Goal: Task Accomplishment & Management: Manage account settings

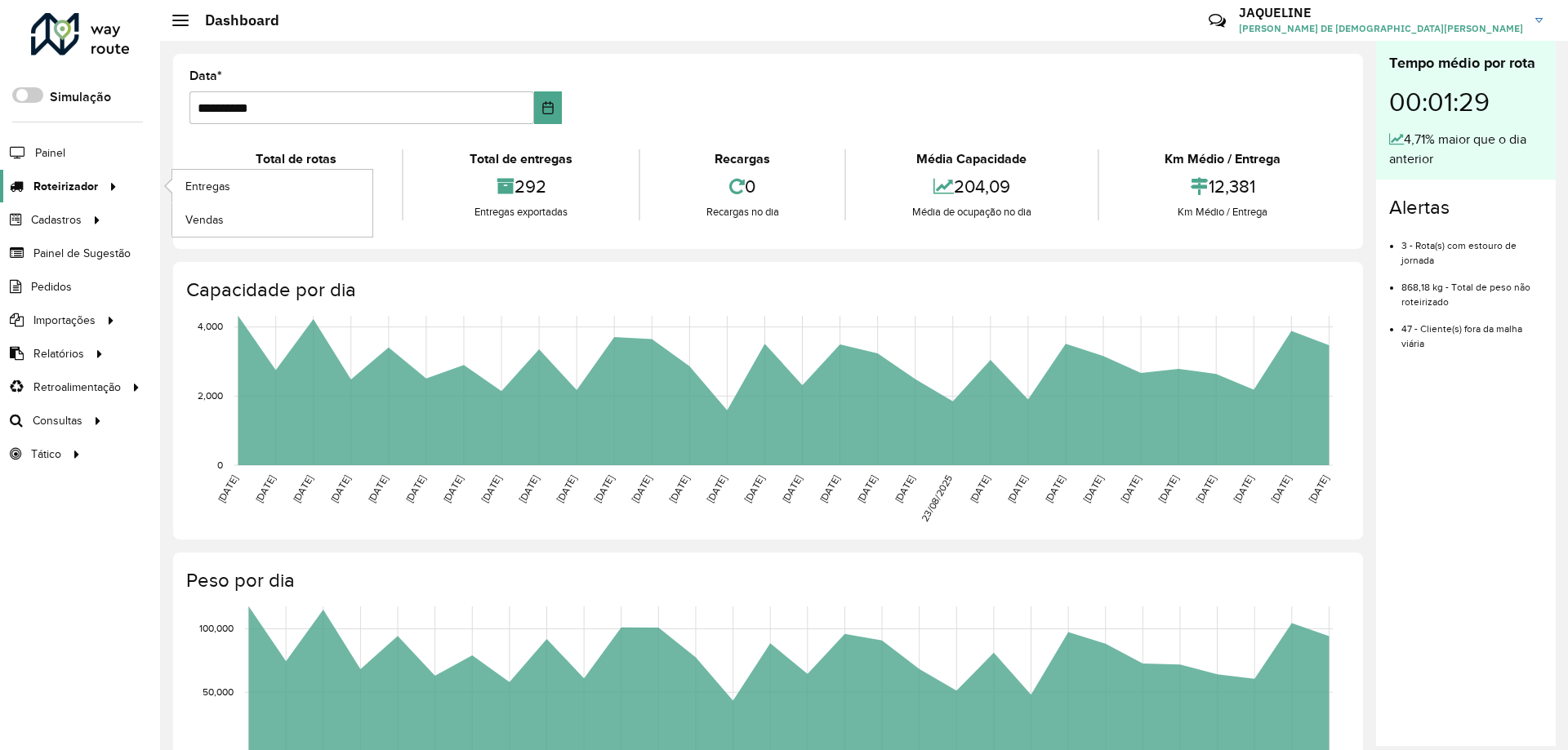
click at [88, 180] on span "Roteirizador" at bounding box center [65, 187] width 64 height 17
click at [220, 180] on span "Entregas" at bounding box center [209, 187] width 47 height 17
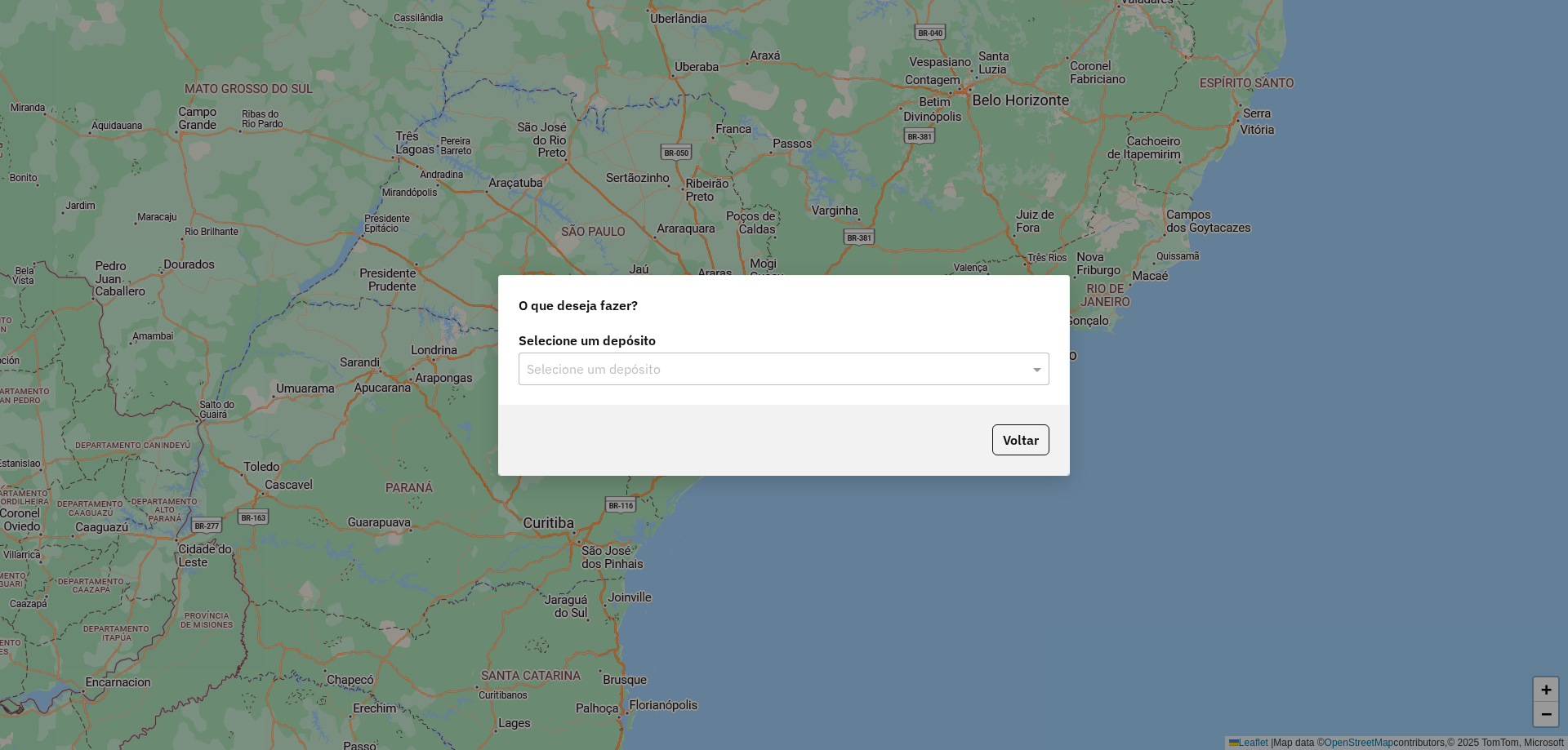
click at [894, 371] on input "text" at bounding box center [767, 369] width 482 height 20
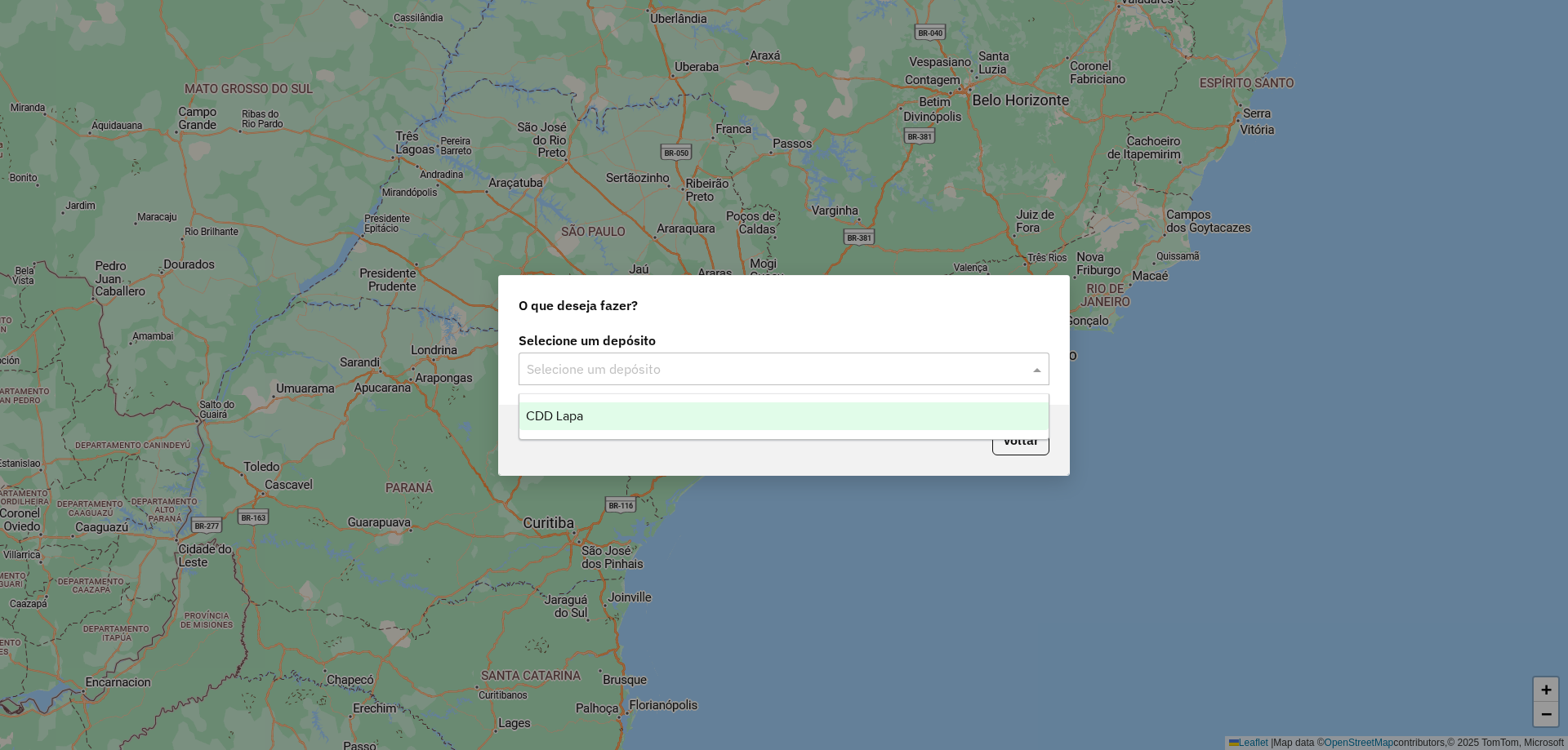
click at [749, 420] on div "CDD Lapa" at bounding box center [784, 416] width 529 height 28
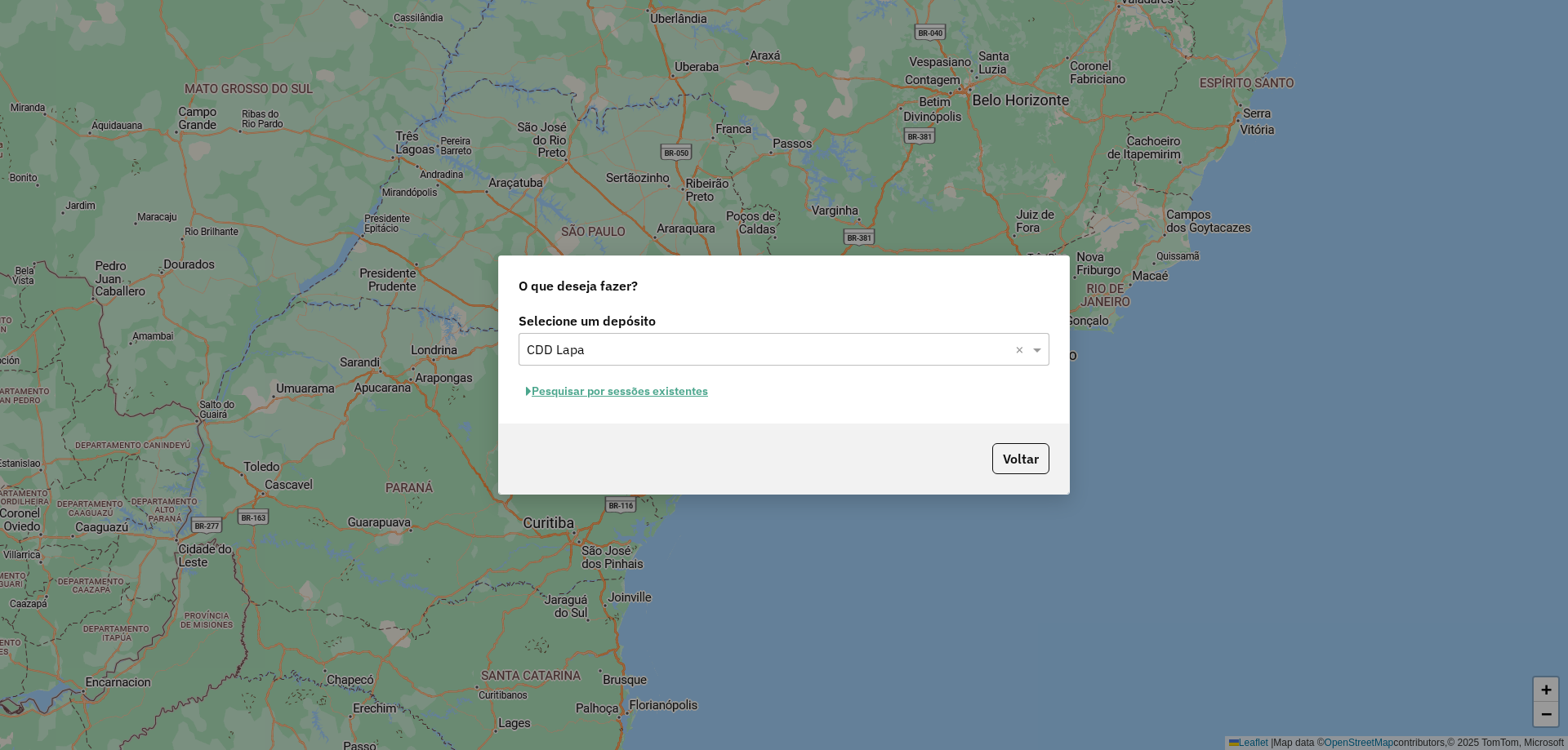
click at [598, 399] on button "Pesquisar por sessões existentes" at bounding box center [617, 391] width 197 height 25
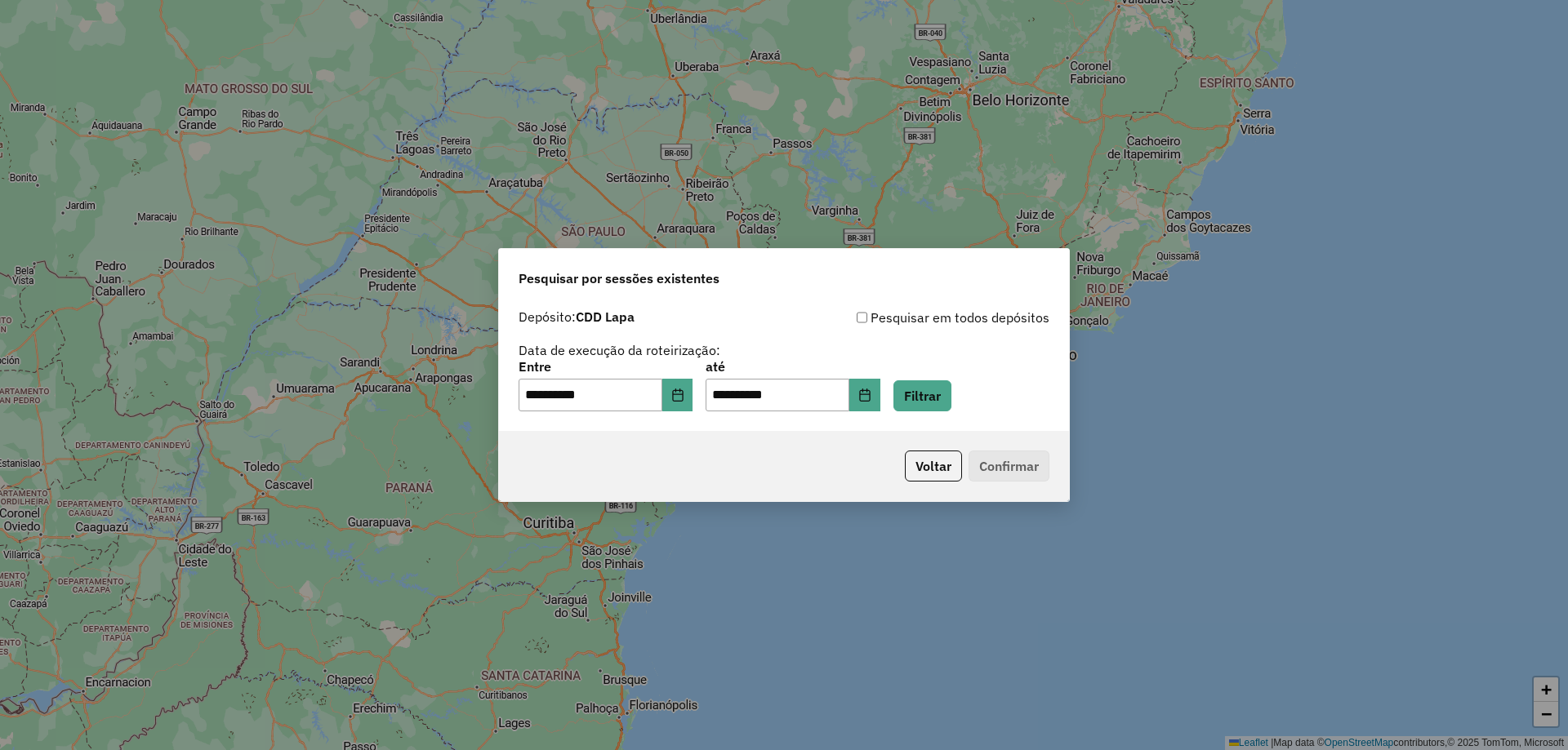
click at [993, 396] on div "**********" at bounding box center [784, 386] width 531 height 50
click at [952, 396] on button "Filtrar" at bounding box center [922, 396] width 58 height 31
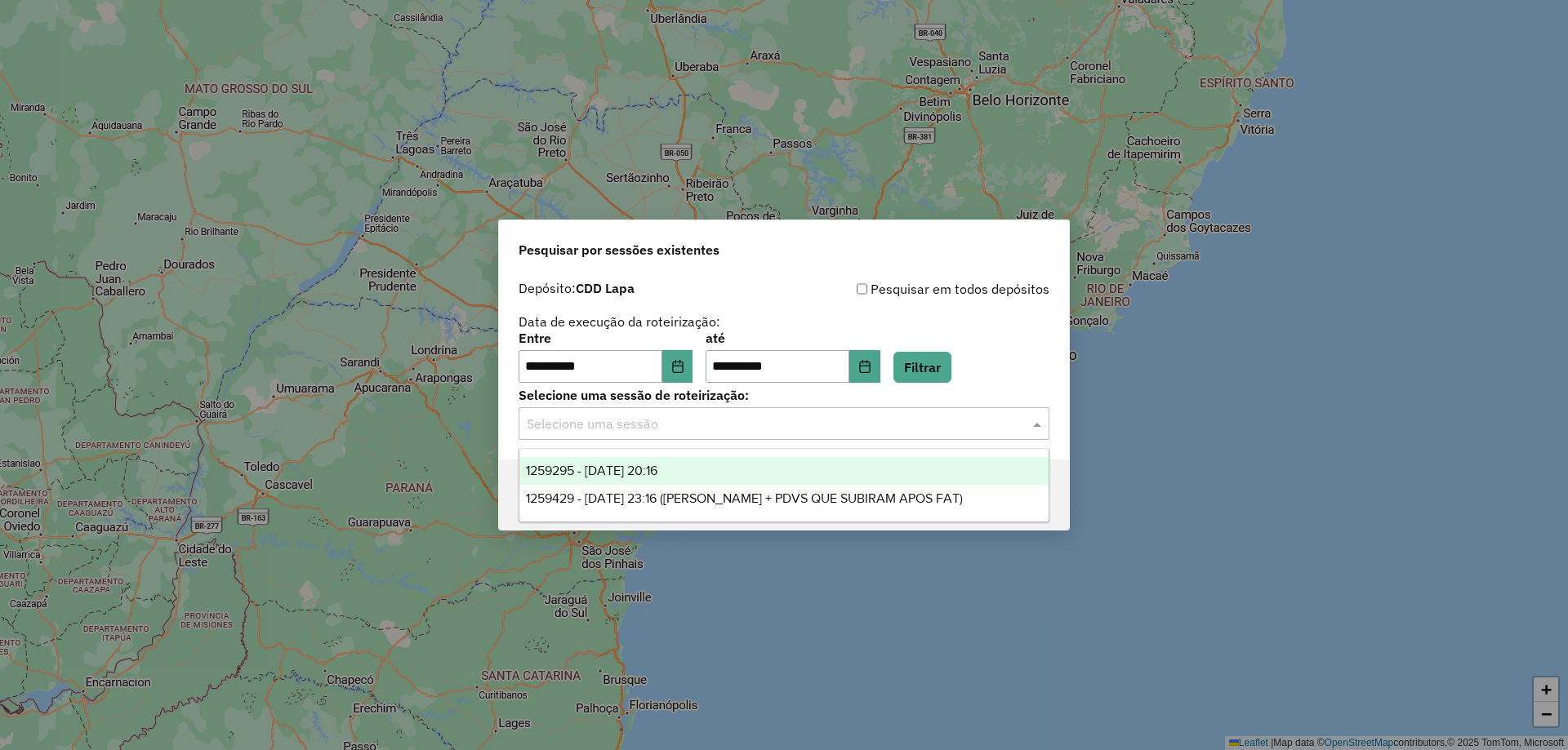
click at [707, 420] on input "text" at bounding box center [767, 424] width 482 height 20
click at [714, 465] on div "1259295 - 04/09/2025 20:16" at bounding box center [784, 471] width 529 height 28
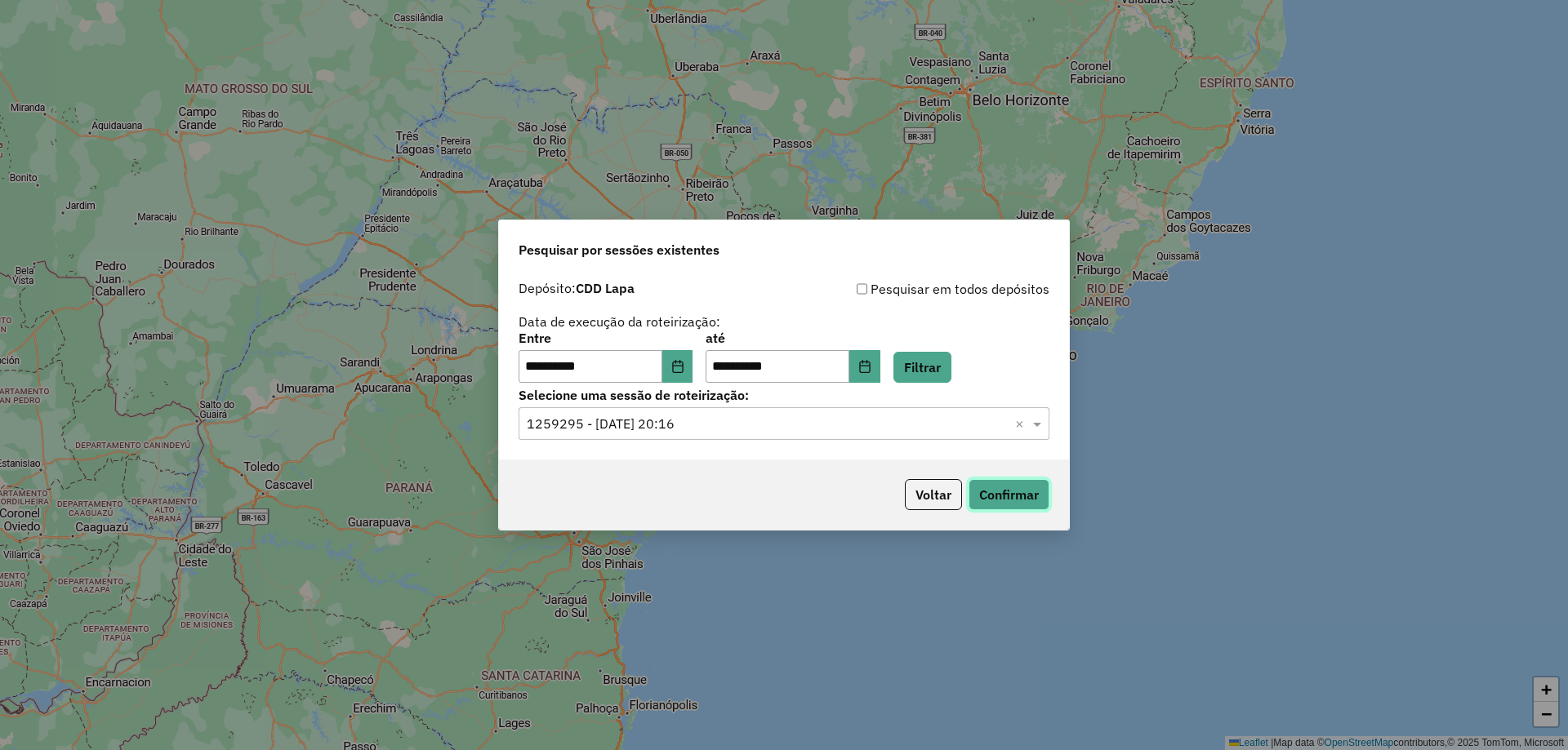
click at [995, 487] on button "Confirmar" at bounding box center [1009, 494] width 81 height 31
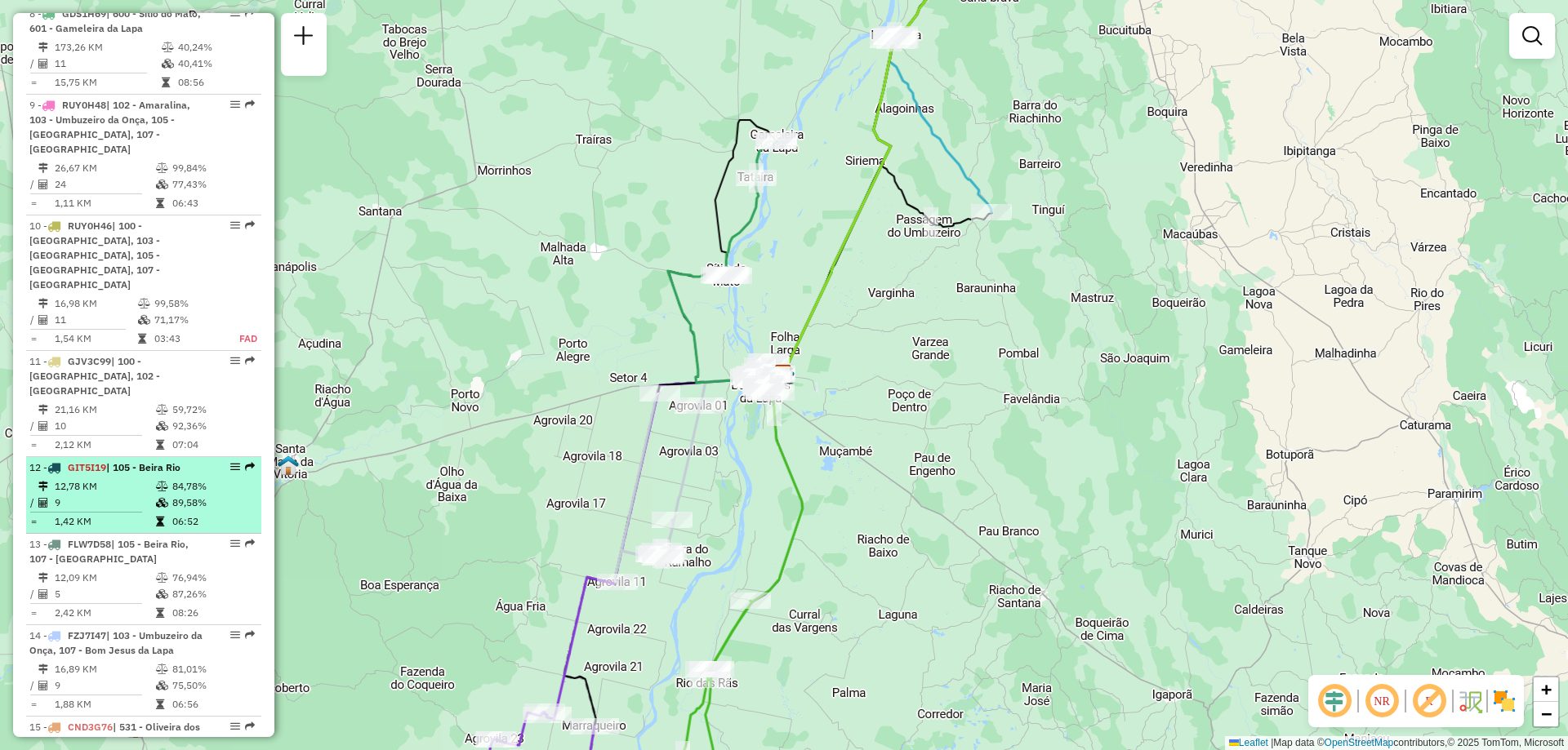
scroll to position [1551, 0]
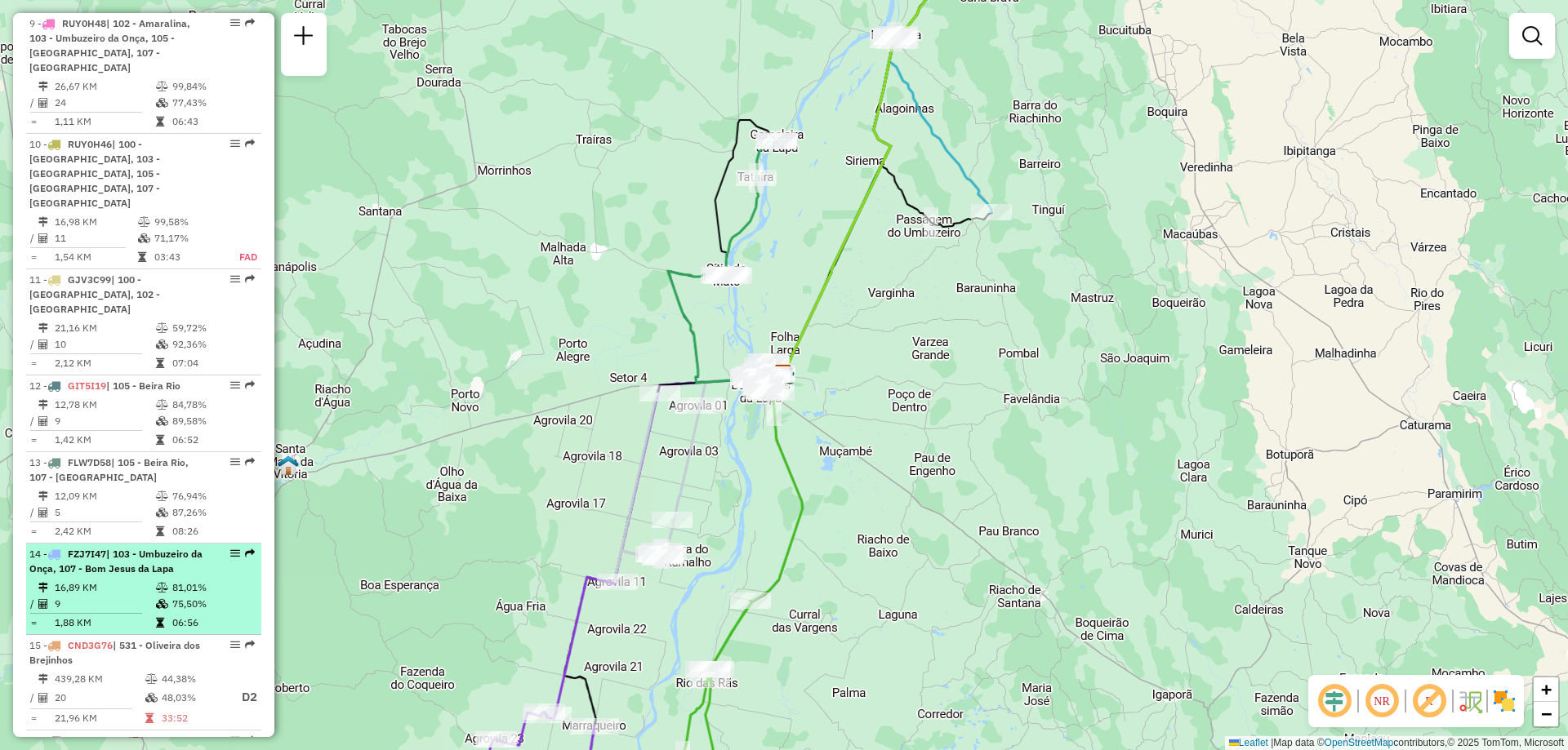
drag, startPoint x: 180, startPoint y: 523, endPoint x: 219, endPoint y: 539, distance: 42.2
click at [219, 596] on td "75,50%" at bounding box center [213, 604] width 82 height 17
select select "**********"
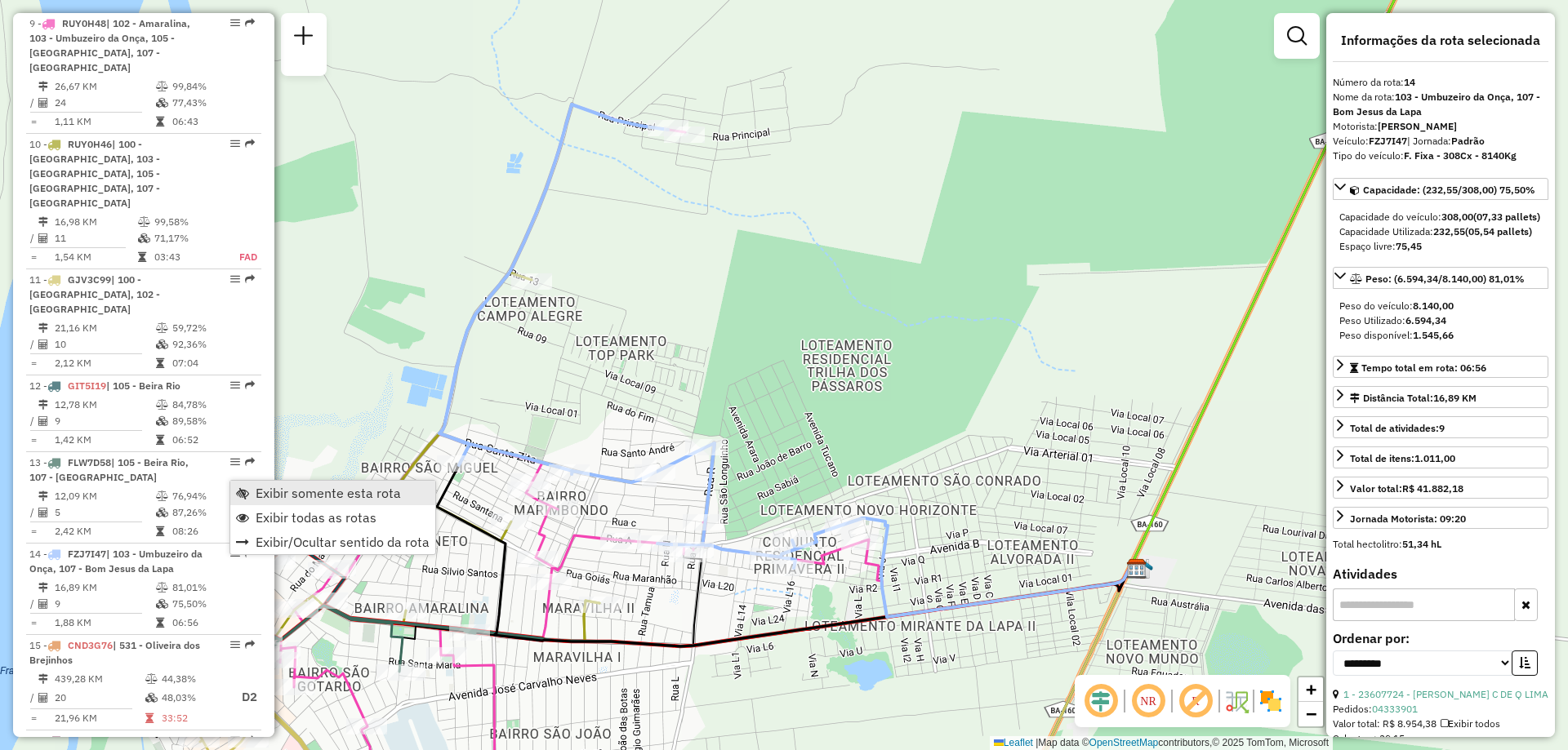
click at [264, 500] on span "Exibir somente esta rota" at bounding box center [329, 493] width 146 height 13
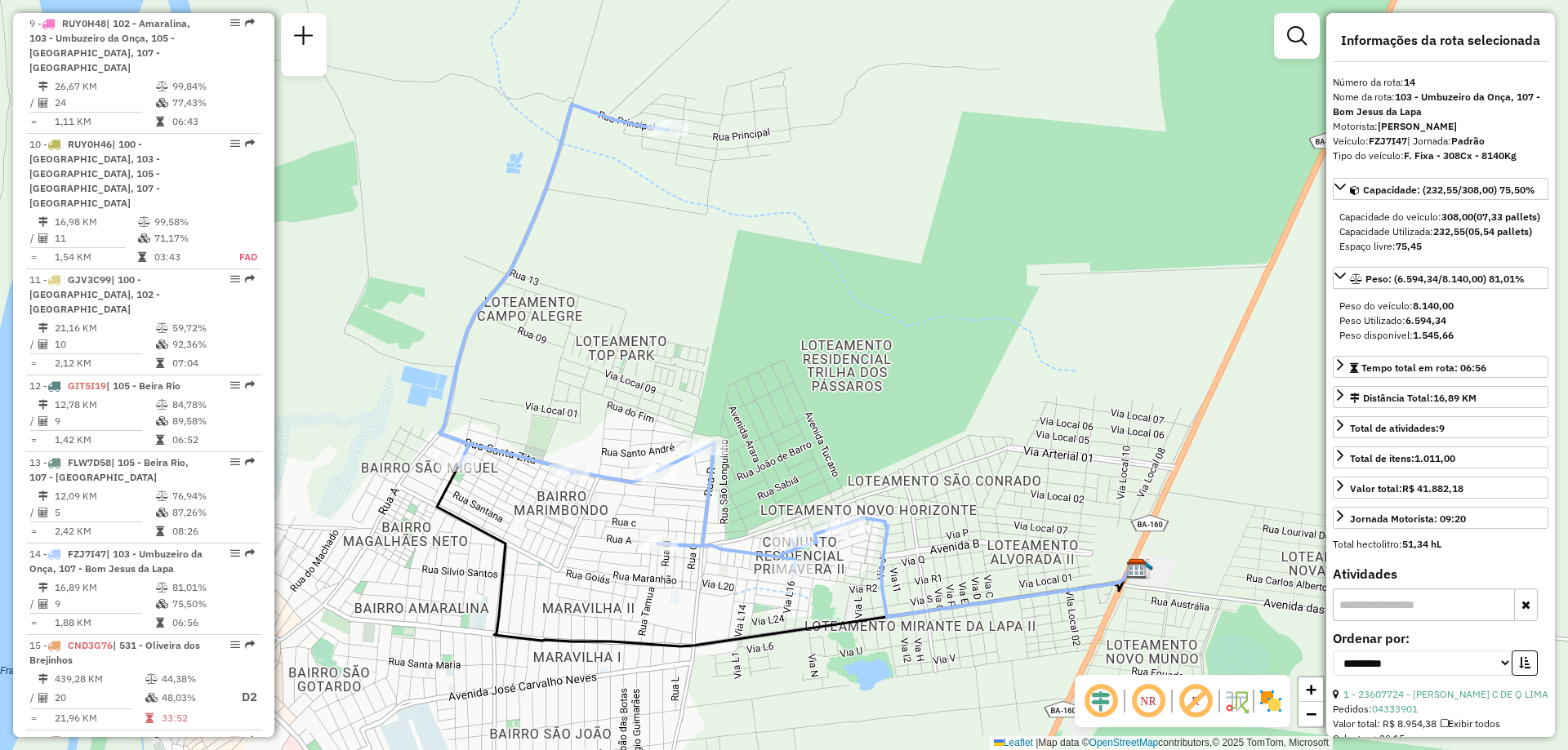
click at [1042, 265] on div "Janela de atendimento Grade de atendimento Capacidade Transportadoras Veículos …" at bounding box center [784, 375] width 1568 height 750
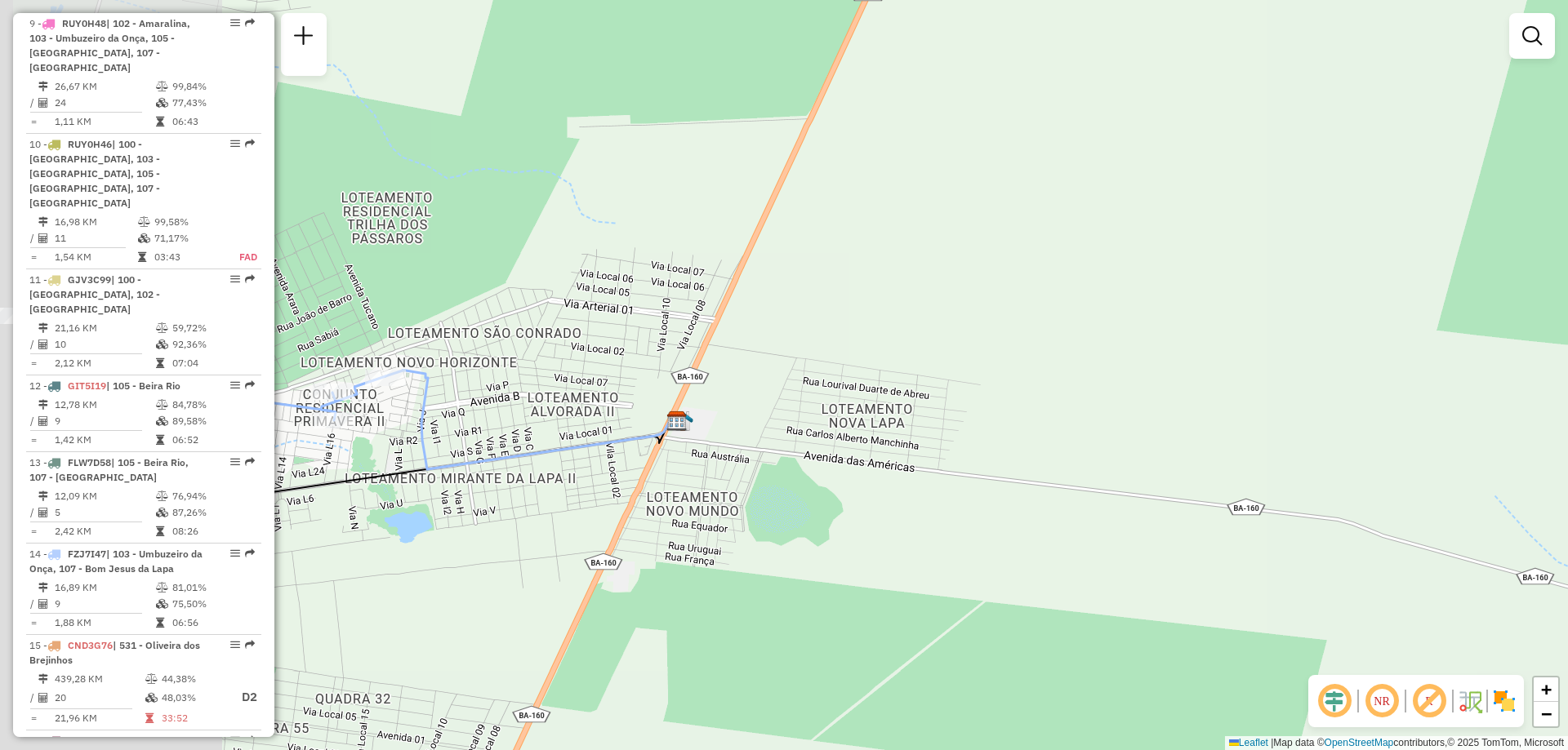
drag, startPoint x: 684, startPoint y: 224, endPoint x: 1217, endPoint y: 256, distance: 534.0
click at [1217, 256] on div "Janela de atendimento Grade de atendimento Capacidade Transportadoras Veículos …" at bounding box center [784, 375] width 1568 height 750
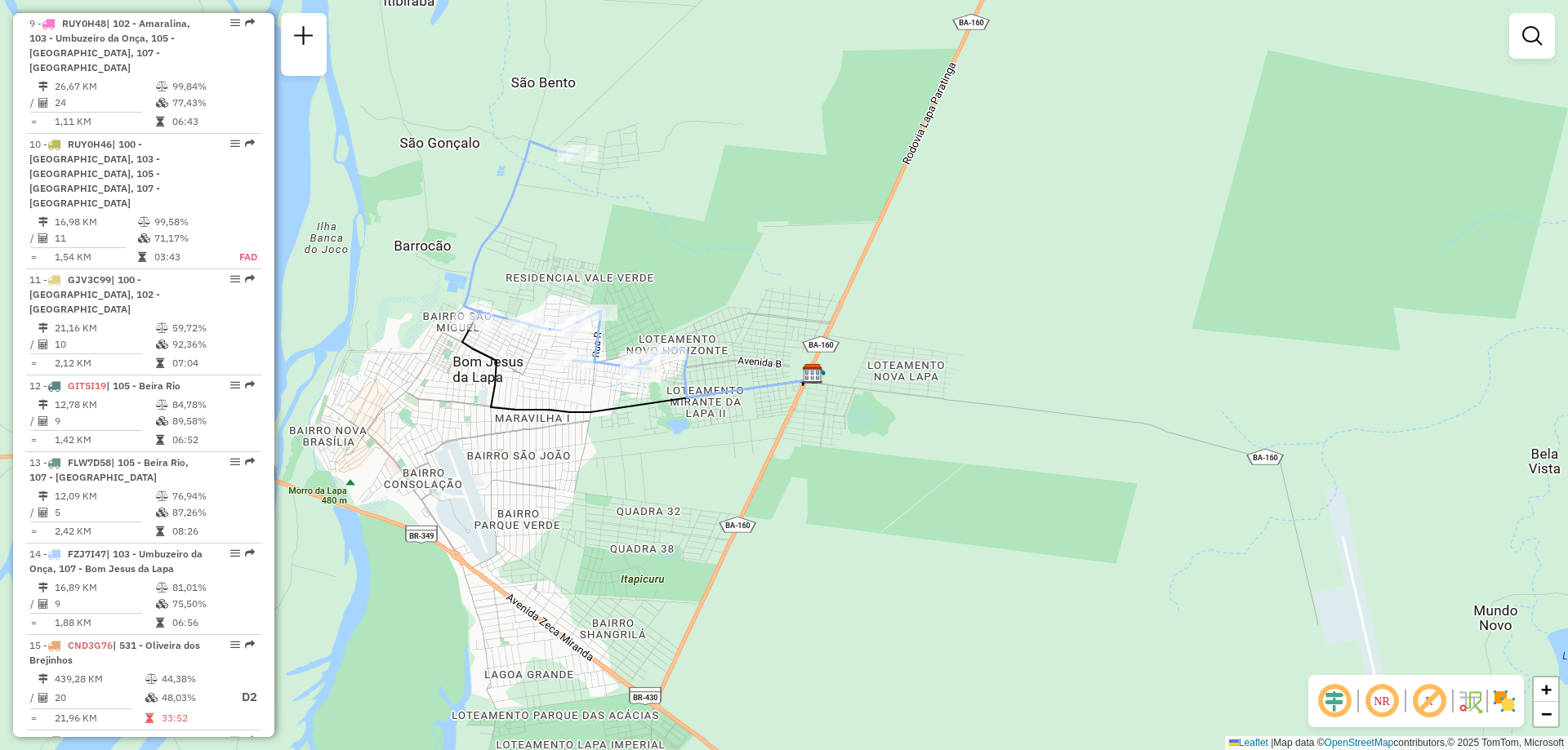
drag, startPoint x: 774, startPoint y: 209, endPoint x: 966, endPoint y: 213, distance: 192.0
click at [904, 256] on div "Janela de atendimento Grade de atendimento Capacidade Transportadoras Veículos …" at bounding box center [784, 375] width 1568 height 750
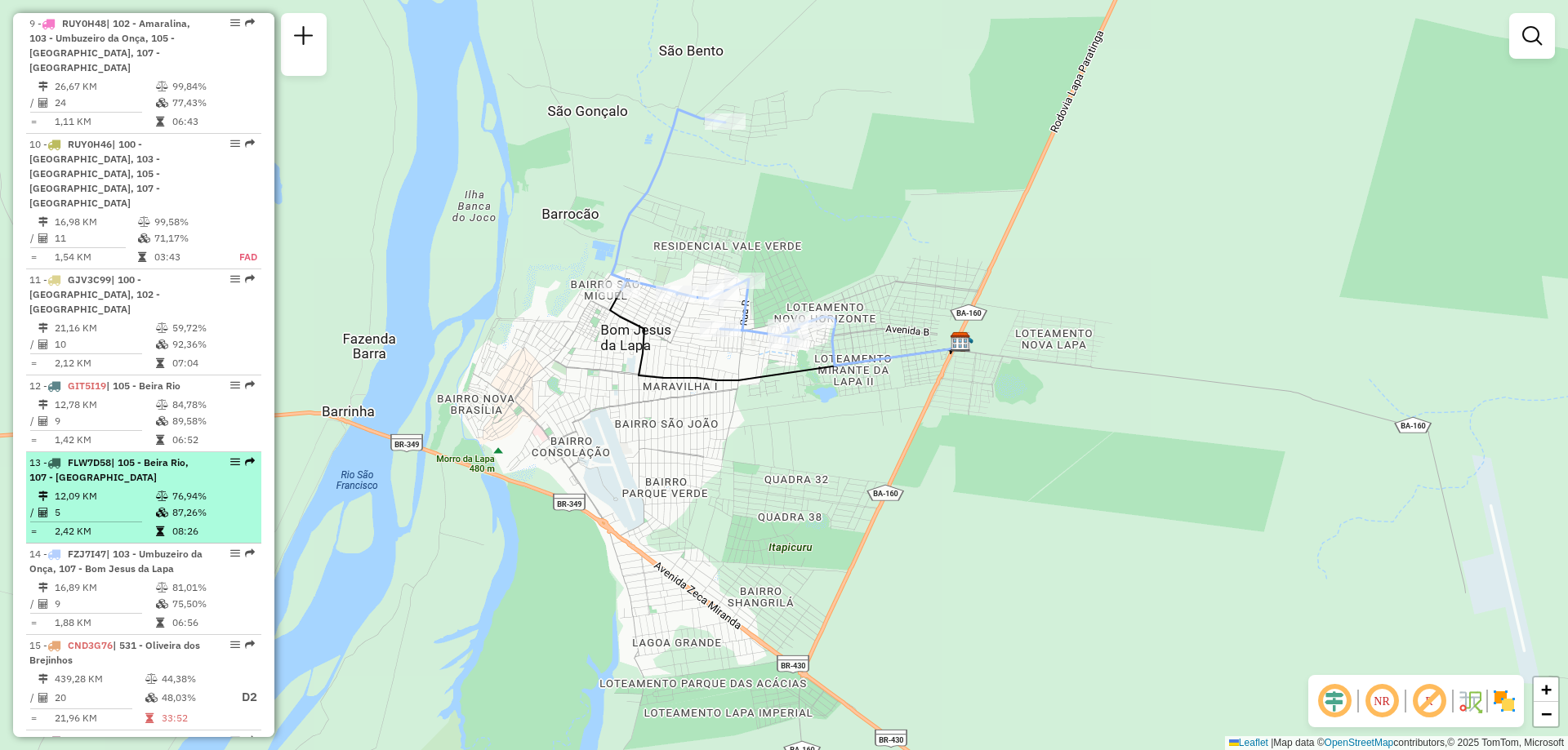
click at [119, 456] on span "| 105 - Beira Rio, 107 - Bom Jesus da Lapa" at bounding box center [109, 469] width 160 height 27
select select "**********"
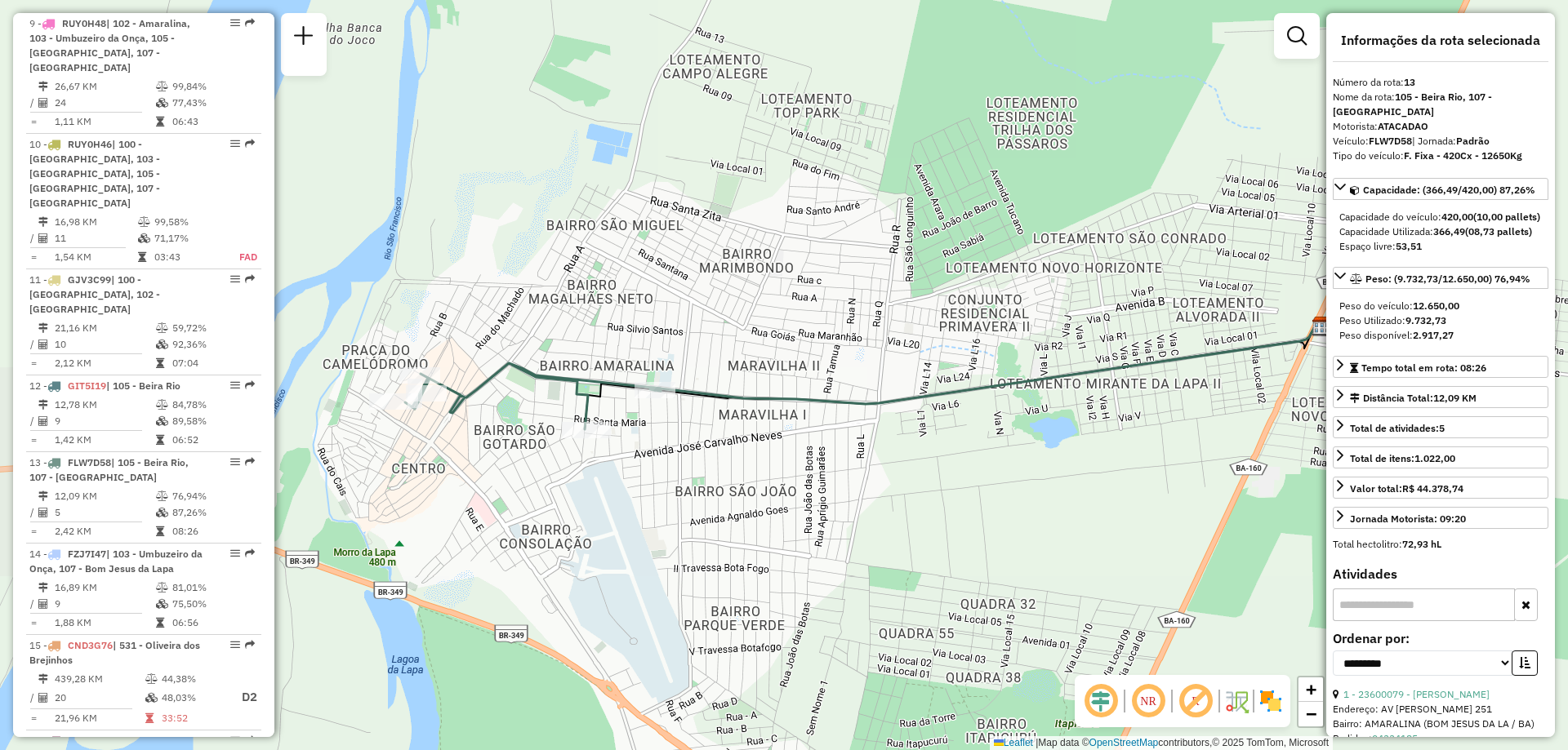
drag, startPoint x: 666, startPoint y: 490, endPoint x: 743, endPoint y: 491, distance: 77.0
click at [743, 491] on div "Janela de atendimento Grade de atendimento Capacidade Transportadoras Veículos …" at bounding box center [784, 375] width 1568 height 750
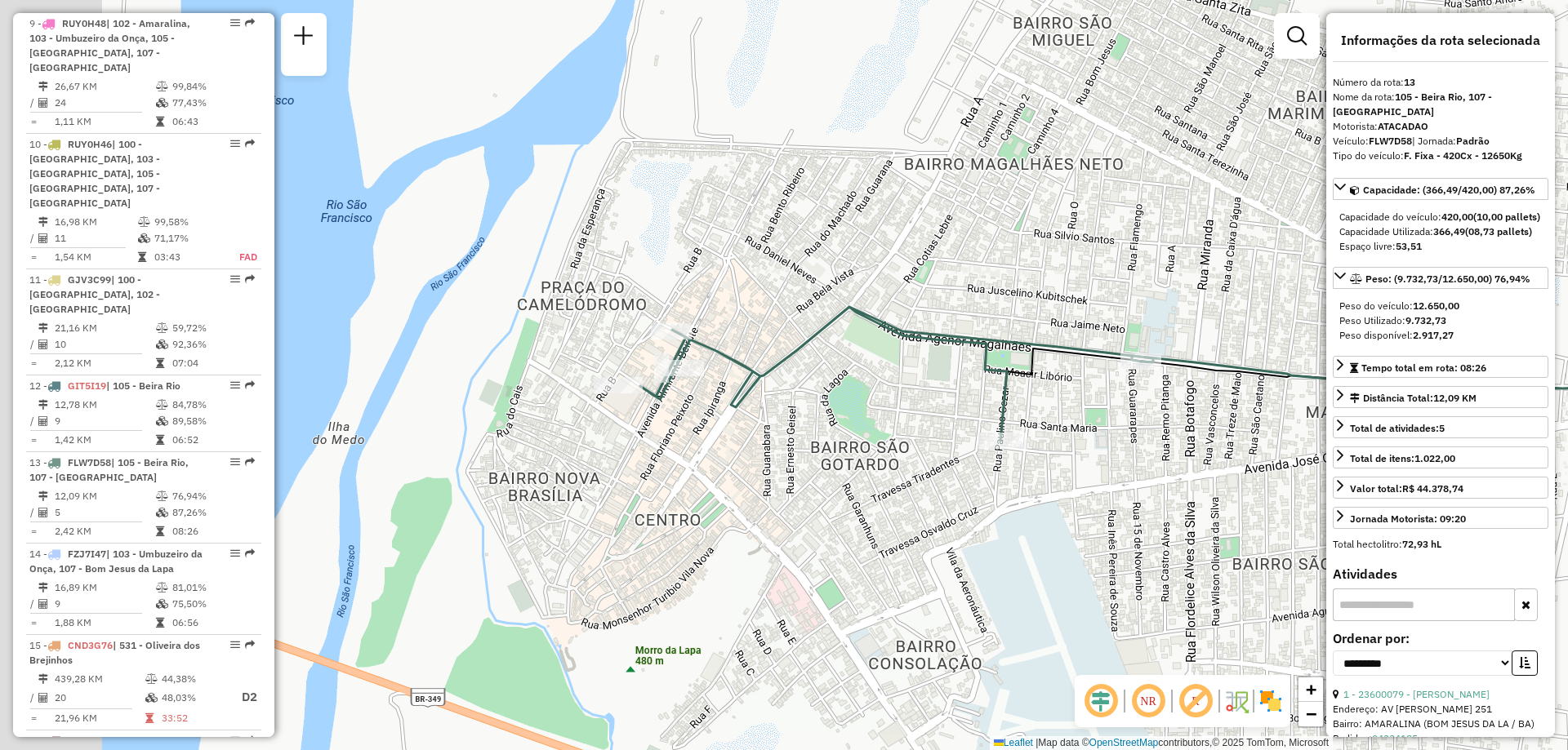
drag, startPoint x: 440, startPoint y: 472, endPoint x: 730, endPoint y: 495, distance: 290.9
click at [730, 495] on div "Janela de atendimento Grade de atendimento Capacidade Transportadoras Veículos …" at bounding box center [784, 375] width 1568 height 750
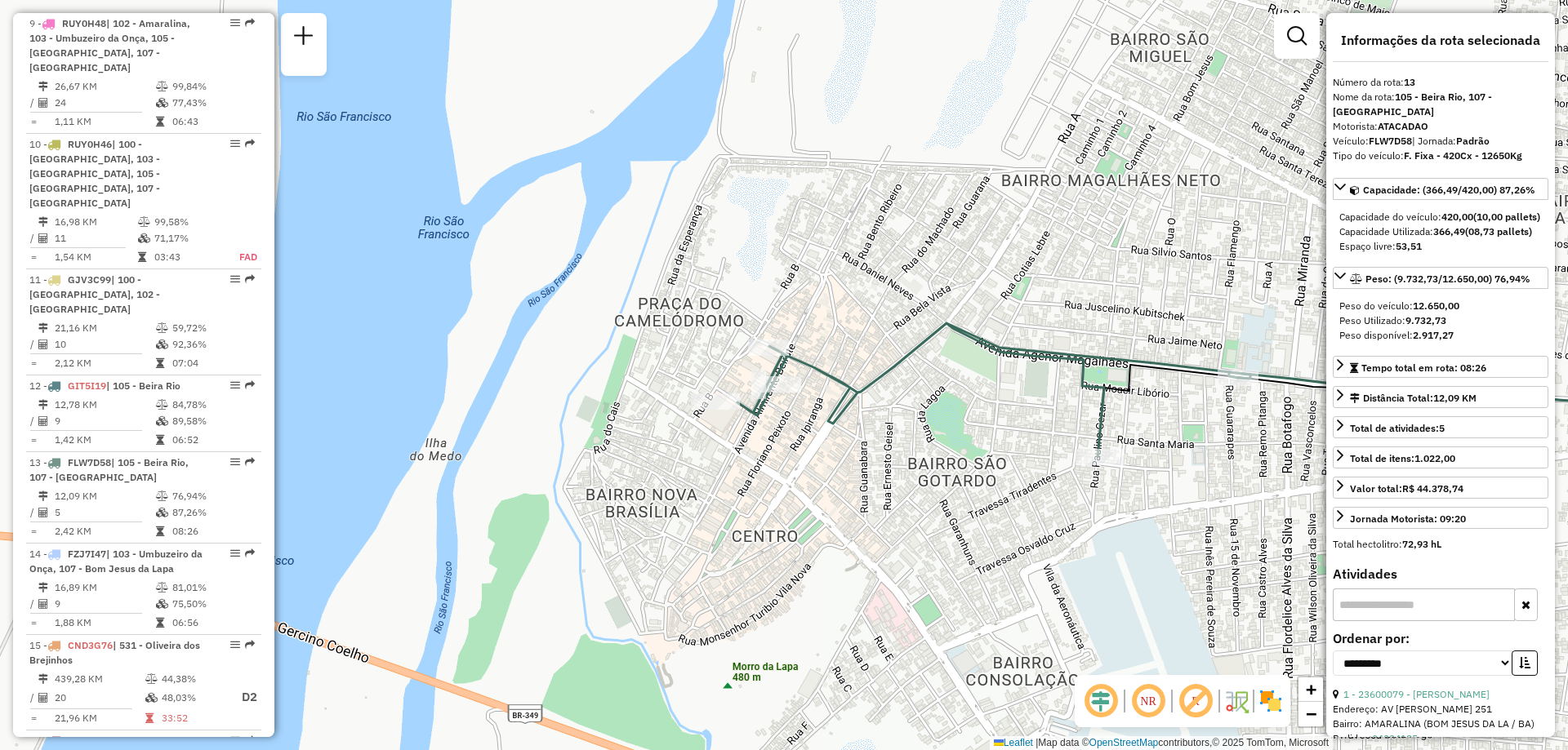
drag, startPoint x: 524, startPoint y: 495, endPoint x: 615, endPoint y: 510, distance: 92.2
click at [615, 510] on div "Janela de atendimento Grade de atendimento Capacidade Transportadoras Veículos …" at bounding box center [784, 375] width 1568 height 750
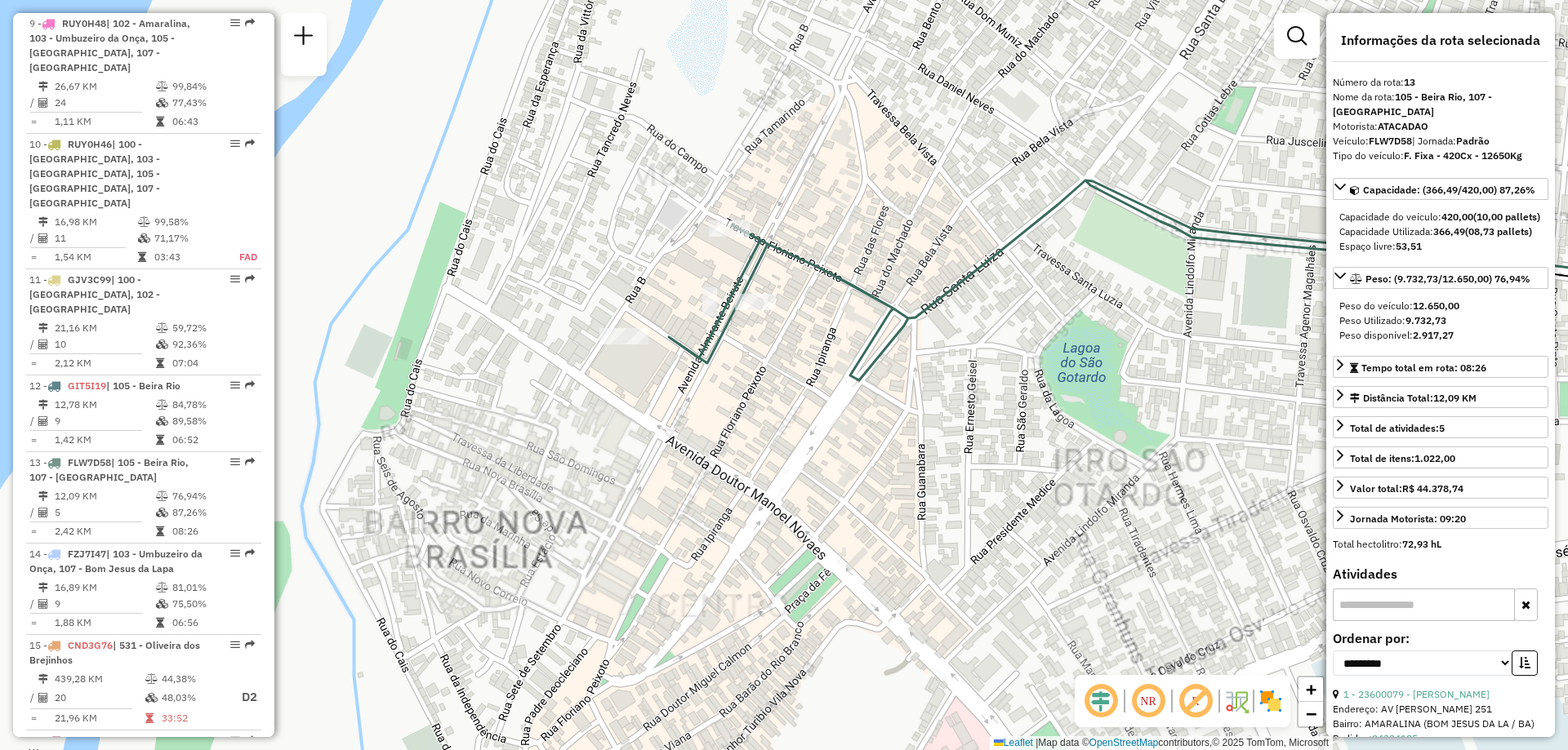
click at [876, 517] on div "Janela de atendimento Grade de atendimento Capacidade Transportadoras Veículos …" at bounding box center [784, 375] width 1568 height 750
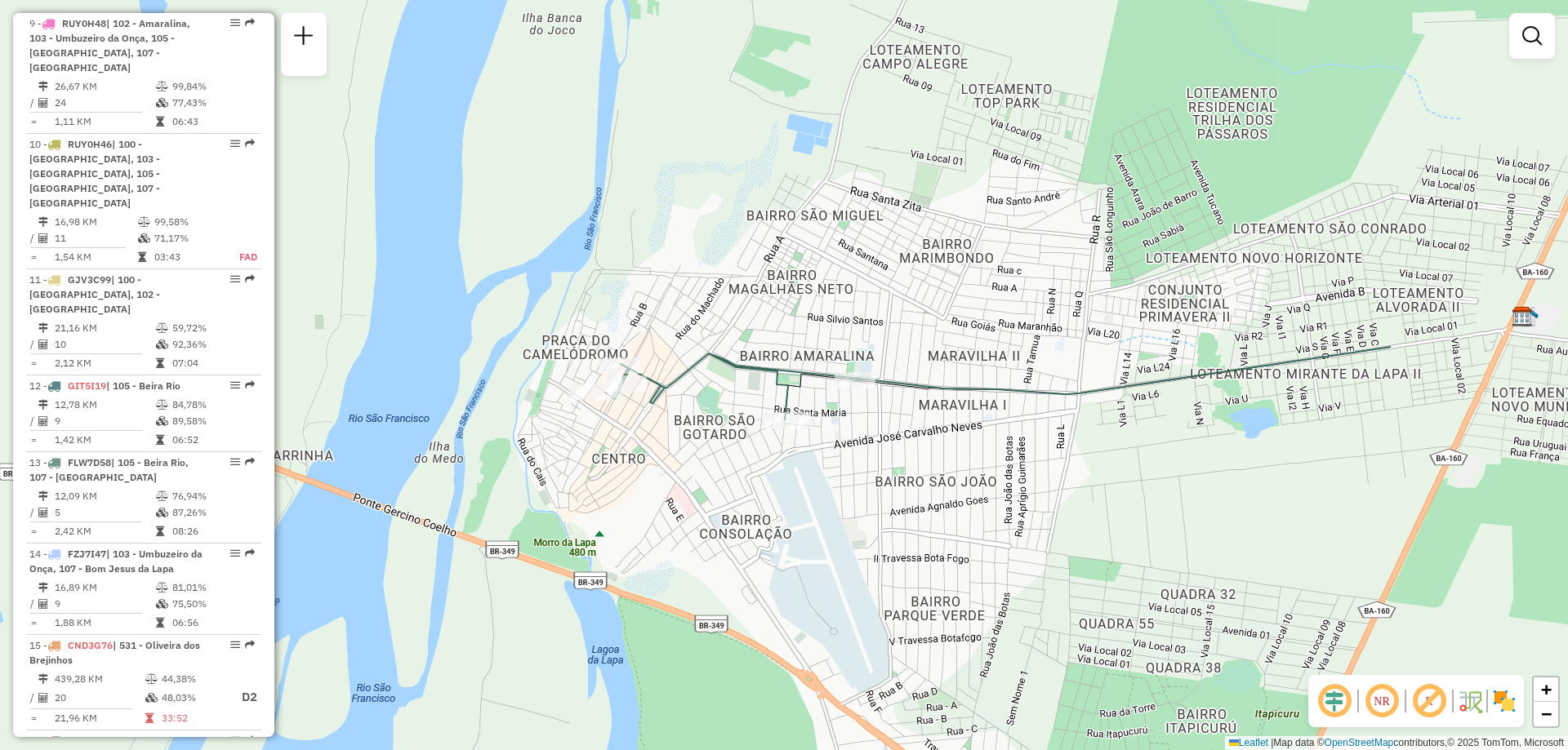
drag, startPoint x: 1296, startPoint y: 554, endPoint x: 962, endPoint y: 511, distance: 336.8
click at [962, 511] on div "Janela de atendimento Grade de atendimento Capacidade Transportadoras Veículos …" at bounding box center [784, 375] width 1568 height 750
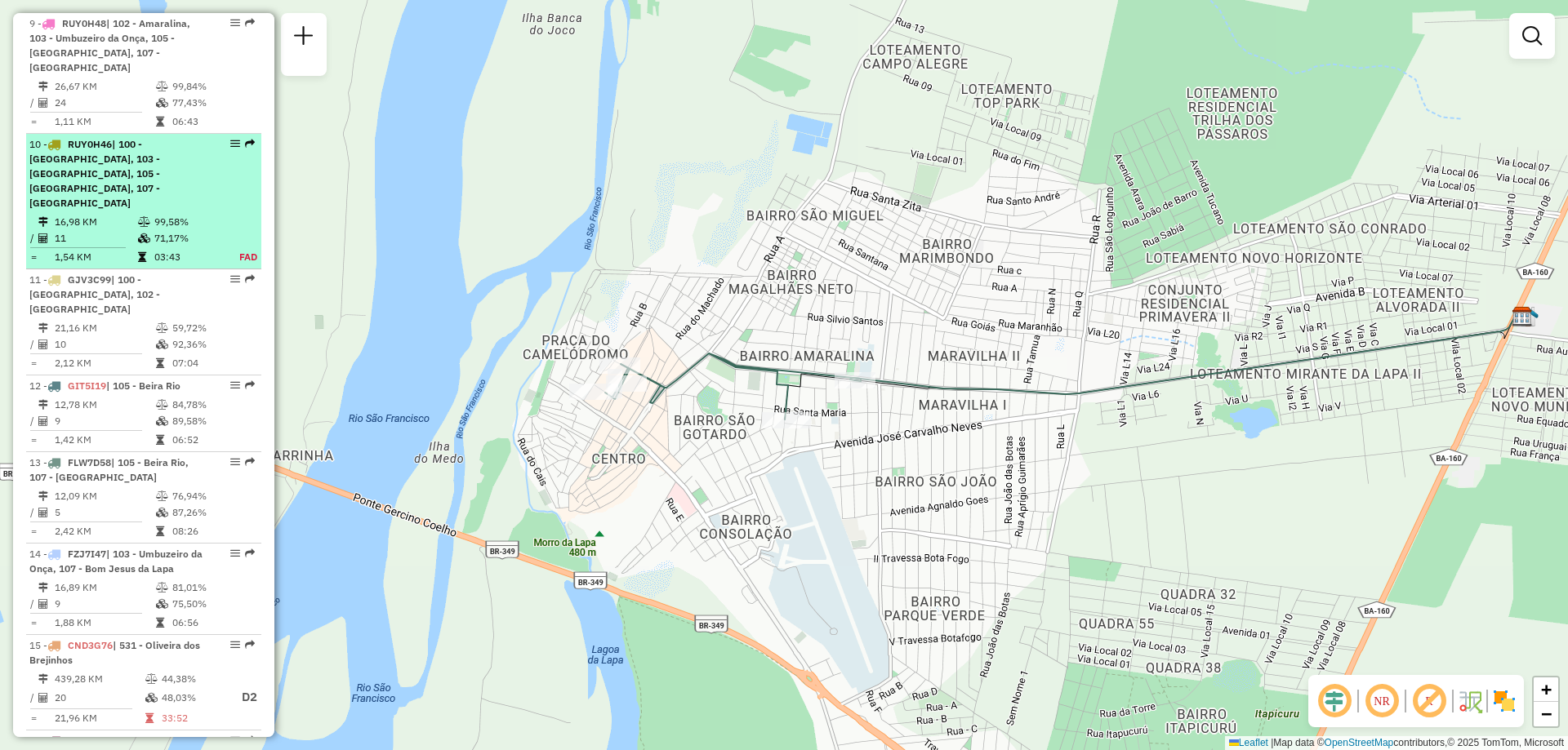
click at [92, 230] on td "11" at bounding box center [95, 239] width 83 height 17
select select "**********"
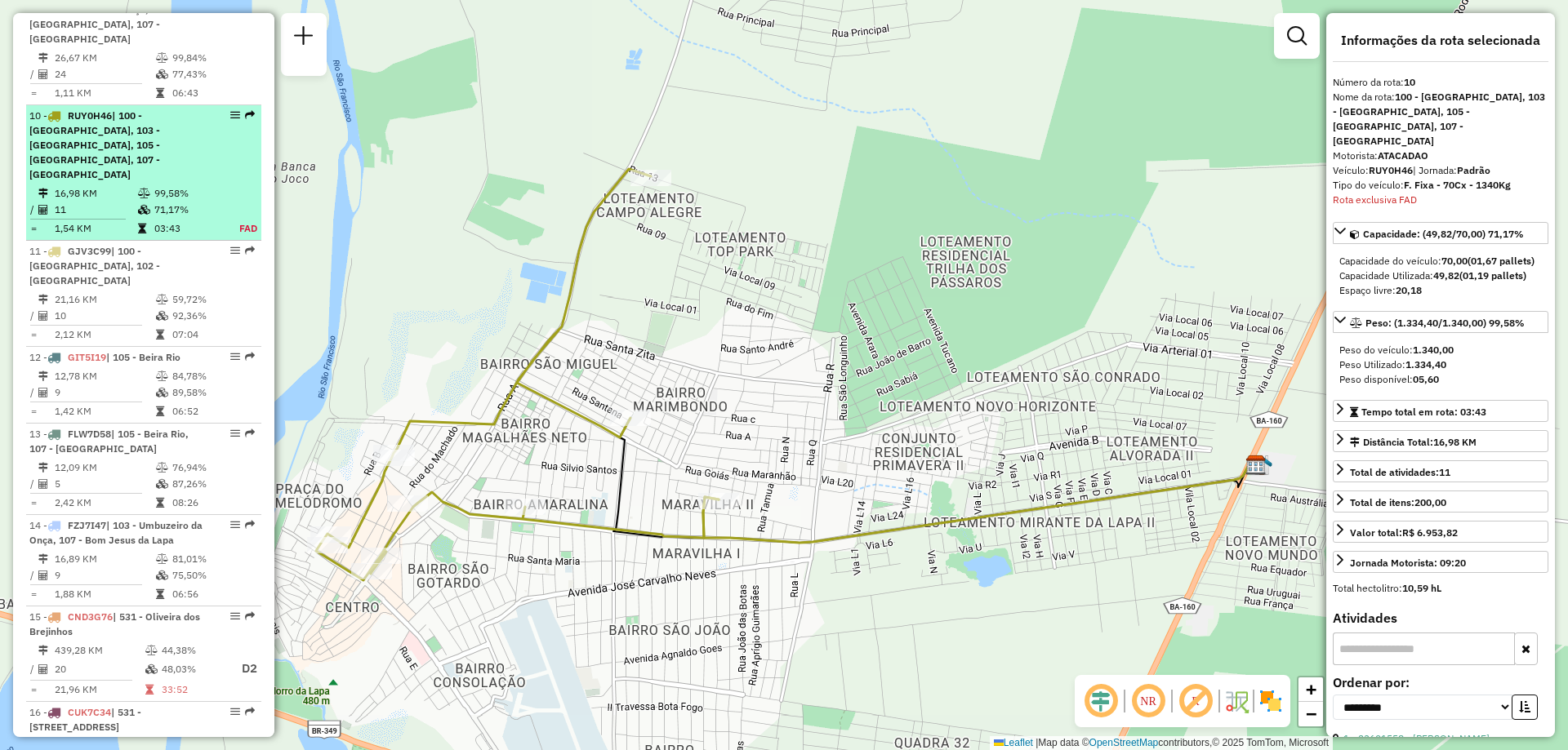
scroll to position [1628, 0]
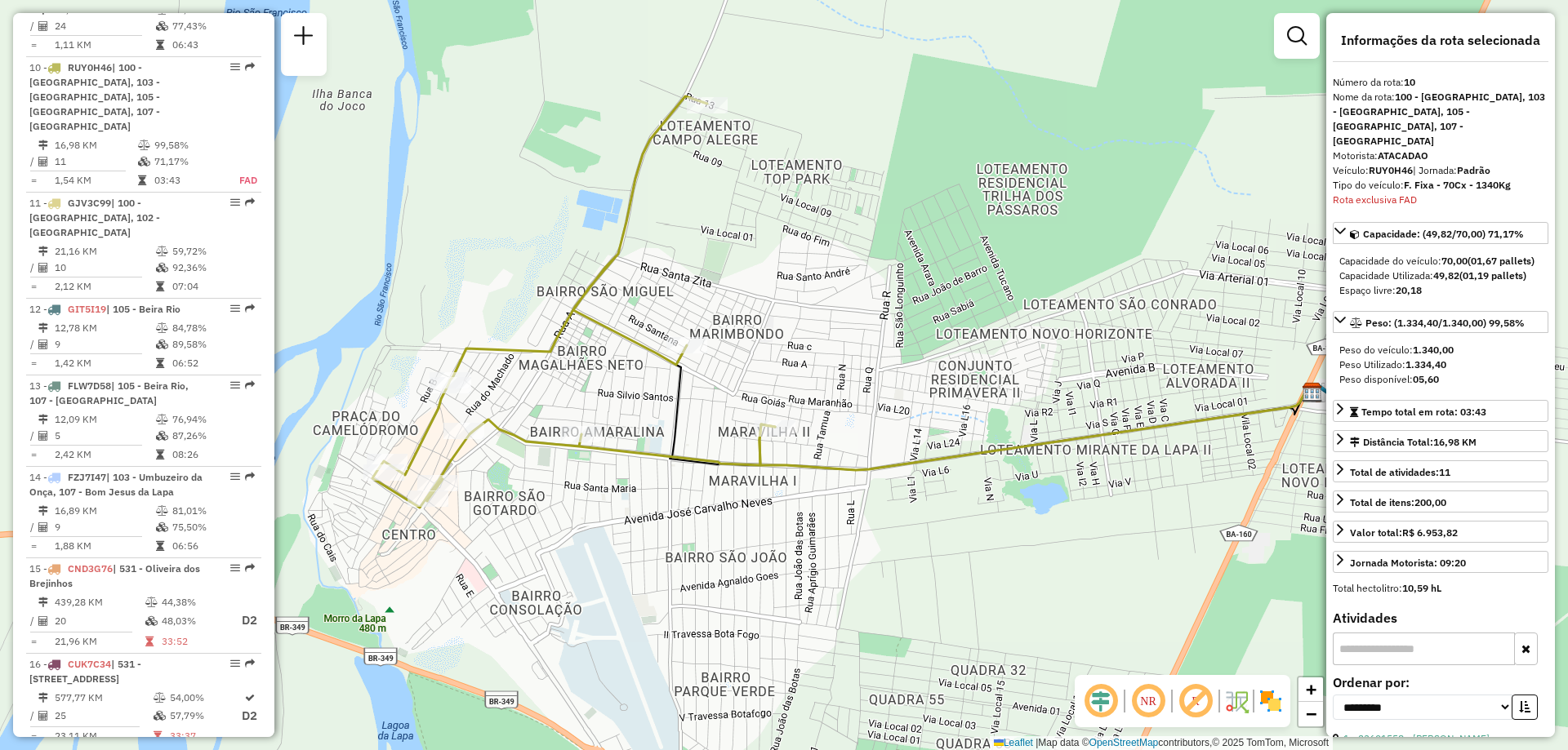
drag, startPoint x: 704, startPoint y: 604, endPoint x: 687, endPoint y: 630, distance: 31.1
click at [687, 630] on div "Janela de atendimento Grade de atendimento Capacidade Transportadoras Veículos …" at bounding box center [784, 375] width 1568 height 750
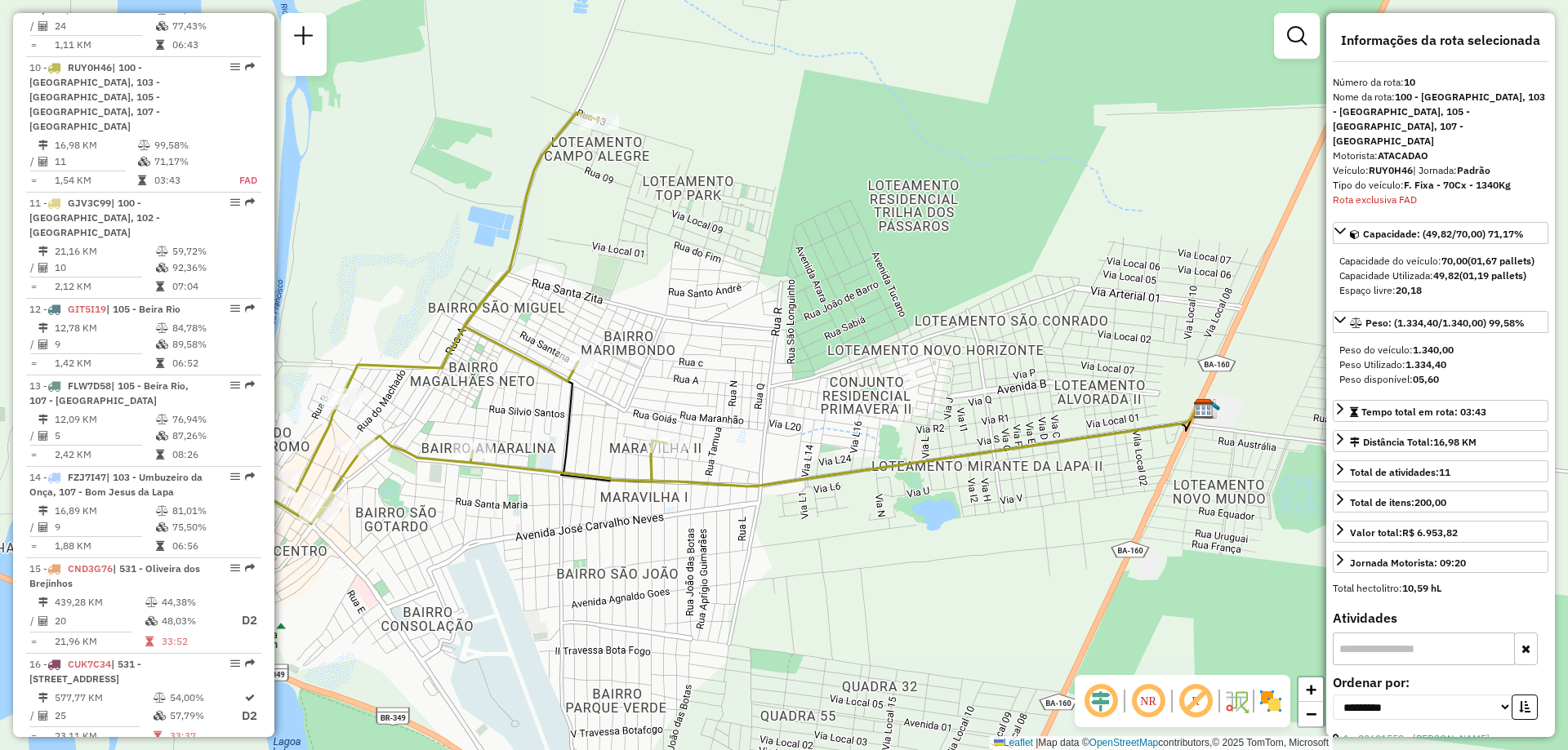
drag, startPoint x: 988, startPoint y: 582, endPoint x: 880, endPoint y: 598, distance: 109.2
click at [880, 598] on div "Janela de atendimento Grade de atendimento Capacidade Transportadoras Veículos …" at bounding box center [784, 375] width 1568 height 750
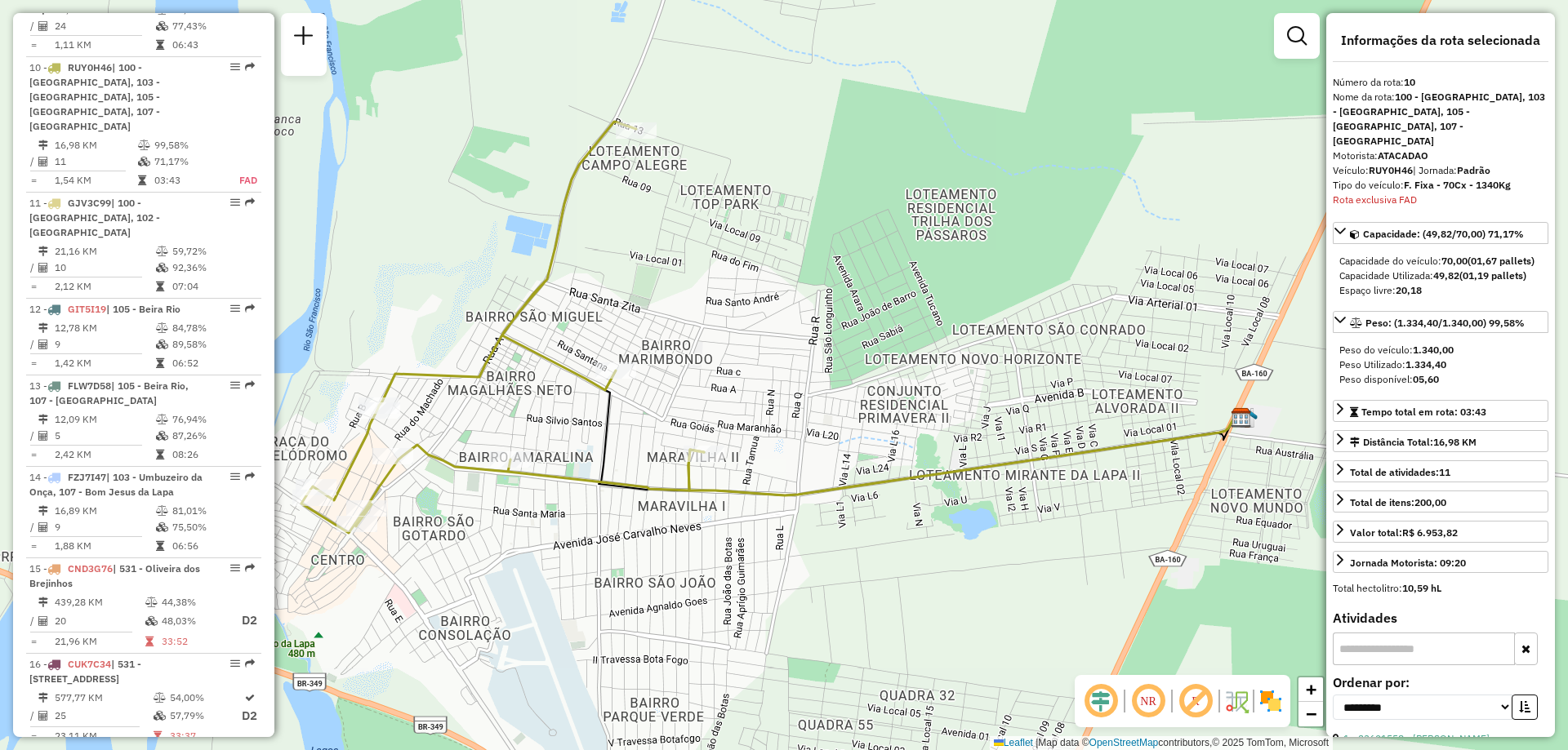
drag, startPoint x: 609, startPoint y: 258, endPoint x: 647, endPoint y: 268, distance: 39.3
click at [647, 268] on div "Janela de atendimento Grade de atendimento Capacidade Transportadoras Veículos …" at bounding box center [784, 375] width 1568 height 750
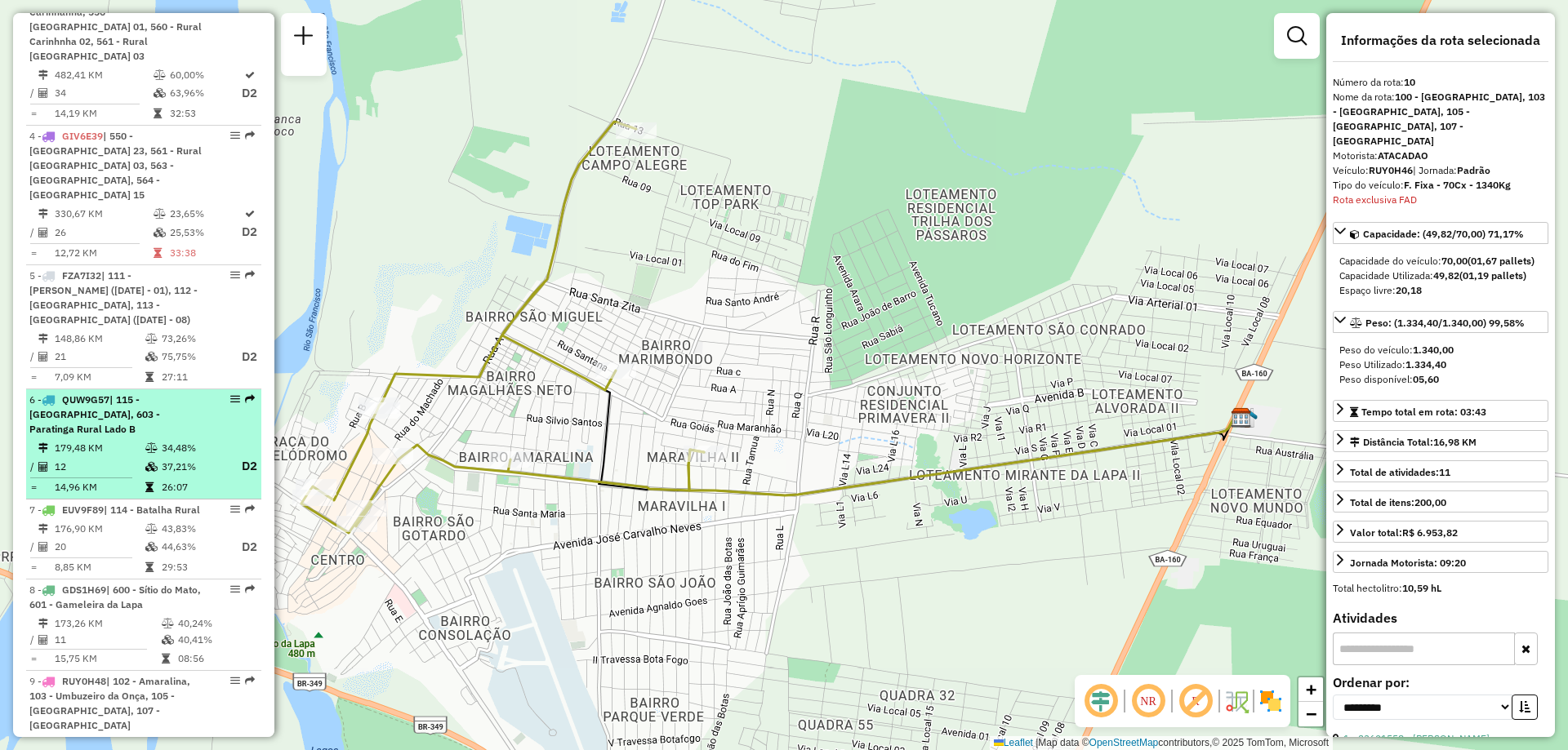
scroll to position [975, 0]
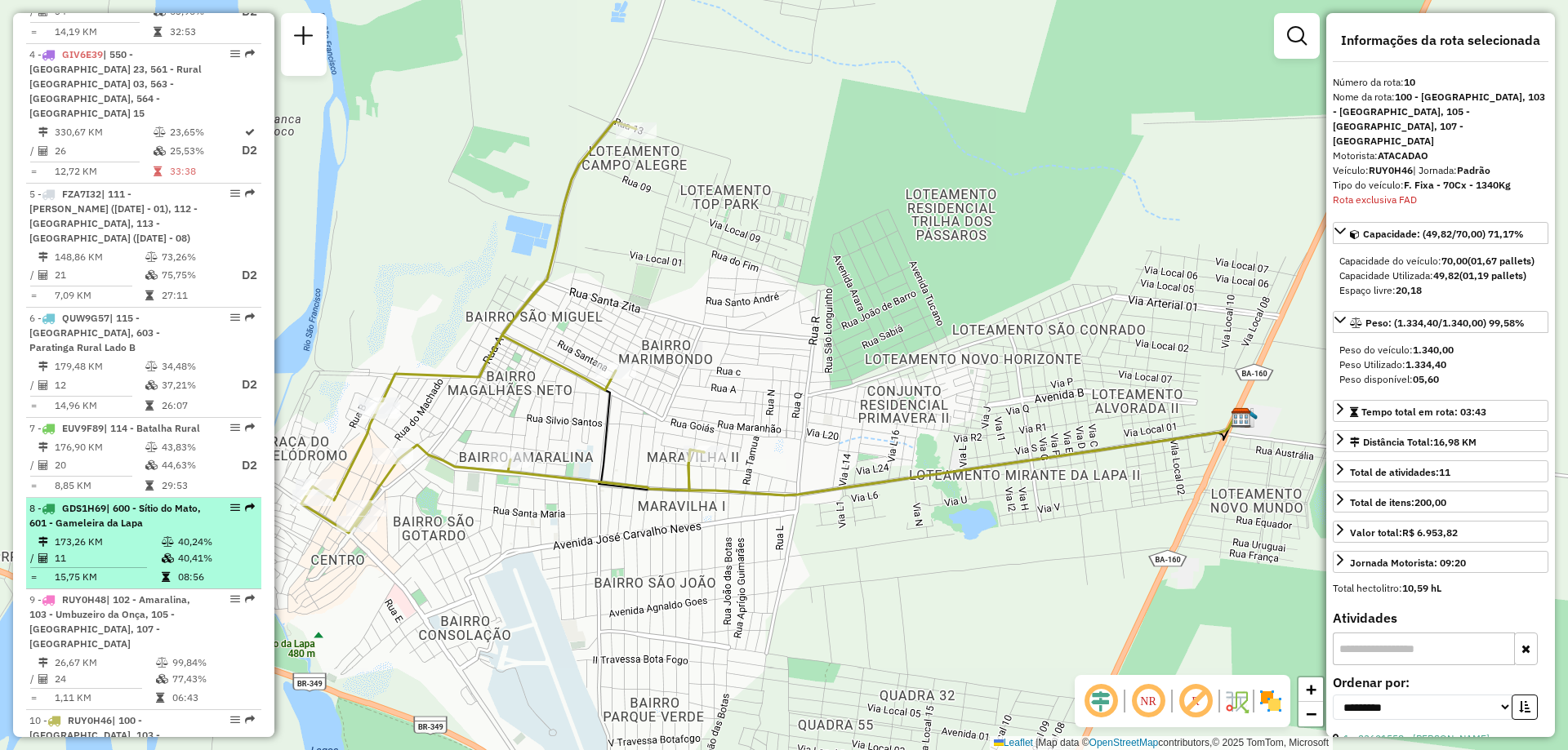
click at [144, 503] on li "8 - GDS1H69 | 600 - Sítio do Mato, 601 - Gameleira da Lapa 173,26 KM 40,24% / 1…" at bounding box center [144, 544] width 235 height 91
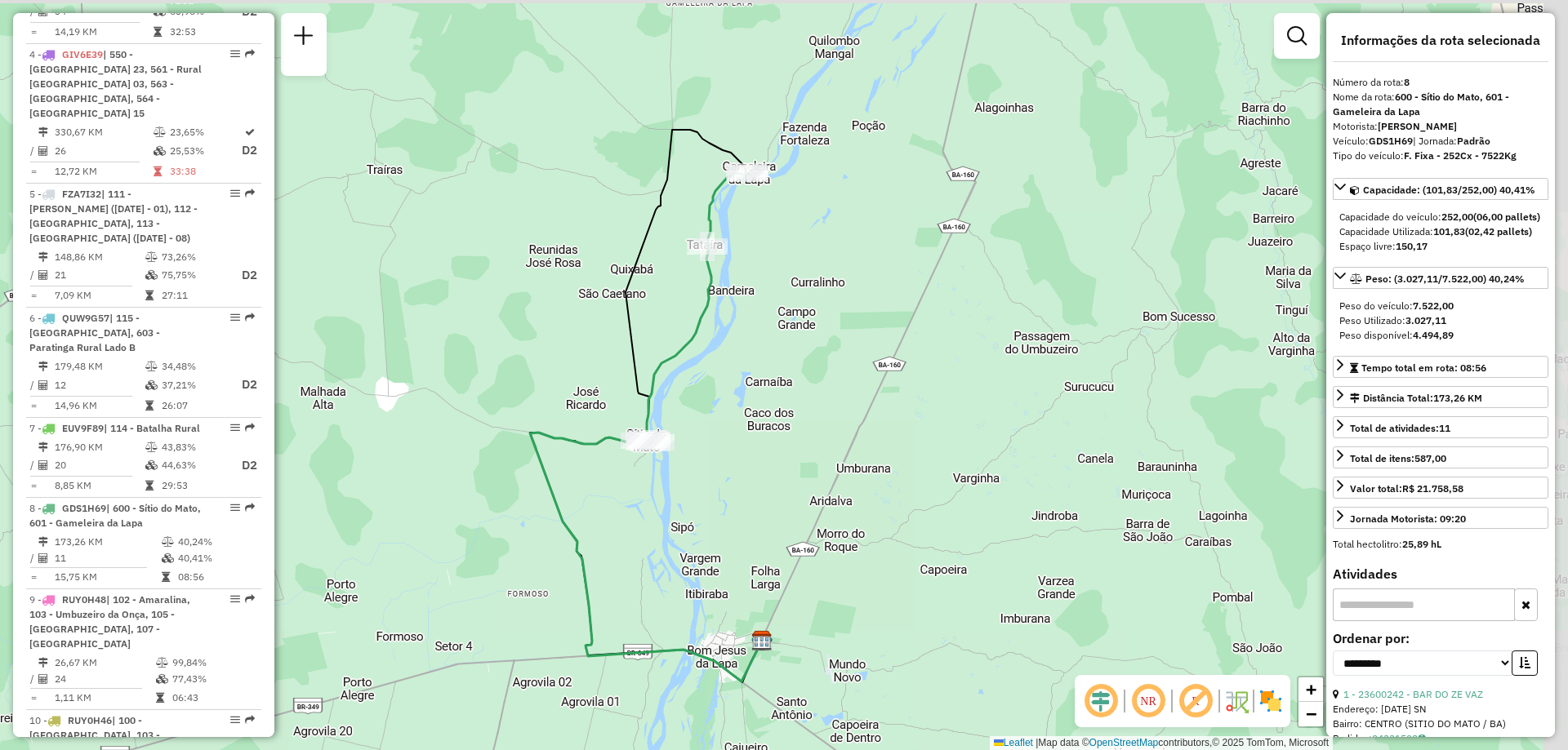
drag, startPoint x: 977, startPoint y: 368, endPoint x: 839, endPoint y: 399, distance: 141.4
click at [839, 399] on div "Janela de atendimento Grade de atendimento Capacidade Transportadoras Veículos …" at bounding box center [784, 375] width 1568 height 750
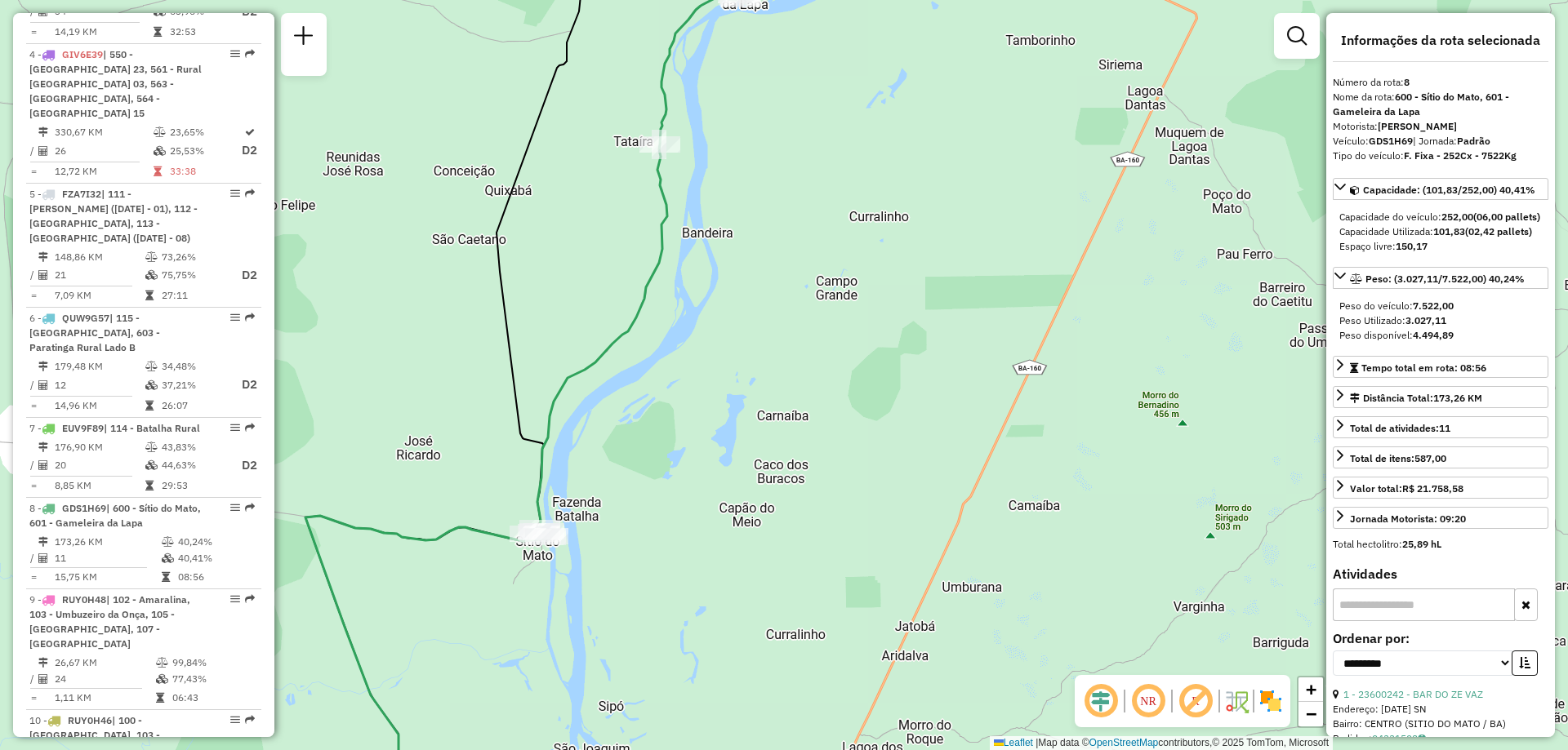
drag, startPoint x: 789, startPoint y: 369, endPoint x: 804, endPoint y: 382, distance: 19.8
click at [804, 382] on div "Janela de atendimento Grade de atendimento Capacidade Transportadoras Veículos …" at bounding box center [784, 375] width 1568 height 750
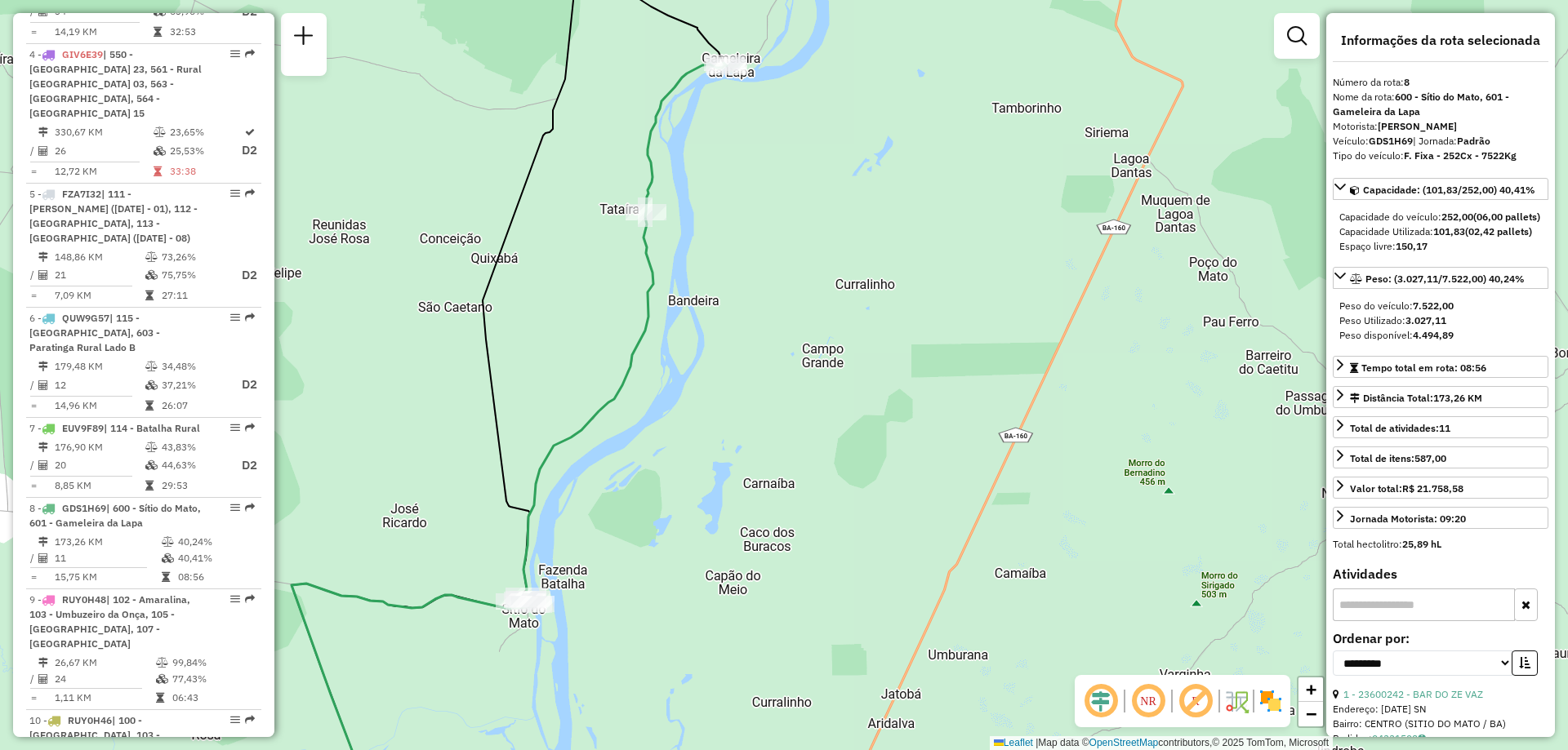
drag, startPoint x: 809, startPoint y: 321, endPoint x: 795, endPoint y: 389, distance: 69.4
click at [795, 389] on div "Janela de atendimento Grade de atendimento Capacidade Transportadoras Veículos …" at bounding box center [784, 375] width 1568 height 750
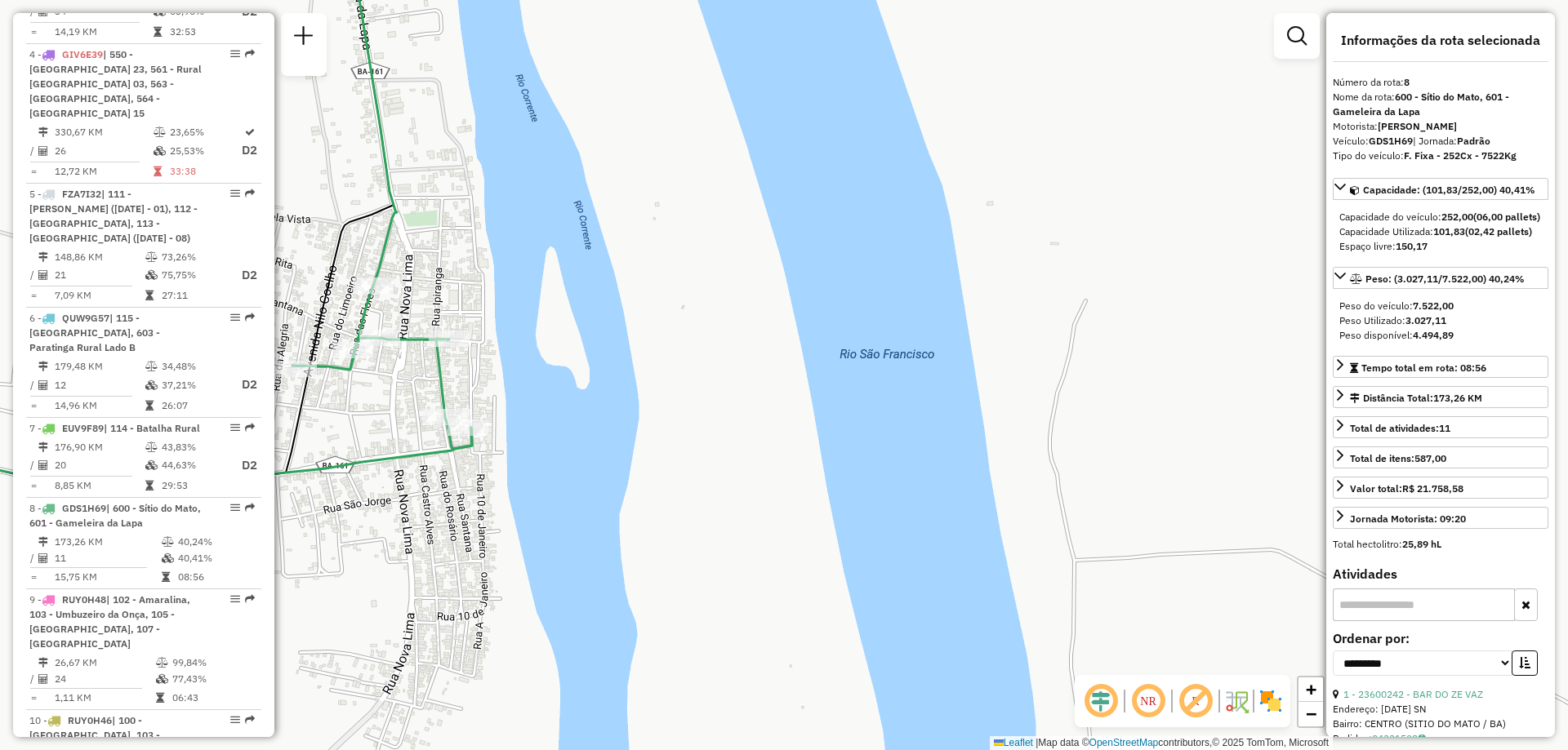
click at [1154, 701] on em at bounding box center [1148, 701] width 39 height 39
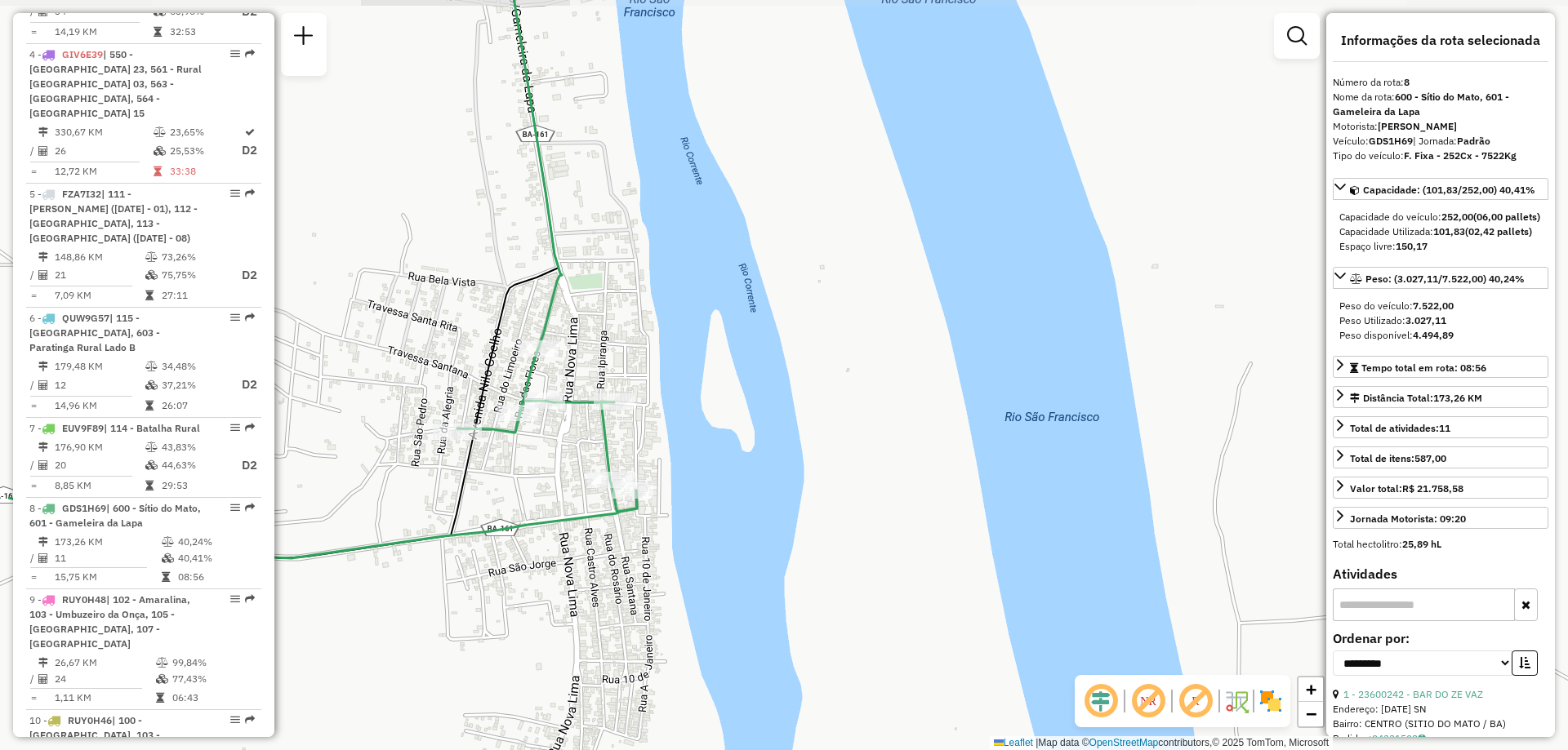
drag, startPoint x: 744, startPoint y: 497, endPoint x: 909, endPoint y: 560, distance: 176.6
click at [909, 560] on div "Janela de atendimento Grade de atendimento Capacidade Transportadoras Veículos …" at bounding box center [784, 375] width 1568 height 750
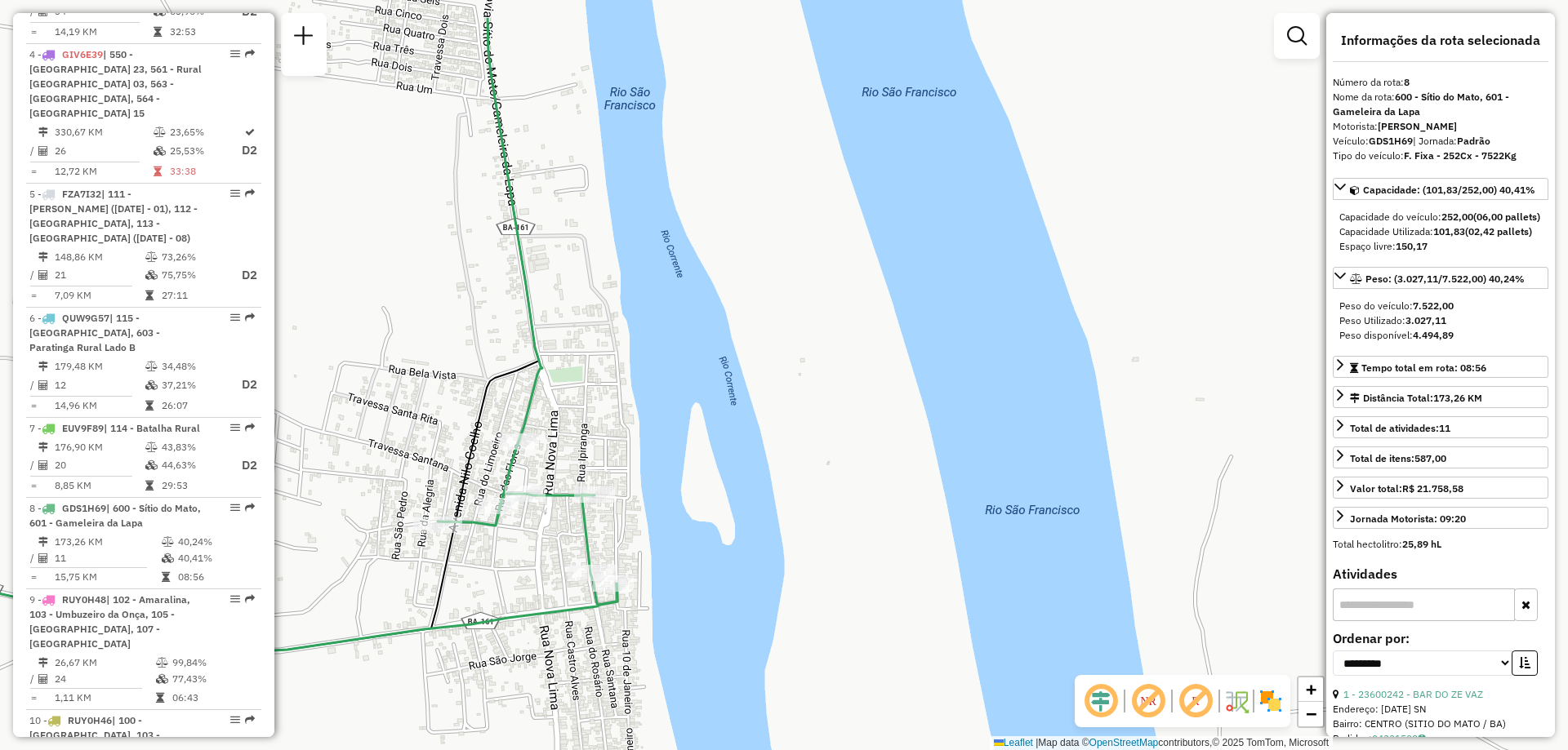
drag, startPoint x: 926, startPoint y: 285, endPoint x: 850, endPoint y: 769, distance: 489.9
click at [850, 749] on html "Aguarde... Pop-up bloqueado! Seu navegador bloqueou automáticamente a abertura …" at bounding box center [784, 375] width 1568 height 750
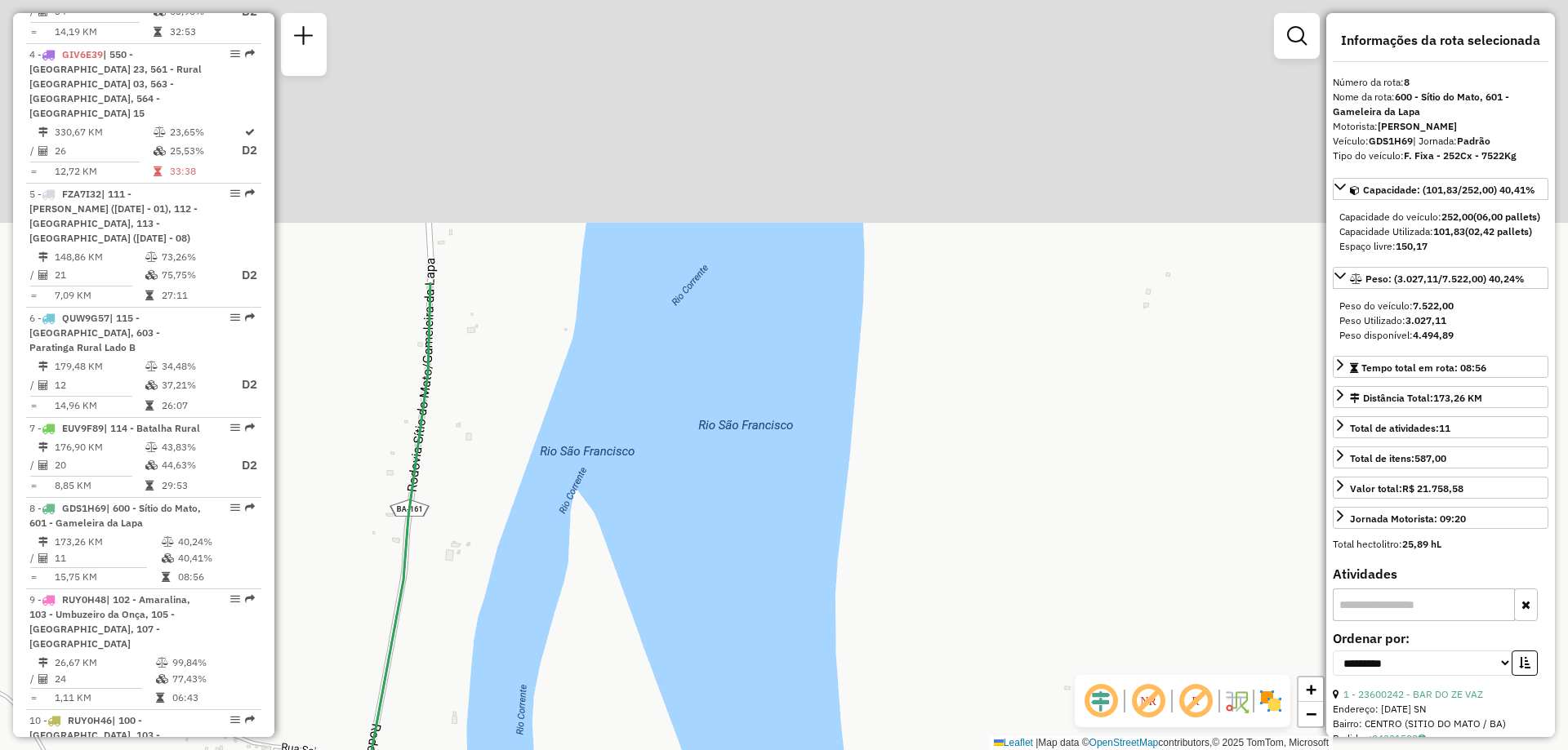
drag, startPoint x: 951, startPoint y: 313, endPoint x: 888, endPoint y: 681, distance: 373.4
click at [888, 680] on div "Janela de atendimento Grade de atendimento Capacidade Transportadoras Veículos …" at bounding box center [784, 375] width 1568 height 750
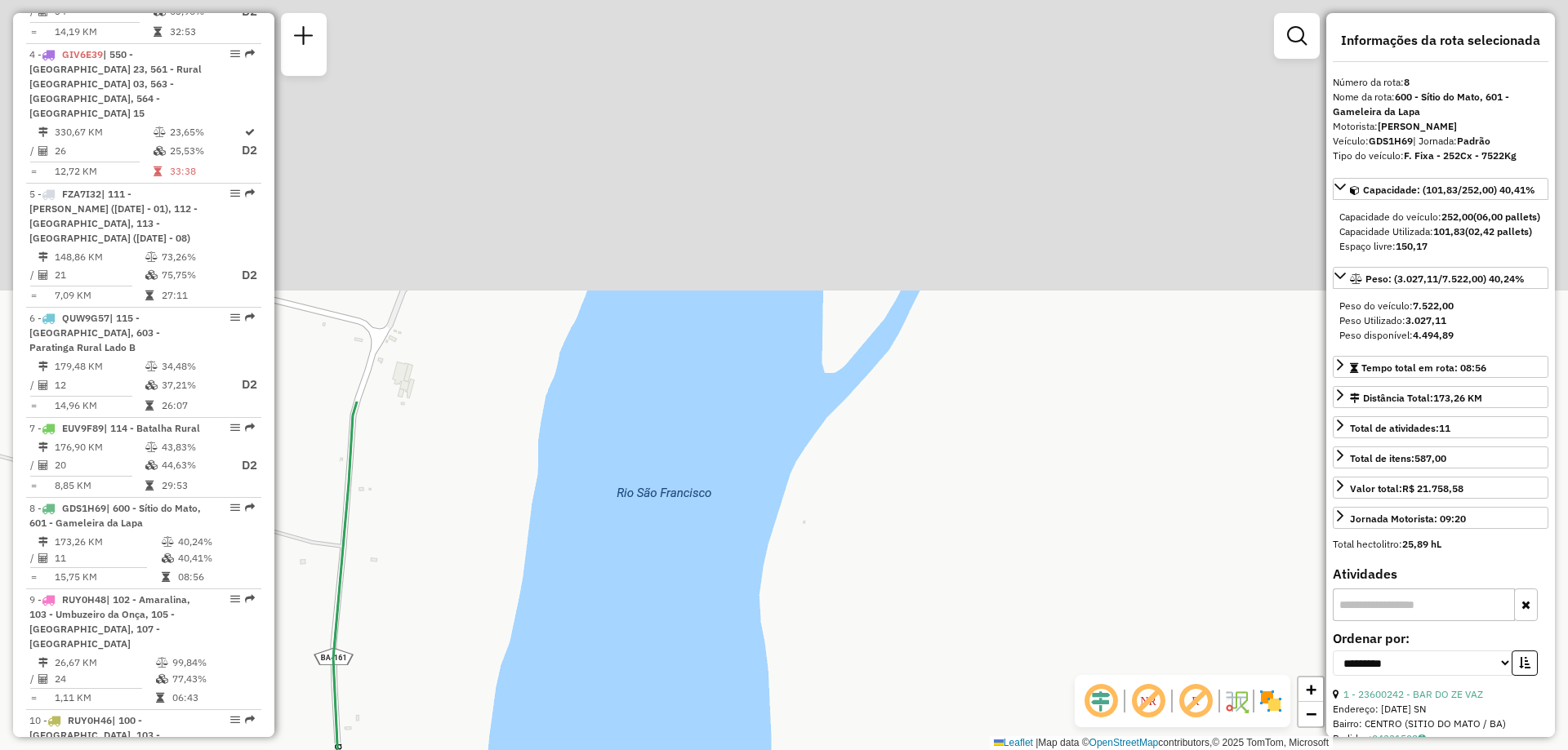
drag, startPoint x: 950, startPoint y: 245, endPoint x: 855, endPoint y: 712, distance: 476.6
click at [855, 712] on div "Janela de atendimento Grade de atendimento Capacidade Transportadoras Veículos …" at bounding box center [784, 375] width 1568 height 750
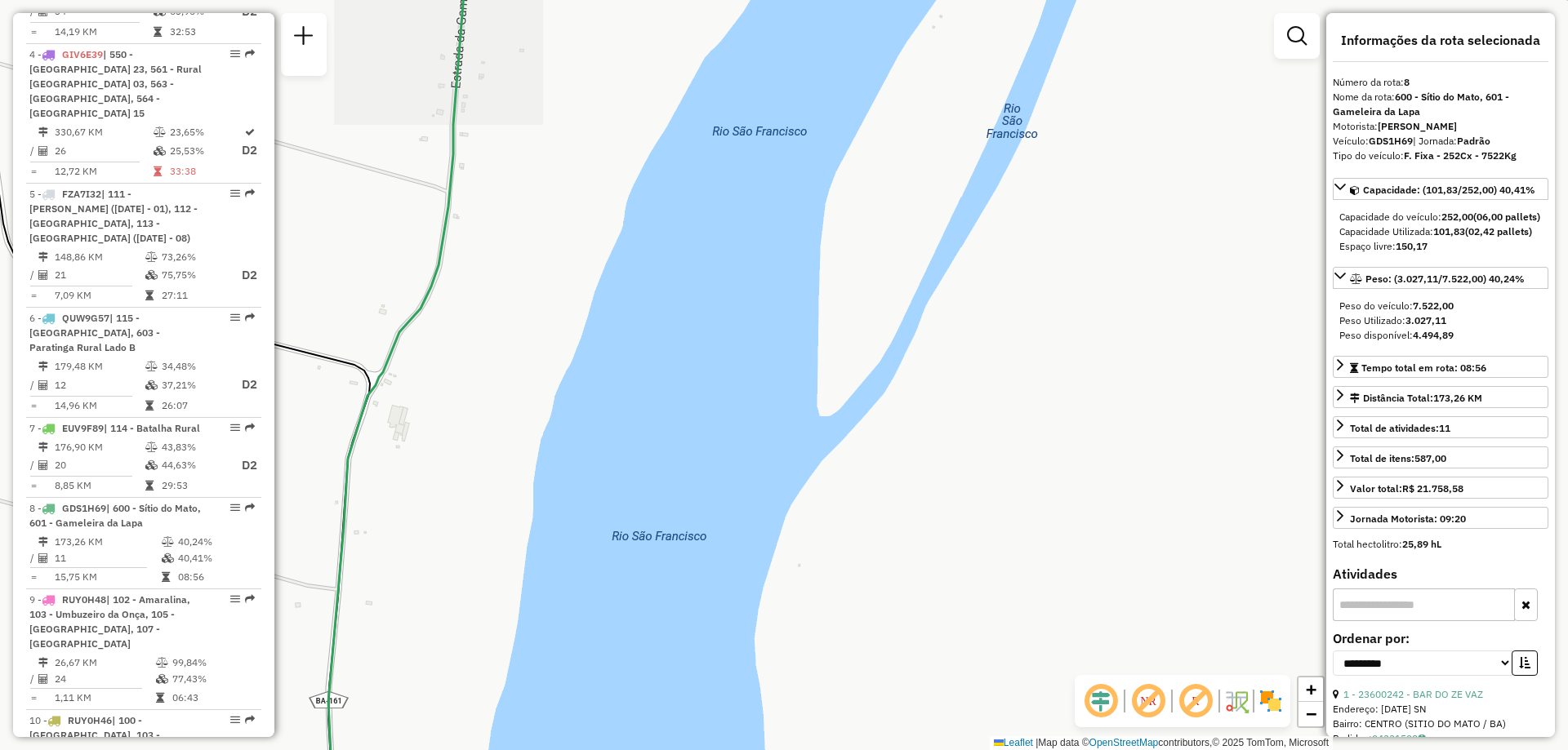
drag, startPoint x: 860, startPoint y: 279, endPoint x: 772, endPoint y: 584, distance: 317.4
click at [772, 584] on div "Janela de atendimento Grade de atendimento Capacidade Transportadoras Veículos …" at bounding box center [784, 375] width 1568 height 750
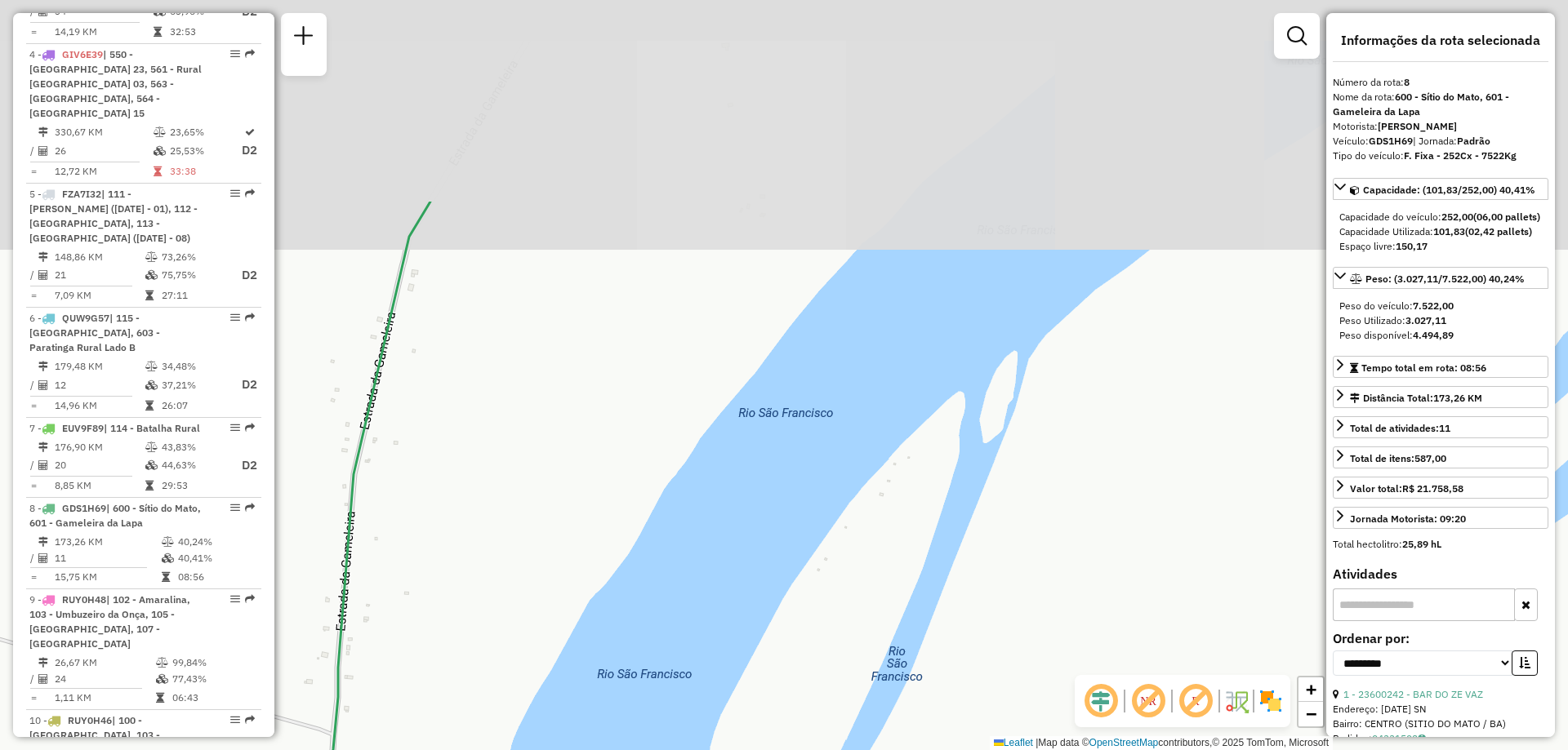
drag, startPoint x: 647, startPoint y: 193, endPoint x: 612, endPoint y: 408, distance: 217.8
click at [612, 408] on div "Janela de atendimento Grade de atendimento Capacidade Transportadoras Veículos …" at bounding box center [784, 375] width 1568 height 750
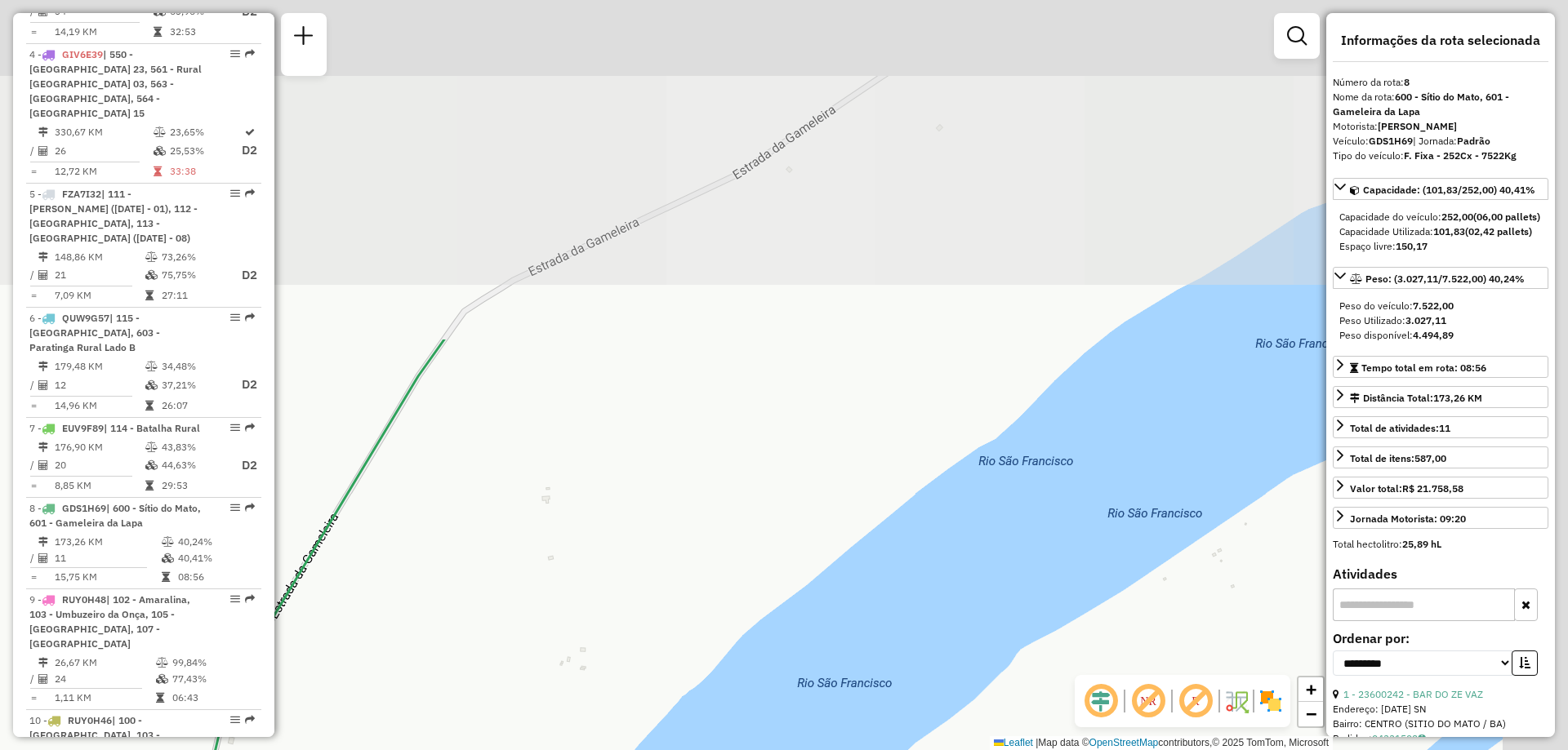
drag, startPoint x: 779, startPoint y: 134, endPoint x: 605, endPoint y: 549, distance: 450.0
click at [605, 549] on div "Janela de atendimento Grade de atendimento Capacidade Transportadoras Veículos …" at bounding box center [784, 375] width 1568 height 750
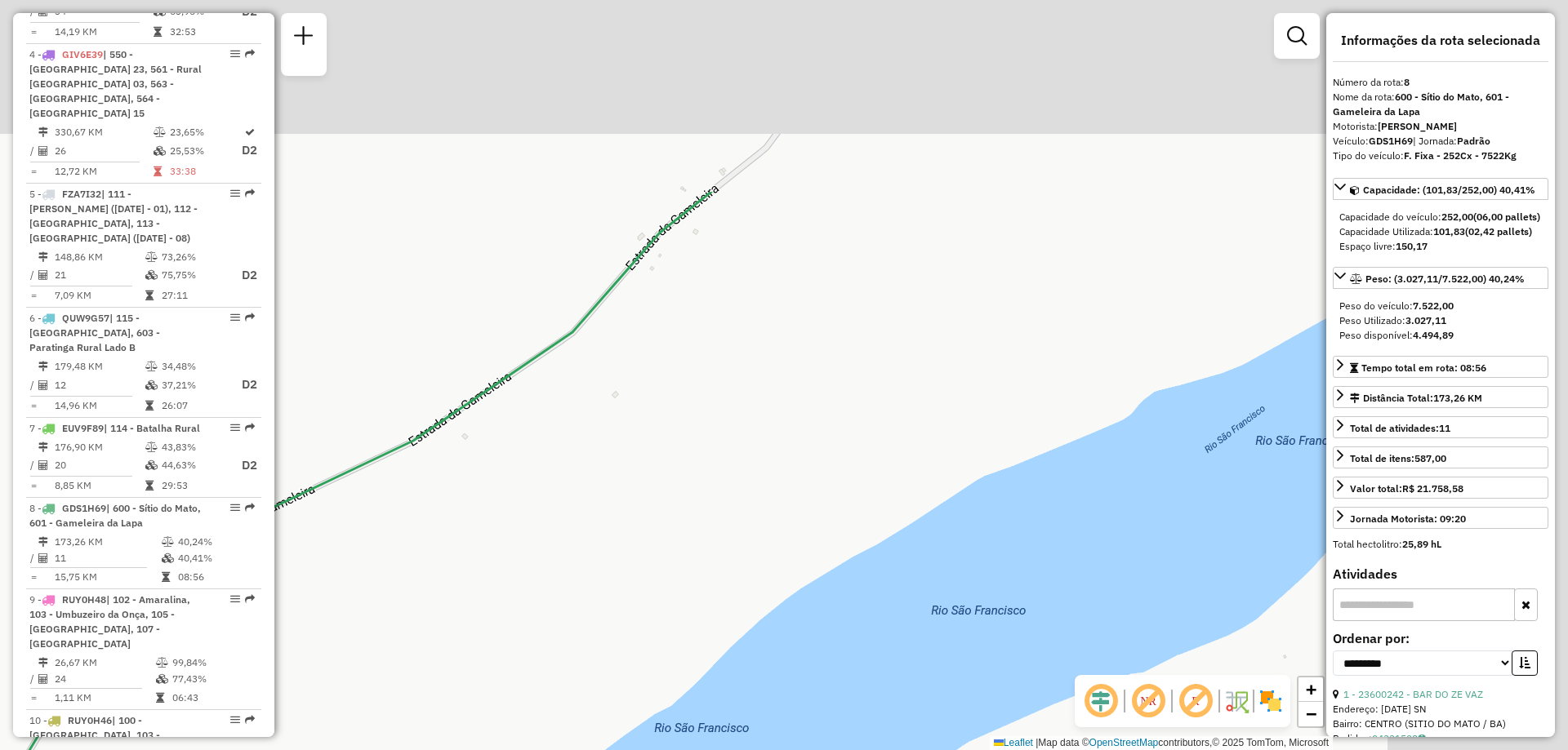
drag, startPoint x: 794, startPoint y: 263, endPoint x: 558, endPoint y: 472, distance: 315.2
click at [462, 538] on div "Janela de atendimento Grade de atendimento Capacidade Transportadoras Veículos …" at bounding box center [784, 375] width 1568 height 750
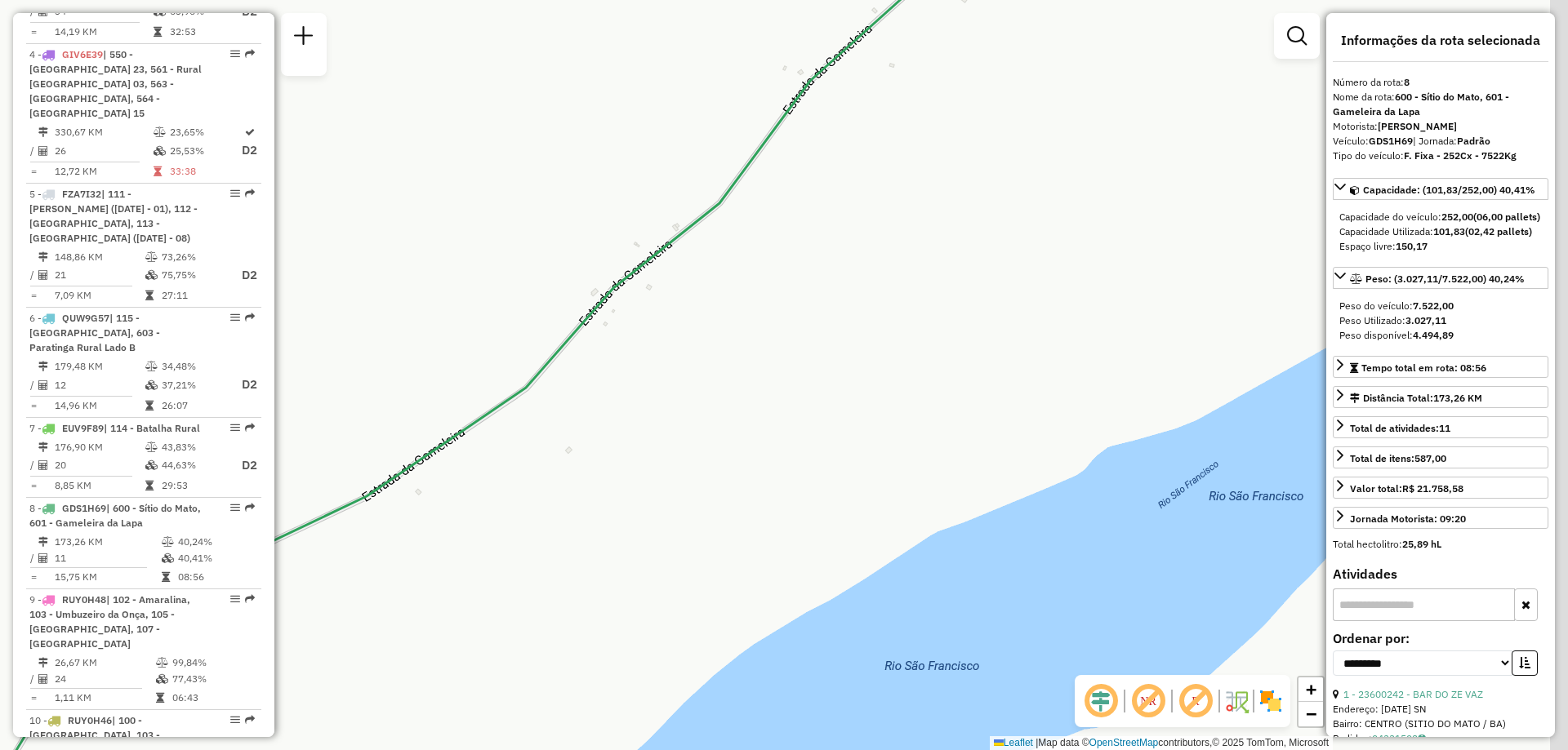
drag, startPoint x: 931, startPoint y: 359, endPoint x: 677, endPoint y: 623, distance: 366.3
click at [678, 621] on div "Janela de atendimento Grade de atendimento Capacidade Transportadoras Veículos …" at bounding box center [784, 375] width 1568 height 750
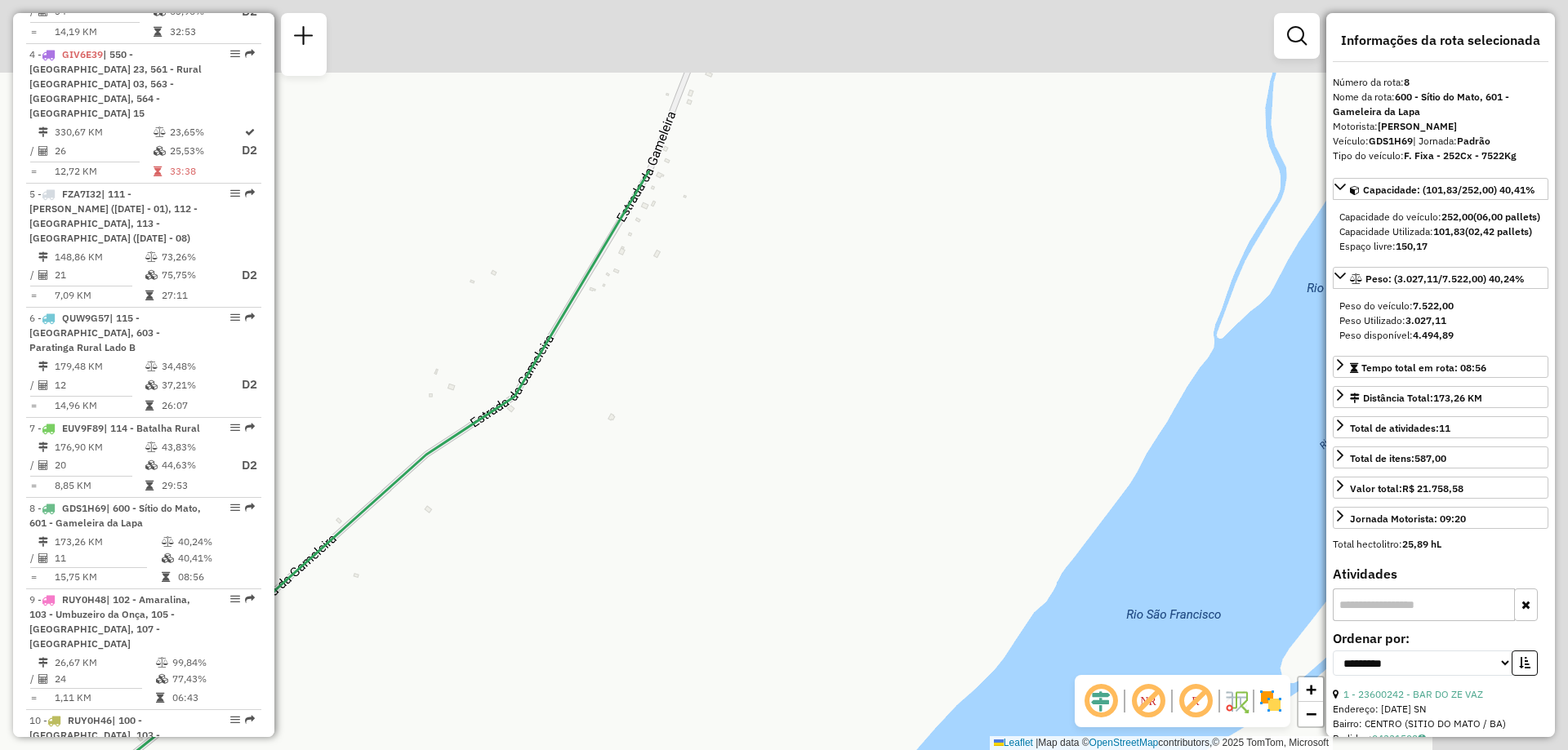
drag, startPoint x: 891, startPoint y: 406, endPoint x: 647, endPoint y: 604, distance: 314.2
click at [651, 619] on div "Janela de atendimento Grade de atendimento Capacidade Transportadoras Veículos …" at bounding box center [784, 375] width 1568 height 750
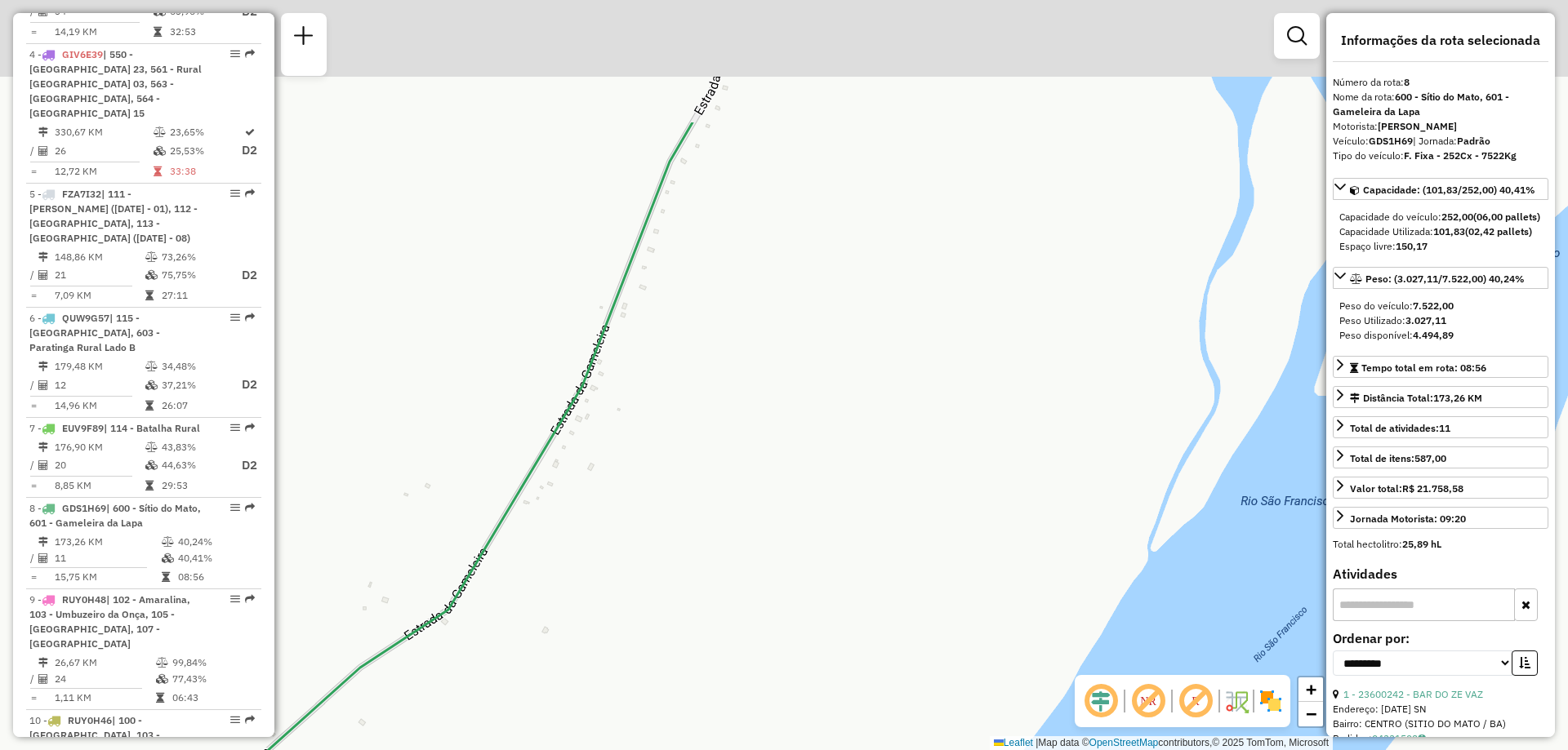
drag, startPoint x: 842, startPoint y: 218, endPoint x: 690, endPoint y: 648, distance: 456.1
click at [690, 648] on div "Janela de atendimento Grade de atendimento Capacidade Transportadoras Veículos …" at bounding box center [784, 375] width 1568 height 750
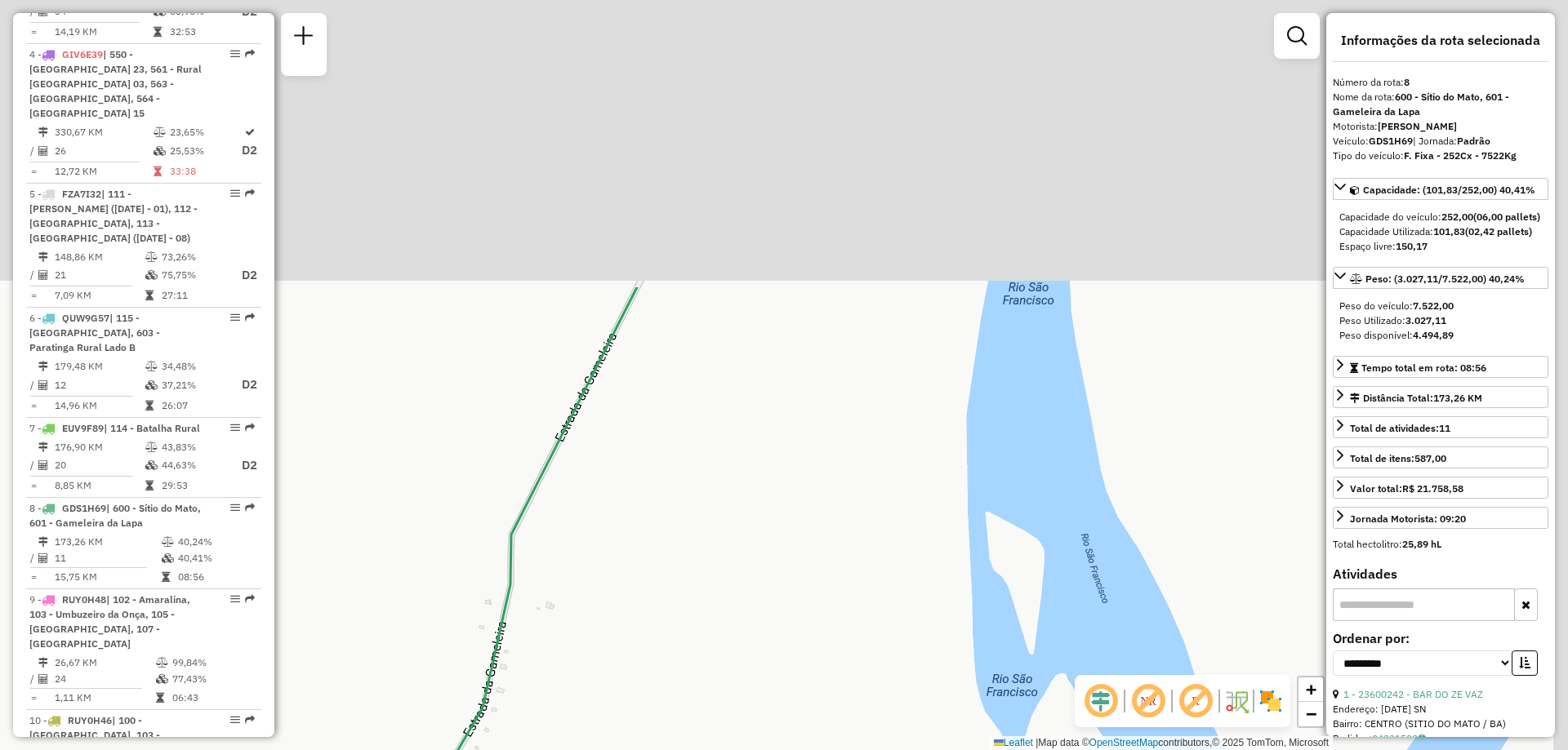
drag, startPoint x: 757, startPoint y: 467, endPoint x: 697, endPoint y: 625, distance: 169.0
click at [697, 629] on div "Janela de atendimento Grade de atendimento Capacidade Transportadoras Veículos …" at bounding box center [784, 375] width 1568 height 750
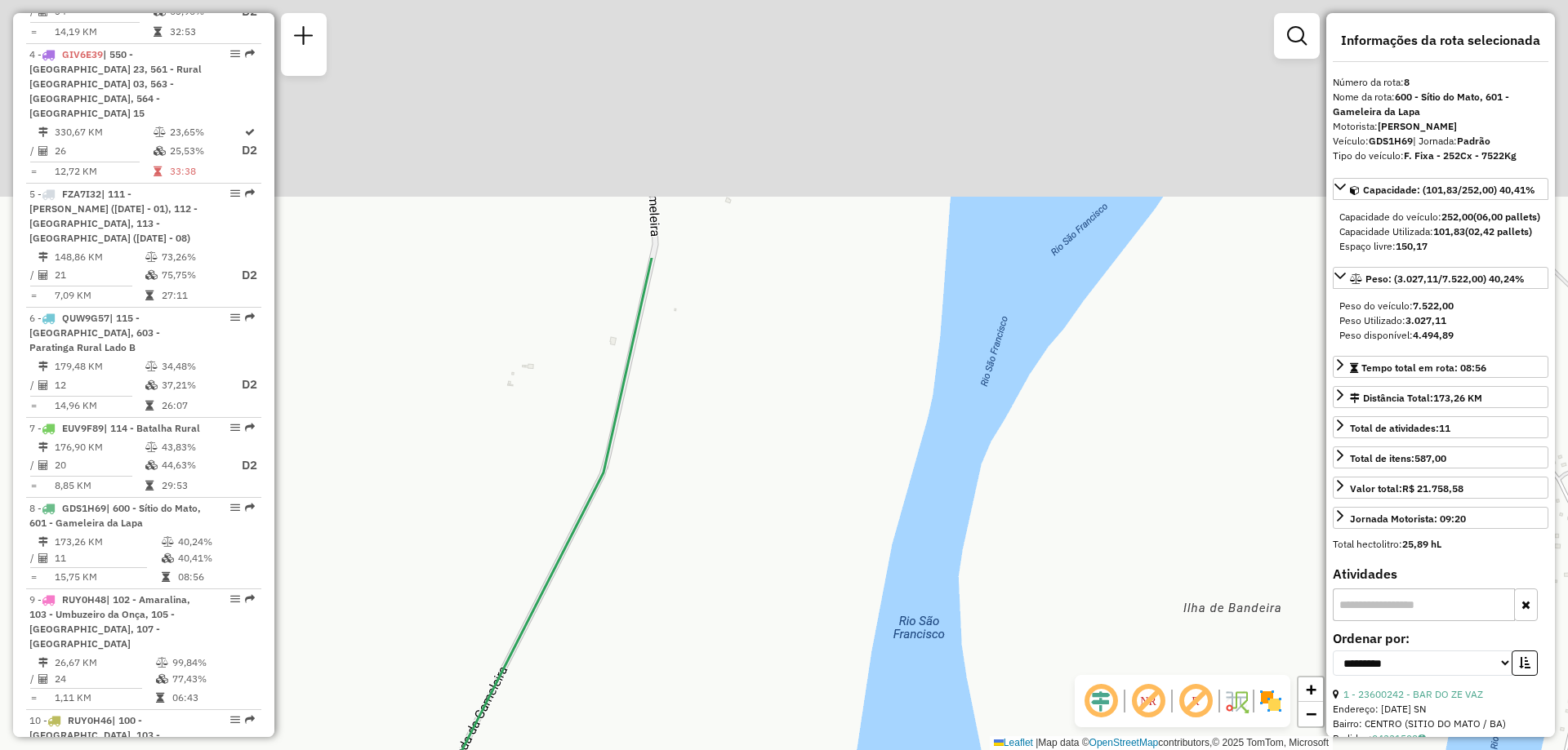
drag, startPoint x: 872, startPoint y: 241, endPoint x: 799, endPoint y: 426, distance: 198.9
click at [762, 576] on div "Janela de atendimento Grade de atendimento Capacidade Transportadoras Veículos …" at bounding box center [784, 375] width 1568 height 750
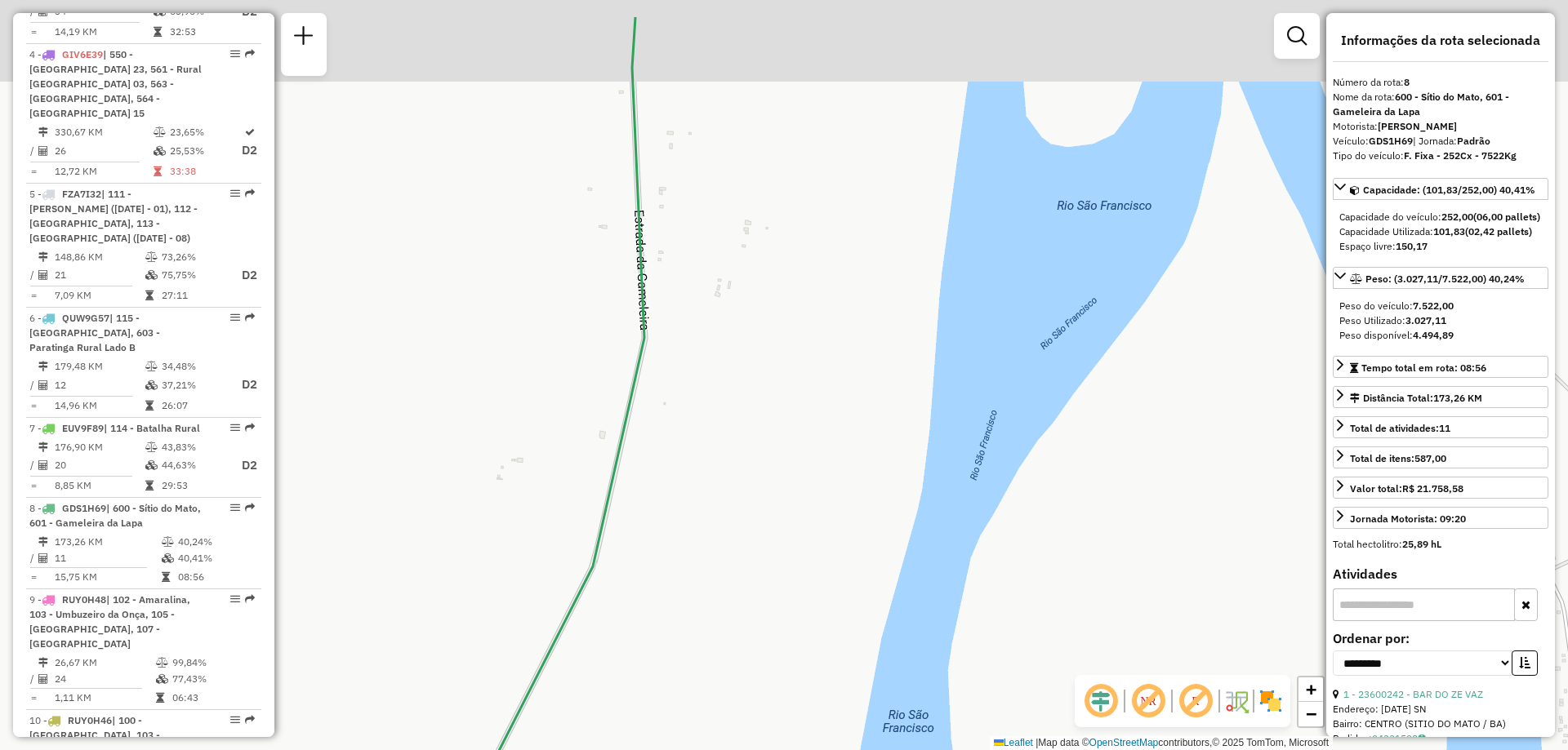
drag, startPoint x: 900, startPoint y: 151, endPoint x: 829, endPoint y: 459, distance: 316.1
click at [830, 459] on div "Janela de atendimento Grade de atendimento Capacidade Transportadoras Veículos …" at bounding box center [784, 375] width 1568 height 750
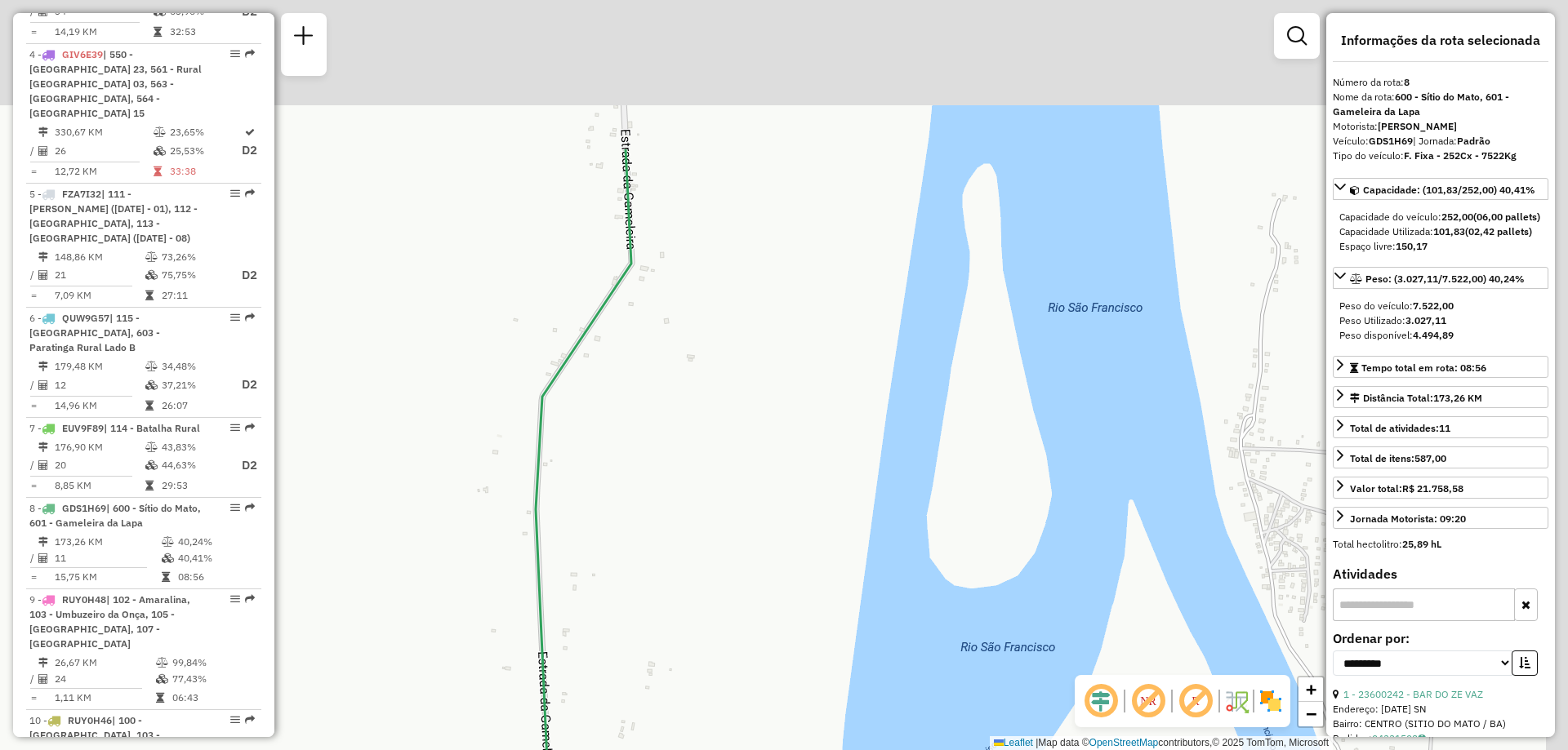
drag, startPoint x: 808, startPoint y: 165, endPoint x: 730, endPoint y: 450, distance: 295.5
click at [723, 471] on div "Janela de atendimento Grade de atendimento Capacidade Transportadoras Veículos …" at bounding box center [784, 375] width 1568 height 750
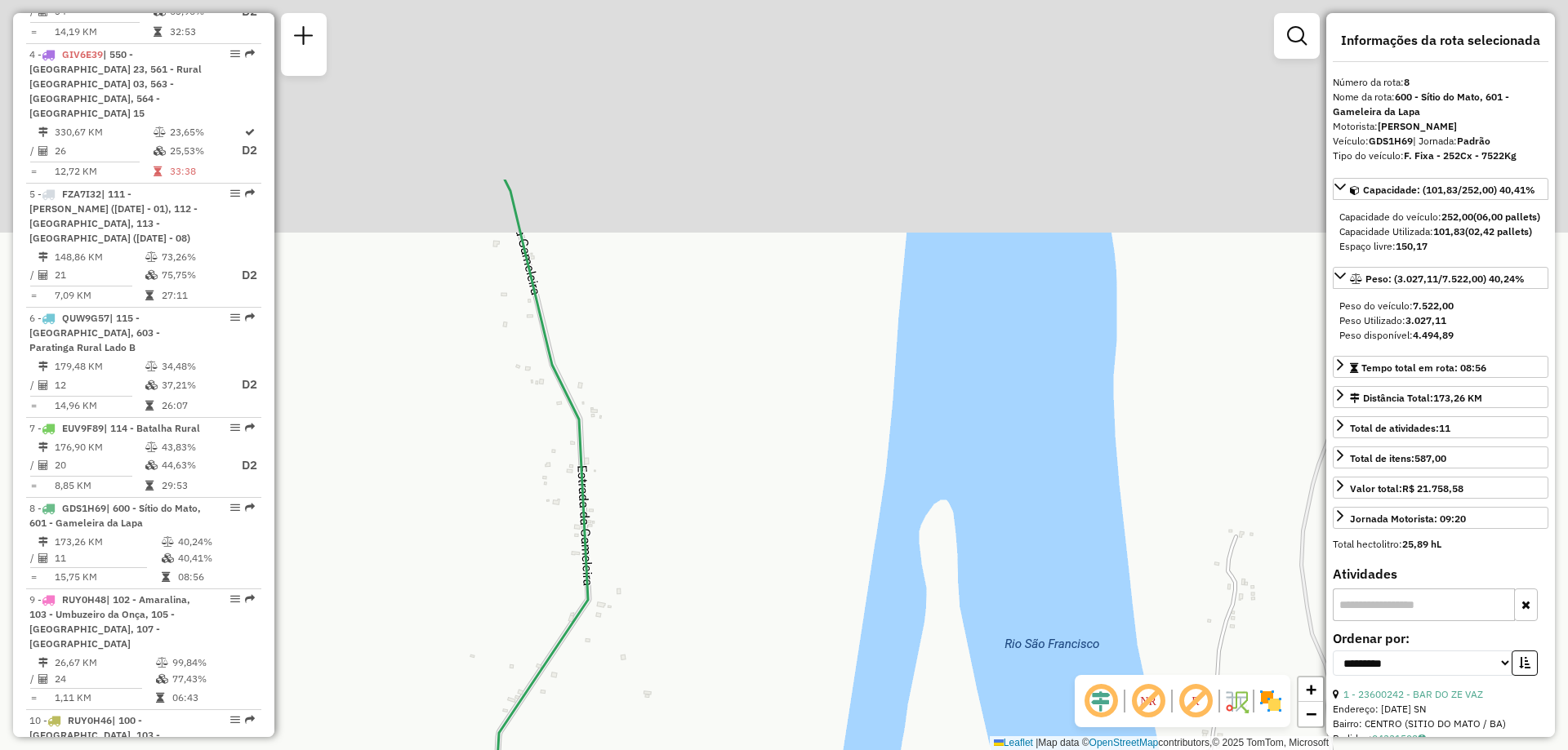
drag, startPoint x: 763, startPoint y: 121, endPoint x: 763, endPoint y: 460, distance: 339.0
click at [763, 460] on div "Janela de atendimento Grade de atendimento Capacidade Transportadoras Veículos …" at bounding box center [784, 375] width 1568 height 750
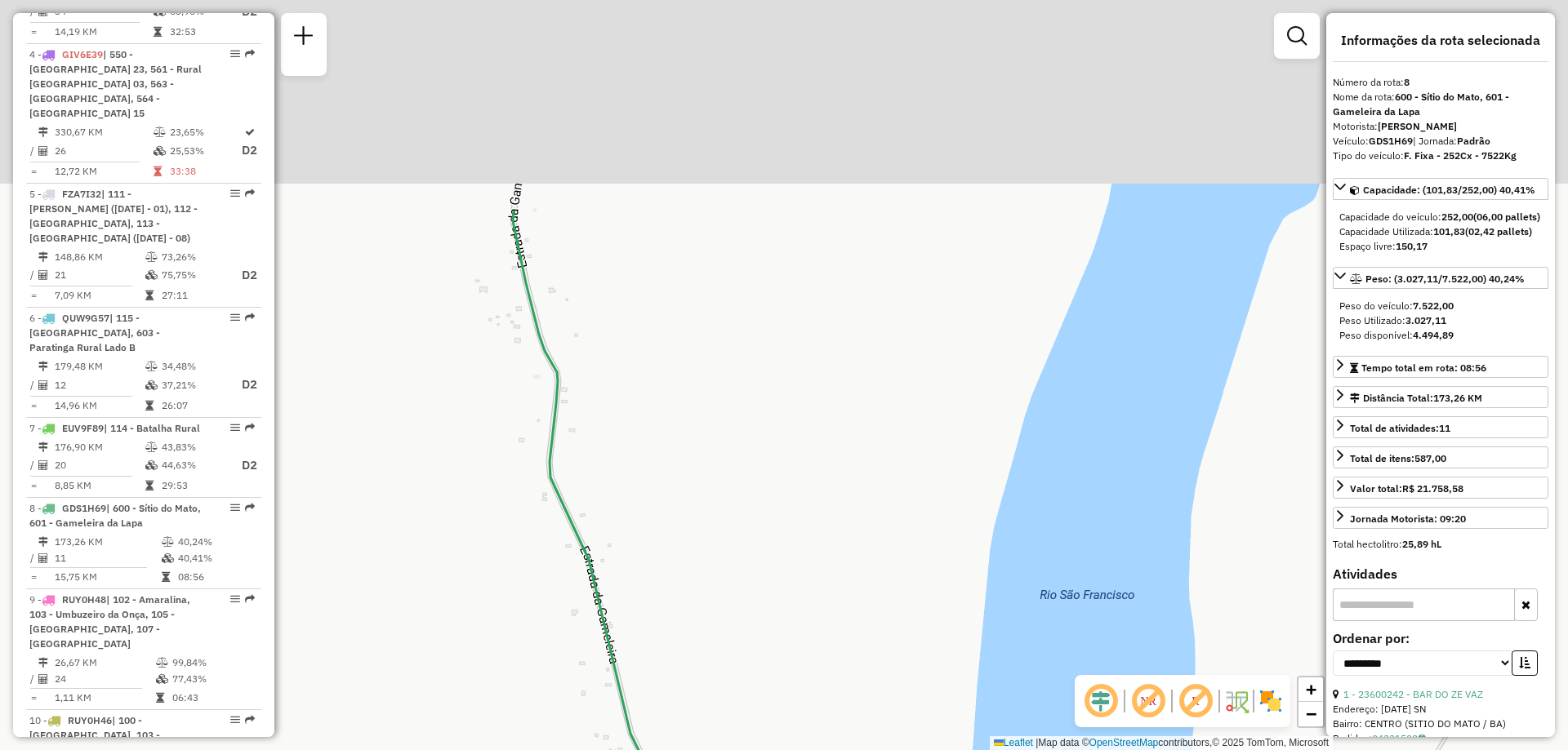
drag, startPoint x: 682, startPoint y: 153, endPoint x: 788, endPoint y: 546, distance: 407.0
click at [788, 546] on div "Janela de atendimento Grade de atendimento Capacidade Transportadoras Veículos …" at bounding box center [784, 375] width 1568 height 750
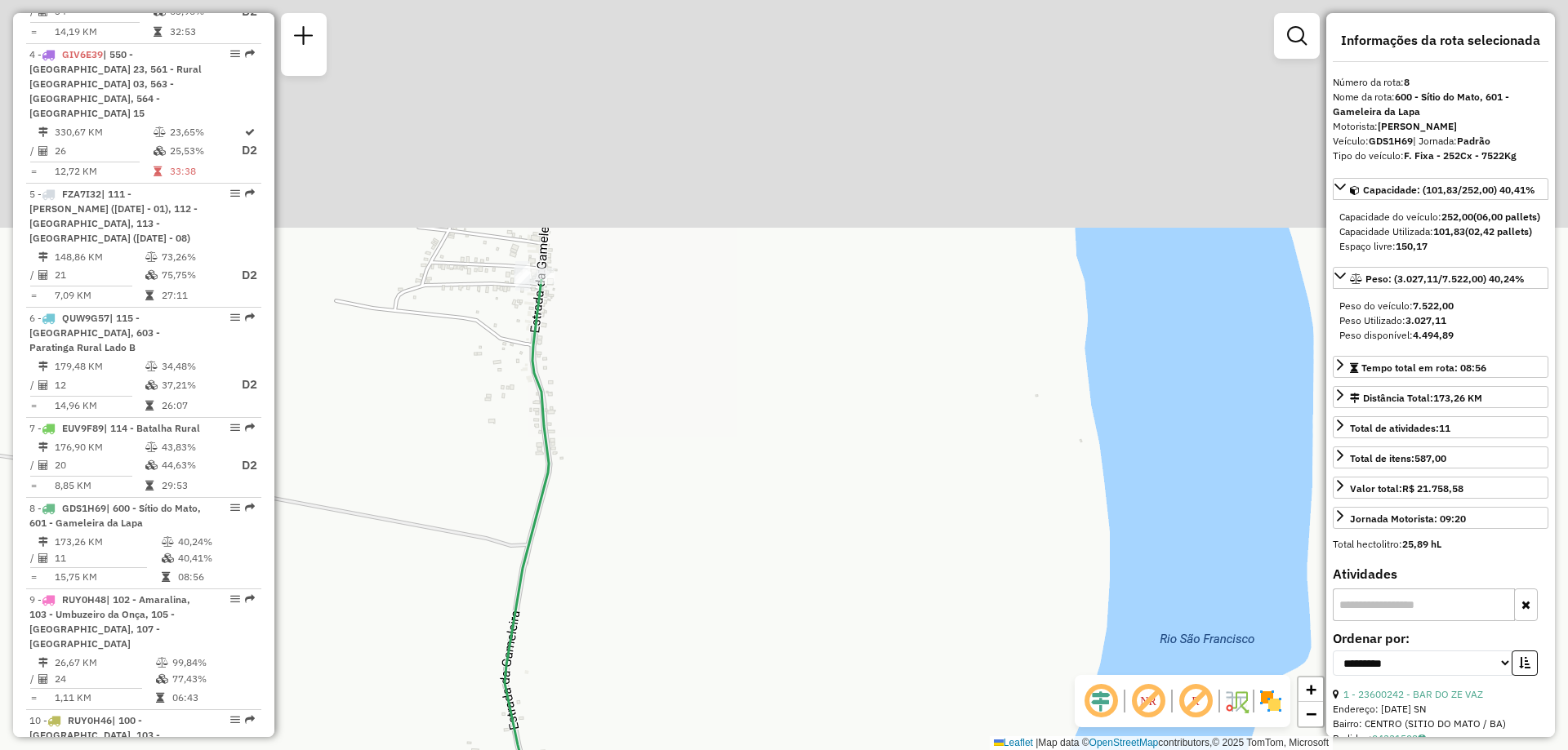
drag, startPoint x: 704, startPoint y: 206, endPoint x: 663, endPoint y: 592, distance: 388.2
click at [652, 639] on div "Janela de atendimento Grade de atendimento Capacidade Transportadoras Veículos …" at bounding box center [784, 375] width 1568 height 750
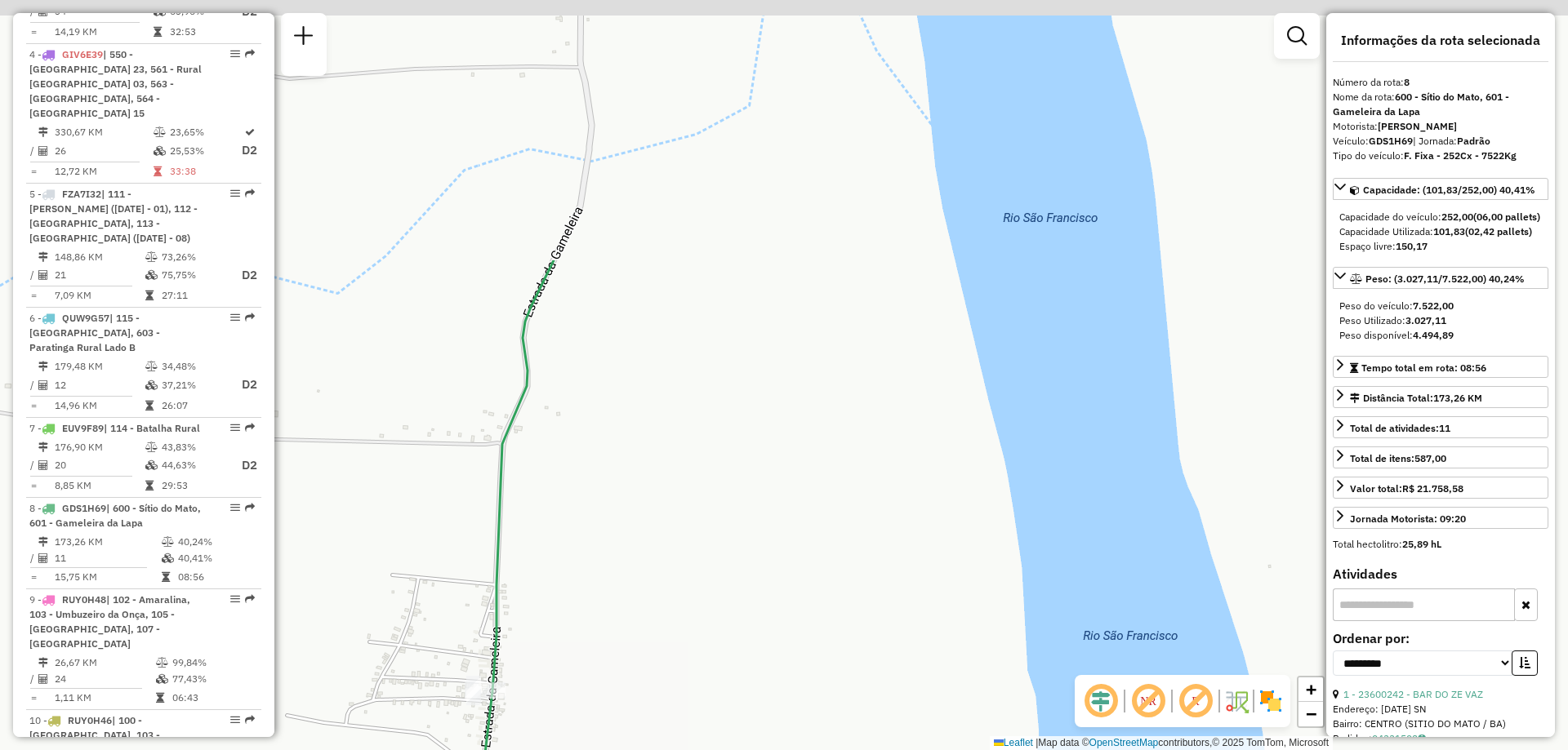
drag, startPoint x: 753, startPoint y: 250, endPoint x: 648, endPoint y: 782, distance: 542.3
click at [648, 749] on html "Aguarde... Pop-up bloqueado! Seu navegador bloqueou automáticamente a abertura …" at bounding box center [784, 375] width 1568 height 750
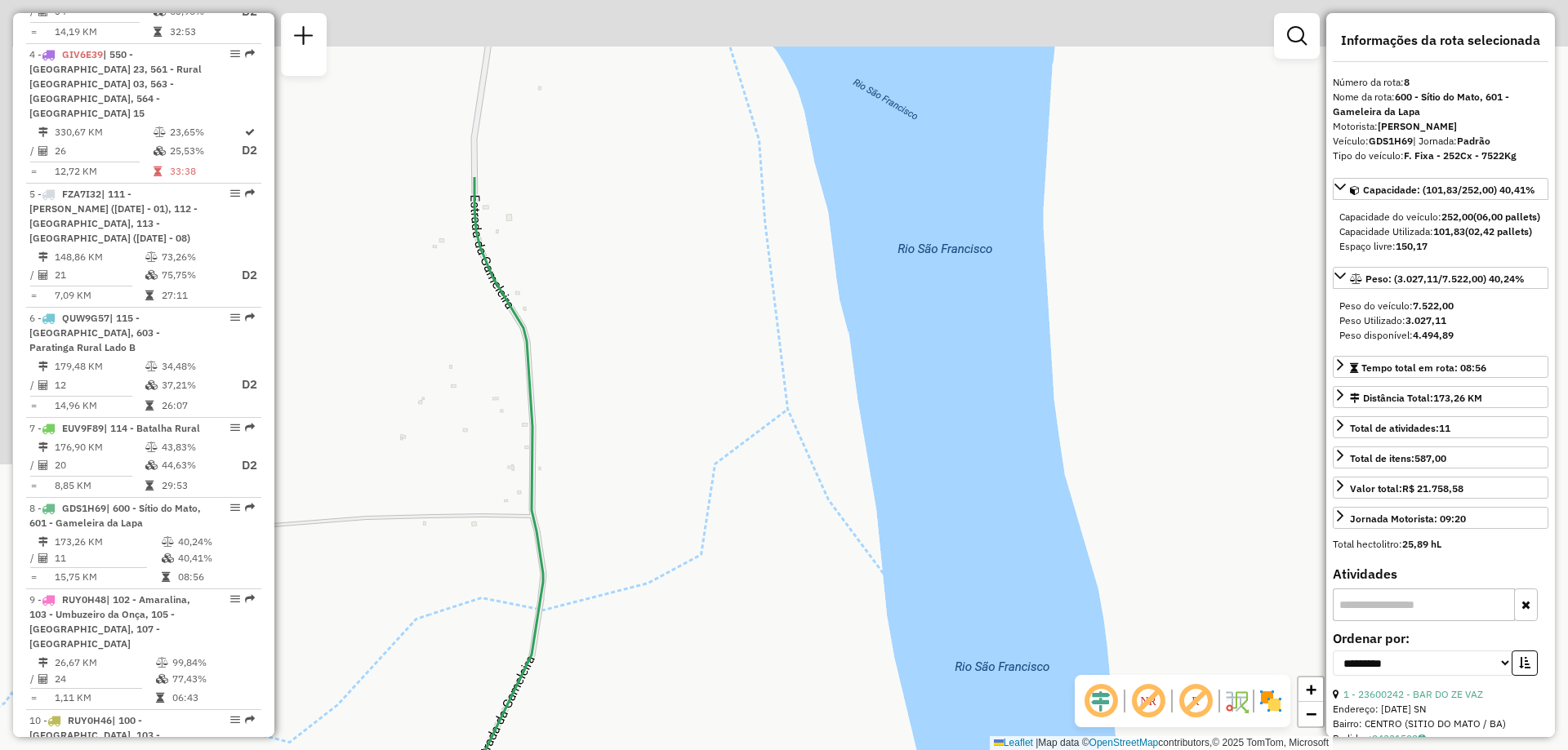
drag, startPoint x: 758, startPoint y: 283, endPoint x: 785, endPoint y: 548, distance: 266.4
click at [785, 548] on div "Janela de atendimento Grade de atendimento Capacidade Transportadoras Veículos …" at bounding box center [784, 375] width 1568 height 750
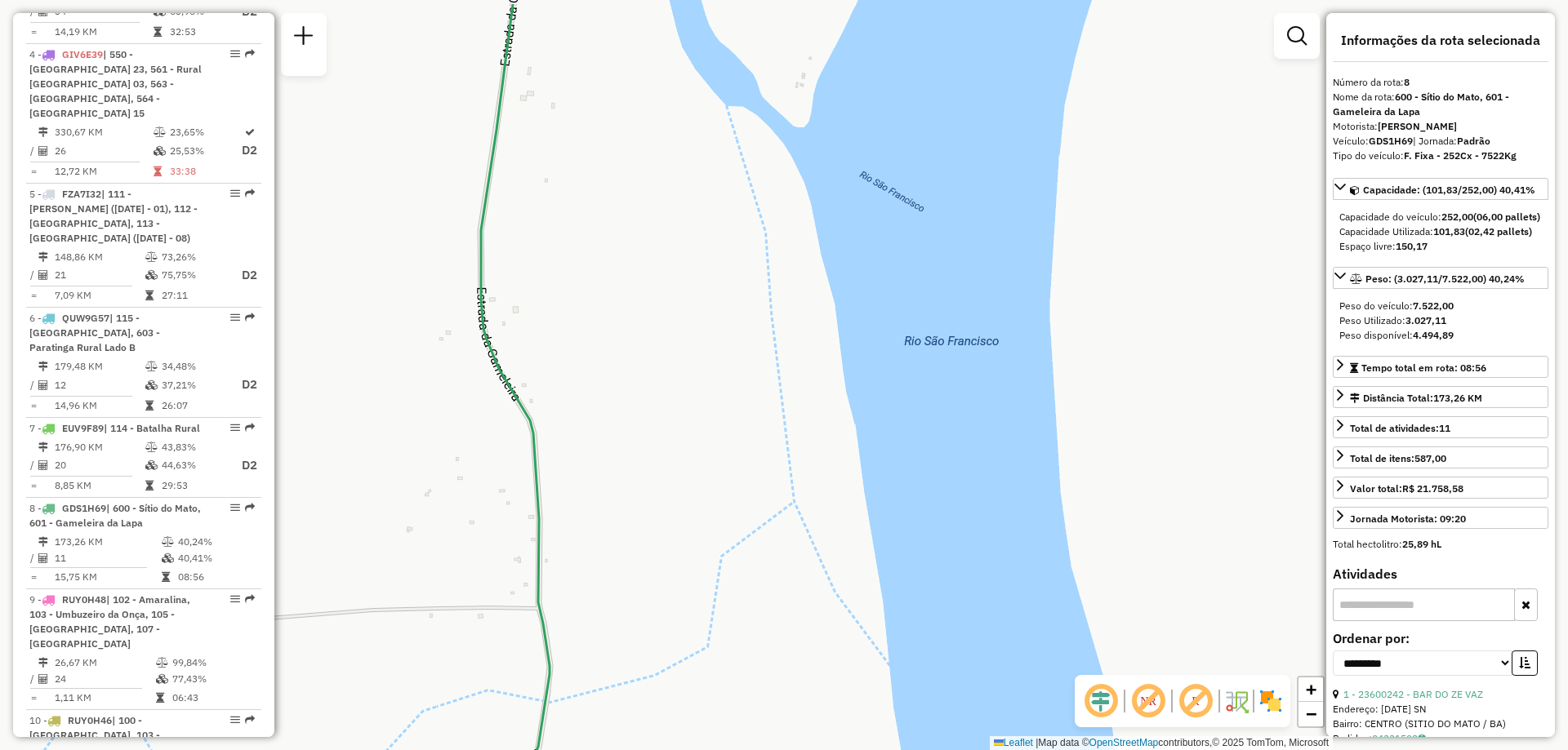
drag, startPoint x: 658, startPoint y: 204, endPoint x: 680, endPoint y: 519, distance: 315.8
click at [680, 519] on div "Janela de atendimento Grade de atendimento Capacidade Transportadoras Veículos …" at bounding box center [784, 375] width 1568 height 750
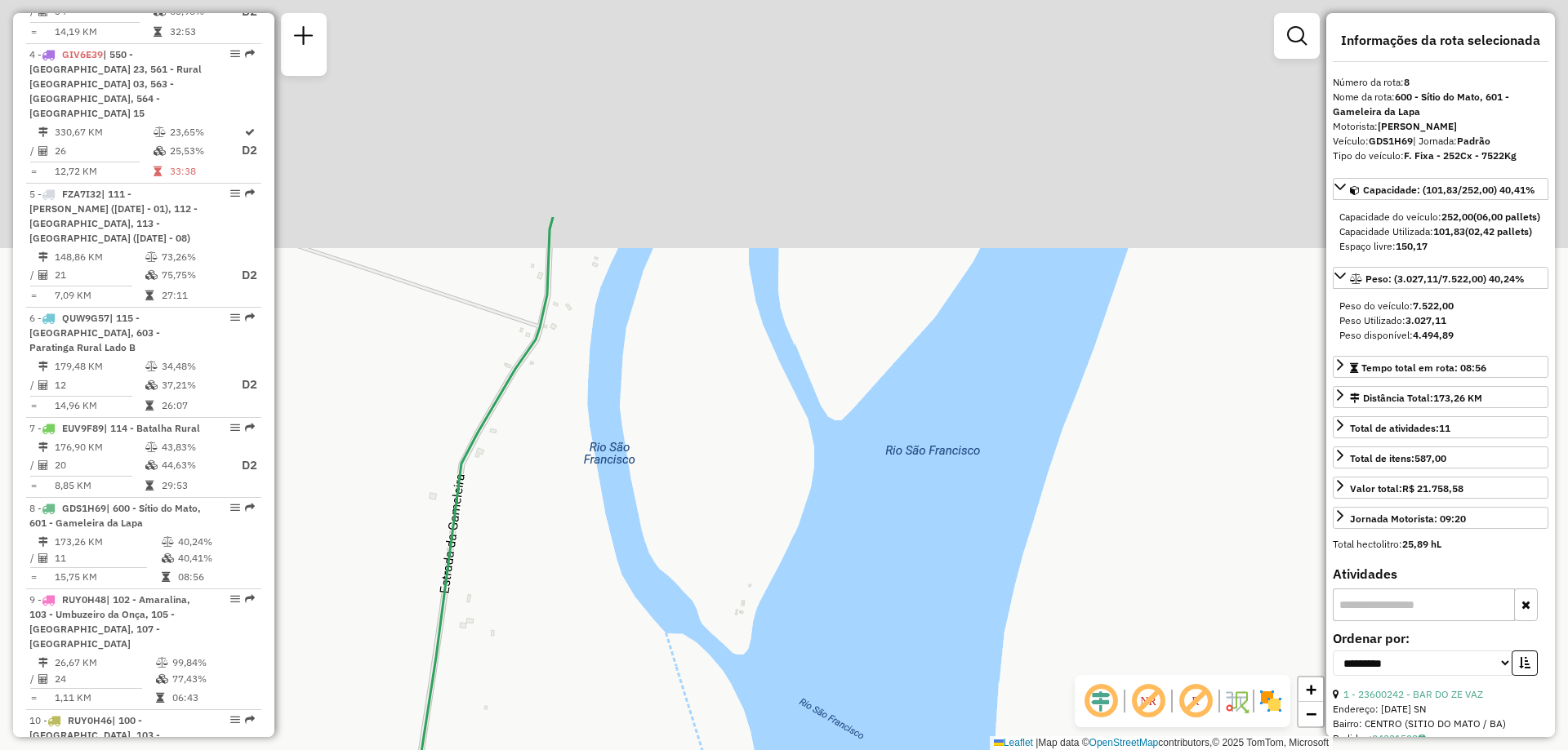
drag, startPoint x: 702, startPoint y: 174, endPoint x: 612, endPoint y: 505, distance: 343.0
click at [612, 505] on div "Janela de atendimento Grade de atendimento Capacidade Transportadoras Veículos …" at bounding box center [784, 375] width 1568 height 750
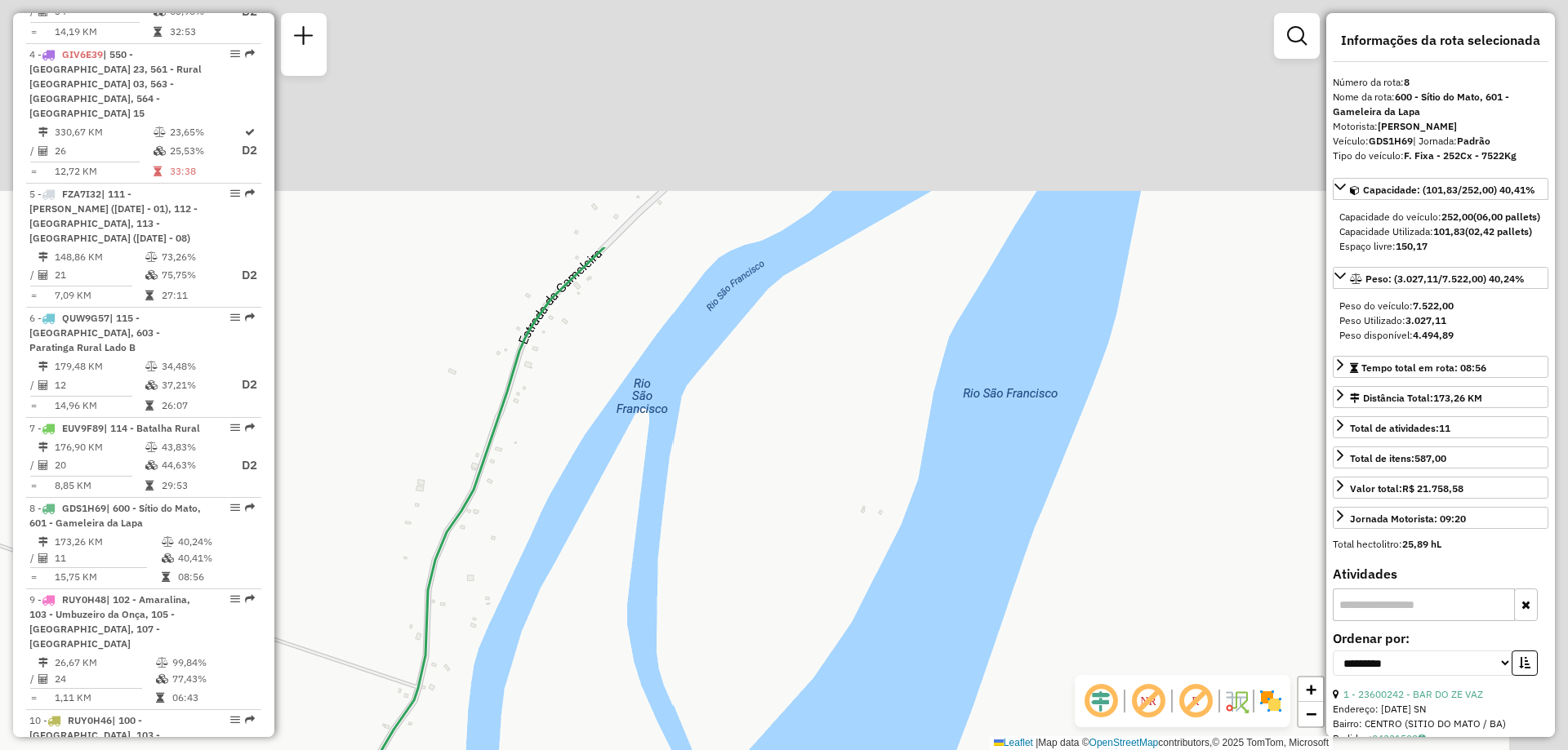
drag, startPoint x: 683, startPoint y: 233, endPoint x: 658, endPoint y: 356, distance: 125.5
click at [577, 565] on div "Janela de atendimento Grade de atendimento Capacidade Transportadoras Veículos …" at bounding box center [784, 375] width 1568 height 750
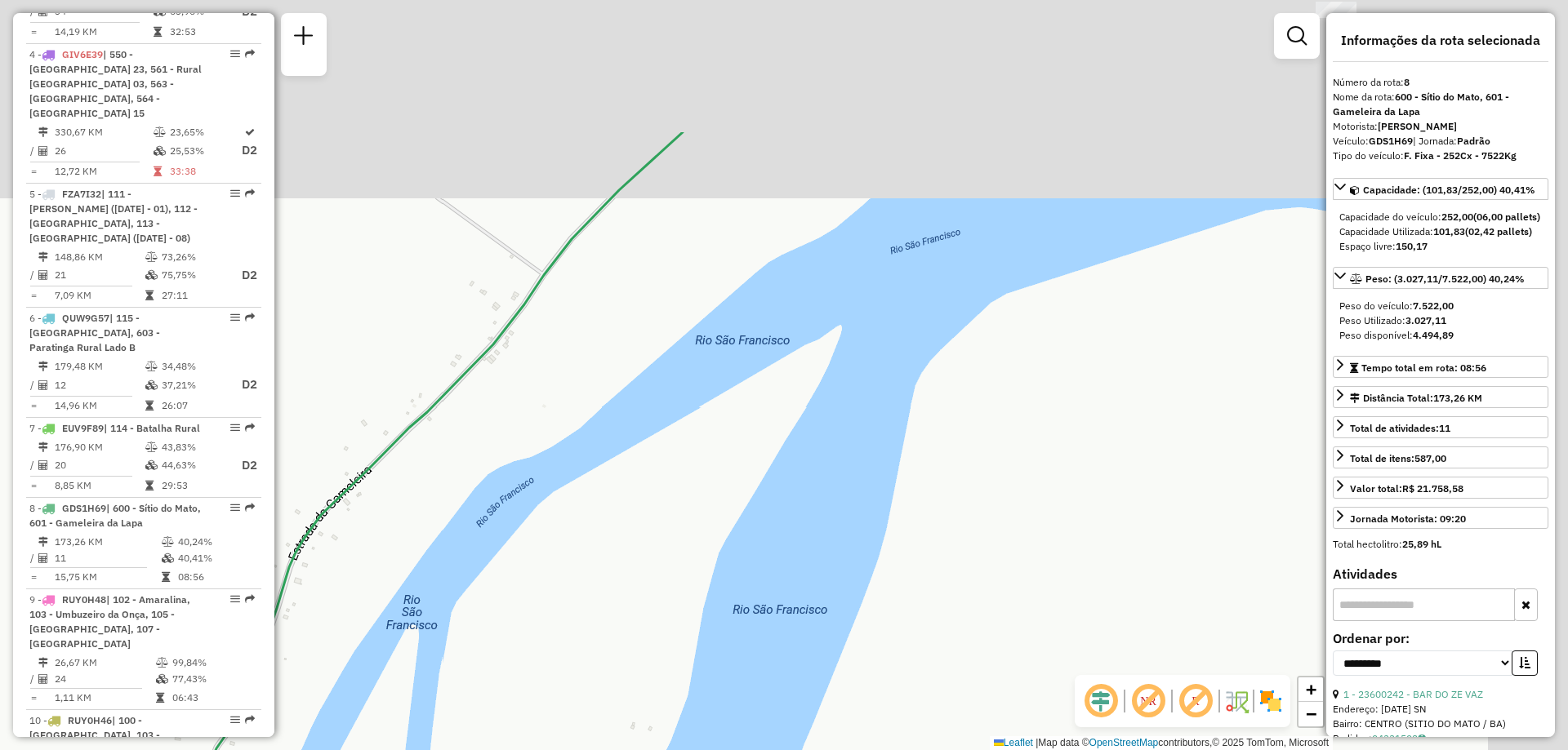
drag, startPoint x: 710, startPoint y: 250, endPoint x: 482, endPoint y: 457, distance: 307.9
click at [482, 457] on div "Janela de atendimento Grade de atendimento Capacidade Transportadoras Veículos …" at bounding box center [784, 375] width 1568 height 750
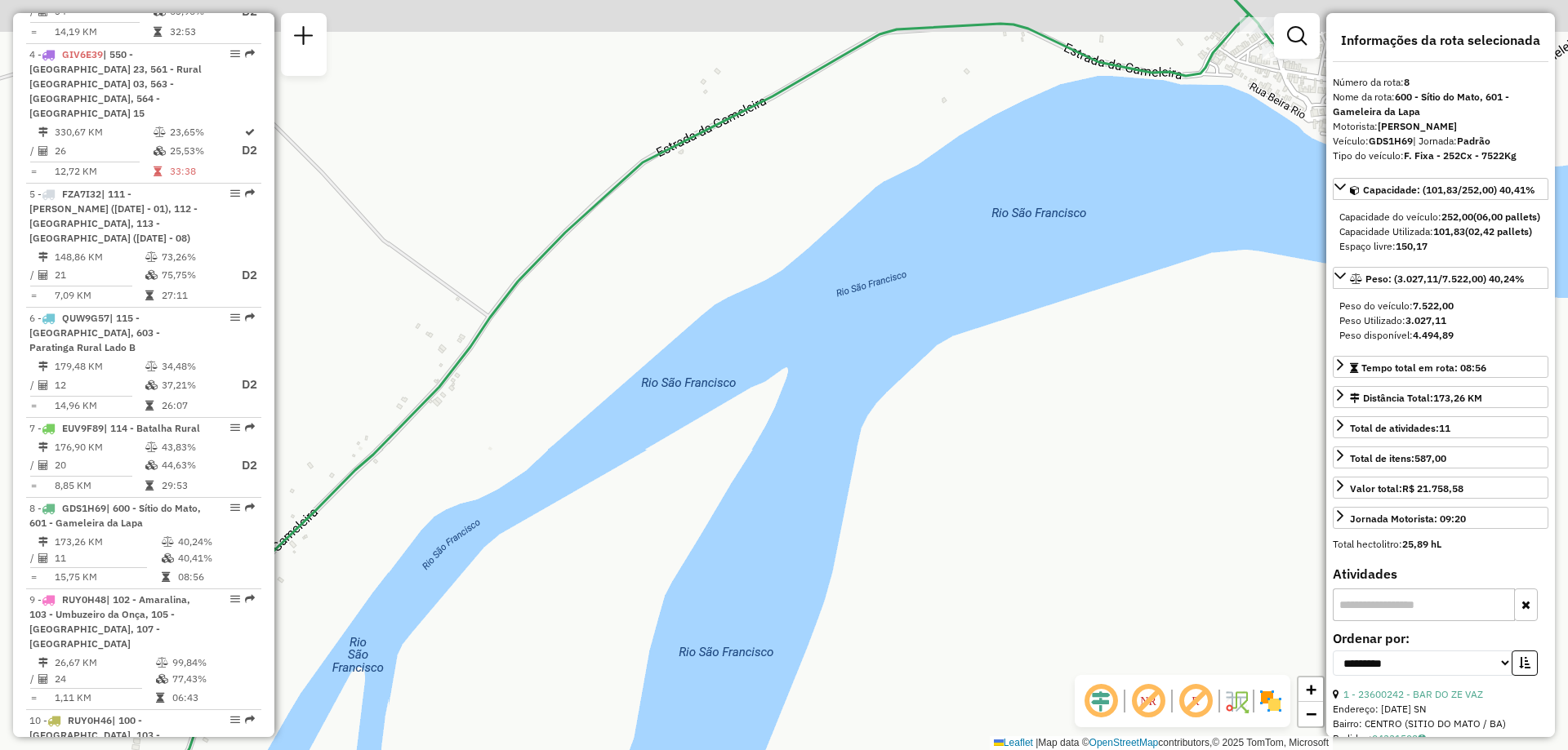
drag, startPoint x: 697, startPoint y: 285, endPoint x: 485, endPoint y: 461, distance: 275.5
click at [459, 461] on div "Janela de atendimento Grade de atendimento Capacidade Transportadoras Veículos …" at bounding box center [784, 375] width 1568 height 750
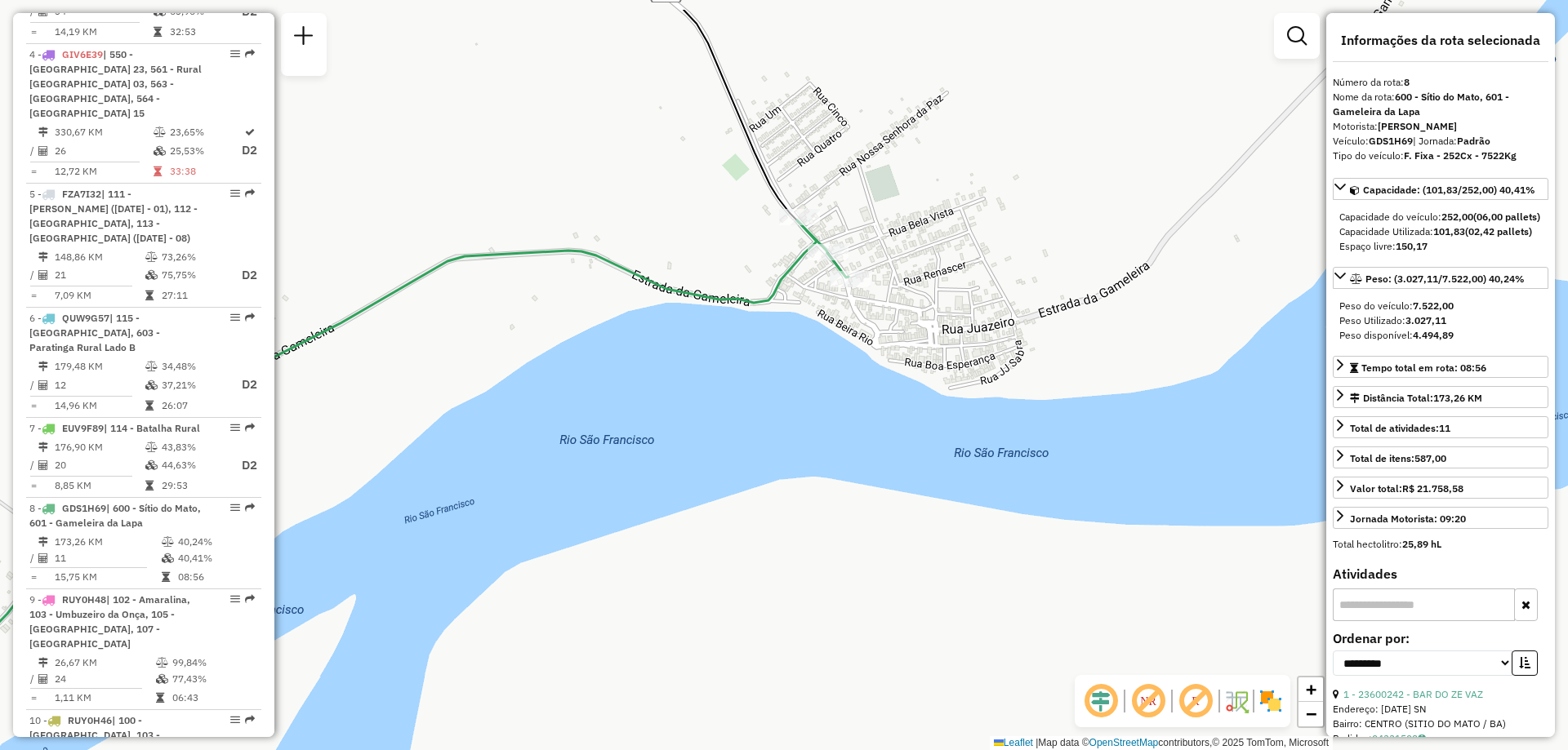
drag, startPoint x: 927, startPoint y: 429, endPoint x: 686, endPoint y: 520, distance: 257.6
click at [686, 520] on div "Janela de atendimento Grade de atendimento Capacidade Transportadoras Veículos …" at bounding box center [784, 375] width 1568 height 750
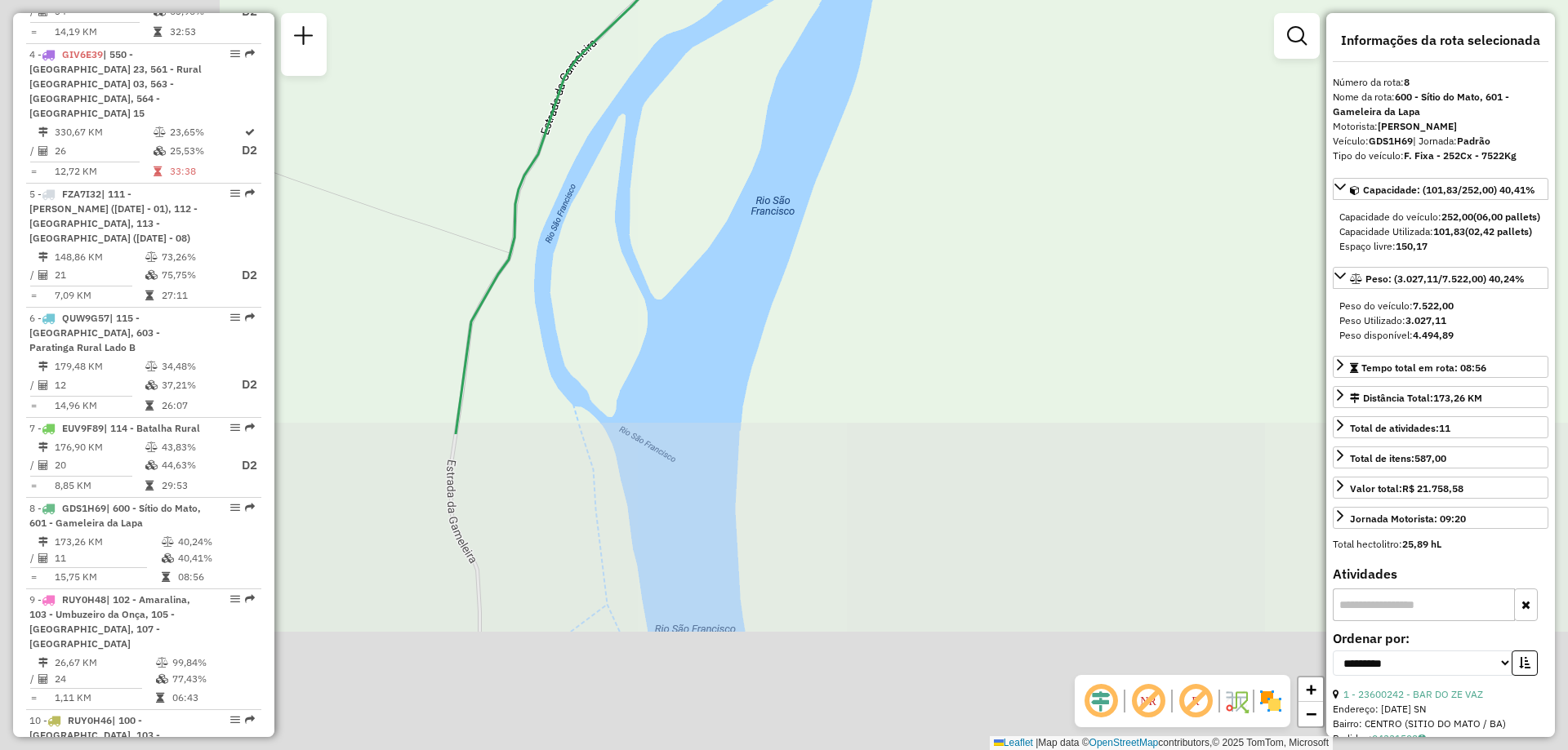
drag, startPoint x: 437, startPoint y: 380, endPoint x: 805, endPoint y: -13, distance: 538.4
click at [805, 0] on html "Aguarde... Pop-up bloqueado! Seu navegador bloqueou automáticamente a abertura …" at bounding box center [784, 375] width 1568 height 750
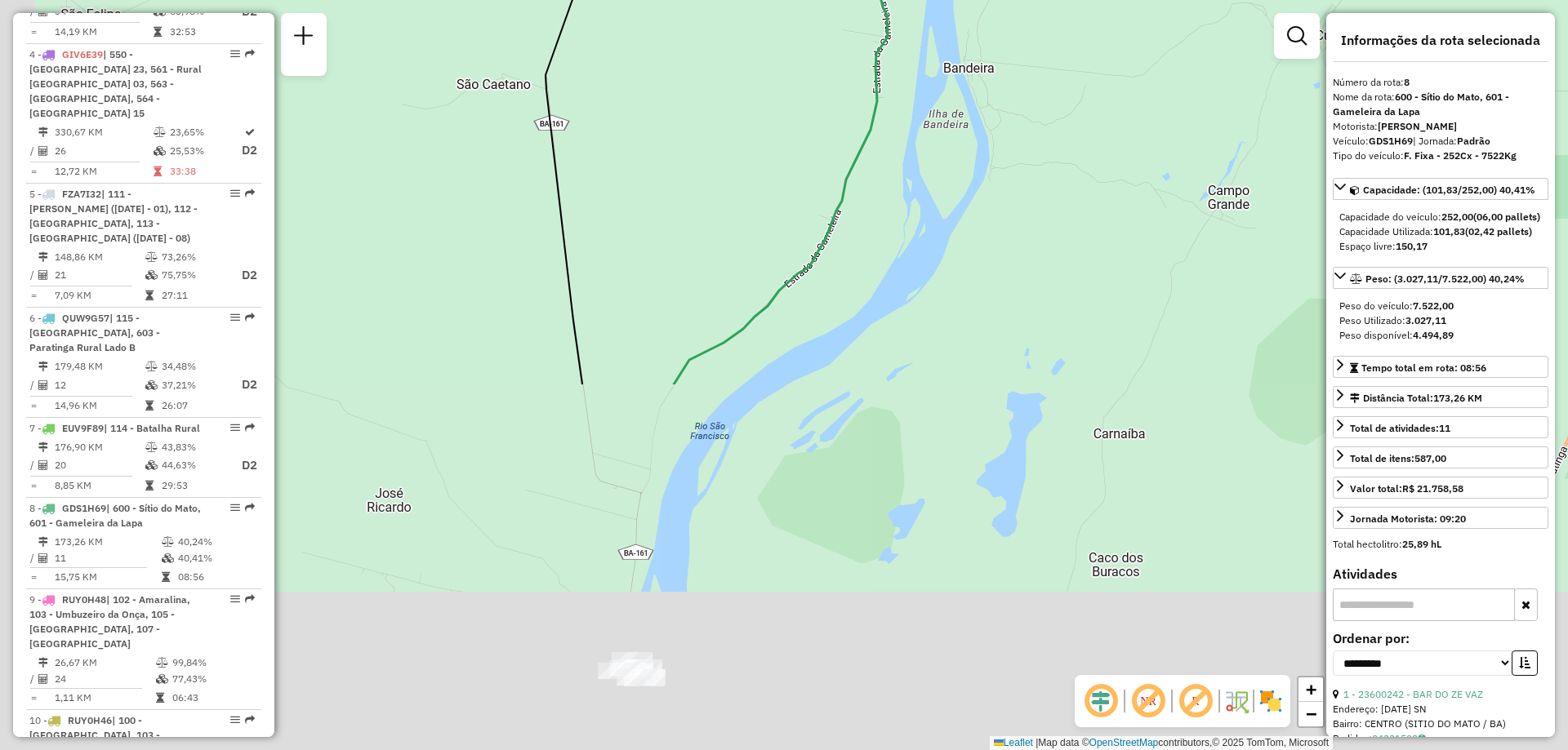
drag, startPoint x: 634, startPoint y: 490, endPoint x: 926, endPoint y: -19, distance: 586.8
click at [926, 0] on html "Aguarde... Pop-up bloqueado! Seu navegador bloqueou automáticamente a abertura …" at bounding box center [784, 375] width 1568 height 750
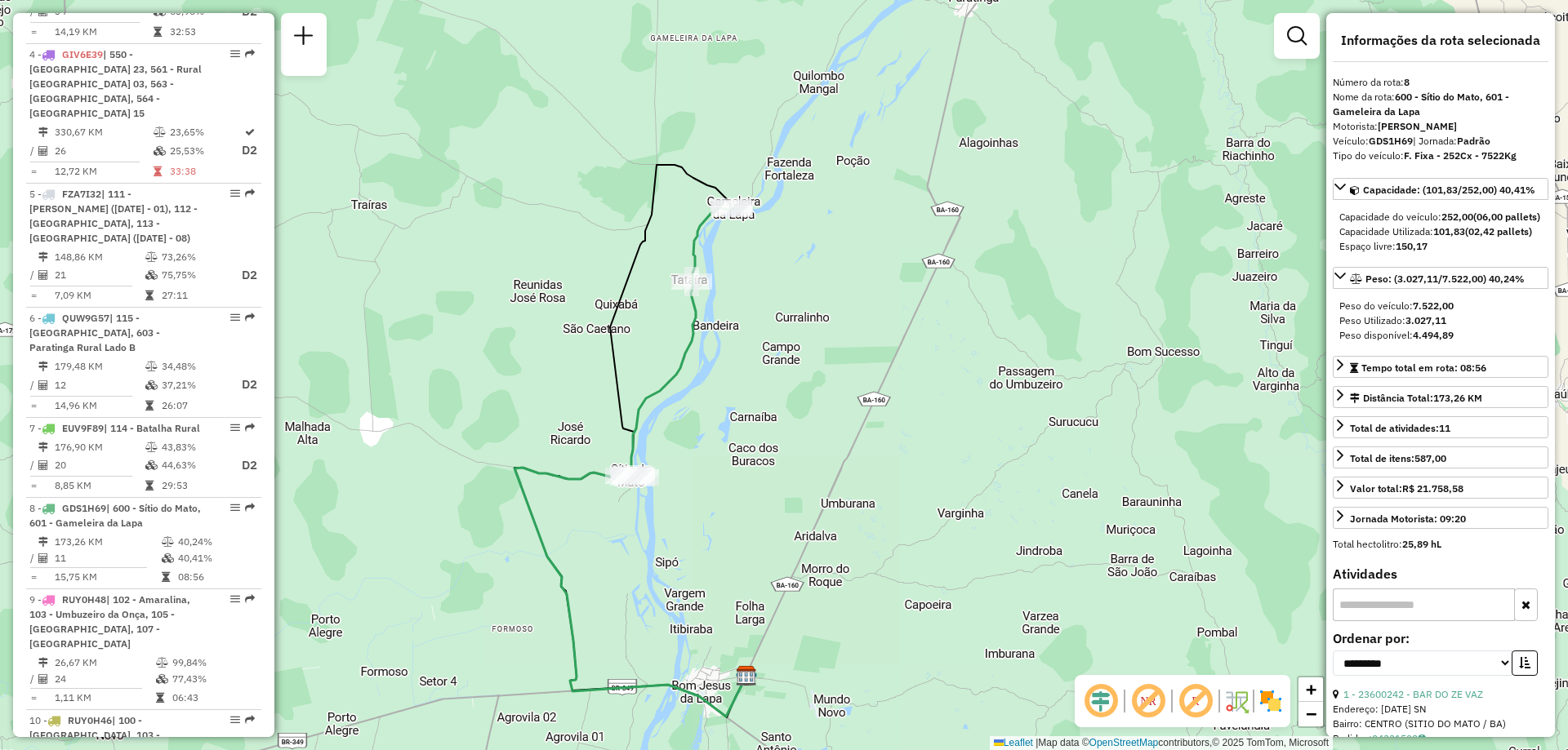
drag, startPoint x: 604, startPoint y: 671, endPoint x: 637, endPoint y: 564, distance: 112.0
click at [611, 590] on div "Janela de atendimento Grade de atendimento Capacidade Transportadoras Veículos …" at bounding box center [784, 375] width 1568 height 750
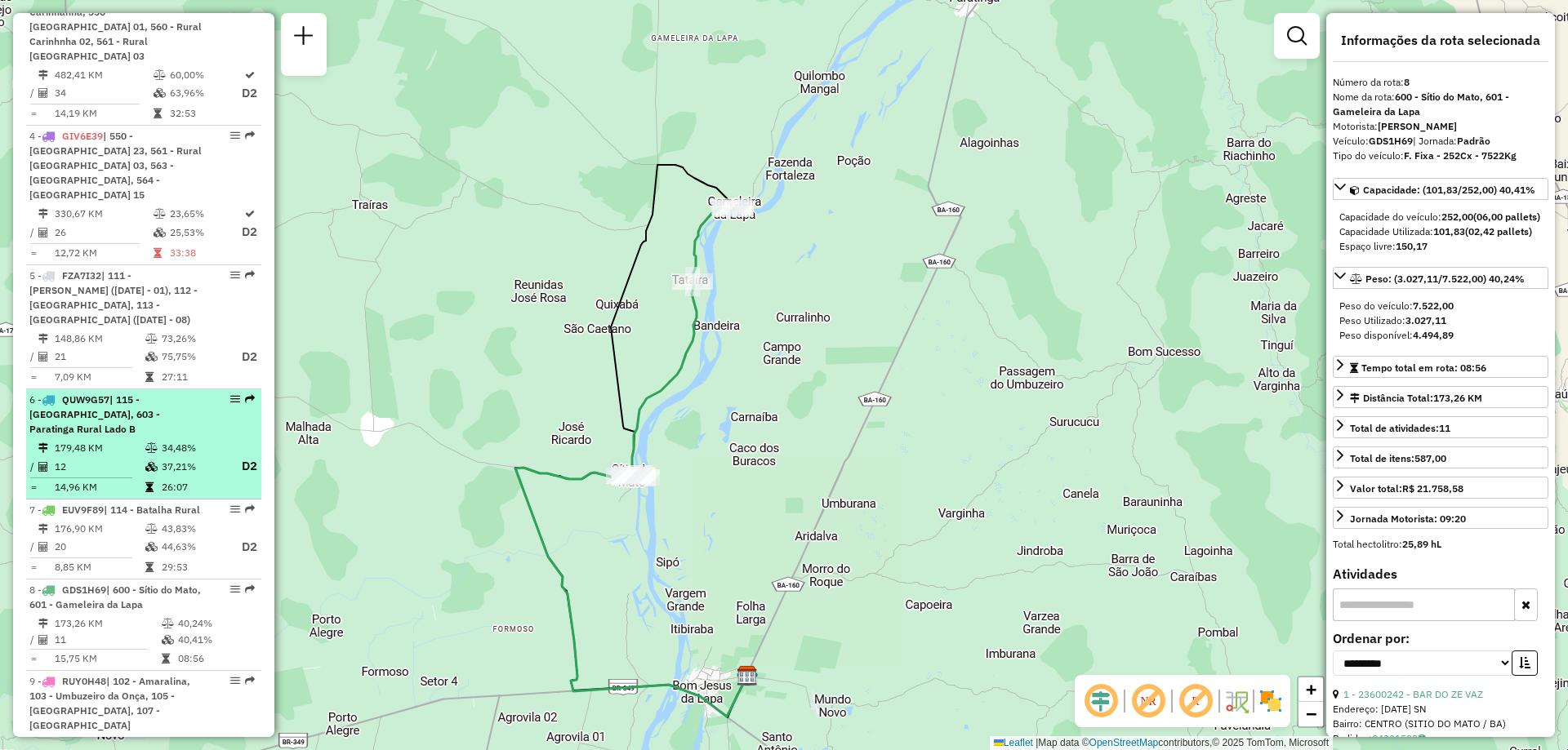
click at [129, 394] on span "| 115 - Paratinga, 603 - Paratinga Rural Lado B" at bounding box center [95, 414] width 131 height 42
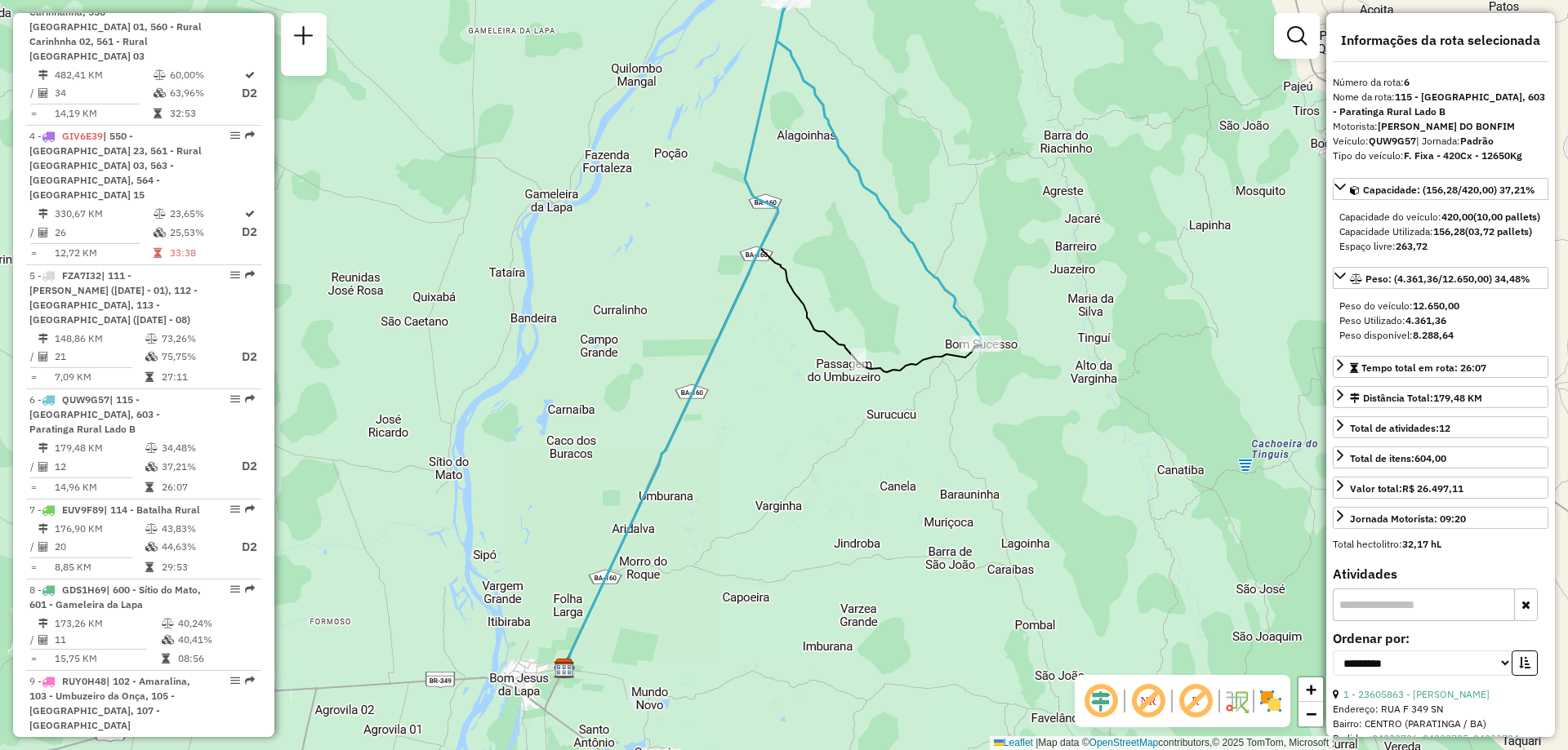
drag, startPoint x: 902, startPoint y: 512, endPoint x: 891, endPoint y: 464, distance: 49.2
click at [891, 464] on div "Janela de atendimento Grade de atendimento Capacidade Transportadoras Veículos …" at bounding box center [784, 375] width 1568 height 750
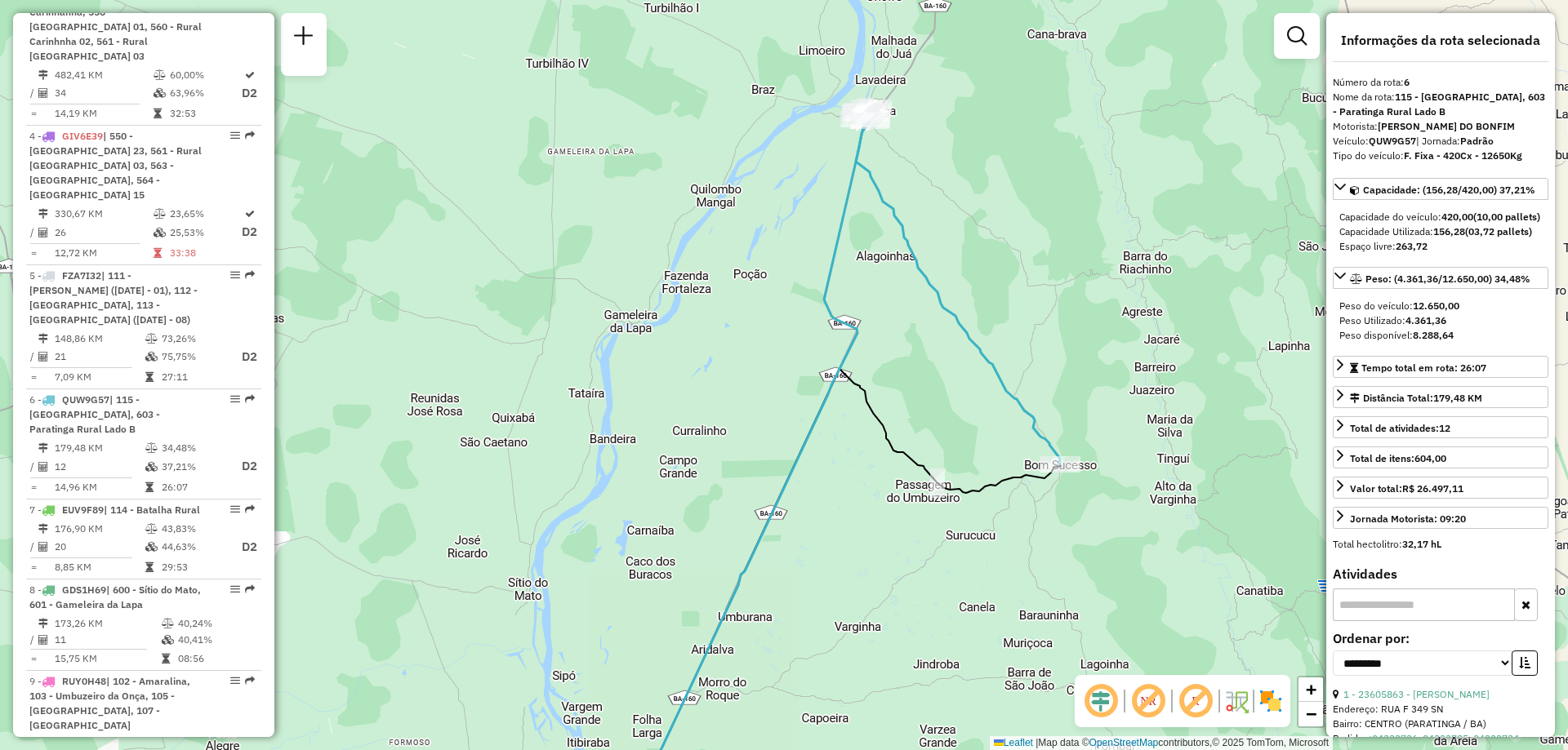
drag, startPoint x: 881, startPoint y: 199, endPoint x: 965, endPoint y: 287, distance: 121.7
click at [965, 287] on icon at bounding box center [958, 286] width 204 height 356
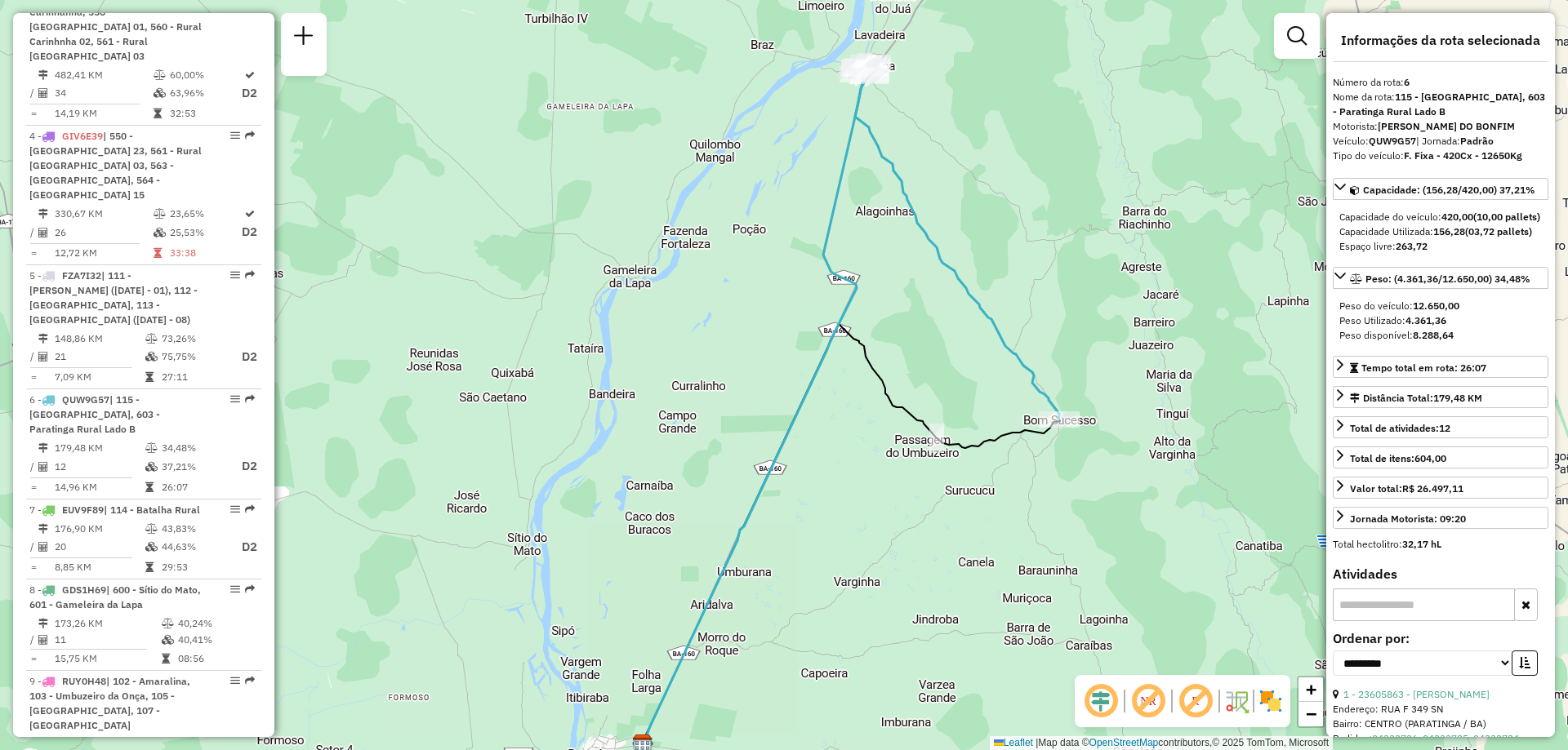
drag, startPoint x: 931, startPoint y: 495, endPoint x: 916, endPoint y: 455, distance: 42.7
click at [919, 467] on div "Janela de atendimento Grade de atendimento Capacidade Transportadoras Veículos …" at bounding box center [784, 375] width 1568 height 750
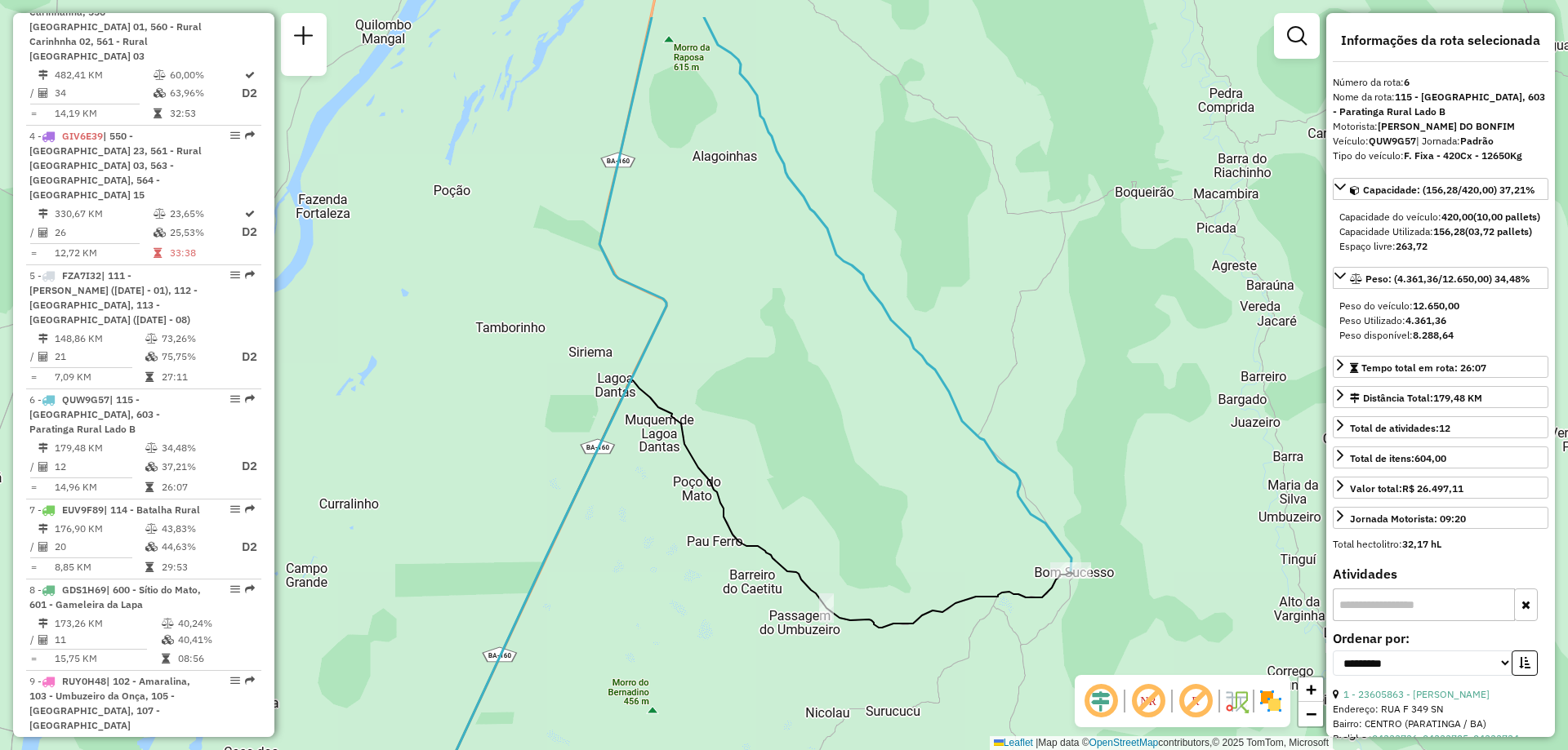
drag, startPoint x: 978, startPoint y: 335, endPoint x: 822, endPoint y: 481, distance: 213.7
click at [822, 481] on div "Janela de atendimento Grade de atendimento Capacidade Transportadoras Veículos …" at bounding box center [784, 375] width 1568 height 750
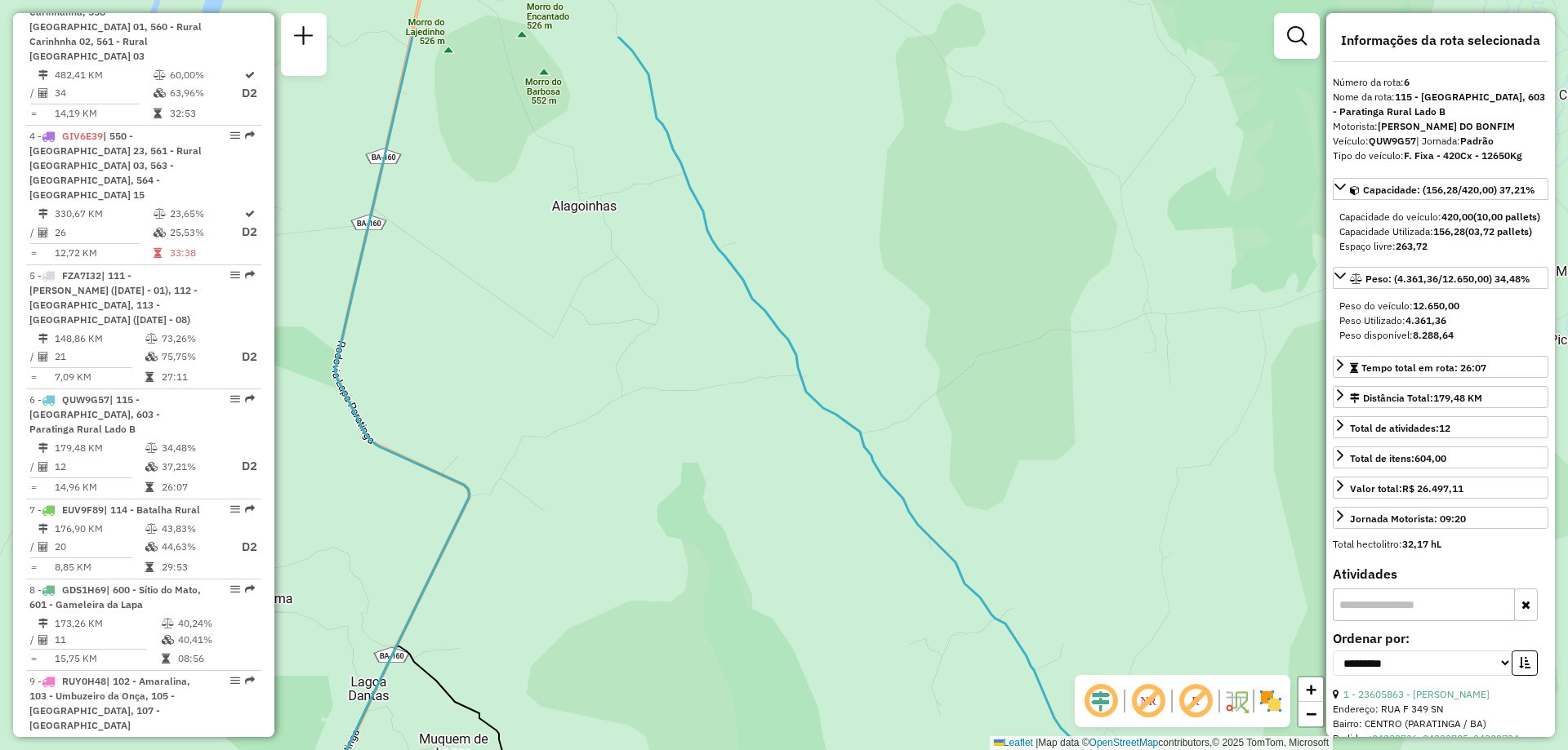
drag, startPoint x: 874, startPoint y: 236, endPoint x: 863, endPoint y: 348, distance: 112.5
click at [863, 348] on div "Janela de atendimento Grade de atendimento Capacidade Transportadoras Veículos …" at bounding box center [784, 375] width 1568 height 750
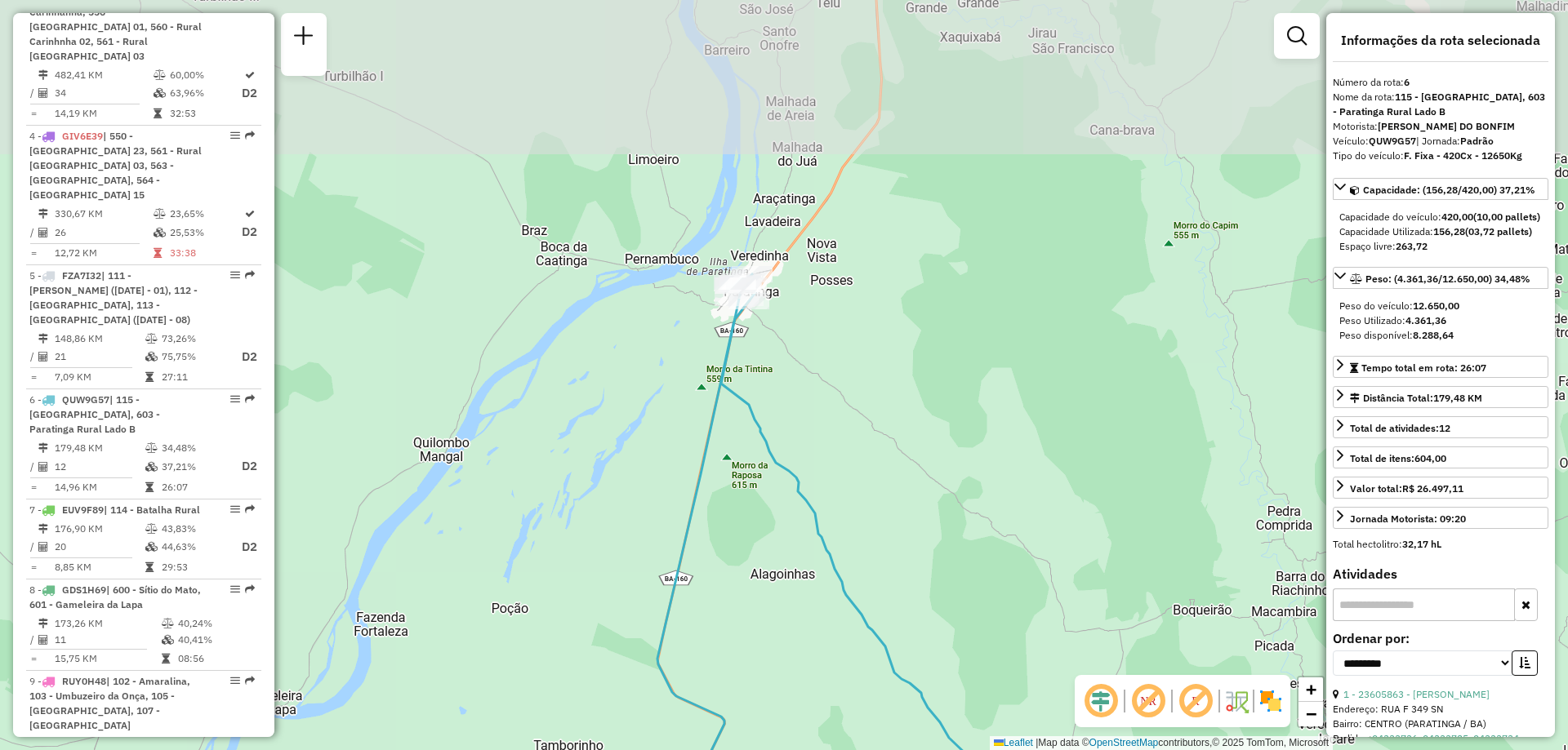
drag, startPoint x: 939, startPoint y: 210, endPoint x: 994, endPoint y: 513, distance: 308.0
click at [994, 513] on div "Janela de atendimento Grade de atendimento Capacidade Transportadoras Veículos …" at bounding box center [784, 375] width 1568 height 750
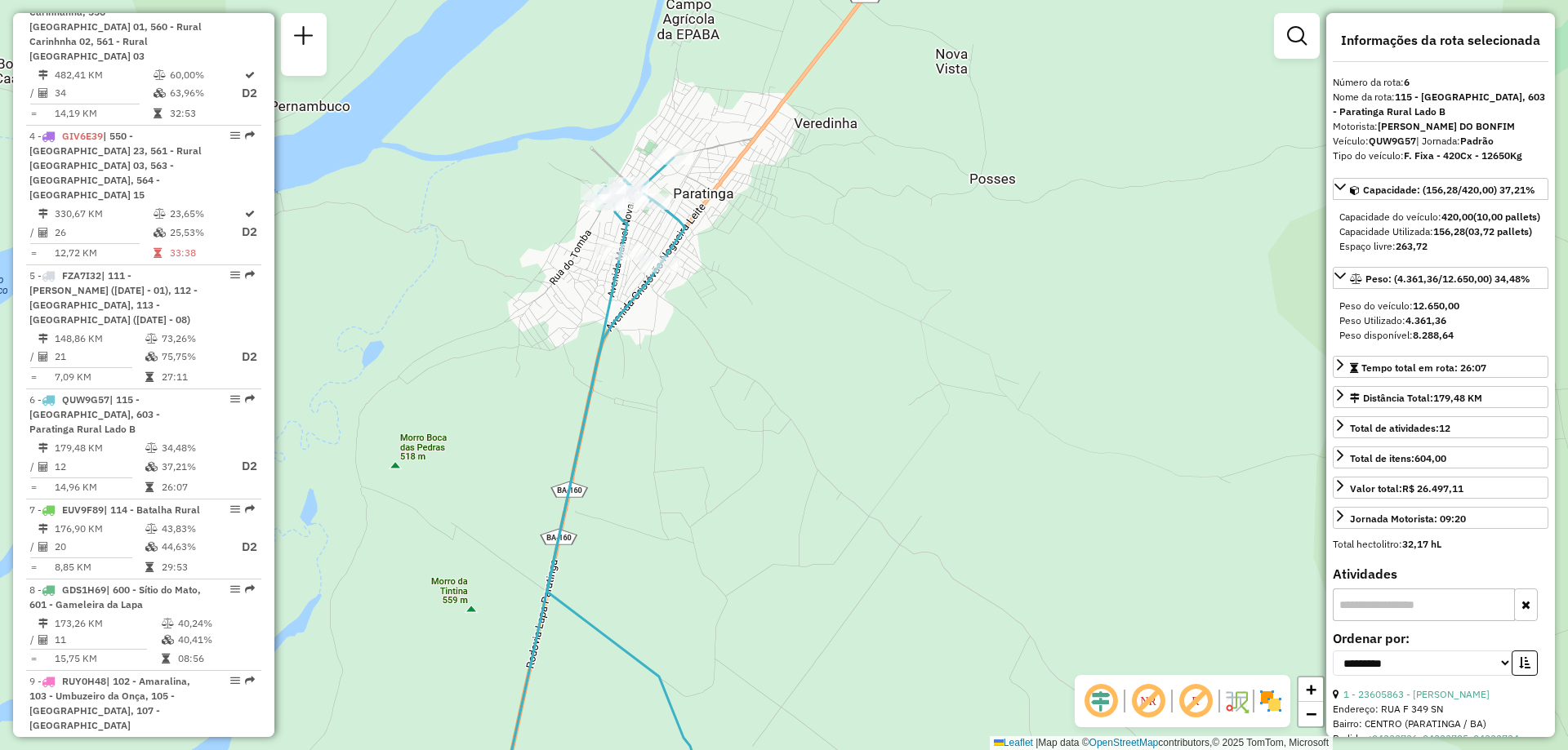
drag, startPoint x: 717, startPoint y: 246, endPoint x: 787, endPoint y: 321, distance: 102.6
click at [787, 321] on div "Janela de atendimento Grade de atendimento Capacidade Transportadoras Veículos …" at bounding box center [784, 375] width 1568 height 750
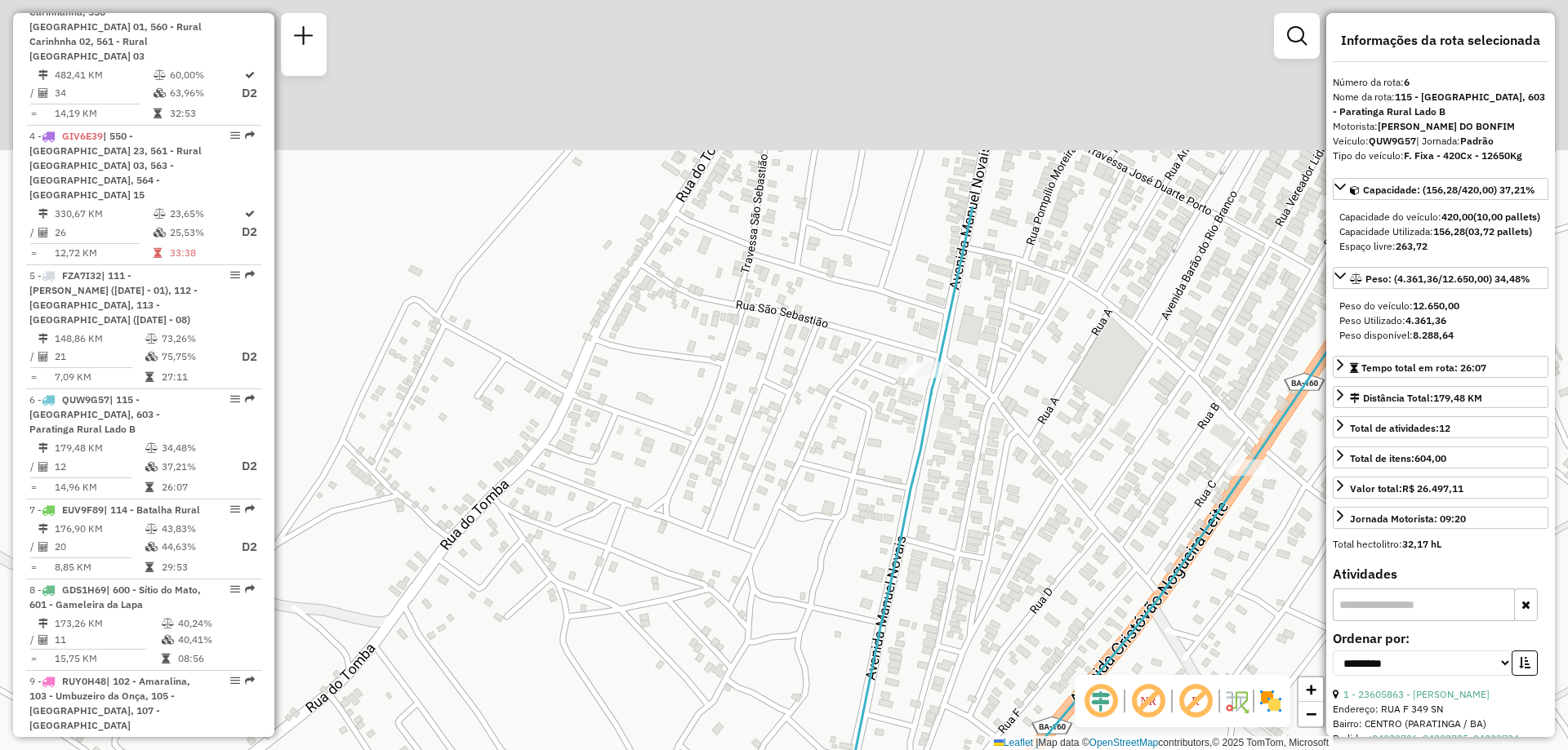
drag, startPoint x: 546, startPoint y: 196, endPoint x: 526, endPoint y: 465, distance: 269.7
click at [526, 465] on div "Janela de atendimento Grade de atendimento Capacidade Transportadoras Veículos …" at bounding box center [784, 375] width 1568 height 750
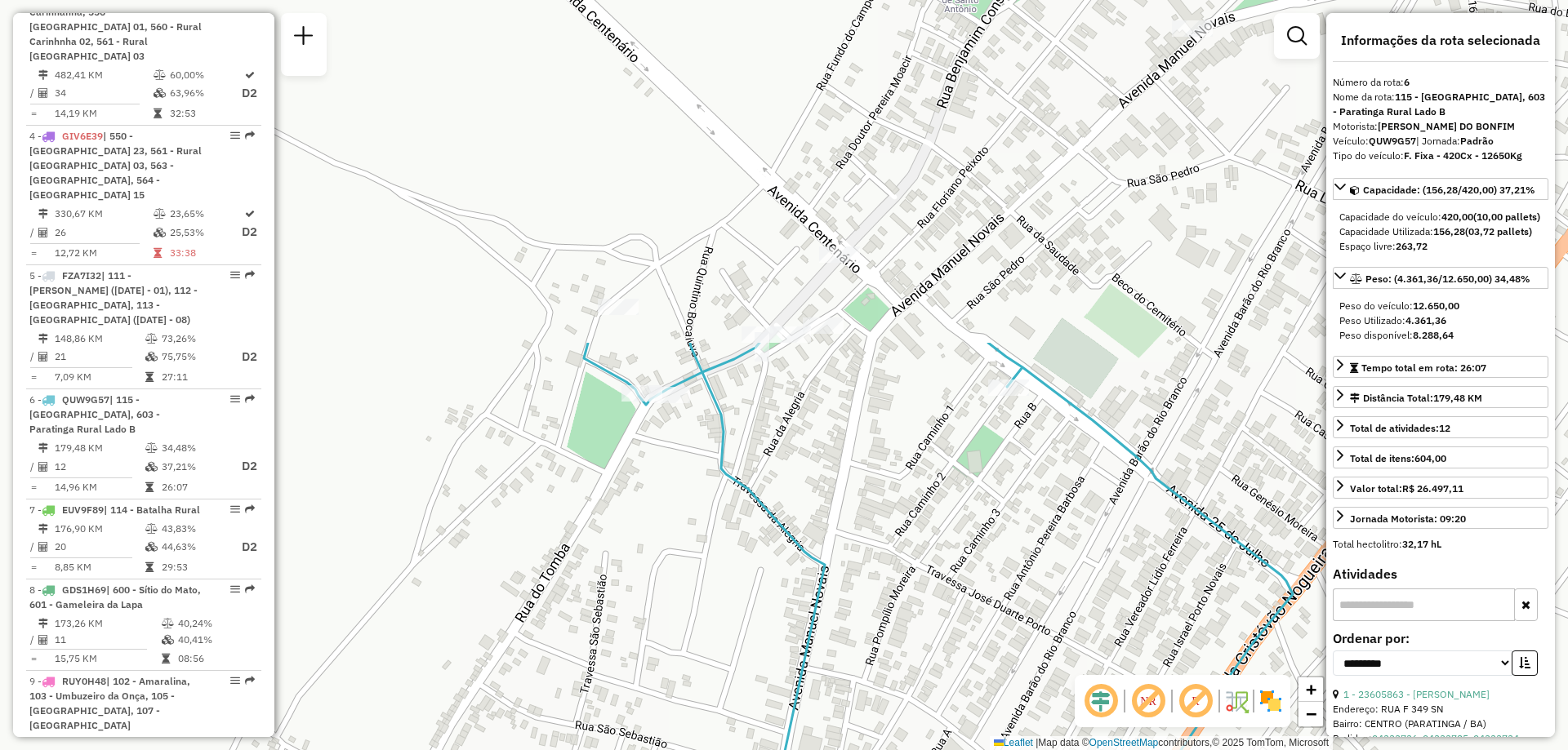
drag, startPoint x: 879, startPoint y: 47, endPoint x: 719, endPoint y: 465, distance: 447.6
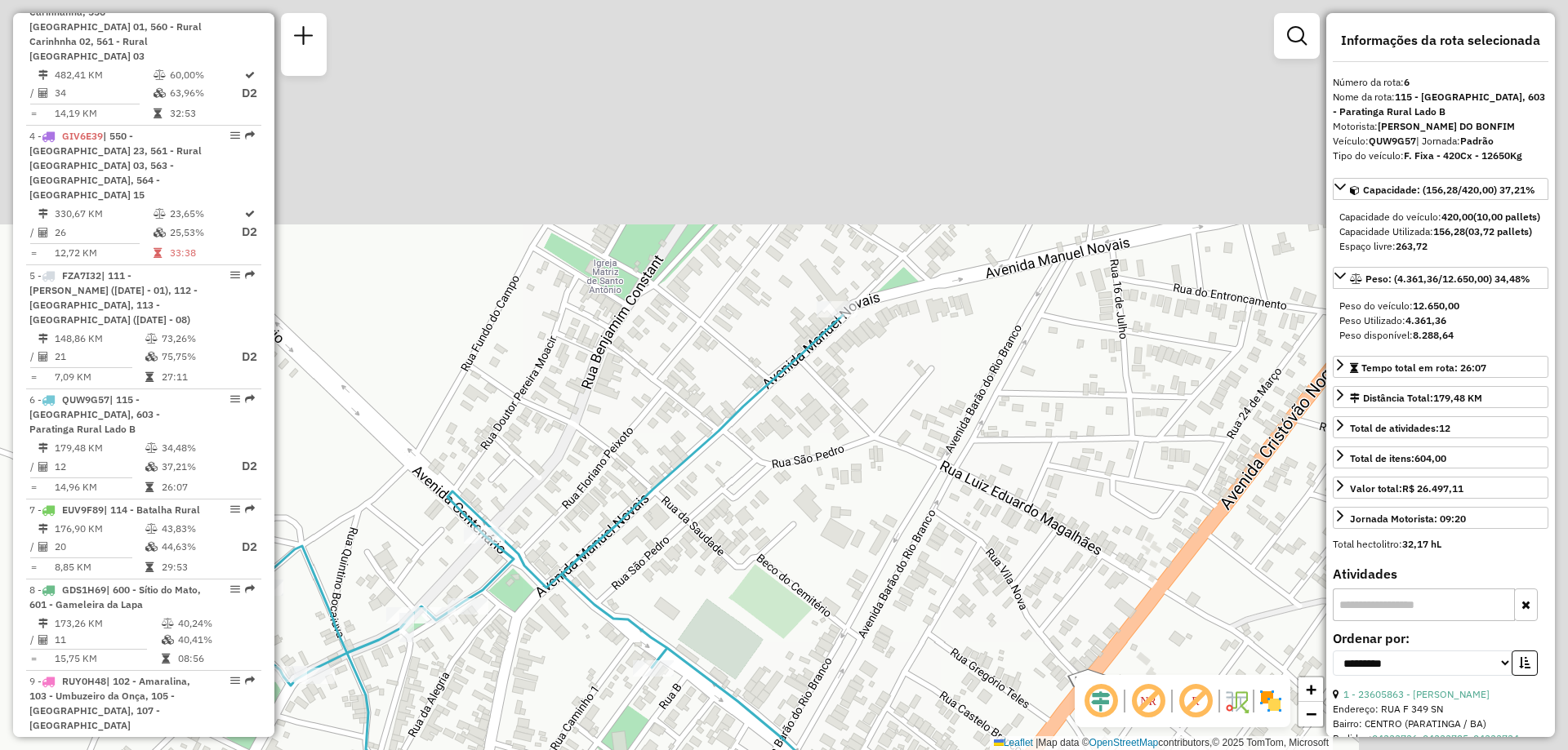
drag, startPoint x: 1084, startPoint y: 307, endPoint x: 686, endPoint y: 657, distance: 530.0
click at [686, 657] on div "Janela de atendimento Grade de atendimento Capacidade Transportadoras Veículos …" at bounding box center [784, 375] width 1568 height 750
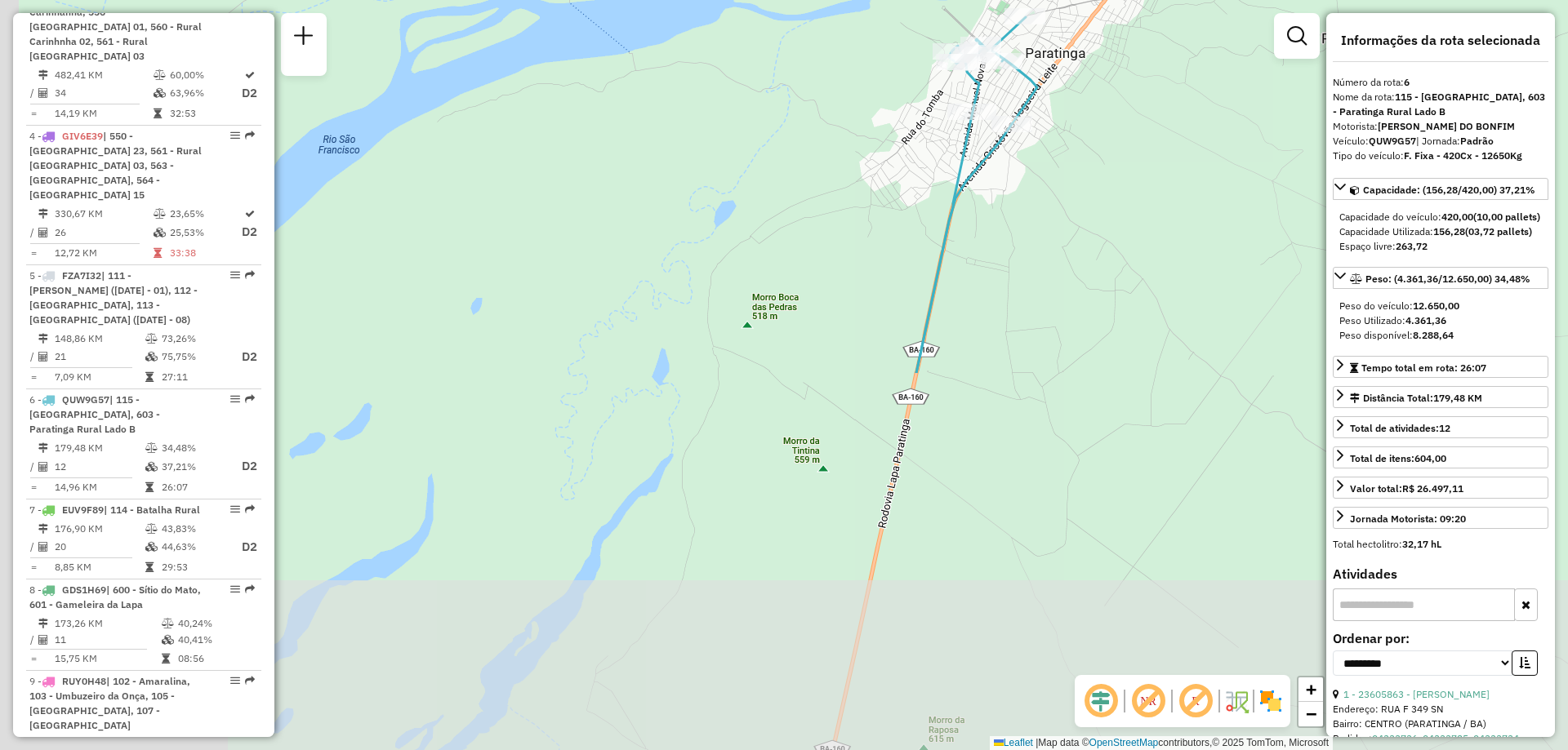
drag, startPoint x: 978, startPoint y: 542, endPoint x: 1184, endPoint y: 90, distance: 496.7
click at [1184, 90] on div "Janela de atendimento Grade de atendimento Capacidade Transportadoras Veículos …" at bounding box center [784, 375] width 1568 height 750
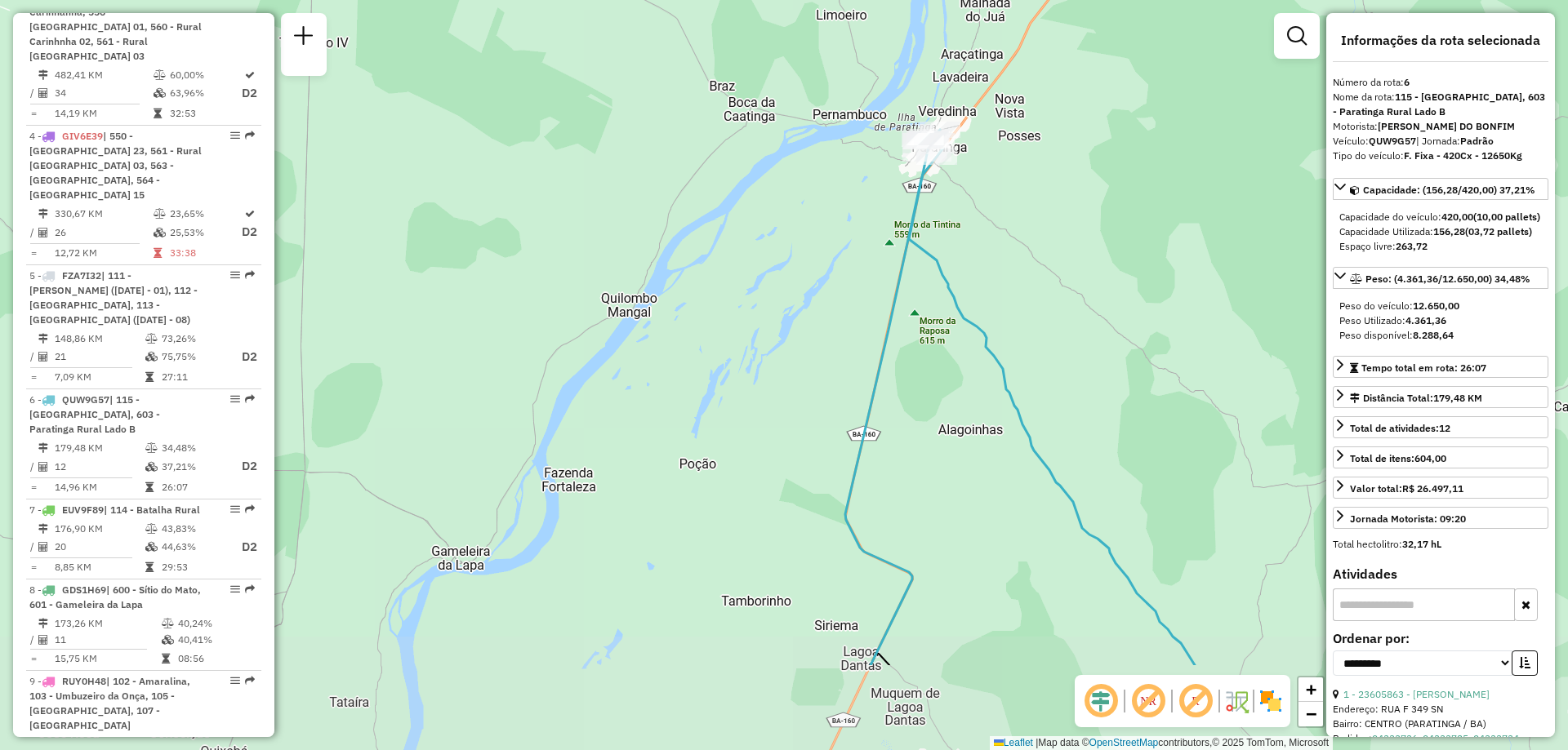
drag, startPoint x: 1123, startPoint y: 385, endPoint x: 945, endPoint y: 201, distance: 256.0
click at [945, 201] on div "Janela de atendimento Grade de atendimento Capacidade Transportadoras Veículos …" at bounding box center [784, 375] width 1568 height 750
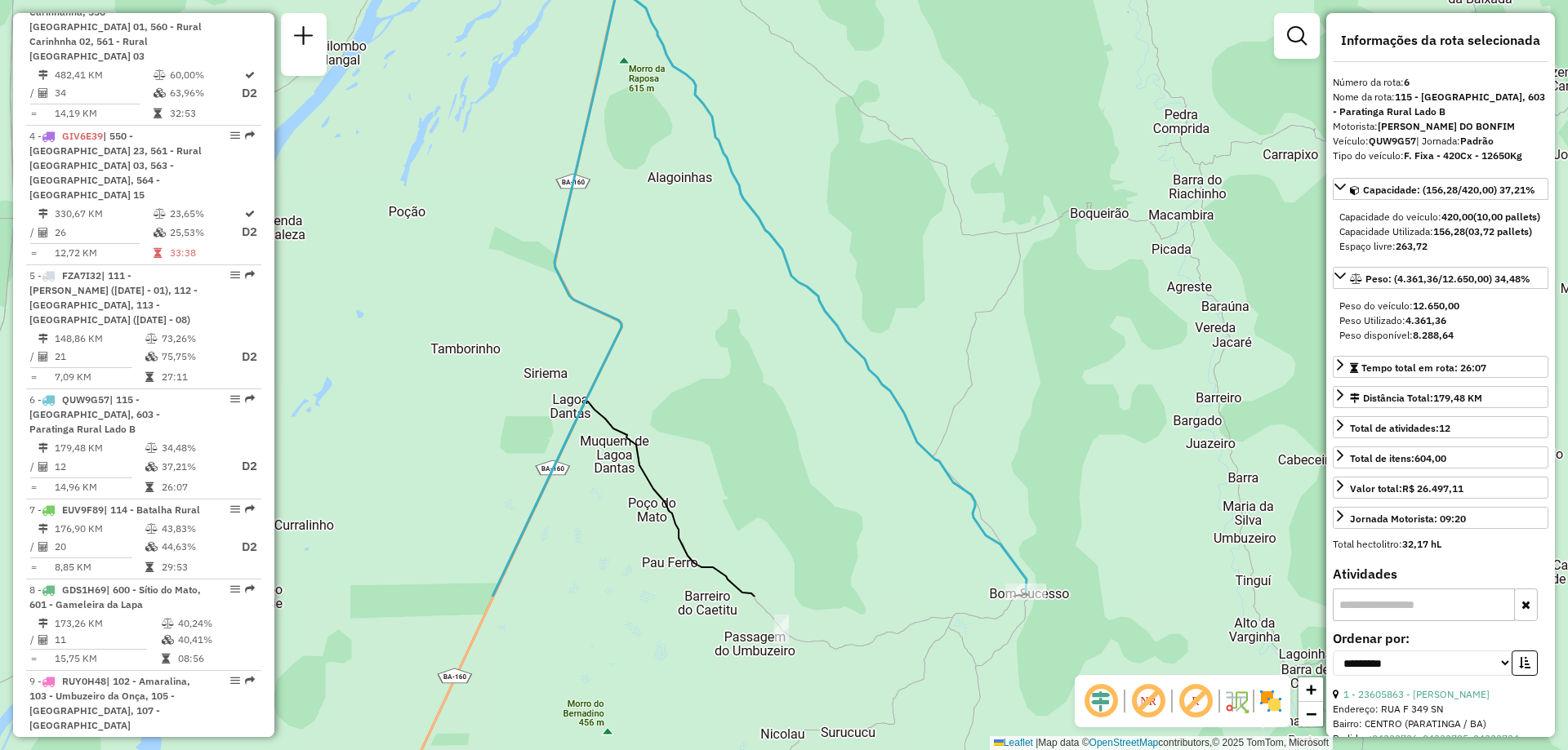
drag, startPoint x: 1234, startPoint y: 415, endPoint x: 963, endPoint y: 187, distance: 354.2
click at [963, 187] on div "Janela de atendimento Grade de atendimento Capacidade Transportadoras Veículos …" at bounding box center [784, 375] width 1568 height 750
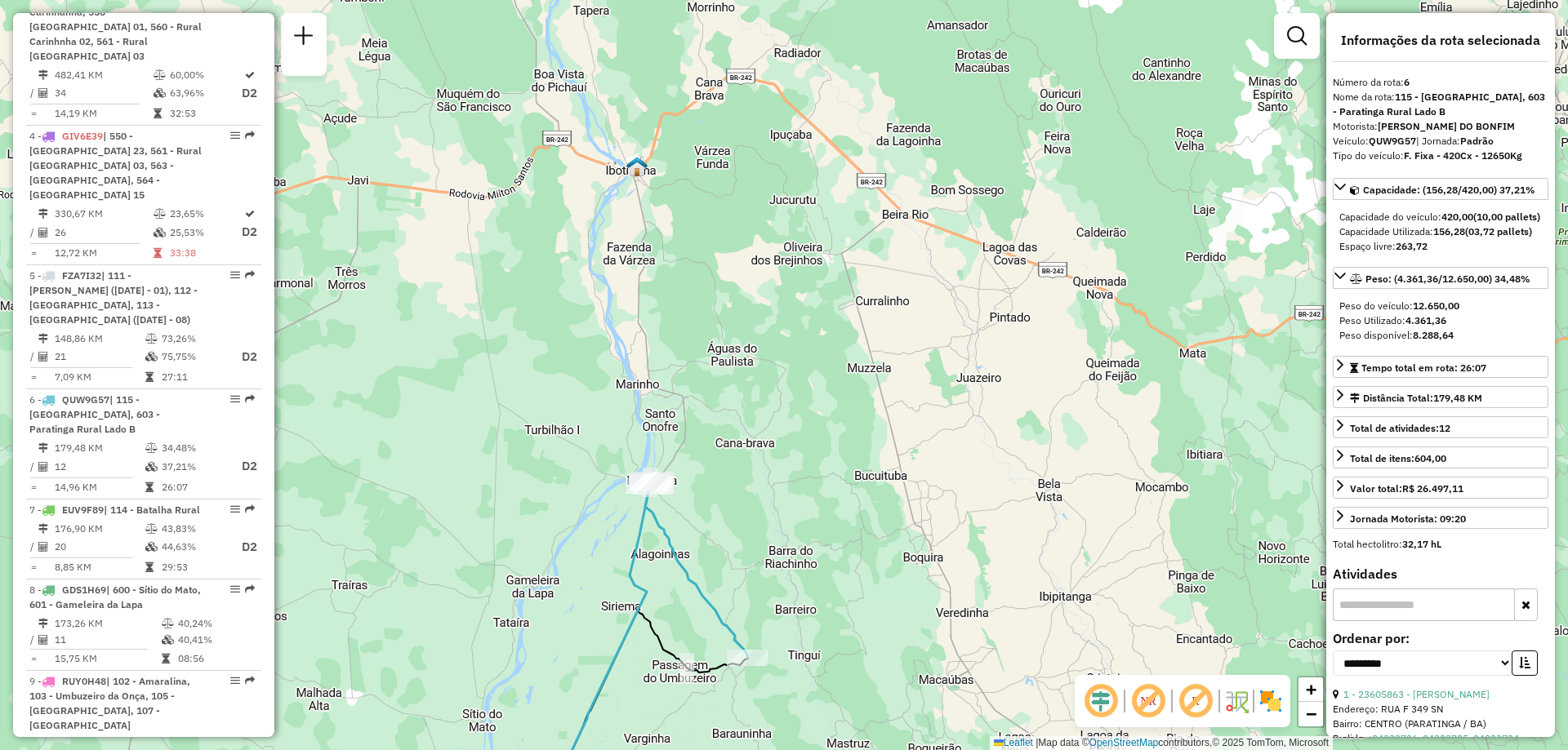
drag, startPoint x: 840, startPoint y: 642, endPoint x: 773, endPoint y: 740, distance: 118.7
click at [773, 740] on div "Janela de atendimento Grade de atendimento Capacidade Transportadoras Veículos …" at bounding box center [784, 375] width 1568 height 750
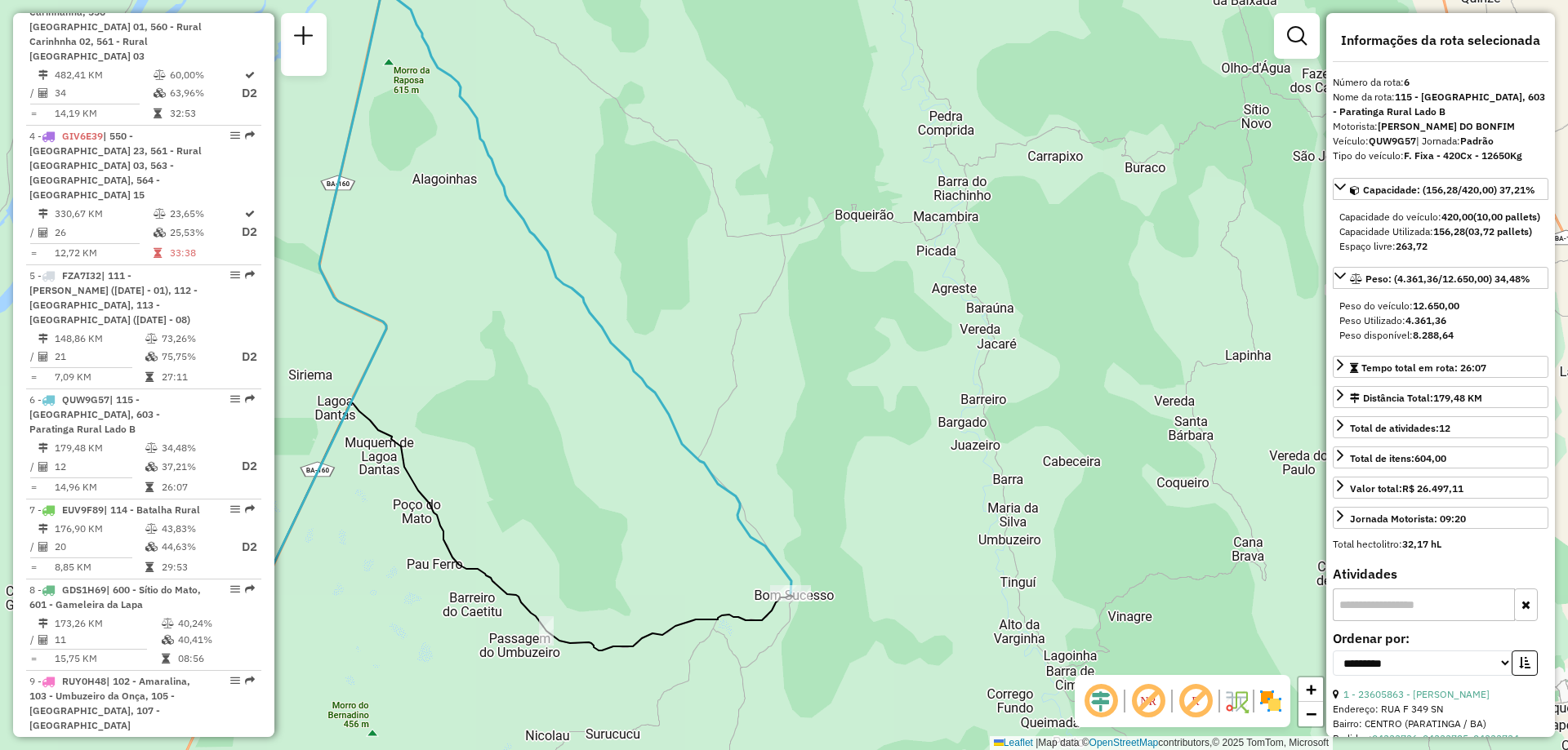
drag, startPoint x: 756, startPoint y: 623, endPoint x: 803, endPoint y: 472, distance: 158.1
click at [803, 472] on div "Janela de atendimento Grade de atendimento Capacidade Transportadoras Veículos …" at bounding box center [784, 375] width 1568 height 750
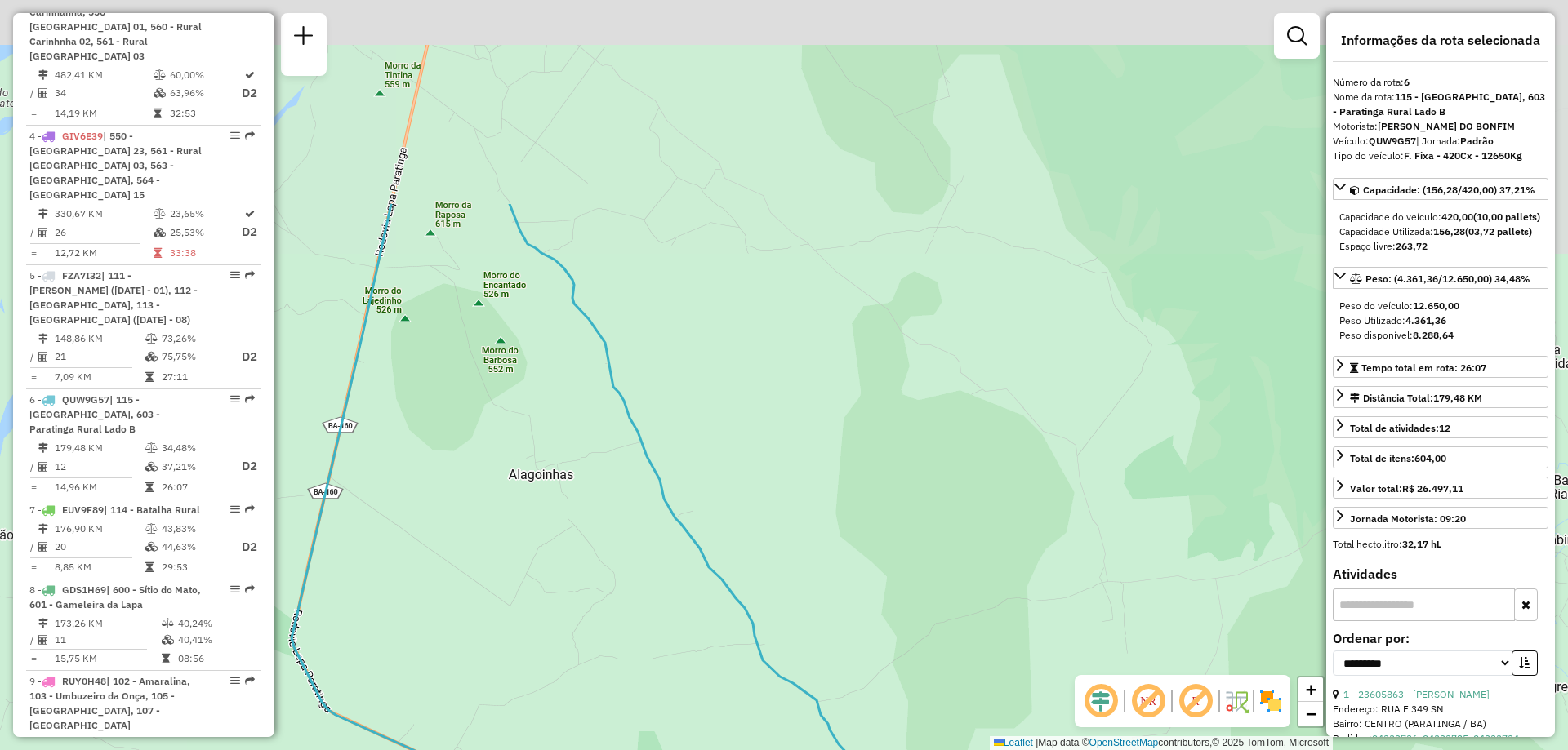
drag, startPoint x: 614, startPoint y: 206, endPoint x: 857, endPoint y: 489, distance: 373.0
click at [856, 489] on div "Janela de atendimento Grade de atendimento Capacidade Transportadoras Veículos …" at bounding box center [784, 375] width 1568 height 750
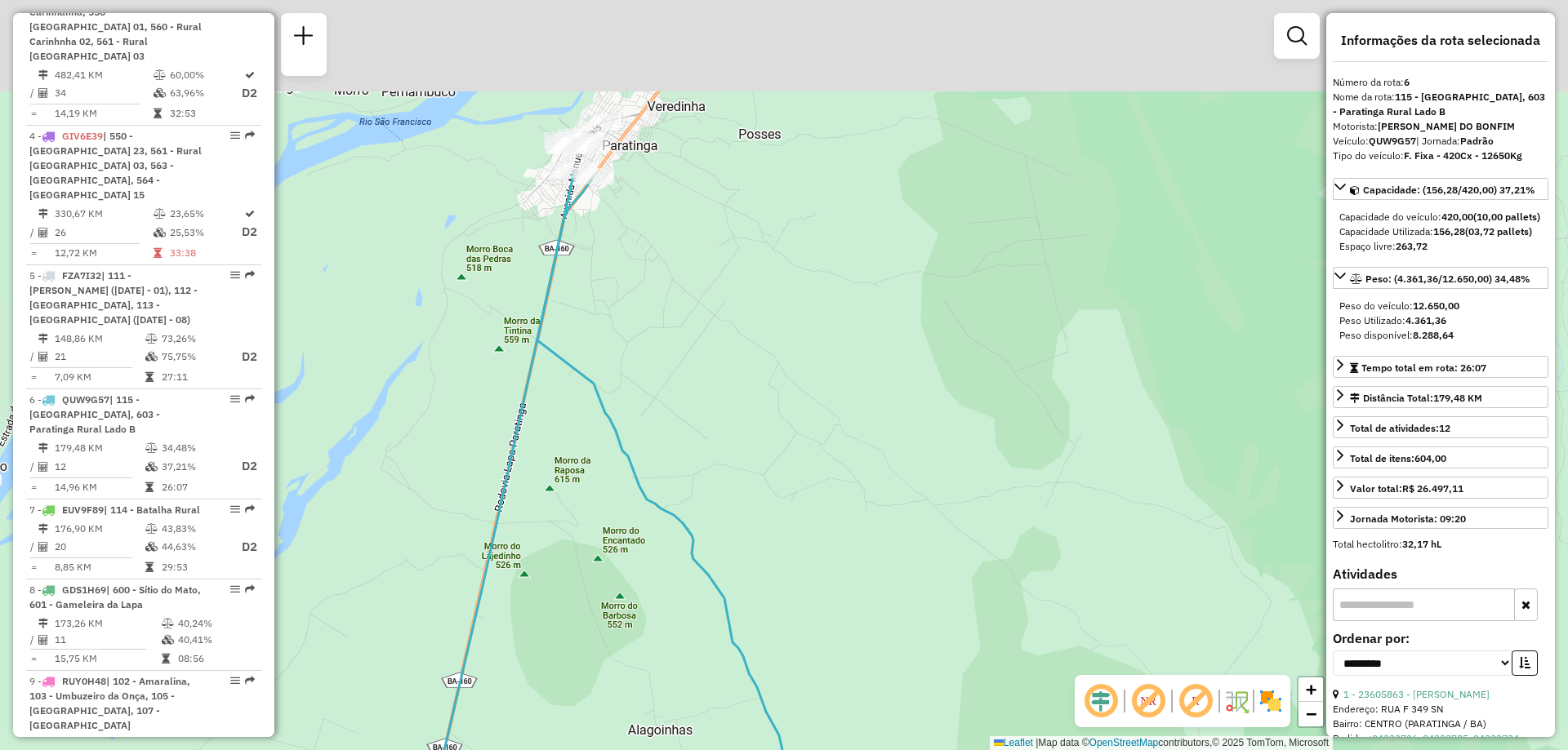
drag, startPoint x: 483, startPoint y: 184, endPoint x: 587, endPoint y: 417, distance: 255.2
click at [588, 439] on div "Janela de atendimento Grade de atendimento Capacidade Transportadoras Veículos …" at bounding box center [784, 375] width 1568 height 750
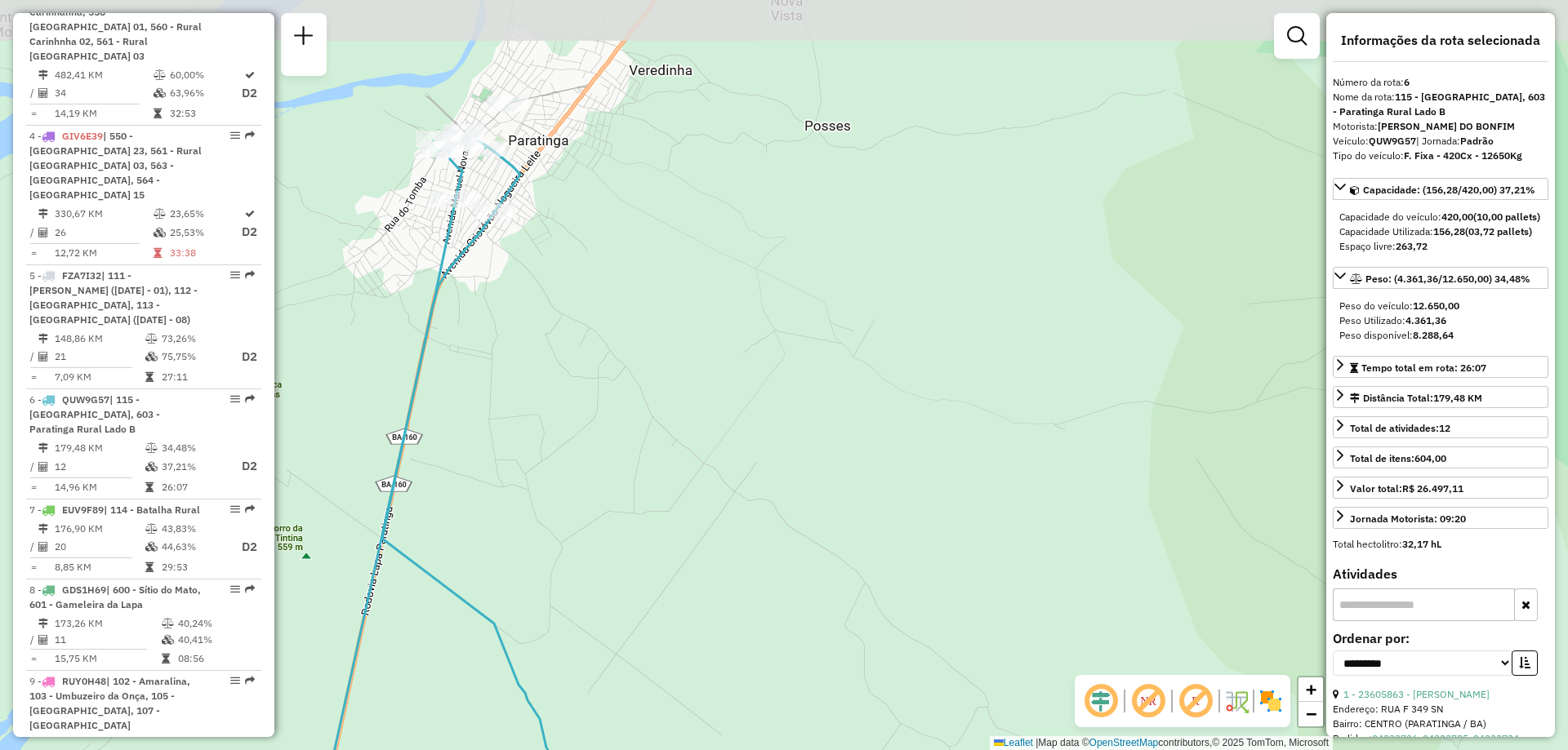
drag, startPoint x: 710, startPoint y: 245, endPoint x: 800, endPoint y: 476, distance: 247.9
click at [800, 475] on div "Janela de atendimento Grade de atendimento Capacidade Transportadoras Veículos …" at bounding box center [784, 375] width 1568 height 750
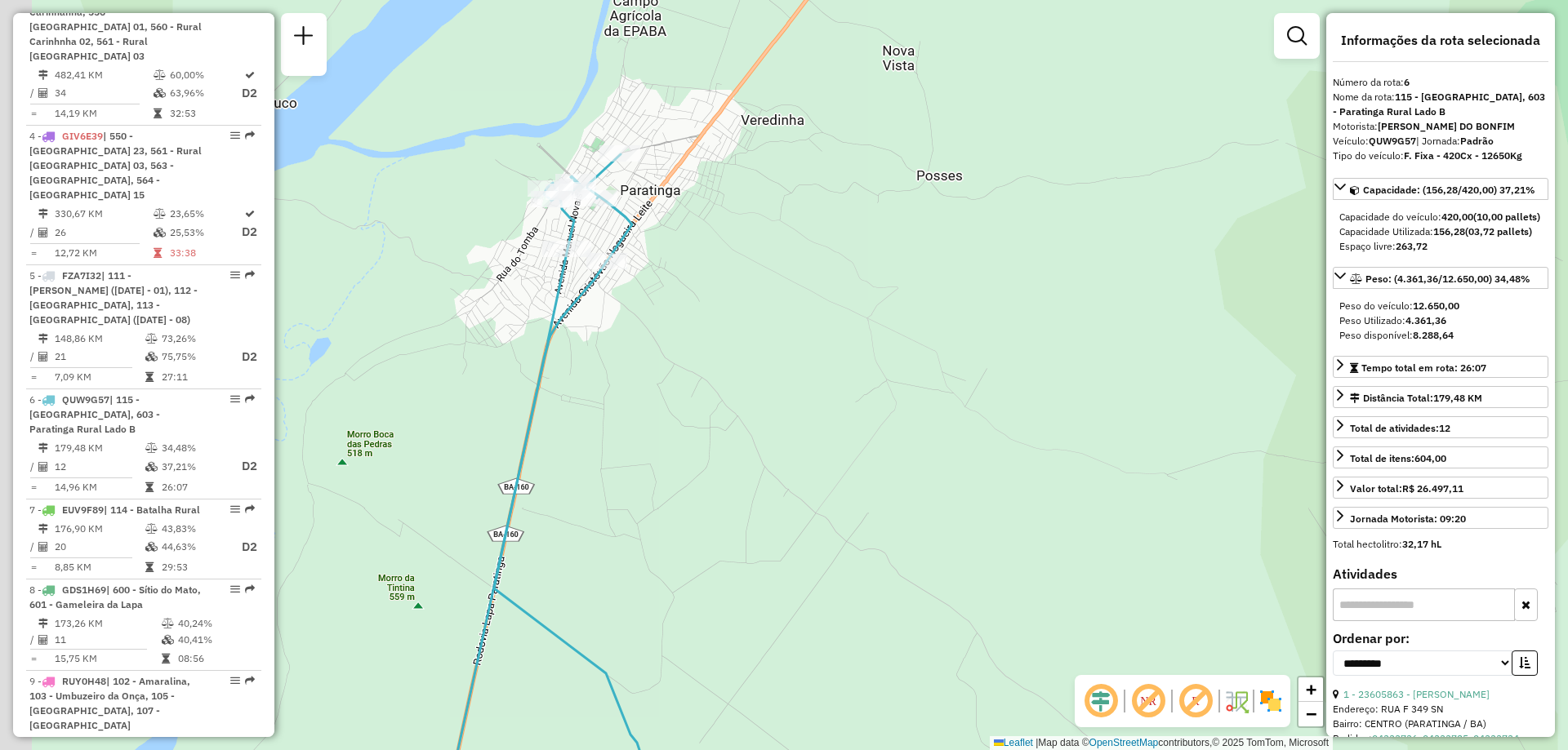
drag, startPoint x: 645, startPoint y: 286, endPoint x: 828, endPoint y: 326, distance: 187.3
click at [828, 326] on div "Janela de atendimento Grade de atendimento Capacidade Transportadoras Veículos …" at bounding box center [784, 375] width 1568 height 750
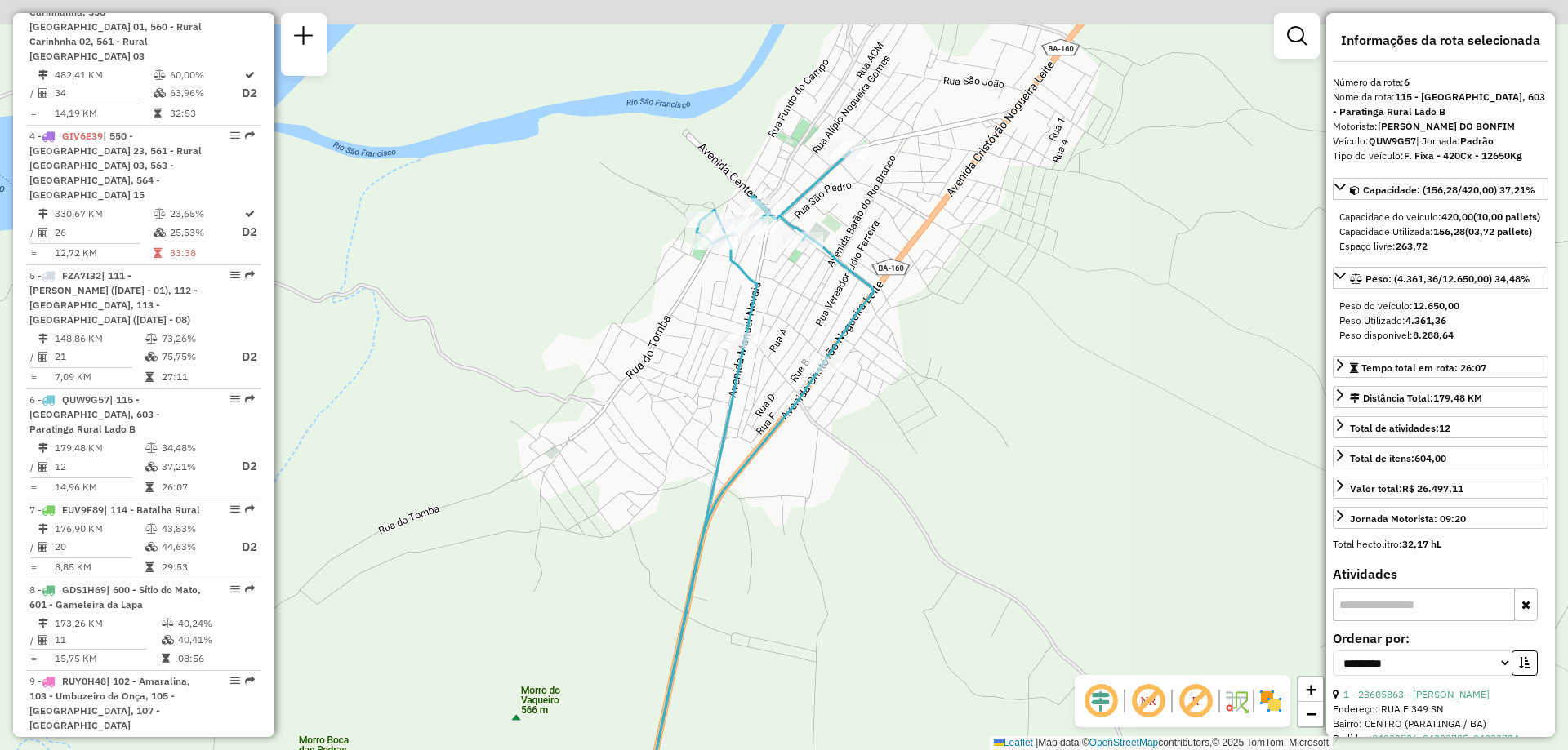
drag, startPoint x: 777, startPoint y: 354, endPoint x: 800, endPoint y: 543, distance: 190.4
click at [800, 543] on div "Janela de atendimento Grade de atendimento Capacidade Transportadoras Veículos …" at bounding box center [784, 375] width 1568 height 750
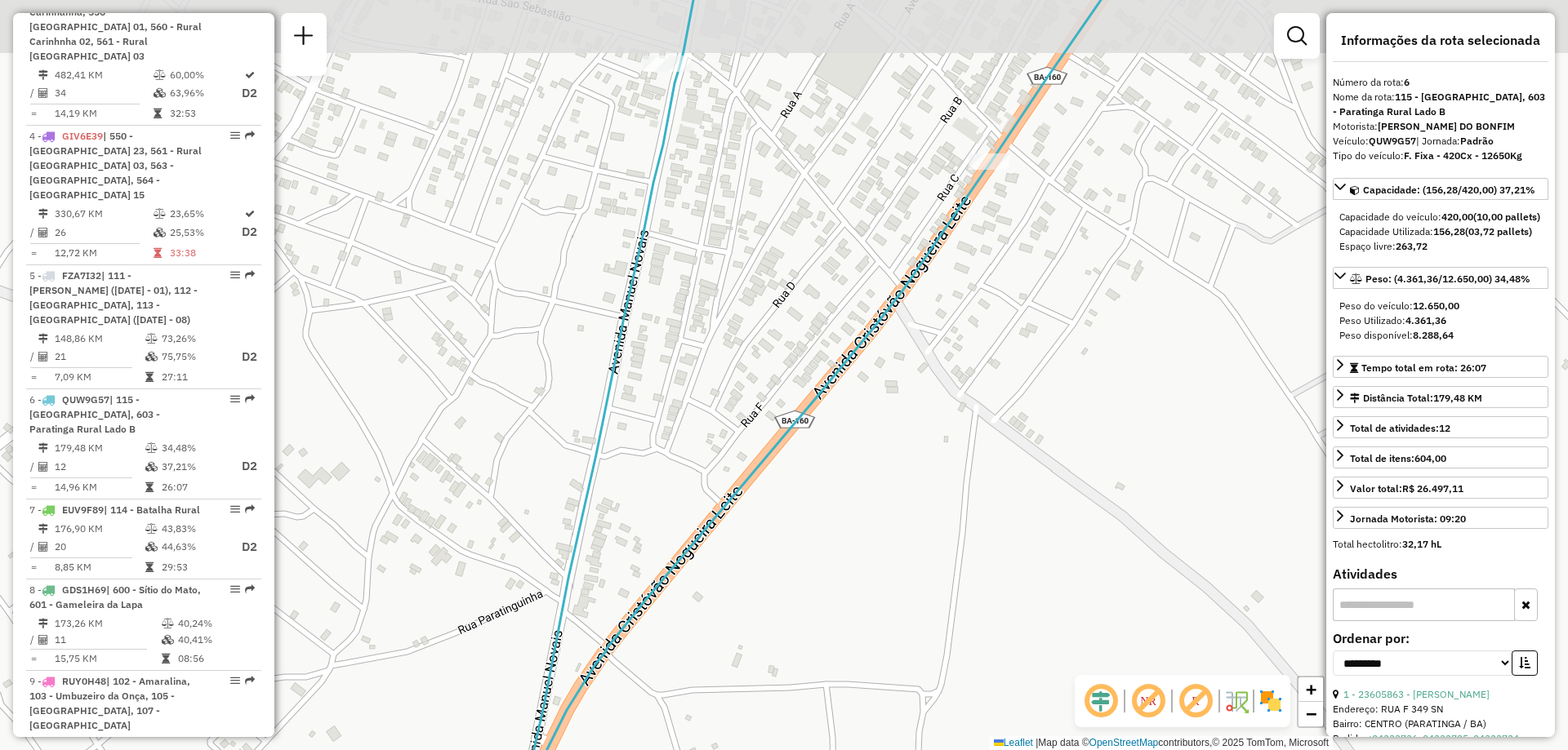
drag, startPoint x: 818, startPoint y: 433, endPoint x: 819, endPoint y: 564, distance: 131.0
click at [819, 564] on div "Janela de atendimento Grade de atendimento Capacidade Transportadoras Veículos …" at bounding box center [784, 375] width 1568 height 750
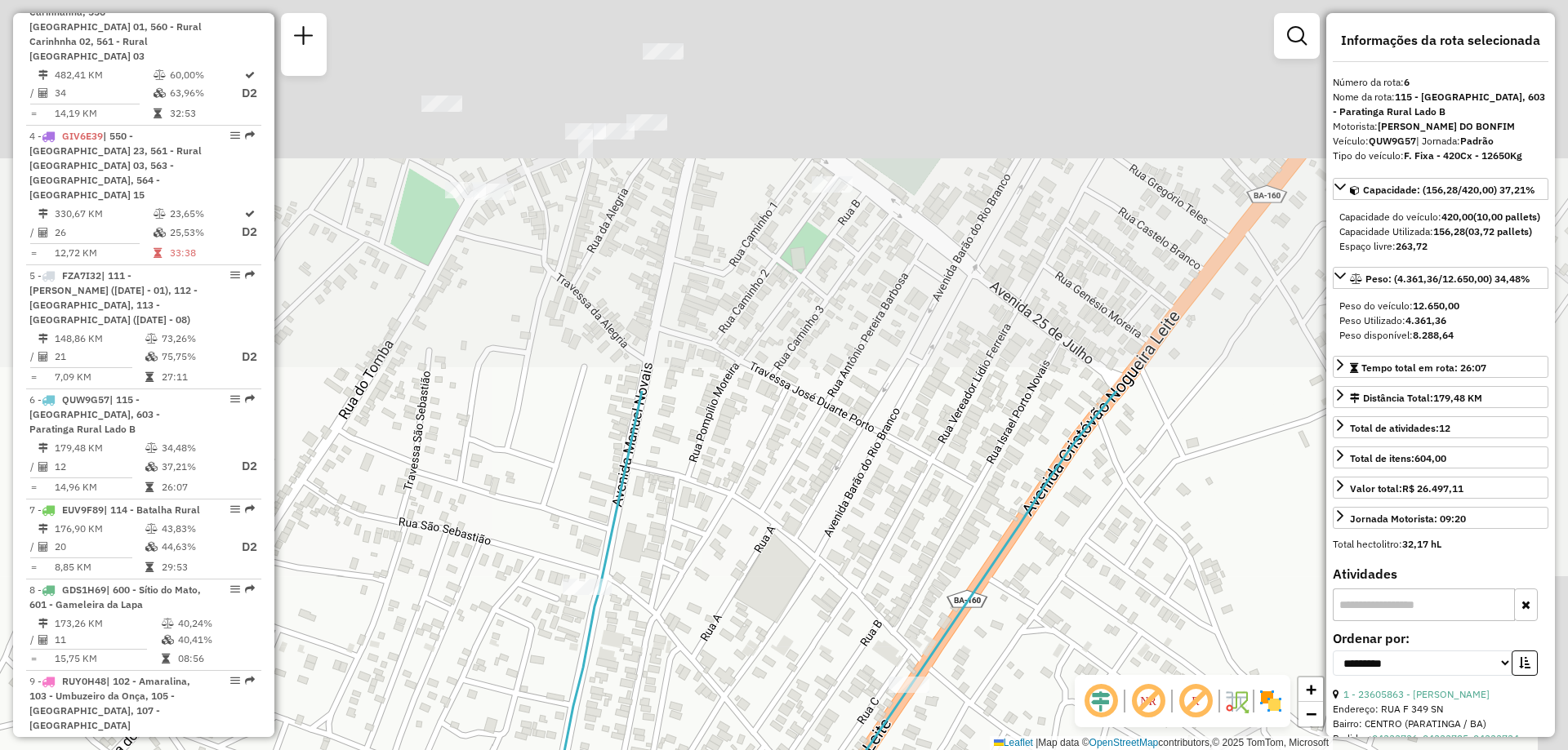
drag, startPoint x: 809, startPoint y: 261, endPoint x: 752, endPoint y: 645, distance: 388.2
click at [754, 660] on div "Janela de atendimento Grade de atendimento Capacidade Transportadoras Veículos …" at bounding box center [784, 375] width 1568 height 750
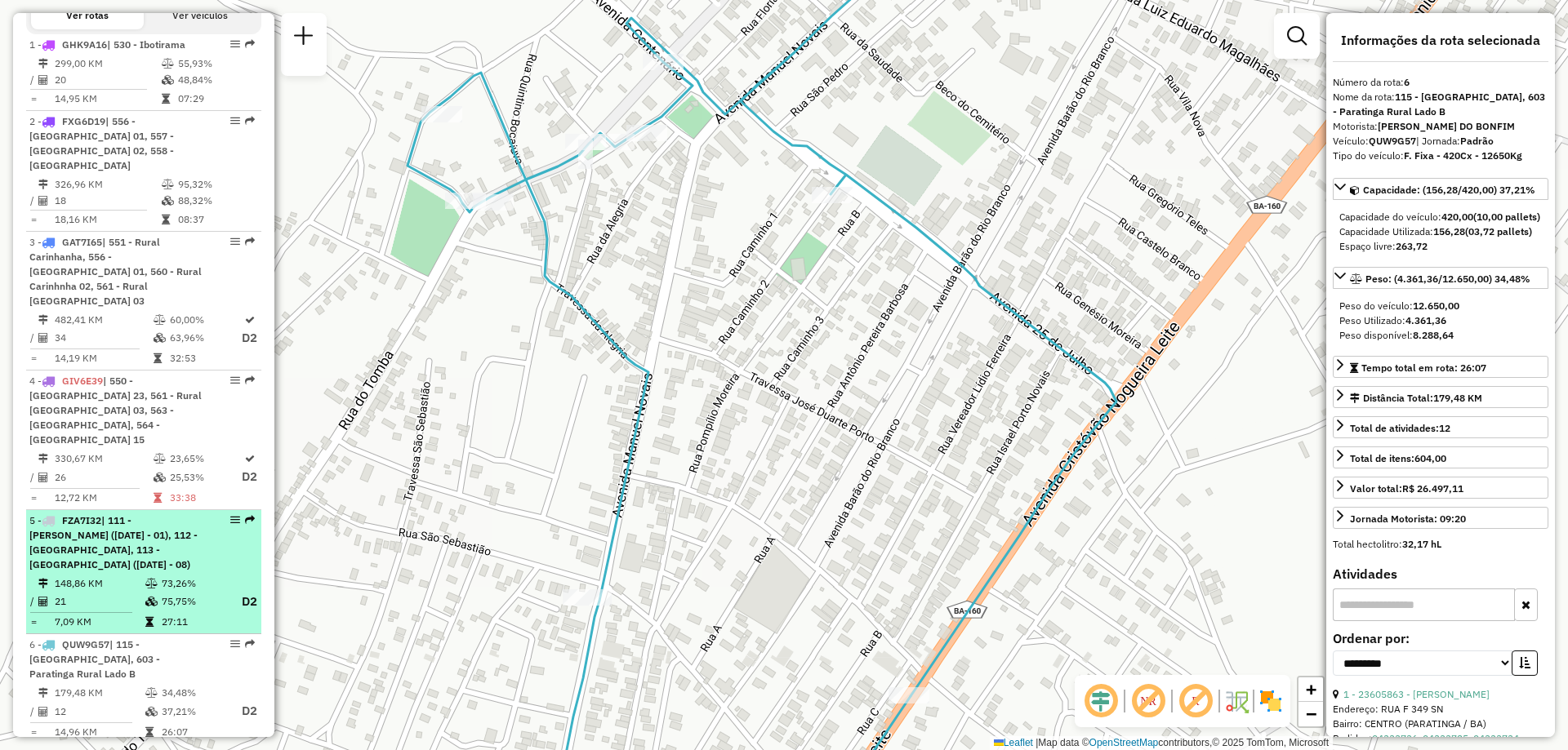
scroll to position [566, 0]
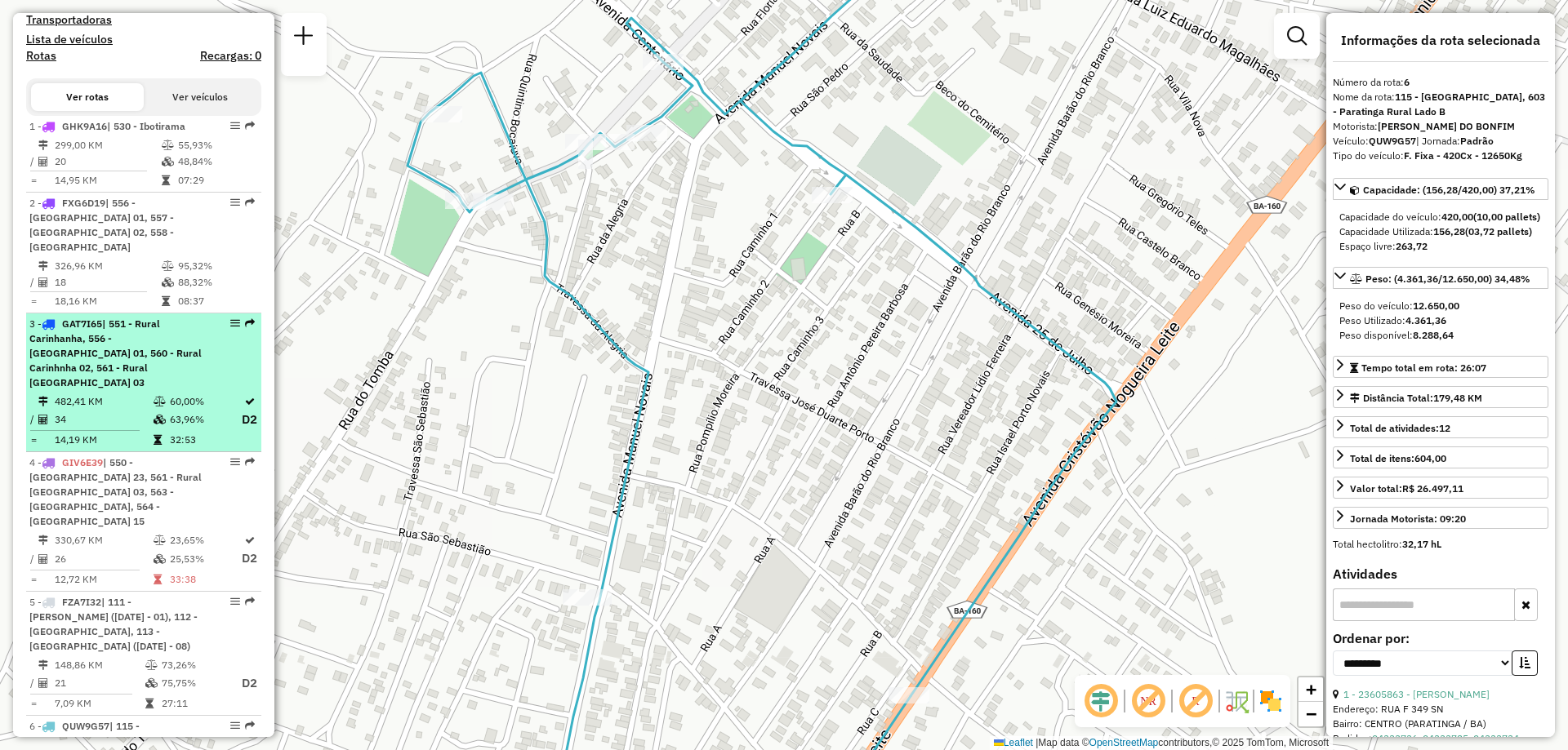
click at [135, 373] on div "3 - GAT7I65 | 551 - Rural Carinhanha, 556 - Carinhanha 01, 560 - Rural Carinhnh…" at bounding box center [117, 354] width 174 height 74
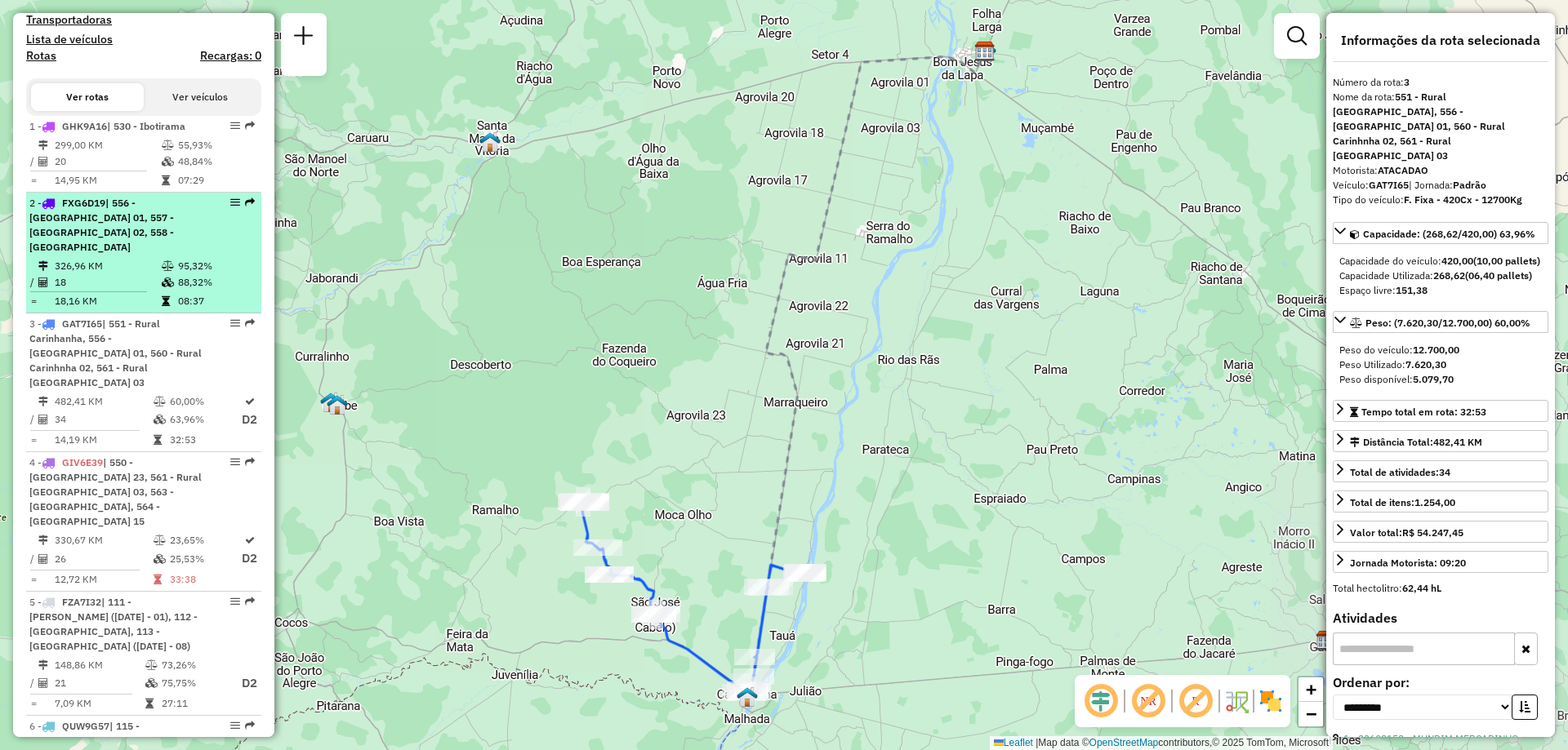
click at [124, 270] on td "326,96 KM" at bounding box center [107, 267] width 107 height 17
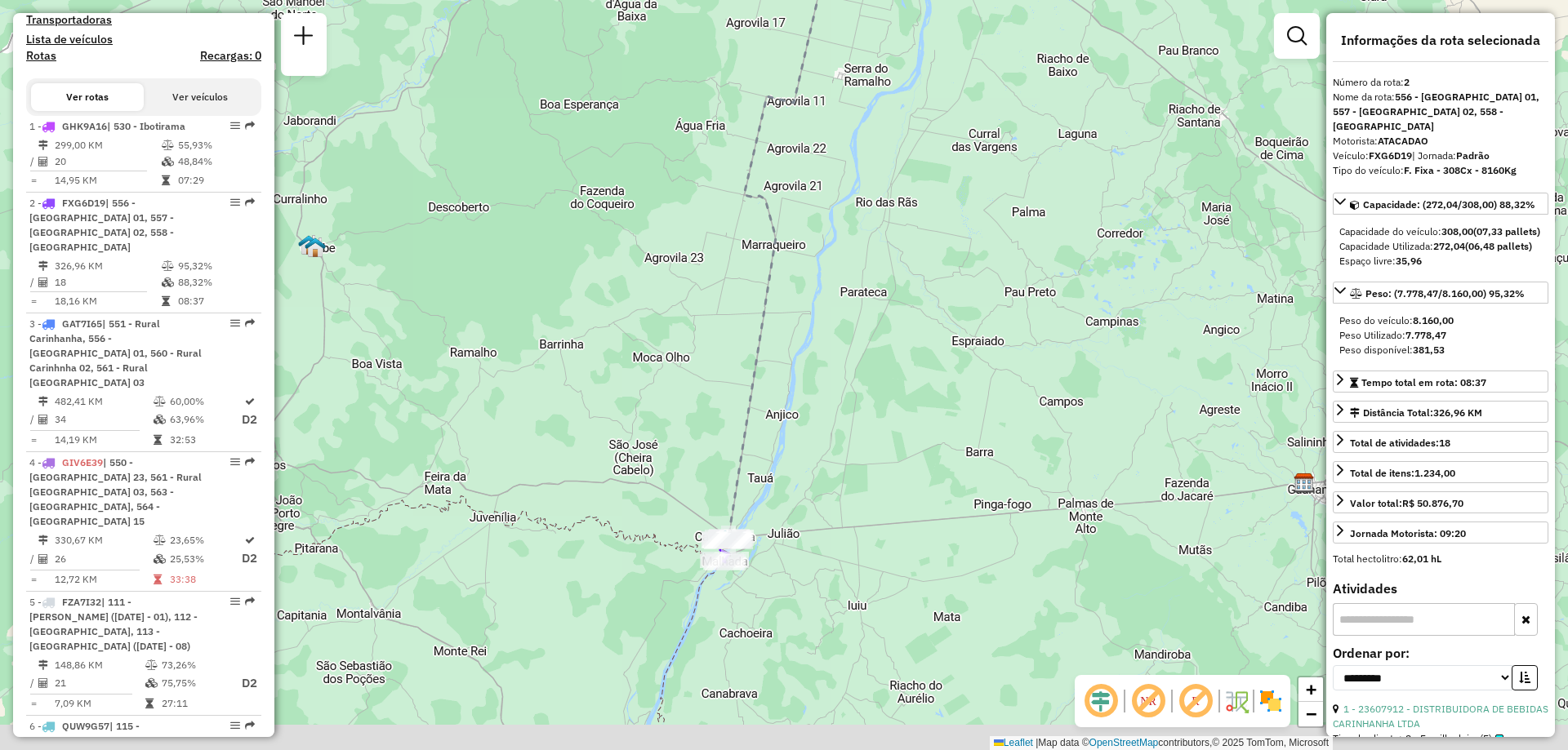
drag, startPoint x: 978, startPoint y: 128, endPoint x: 1042, endPoint y: -40, distance: 179.8
click at [1042, 0] on html "Aguarde... Pop-up bloqueado! Seu navegador bloqueou automáticamente a abertura …" at bounding box center [784, 375] width 1568 height 750
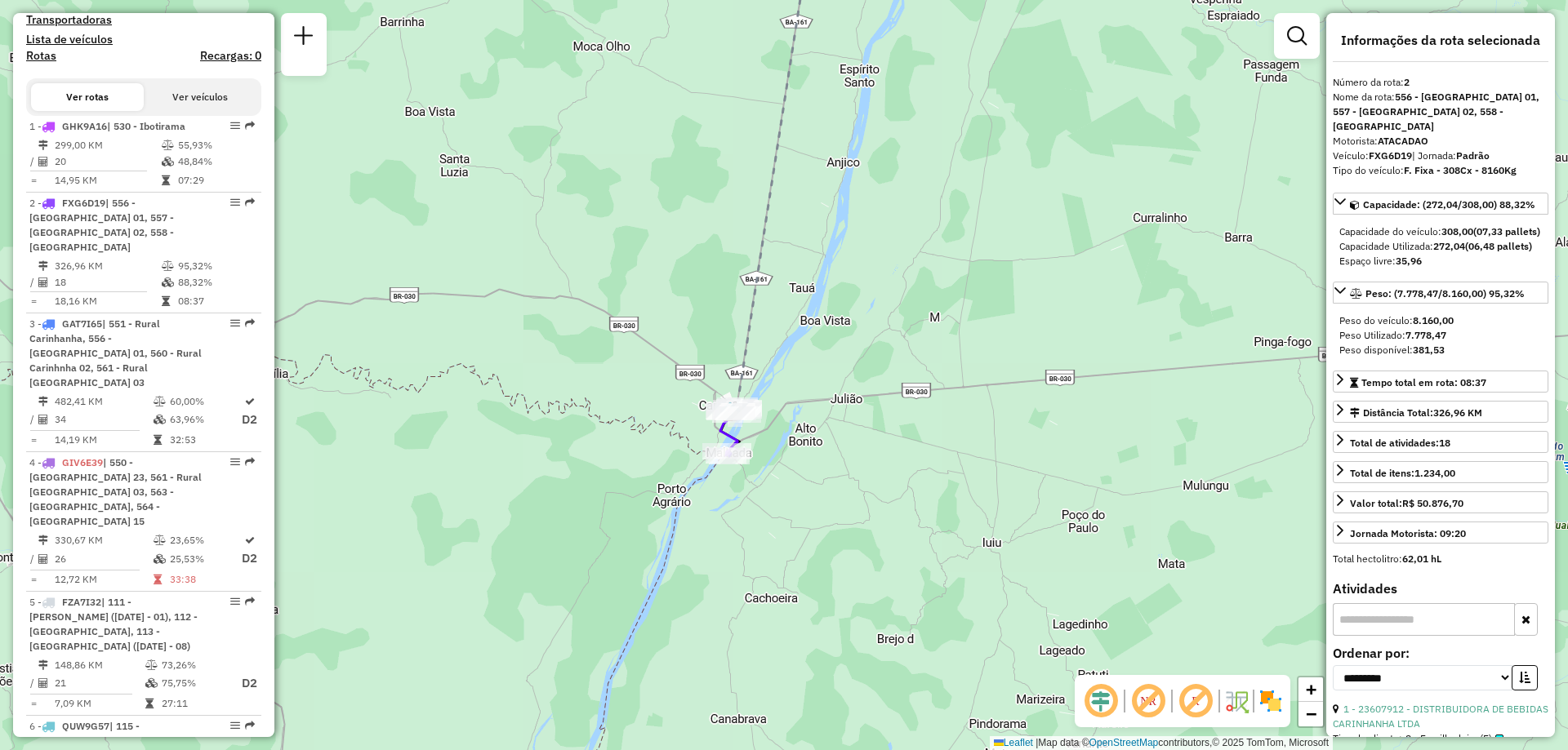
drag, startPoint x: 831, startPoint y: 569, endPoint x: 911, endPoint y: 474, distance: 124.2
click at [911, 474] on div "Janela de atendimento Grade de atendimento Capacidade Transportadoras Veículos …" at bounding box center [784, 375] width 1568 height 750
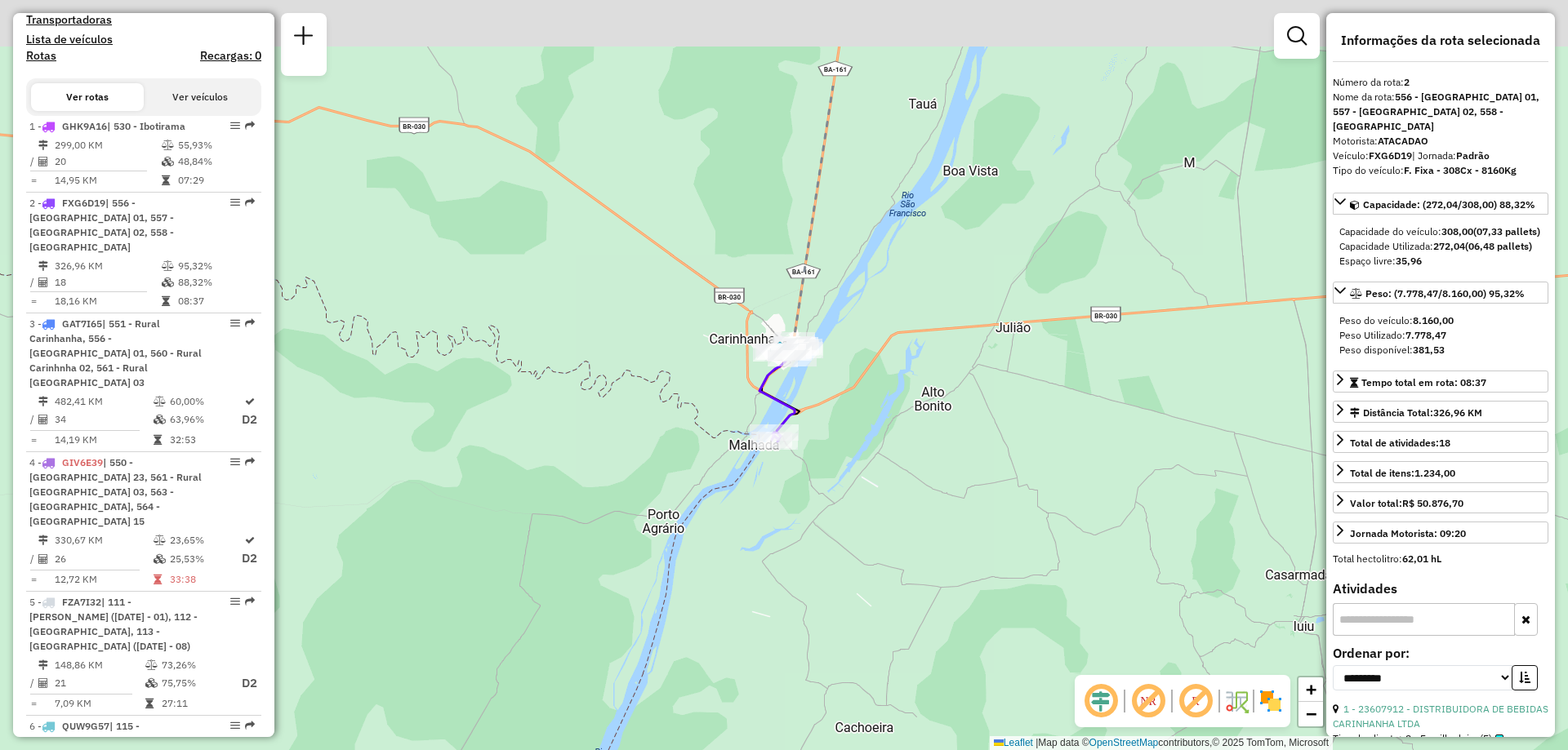
drag, startPoint x: 861, startPoint y: 320, endPoint x: 851, endPoint y: 514, distance: 194.3
click at [851, 514] on div "Janela de atendimento Grade de atendimento Capacidade Transportadoras Veículos …" at bounding box center [784, 375] width 1568 height 750
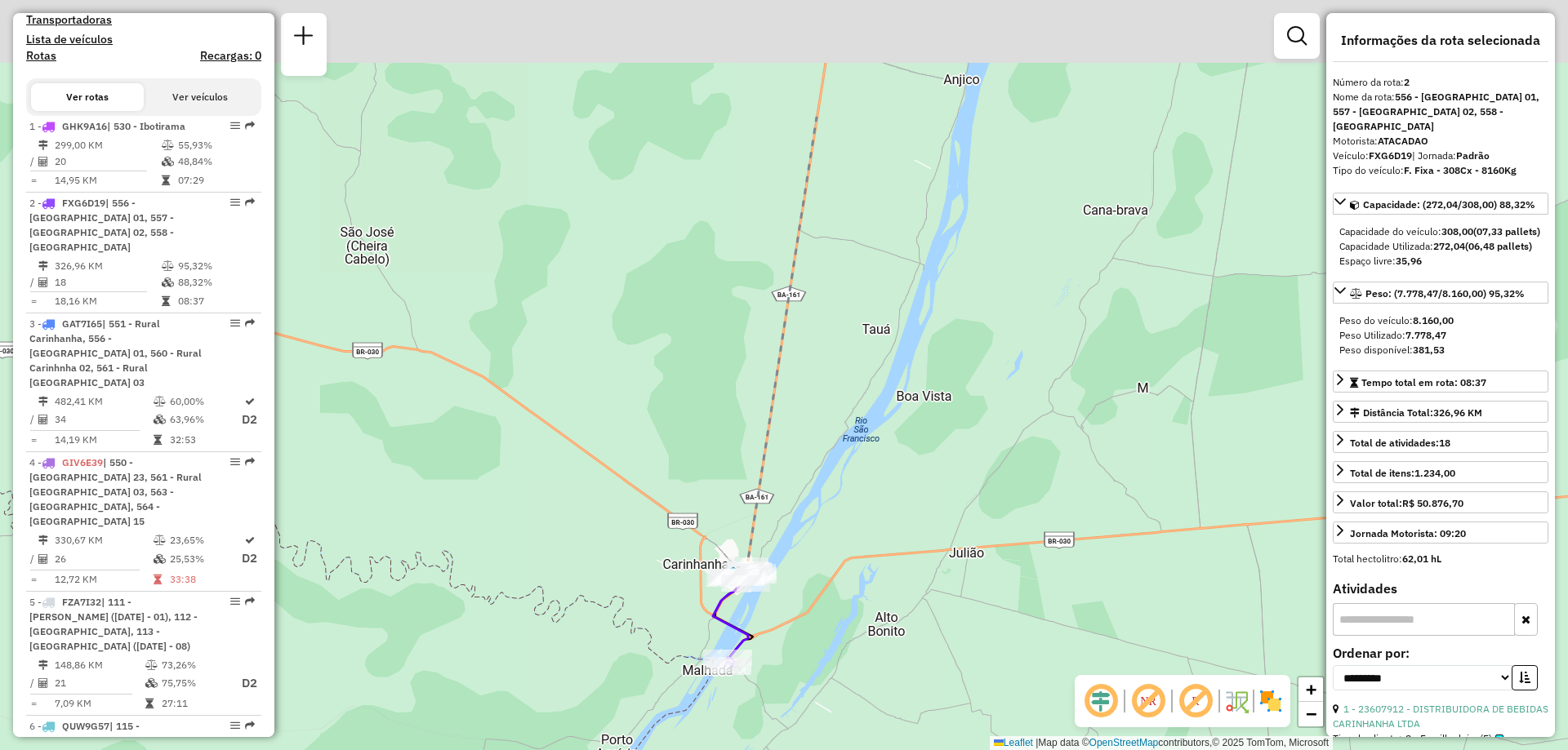
drag, startPoint x: 866, startPoint y: 291, endPoint x: 827, endPoint y: 482, distance: 194.9
click at [827, 482] on div "Janela de atendimento Grade de atendimento Capacidade Transportadoras Veículos …" at bounding box center [784, 375] width 1568 height 750
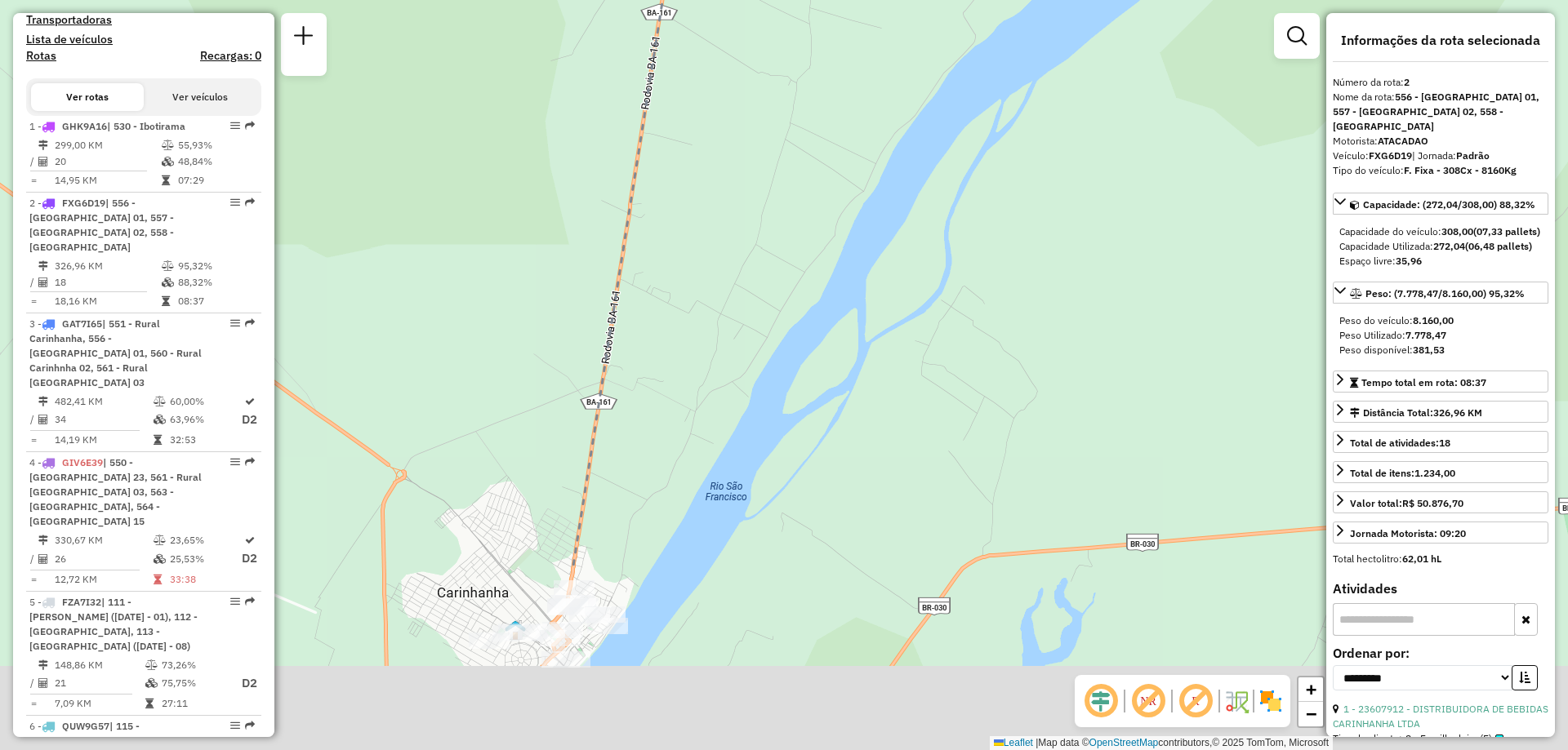
drag, startPoint x: 834, startPoint y: 500, endPoint x: 875, endPoint y: 213, distance: 289.9
click at [875, 213] on div "Janela de atendimento Grade de atendimento Capacidade Transportadoras Veículos …" at bounding box center [784, 375] width 1568 height 750
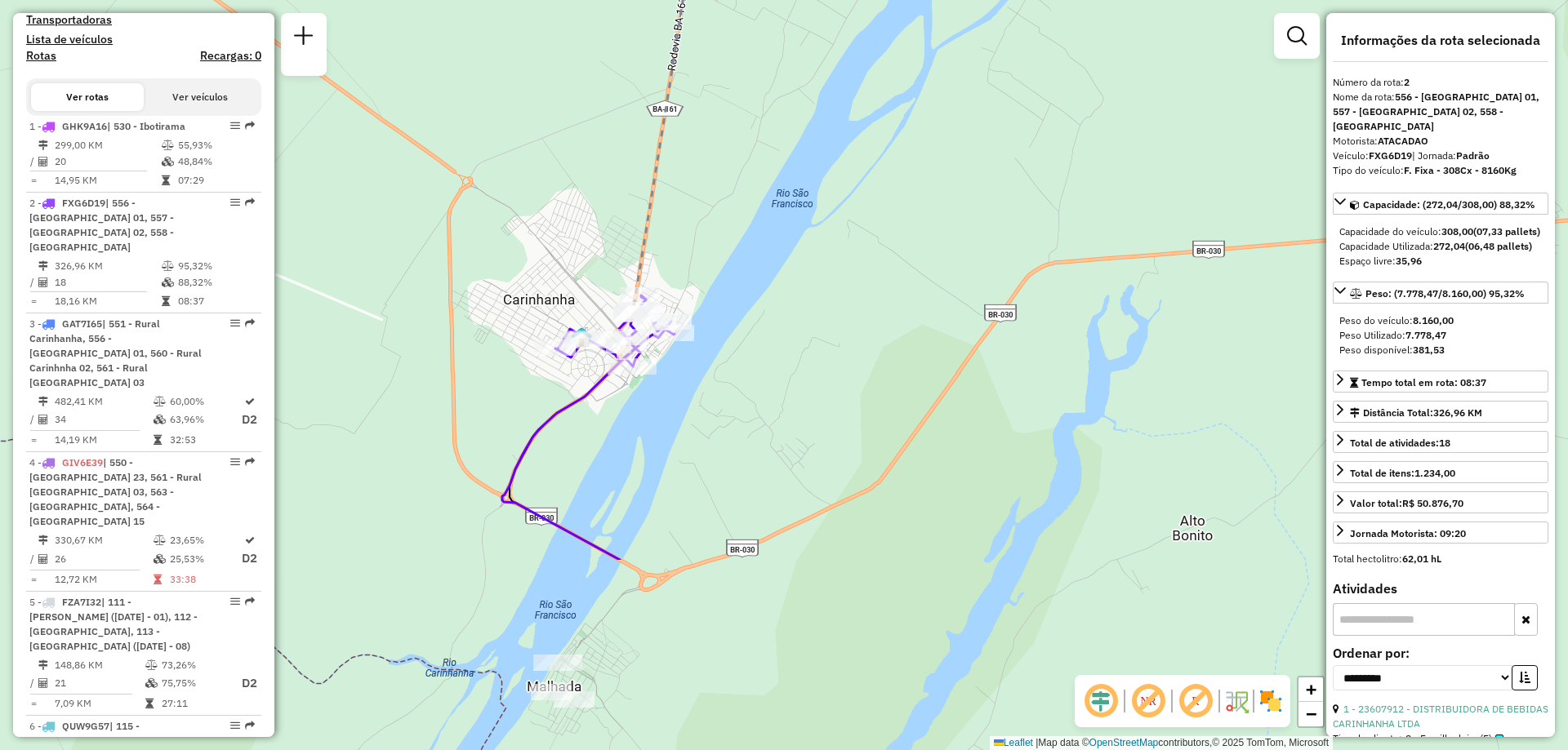
drag, startPoint x: 848, startPoint y: 563, endPoint x: 914, endPoint y: 285, distance: 285.7
click at [914, 286] on div "Janela de atendimento Grade de atendimento Capacidade Transportadoras Veículos …" at bounding box center [784, 375] width 1568 height 750
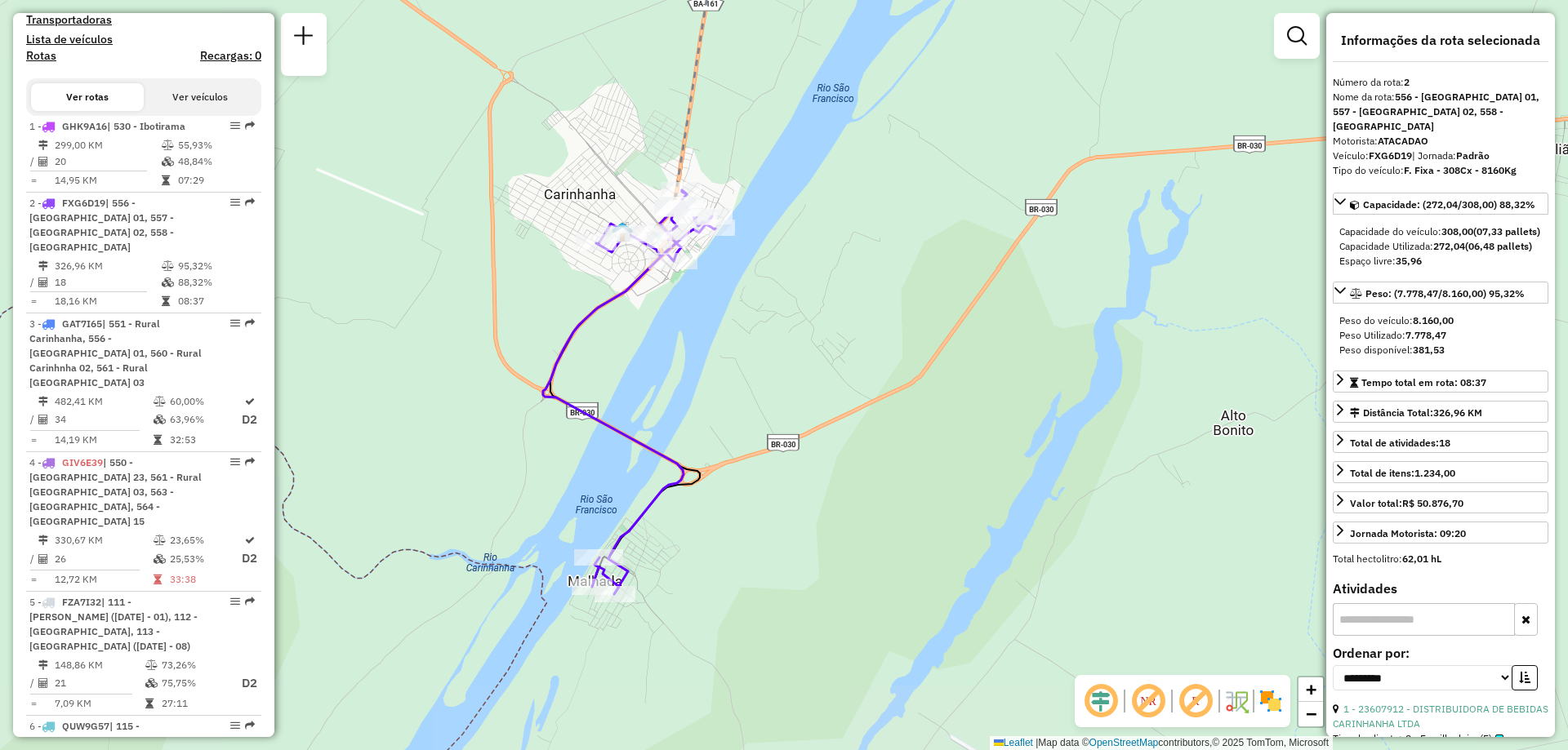
drag, startPoint x: 819, startPoint y: 436, endPoint x: 857, endPoint y: 342, distance: 101.4
click at [857, 342] on div "Janela de atendimento Grade de atendimento Capacidade Transportadoras Veículos …" at bounding box center [784, 375] width 1568 height 750
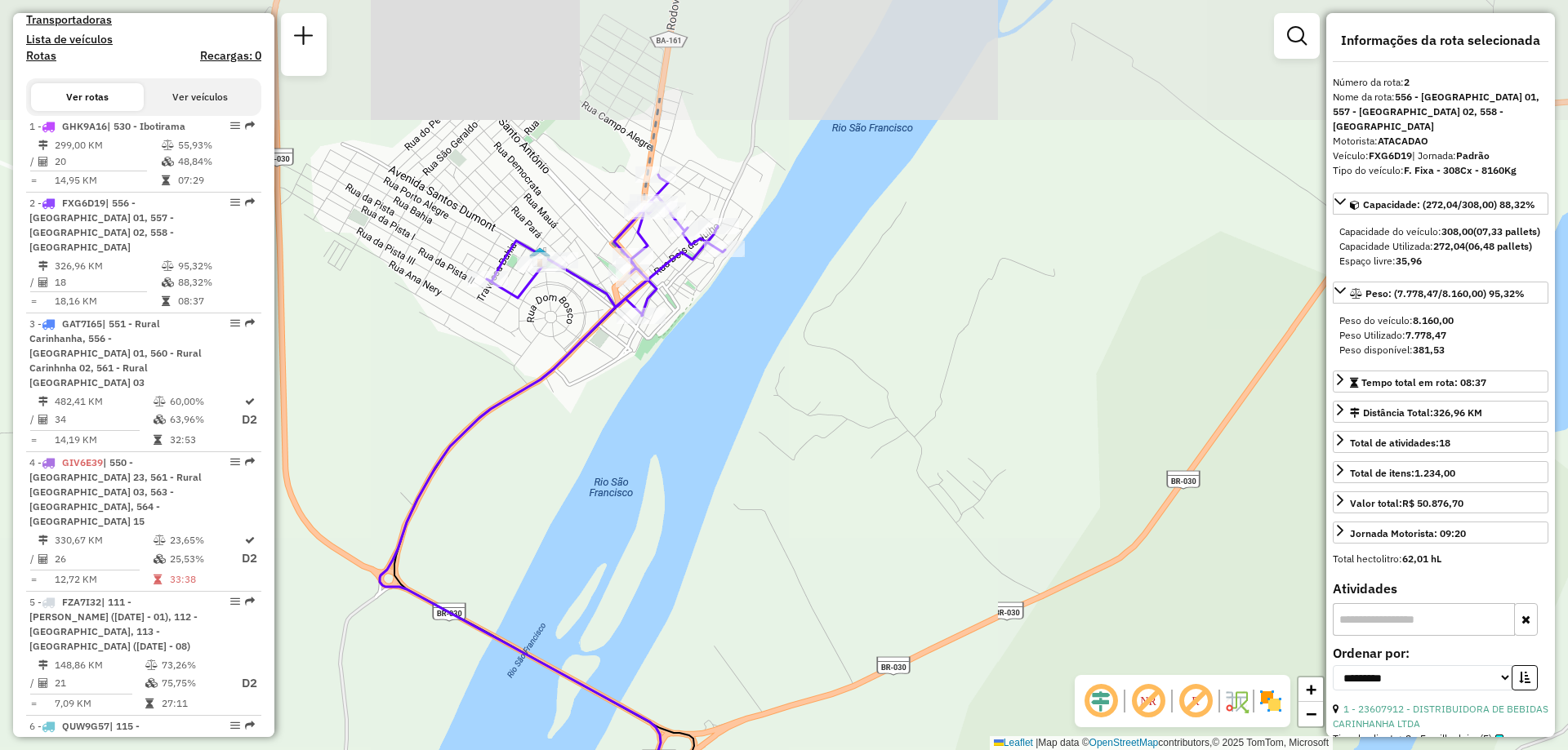
drag, startPoint x: 832, startPoint y: 380, endPoint x: 958, endPoint y: 552, distance: 213.2
click at [958, 552] on div "Janela de atendimento Grade de atendimento Capacidade Transportadoras Veículos …" at bounding box center [784, 375] width 1568 height 750
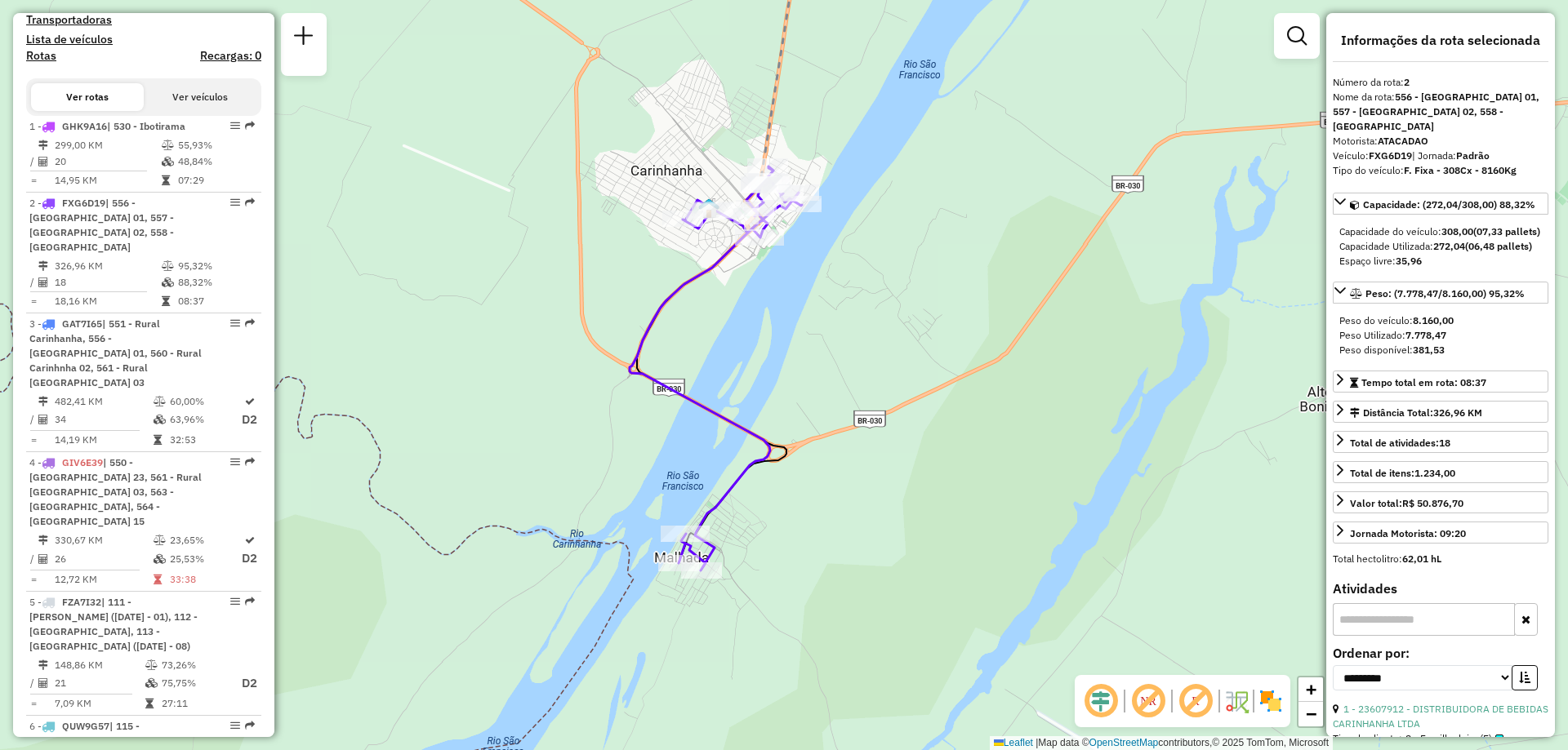
drag, startPoint x: 755, startPoint y: 496, endPoint x: 824, endPoint y: 331, distance: 178.8
click at [824, 331] on div "Janela de atendimento Grade de atendimento Capacidade Transportadoras Veículos …" at bounding box center [784, 375] width 1568 height 750
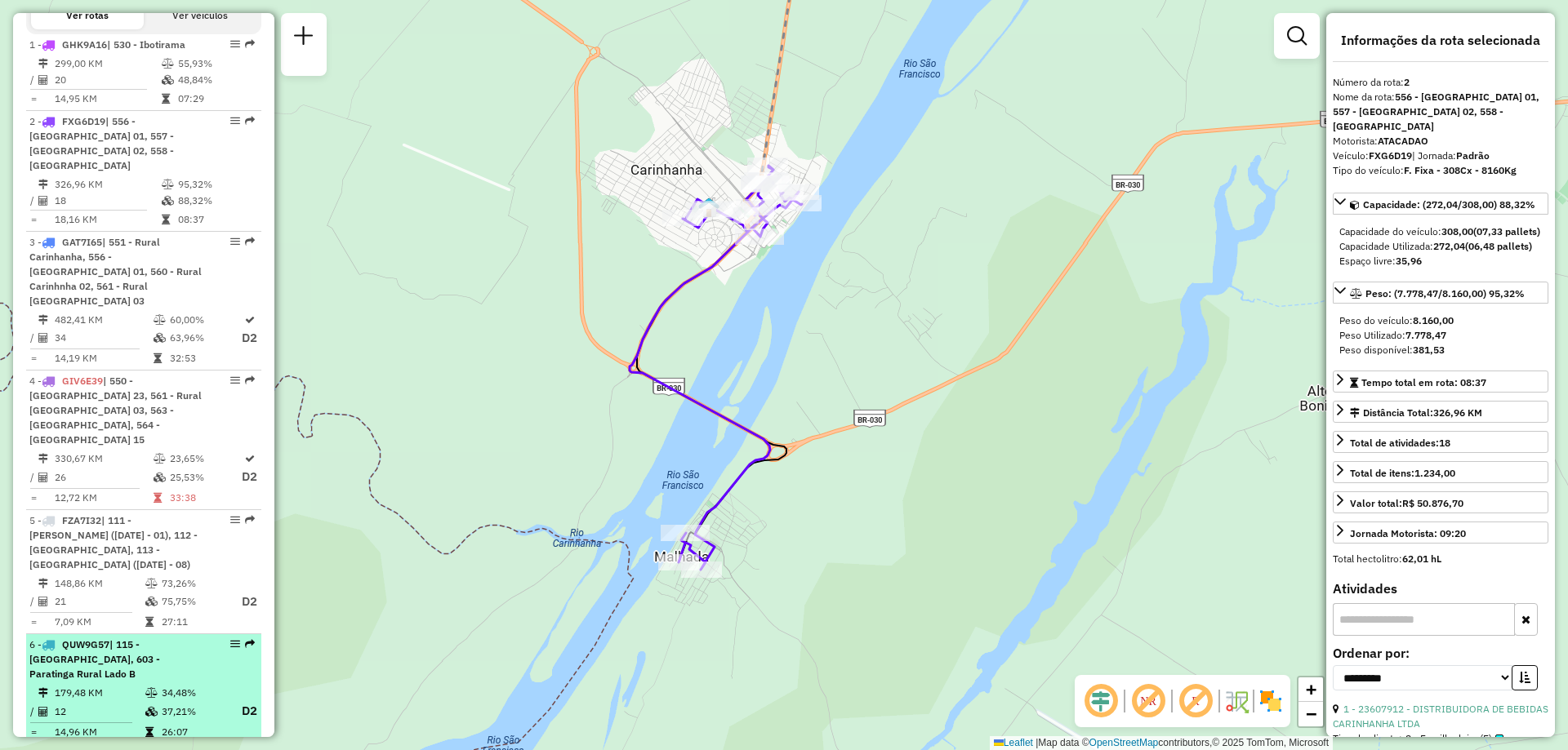
scroll to position [729, 0]
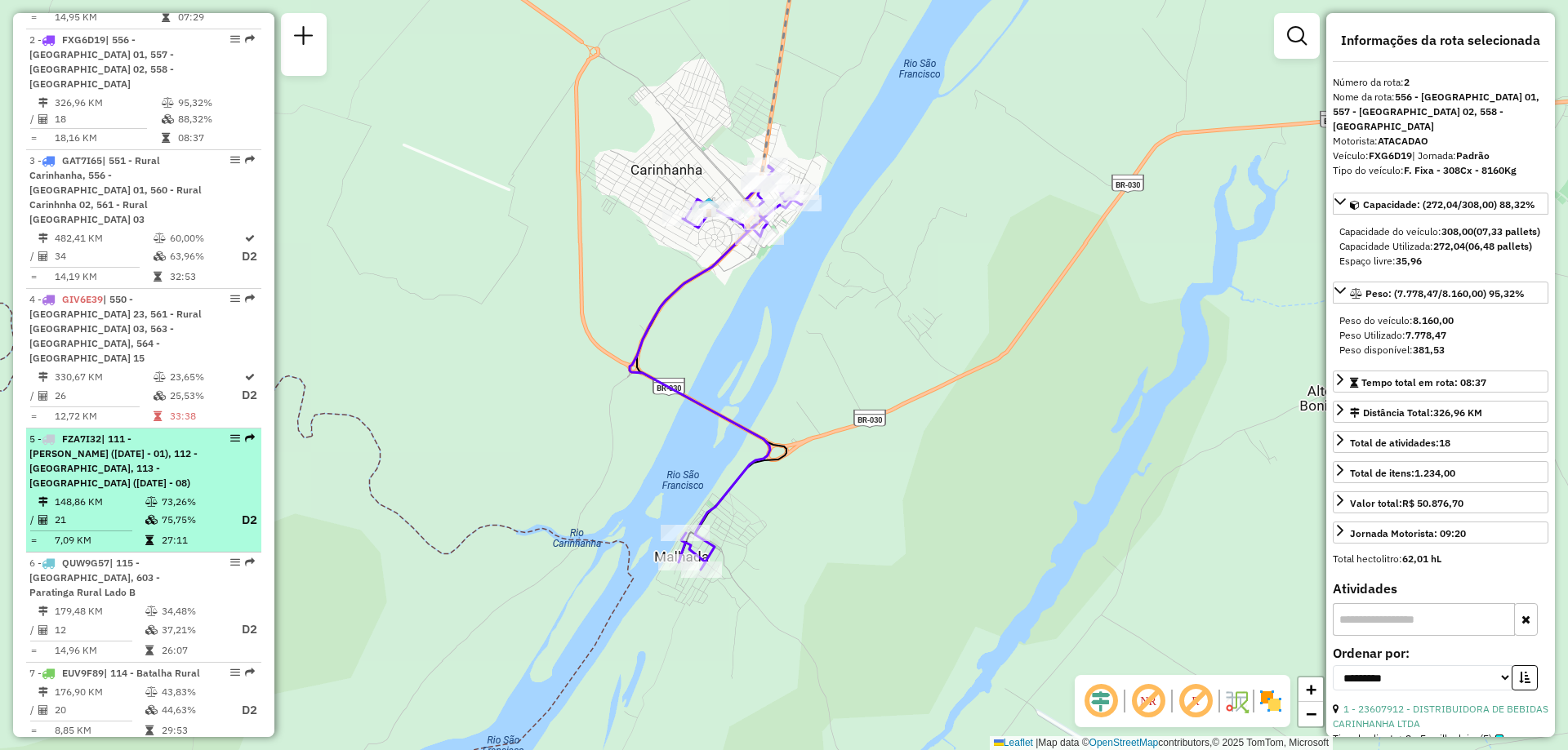
click at [58, 493] on td "148,86 KM" at bounding box center [99, 502] width 91 height 17
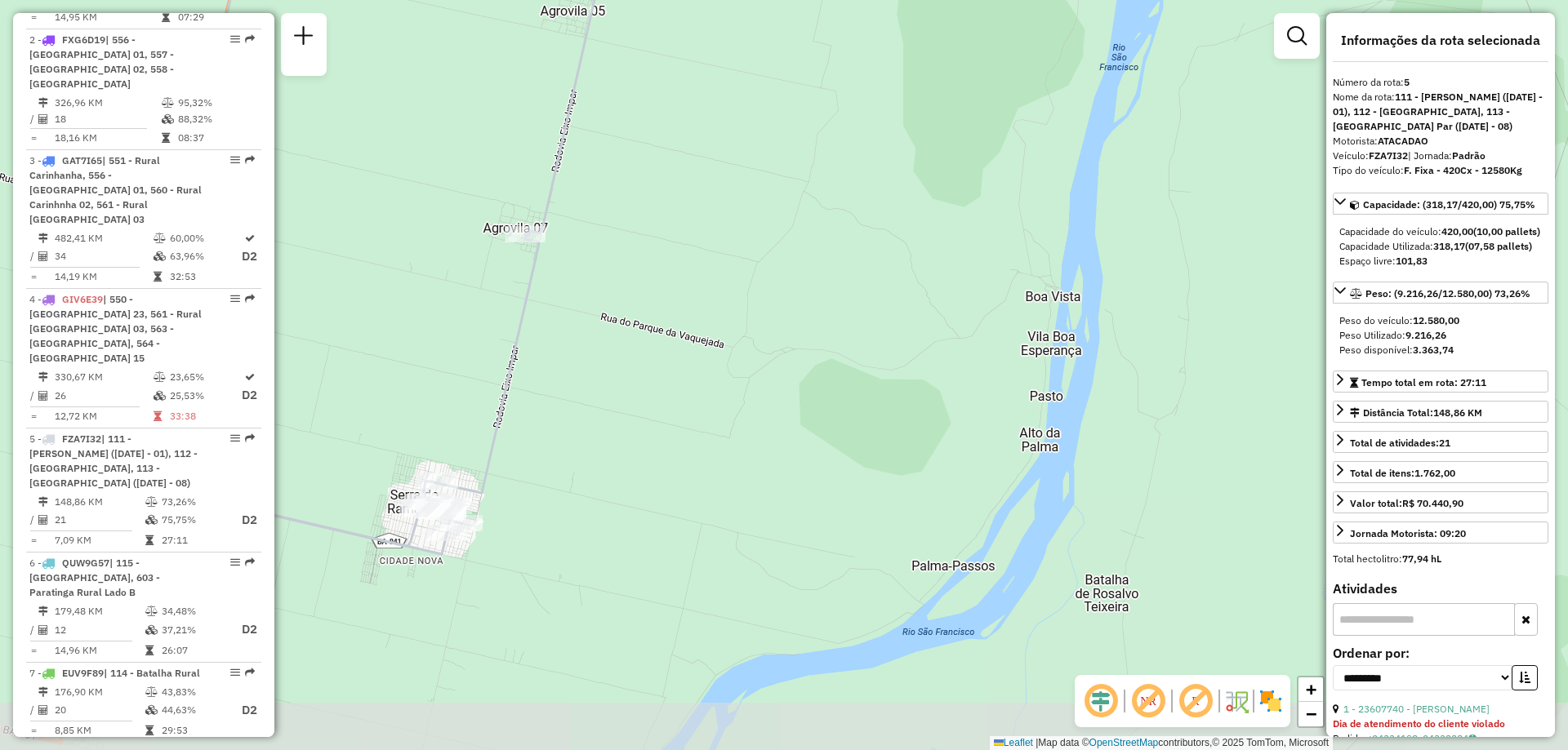
drag, startPoint x: 717, startPoint y: 681, endPoint x: 789, endPoint y: 547, distance: 152.1
click at [789, 547] on div "Janela de atendimento Grade de atendimento Capacidade Transportadoras Veículos …" at bounding box center [784, 375] width 1568 height 750
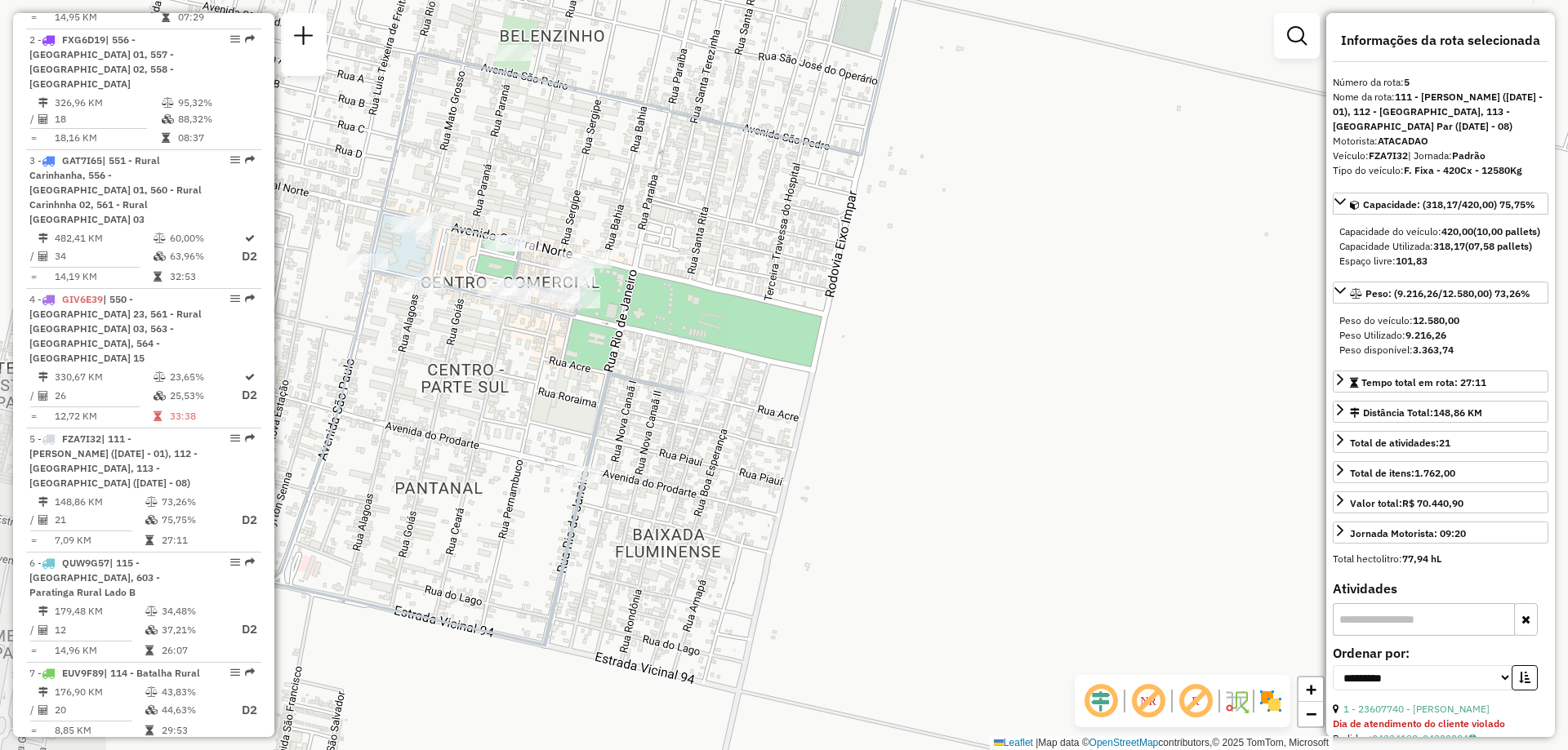
drag, startPoint x: 513, startPoint y: 540, endPoint x: 739, endPoint y: 623, distance: 240.8
click at [739, 623] on div "Janela de atendimento Grade de atendimento Capacidade Transportadoras Veículos …" at bounding box center [784, 375] width 1568 height 750
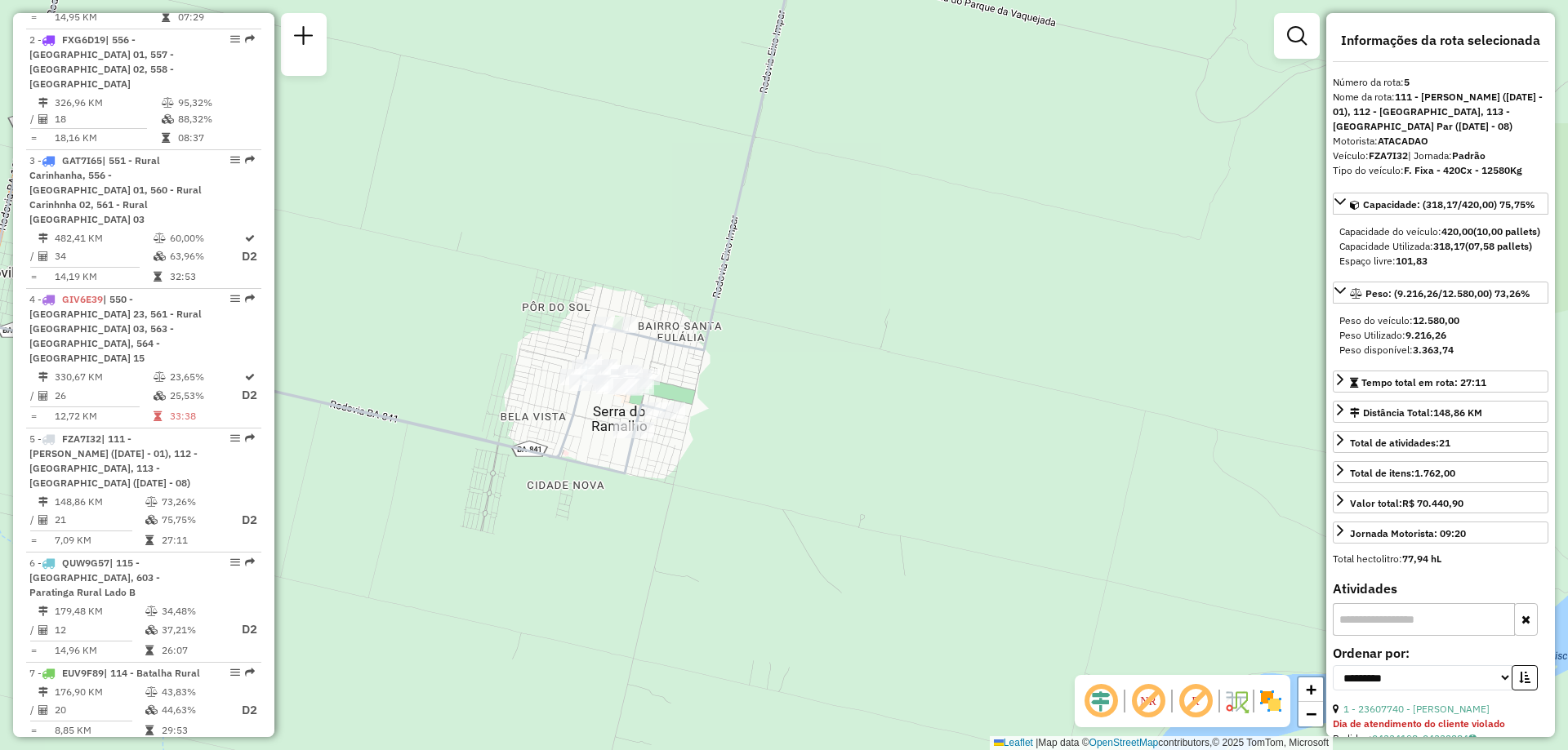
drag, startPoint x: 679, startPoint y: 513, endPoint x: 702, endPoint y: 520, distance: 24.0
click at [702, 520] on div "Janela de atendimento Grade de atendimento Capacidade Transportadoras Veículos …" at bounding box center [784, 375] width 1568 height 750
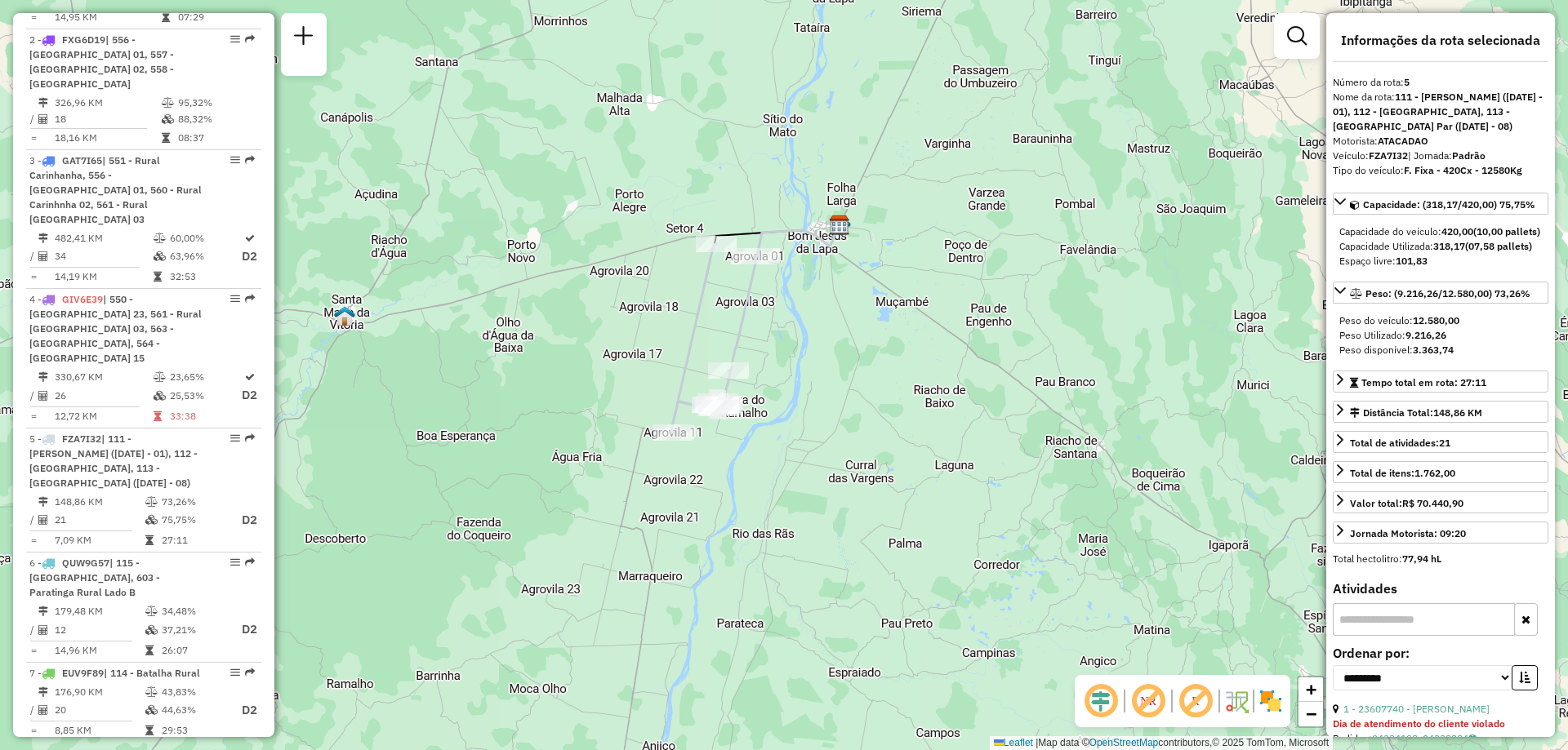
click at [414, 391] on div "Janela de atendimento Grade de atendimento Capacidade Transportadoras Veículos …" at bounding box center [784, 375] width 1568 height 750
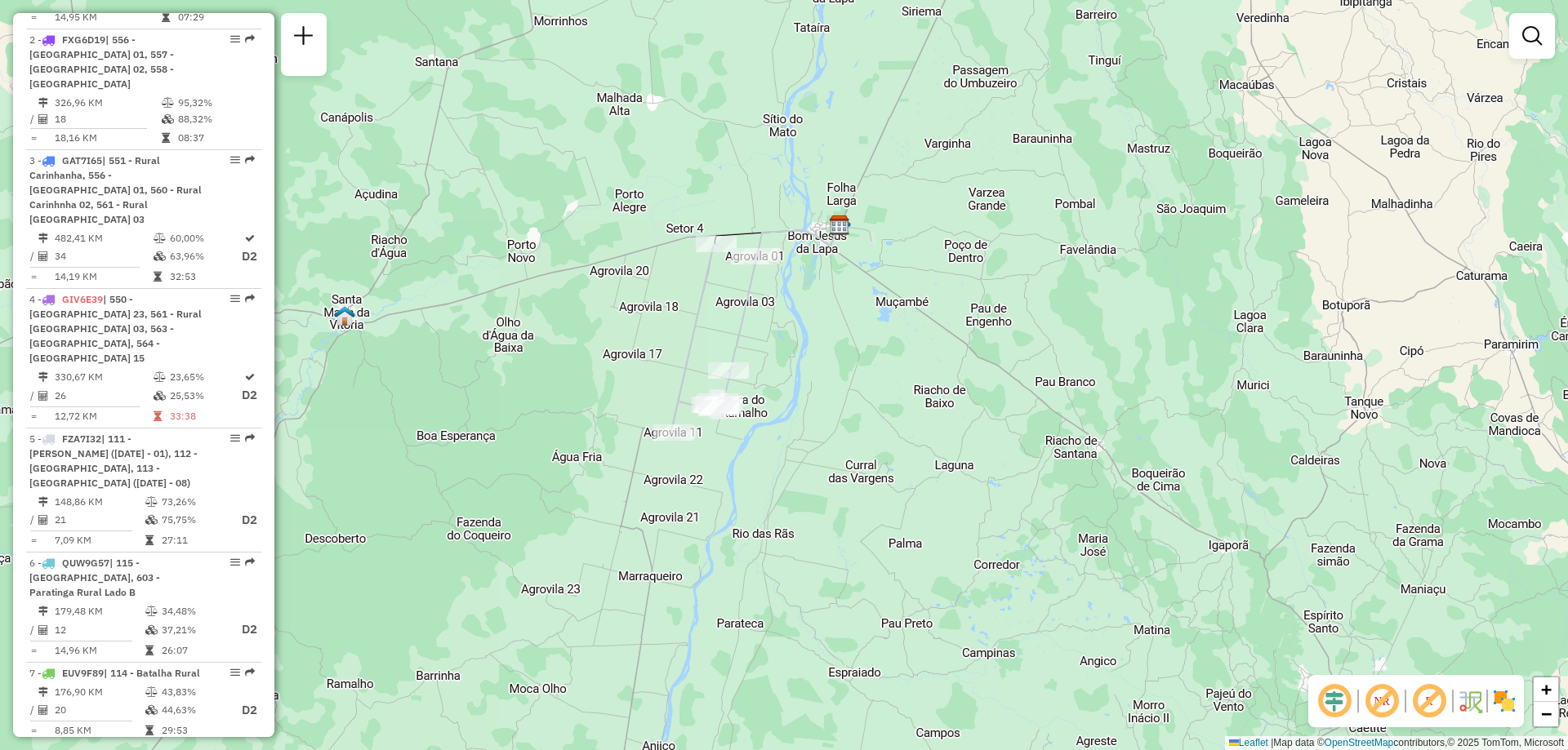
scroll to position [648, 0]
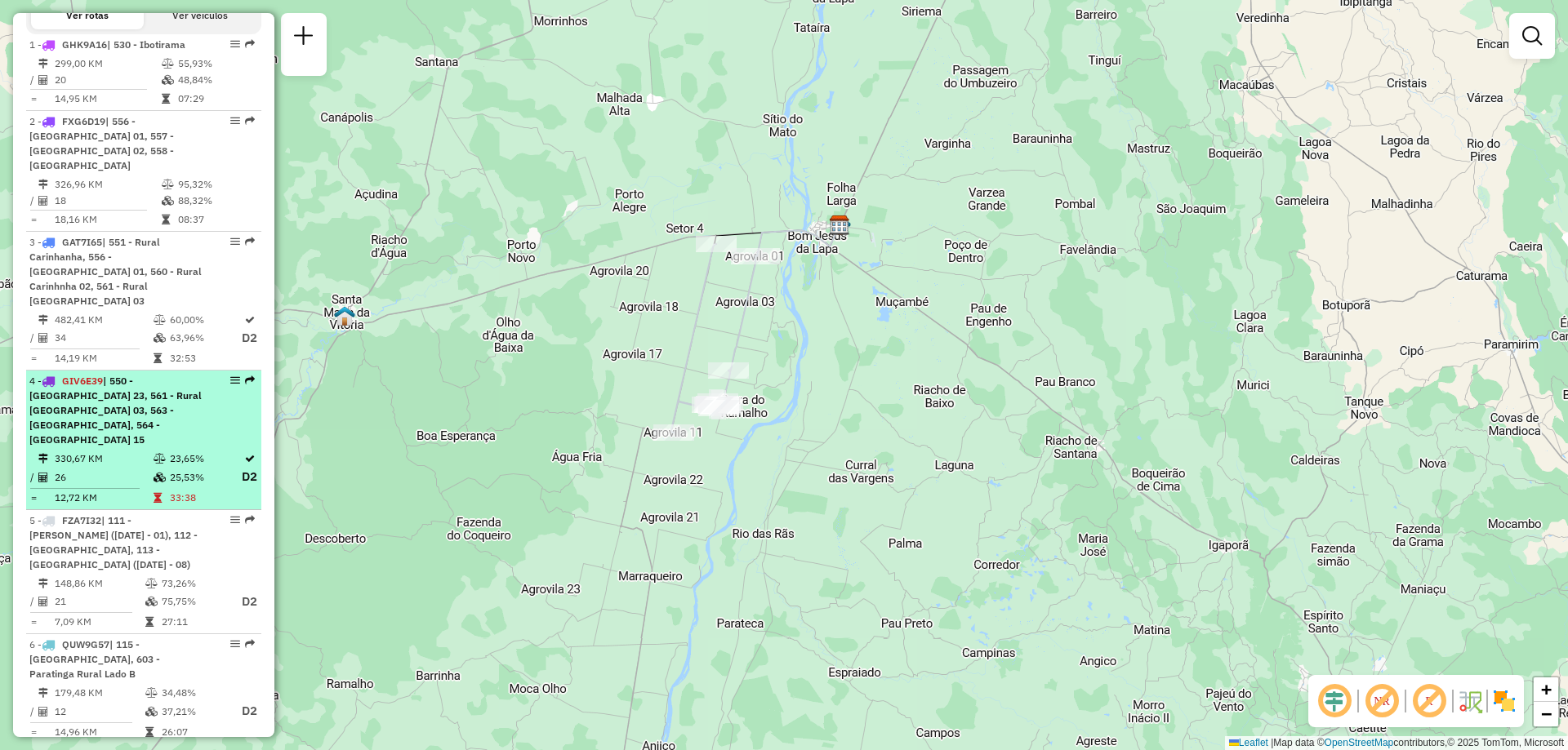
click at [175, 392] on span "| 550 - Agrovilas 23, 561 - Rural Carinhanha 03, 563 - Barra da Parateca, 564 -…" at bounding box center [116, 410] width 173 height 71
select select "**********"
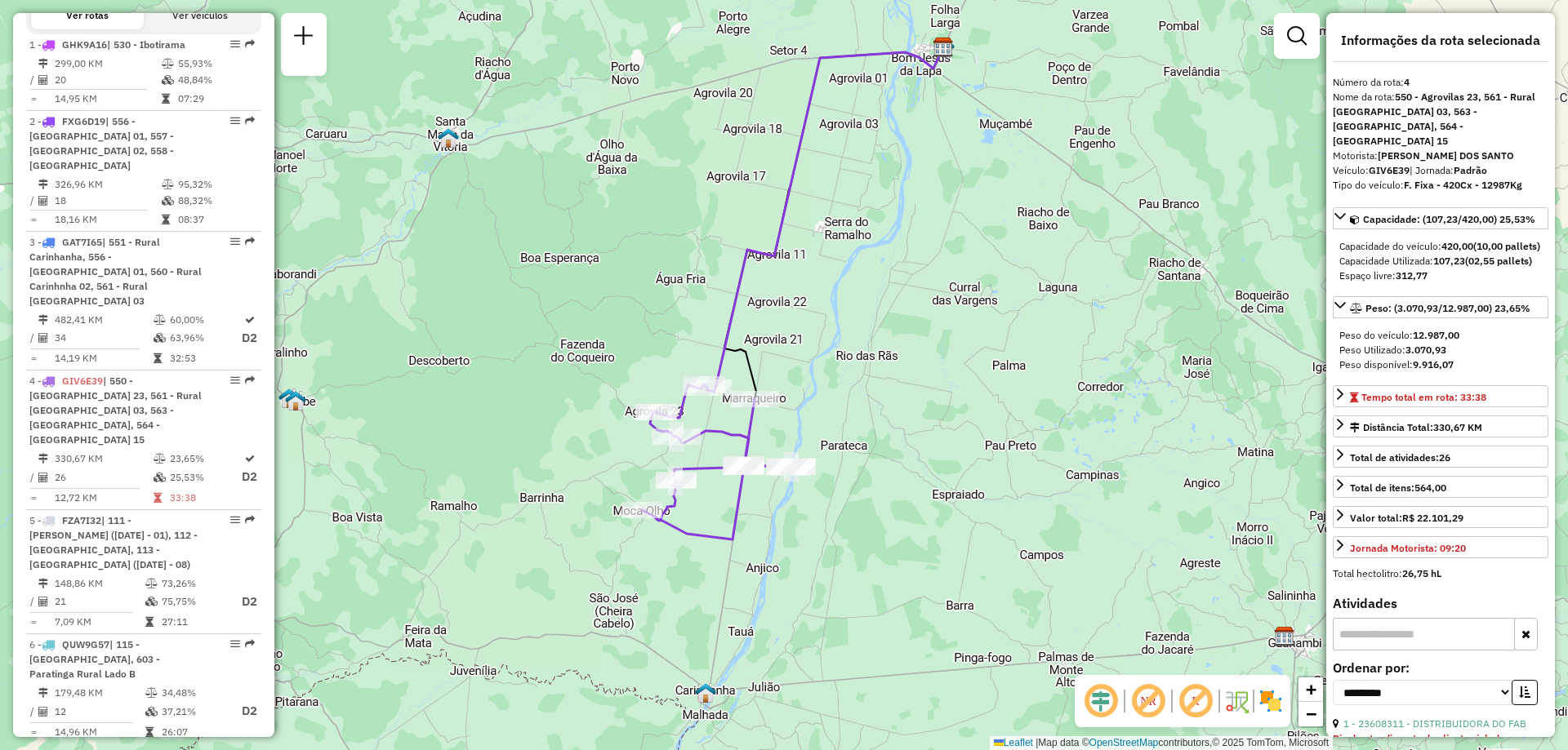
drag, startPoint x: 860, startPoint y: 584, endPoint x: 858, endPoint y: 501, distance: 83.0
click at [867, 500] on div "Janela de atendimento Grade de atendimento Capacidade Transportadoras Veículos …" at bounding box center [784, 375] width 1568 height 750
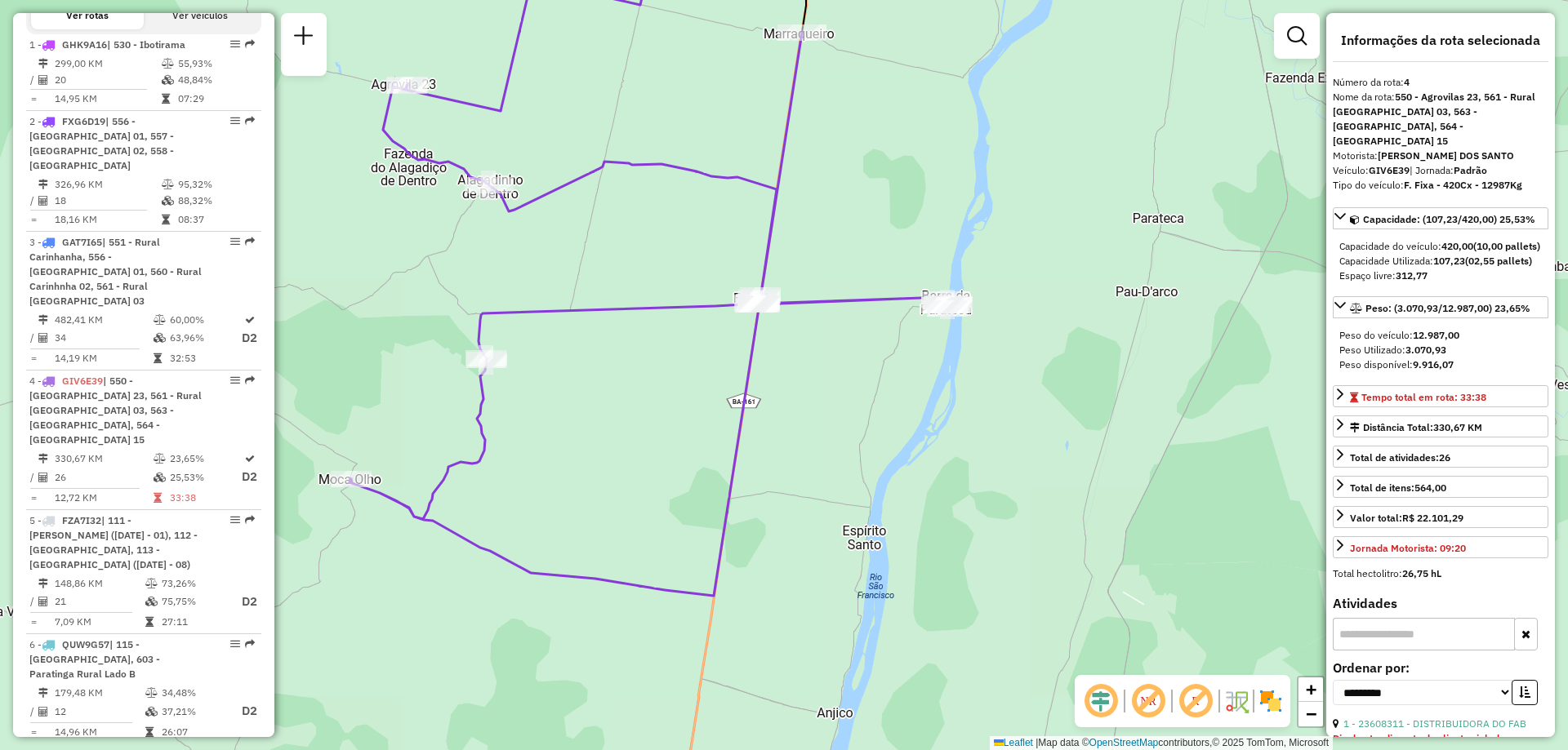
drag, startPoint x: 786, startPoint y: 582, endPoint x: 833, endPoint y: 658, distance: 89.4
click at [833, 658] on div "Janela de atendimento Grade de atendimento Capacidade Transportadoras Veículos …" at bounding box center [784, 375] width 1568 height 750
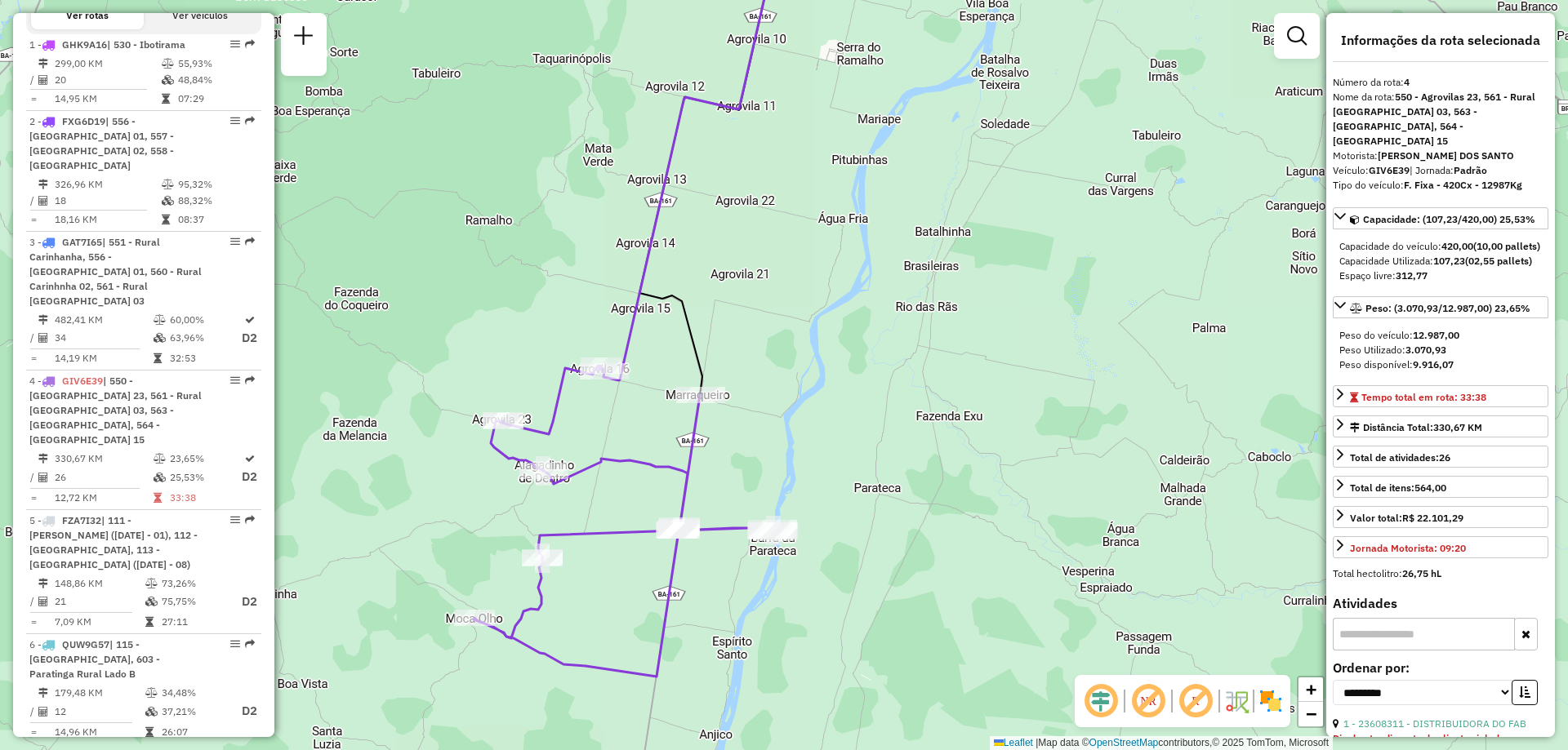
drag, startPoint x: 855, startPoint y: 576, endPoint x: 747, endPoint y: 624, distance: 118.2
click at [747, 624] on div "Janela de atendimento Grade de atendimento Capacidade Transportadoras Veículos …" at bounding box center [784, 375] width 1568 height 750
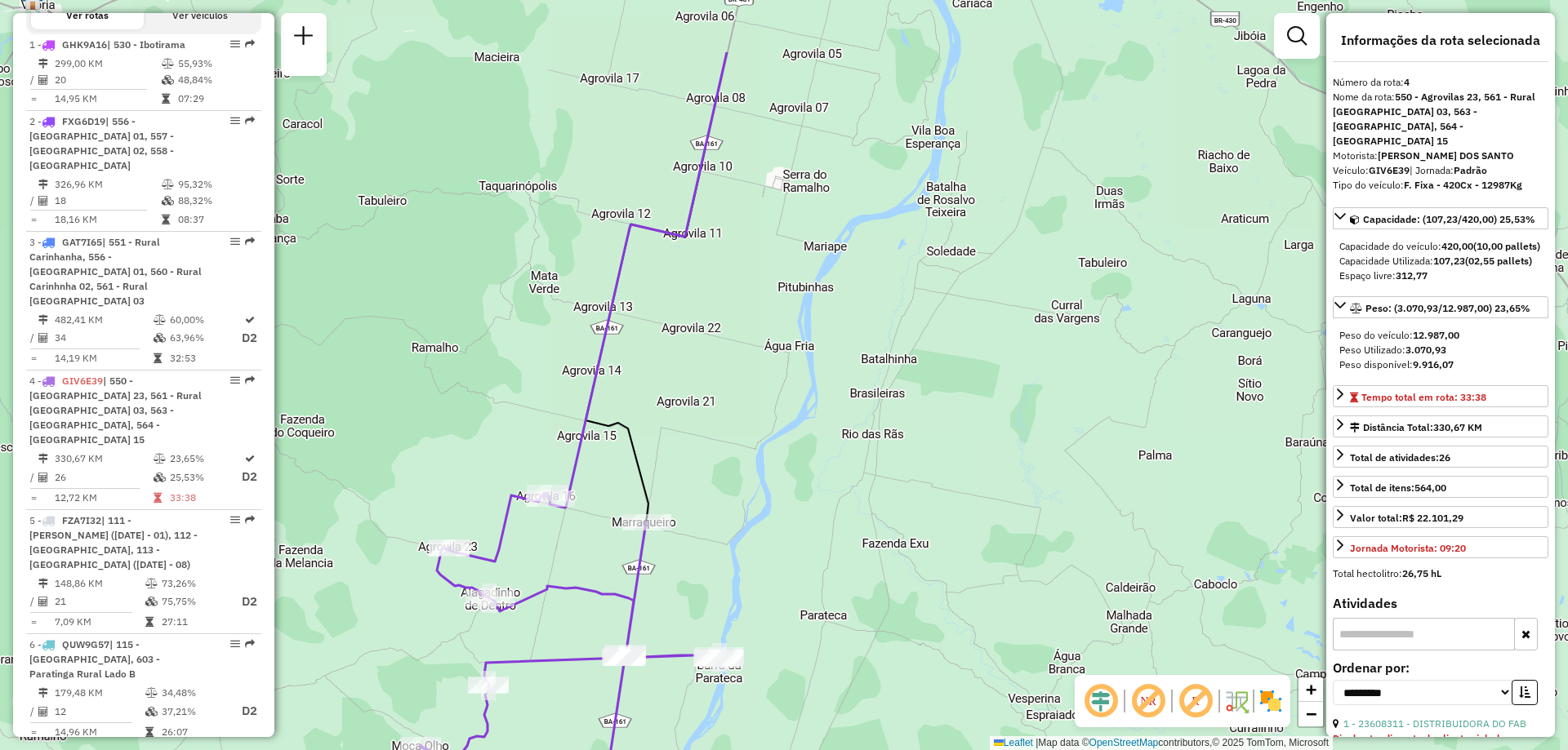
drag, startPoint x: 861, startPoint y: 230, endPoint x: 808, endPoint y: 357, distance: 137.6
click at [808, 357] on div "Janela de atendimento Grade de atendimento Capacidade Transportadoras Veículos …" at bounding box center [784, 375] width 1568 height 750
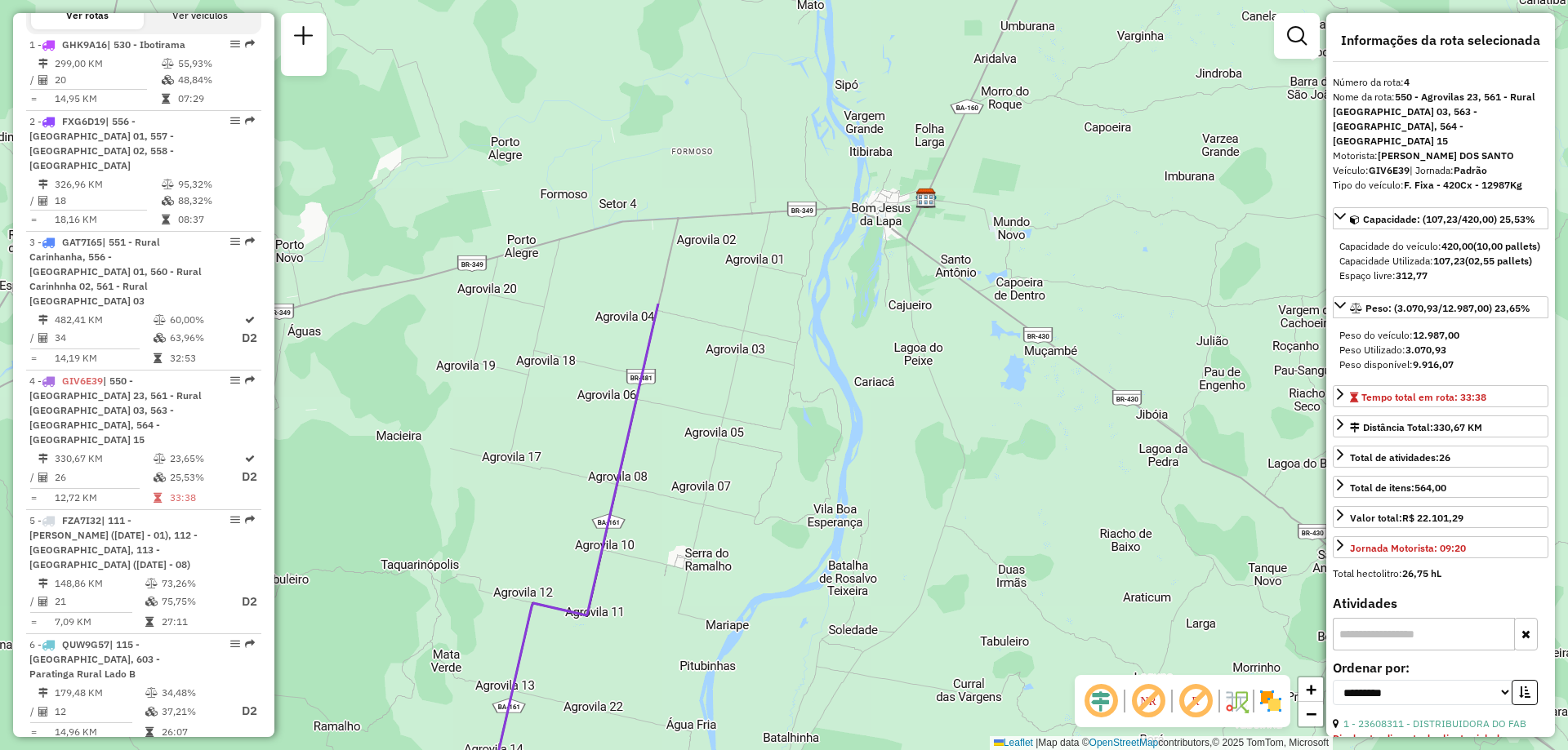
drag, startPoint x: 747, startPoint y: 154, endPoint x: 648, endPoint y: 534, distance: 392.7
click at [648, 534] on div "Janela de atendimento Grade de atendimento Capacidade Transportadoras Veículos …" at bounding box center [784, 375] width 1568 height 750
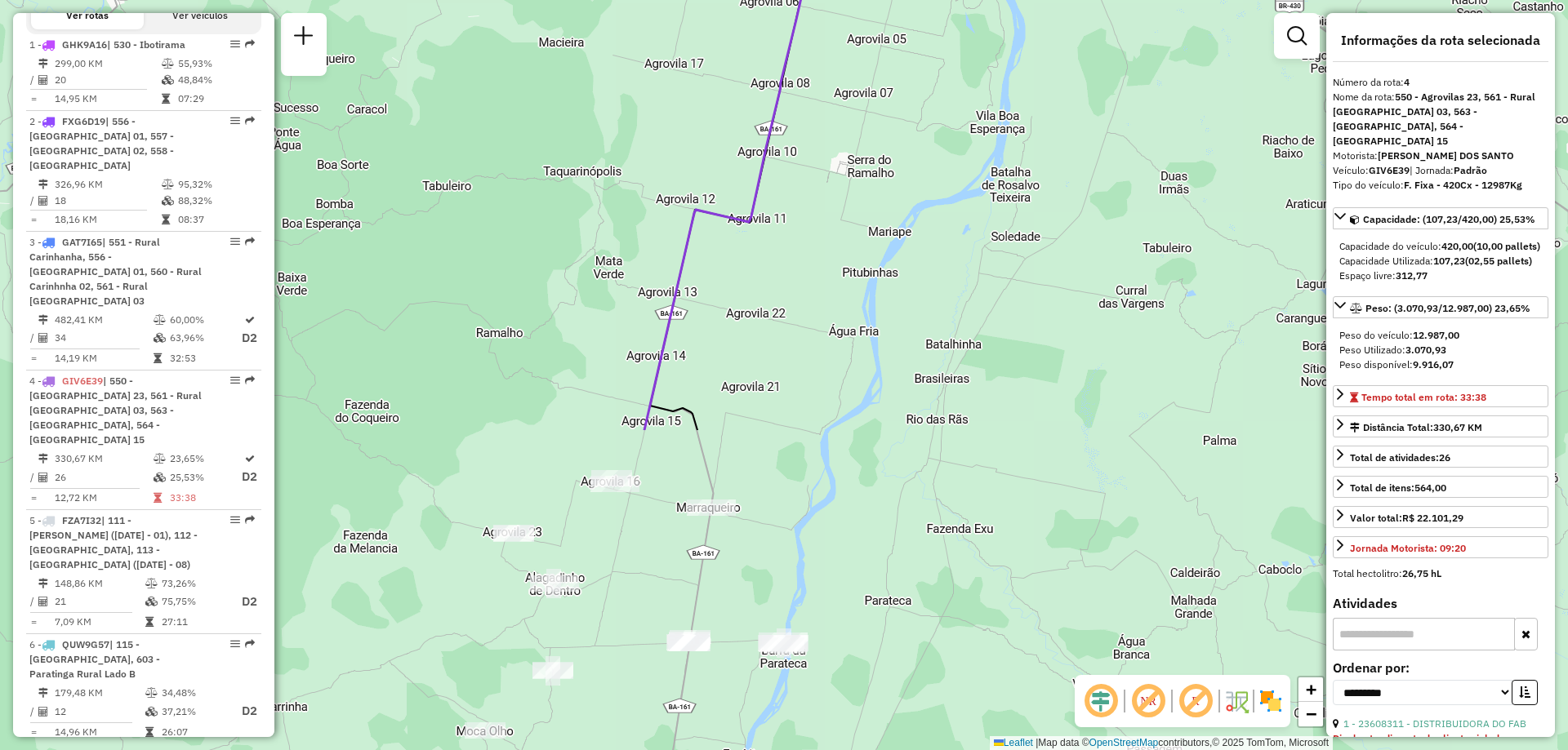
drag, startPoint x: 683, startPoint y: 614, endPoint x: 847, endPoint y: 218, distance: 428.6
click at [847, 218] on div "Janela de atendimento Grade de atendimento Capacidade Transportadoras Veículos …" at bounding box center [784, 375] width 1568 height 750
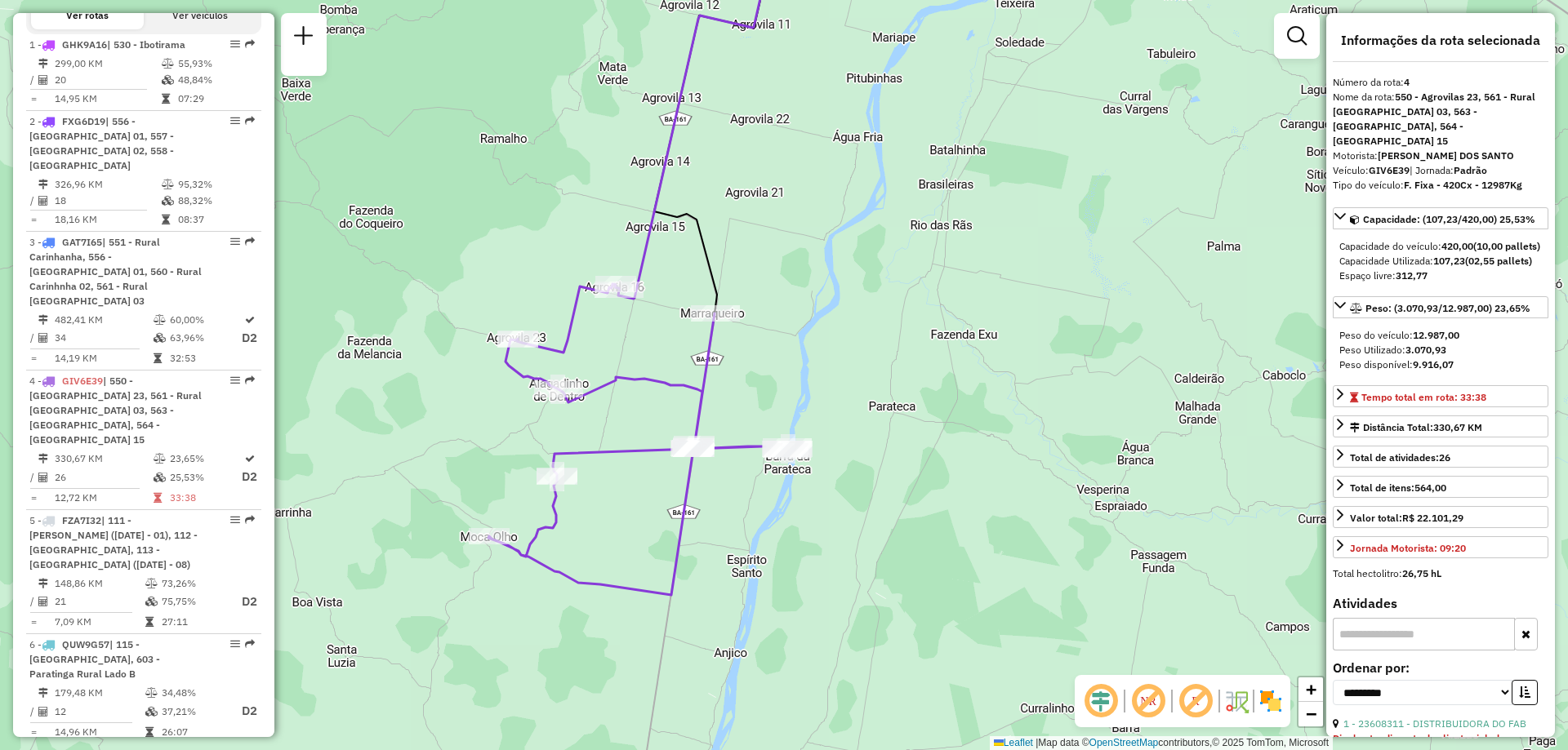
drag, startPoint x: 809, startPoint y: 514, endPoint x: 814, endPoint y: 321, distance: 193.1
click at [814, 321] on div "Janela de atendimento Grade de atendimento Capacidade Transportadoras Veículos …" at bounding box center [784, 375] width 1568 height 750
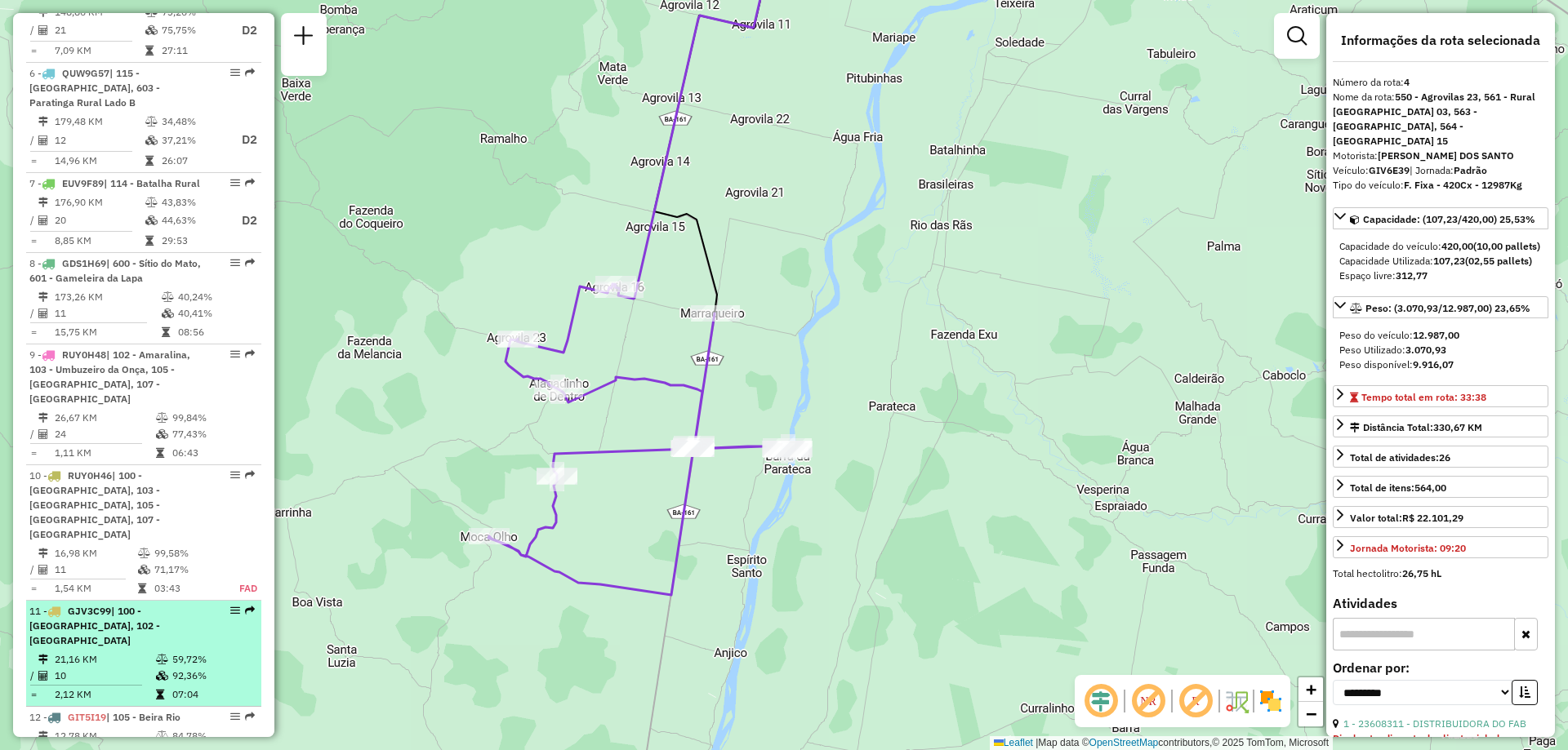
scroll to position [1383, 0]
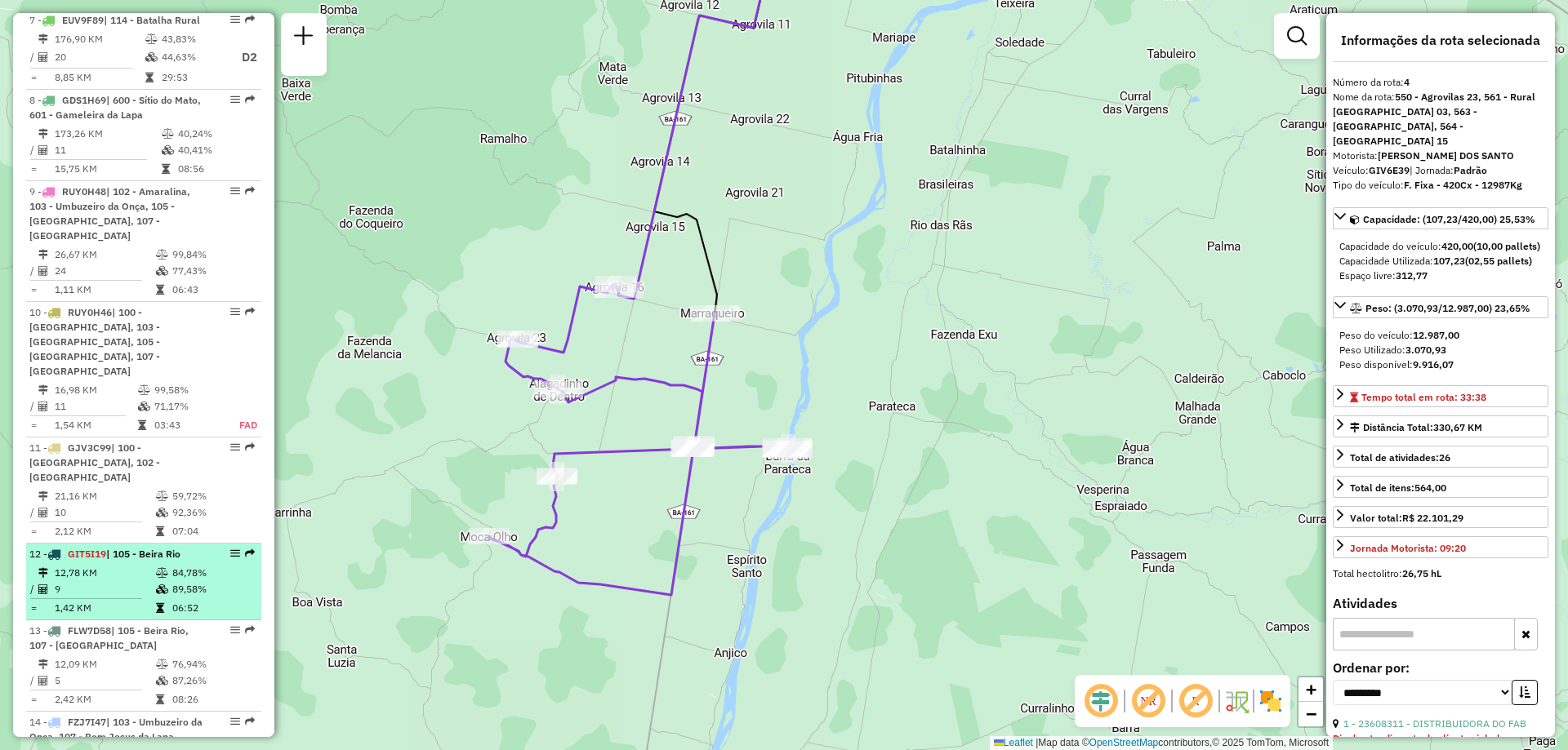
click at [129, 565] on td "12,78 KM" at bounding box center [105, 574] width 102 height 17
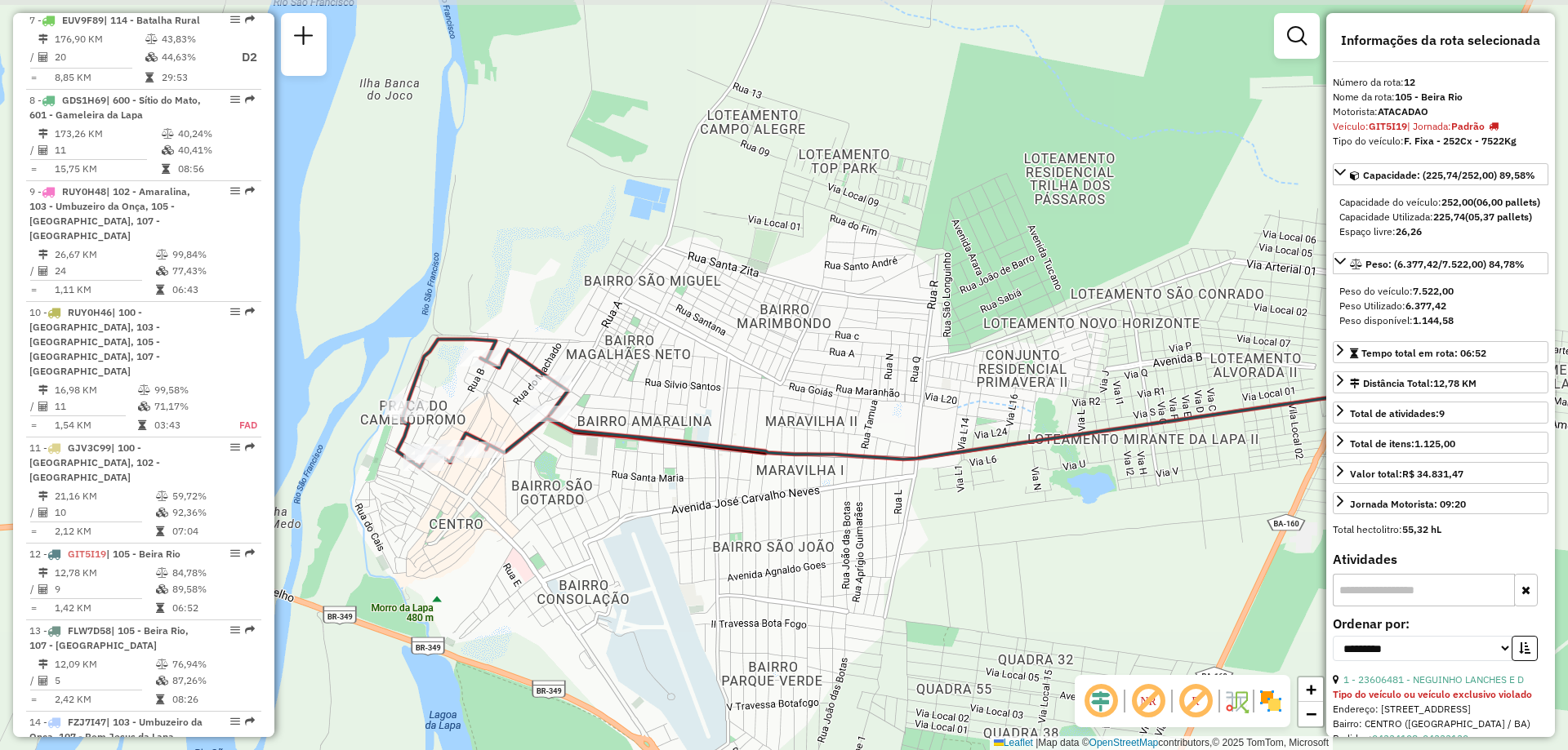
drag, startPoint x: 427, startPoint y: 500, endPoint x: 517, endPoint y: 526, distance: 93.7
click at [517, 526] on div "Janela de atendimento Grade de atendimento Capacidade Transportadoras Veículos …" at bounding box center [784, 375] width 1568 height 750
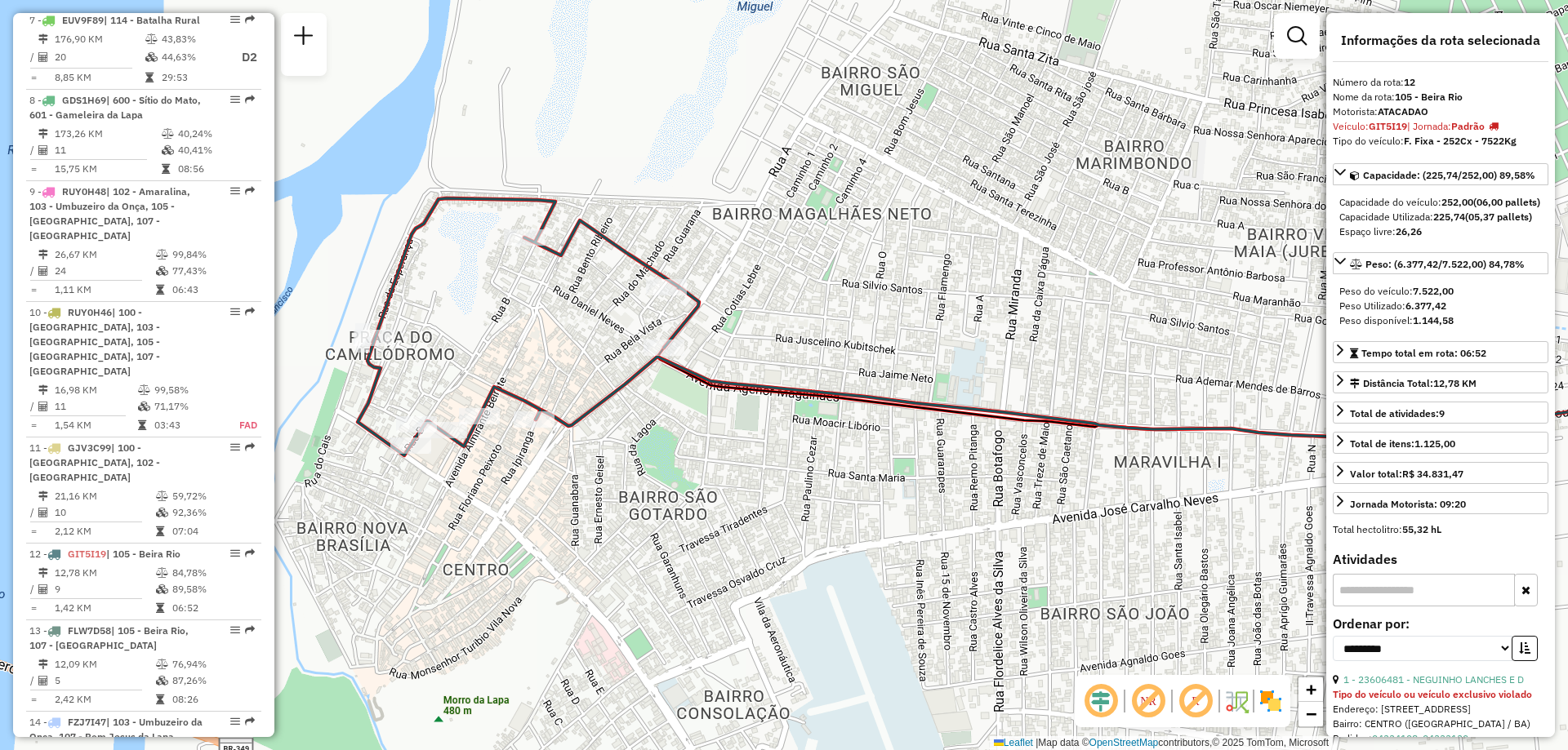
drag, startPoint x: 523, startPoint y: 513, endPoint x: 586, endPoint y: 546, distance: 71.1
click at [586, 546] on div "Janela de atendimento Grade de atendimento Capacidade Transportadoras Veículos …" at bounding box center [784, 375] width 1568 height 750
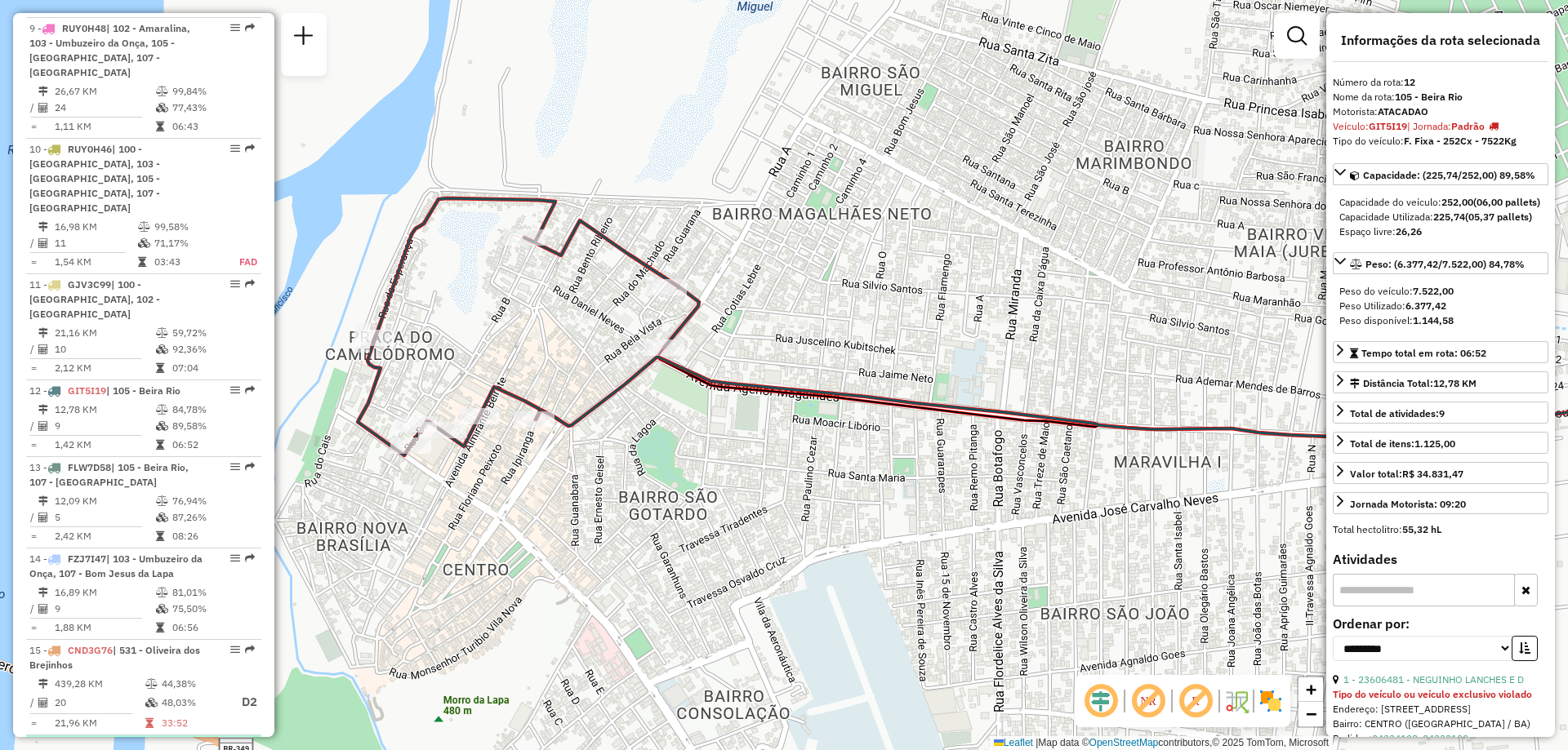
scroll to position [1628, 0]
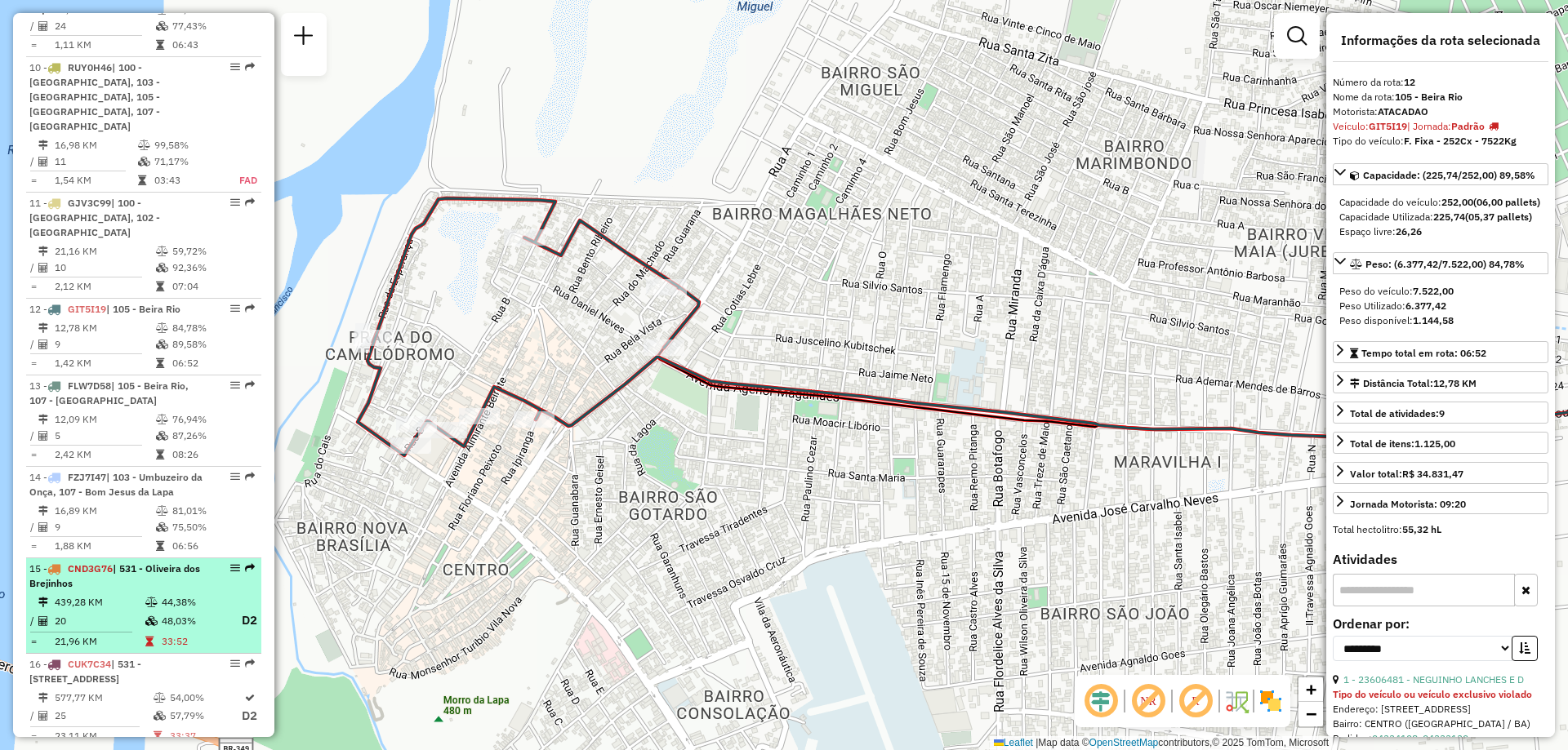
click at [133, 594] on td "439,28 KM" at bounding box center [99, 603] width 91 height 17
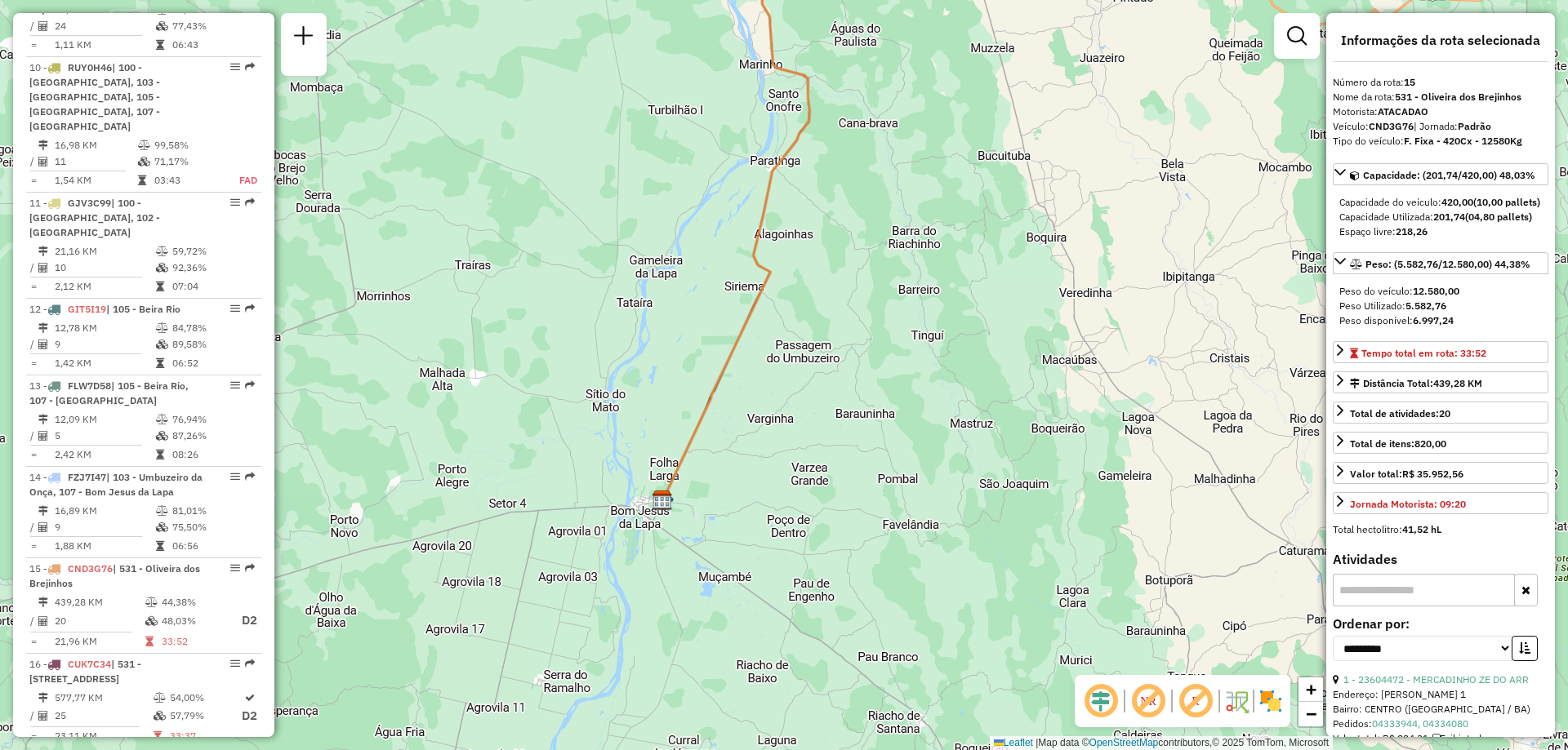
drag, startPoint x: 762, startPoint y: 582, endPoint x: 819, endPoint y: 335, distance: 253.5
click at [819, 335] on div "Janela de atendimento Grade de atendimento Capacidade Transportadoras Veículos …" at bounding box center [784, 375] width 1568 height 750
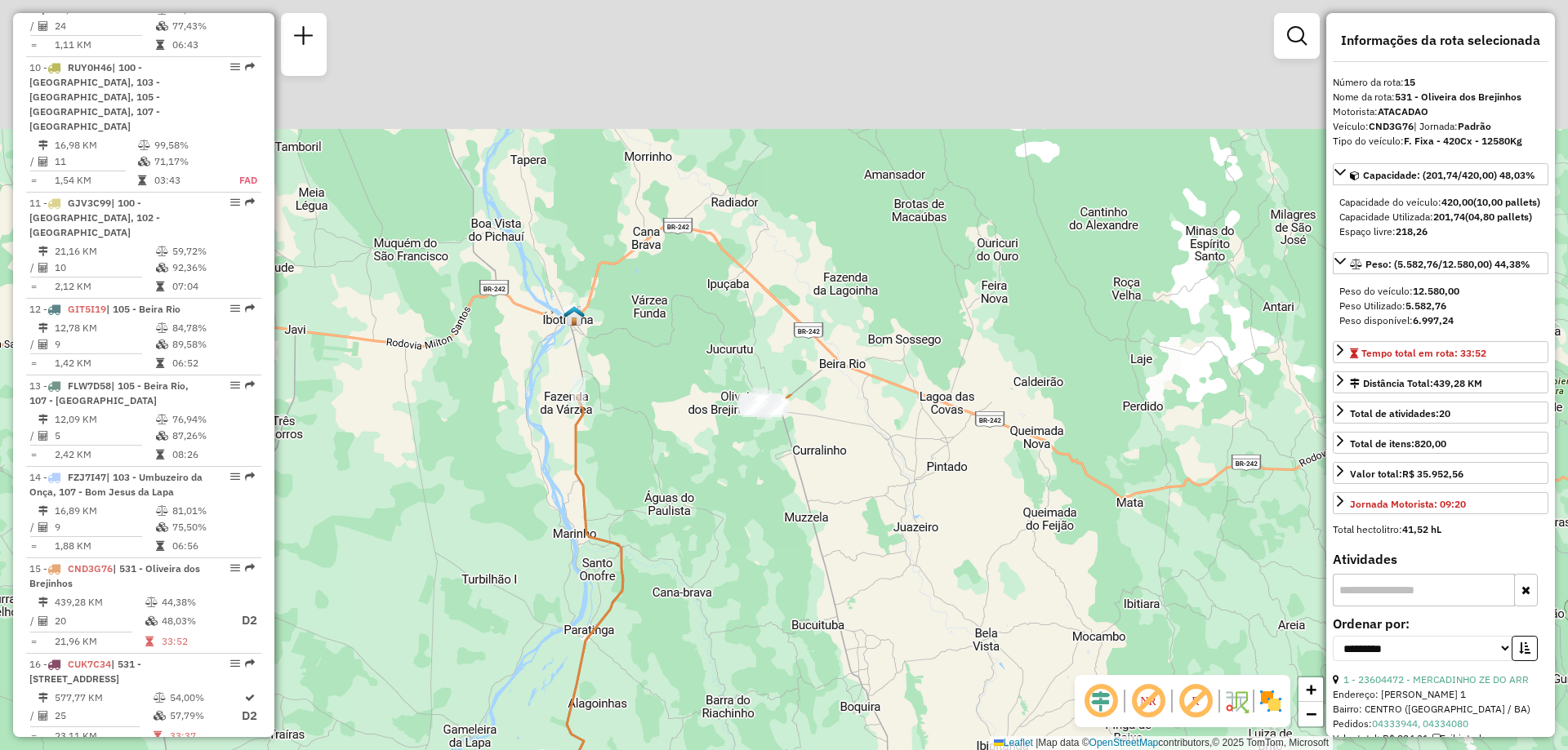
drag, startPoint x: 889, startPoint y: 274, endPoint x: 684, endPoint y: 782, distance: 547.8
click at [684, 749] on html "Aguarde... Pop-up bloqueado! Seu navegador bloqueou automáticamente a abertura …" at bounding box center [784, 375] width 1568 height 750
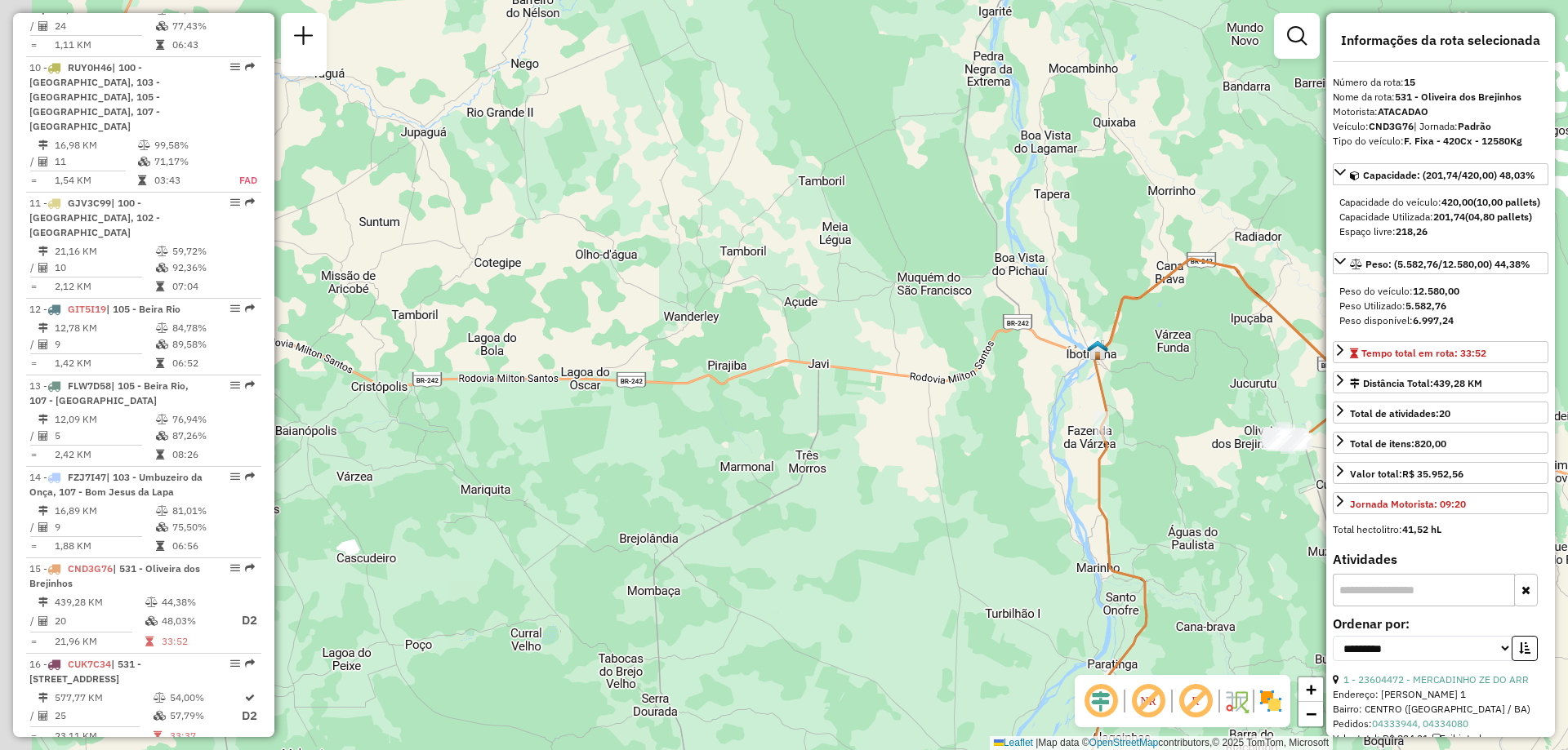
drag, startPoint x: 696, startPoint y: 559, endPoint x: 1238, endPoint y: 554, distance: 542.0
click at [1238, 554] on div "Janela de atendimento Grade de atendimento Capacidade Transportadoras Veículos …" at bounding box center [784, 375] width 1568 height 750
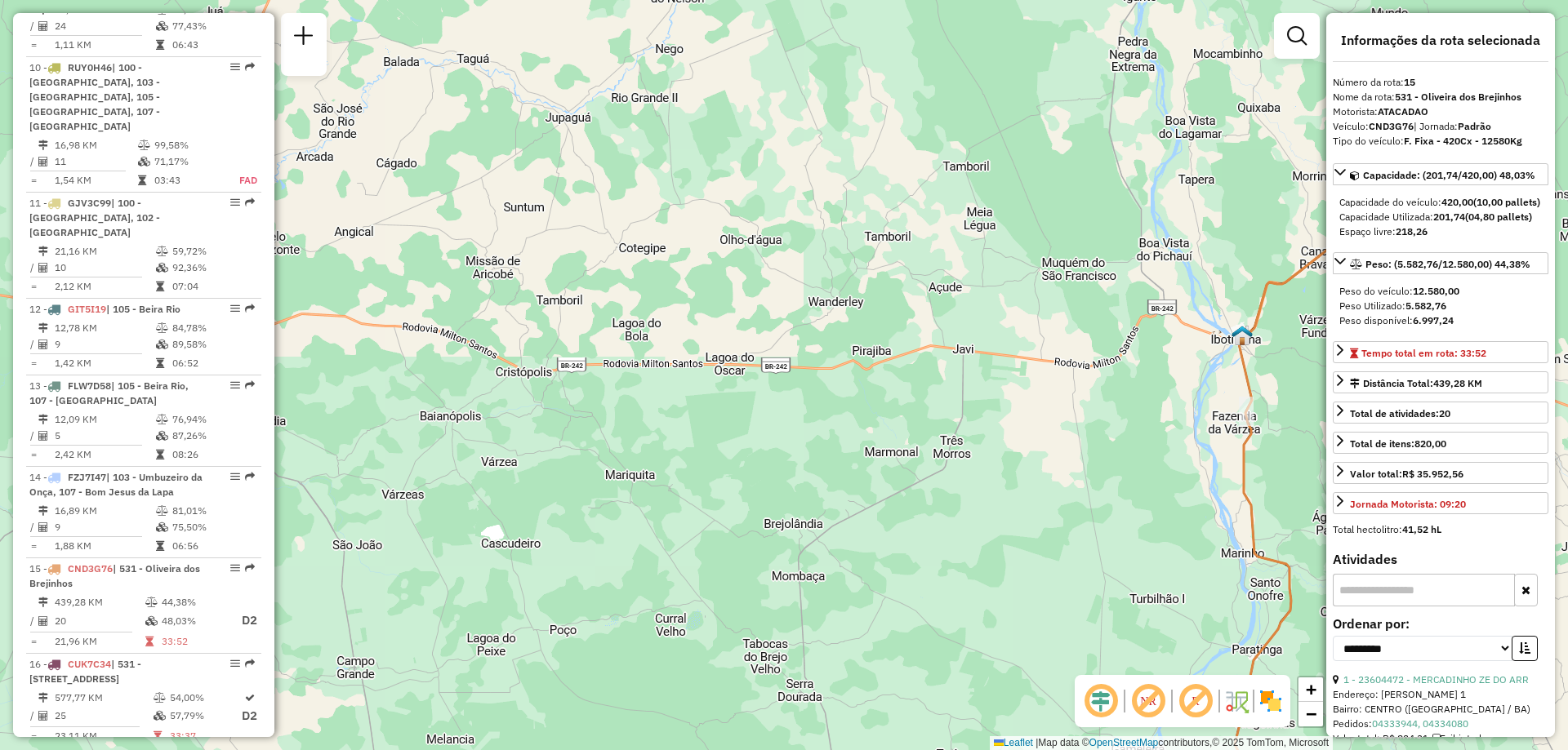
drag, startPoint x: 654, startPoint y: 569, endPoint x: 1096, endPoint y: 554, distance: 442.3
click at [1096, 554] on div "Janela de atendimento Grade de atendimento Capacidade Transportadoras Veículos …" at bounding box center [784, 375] width 1568 height 750
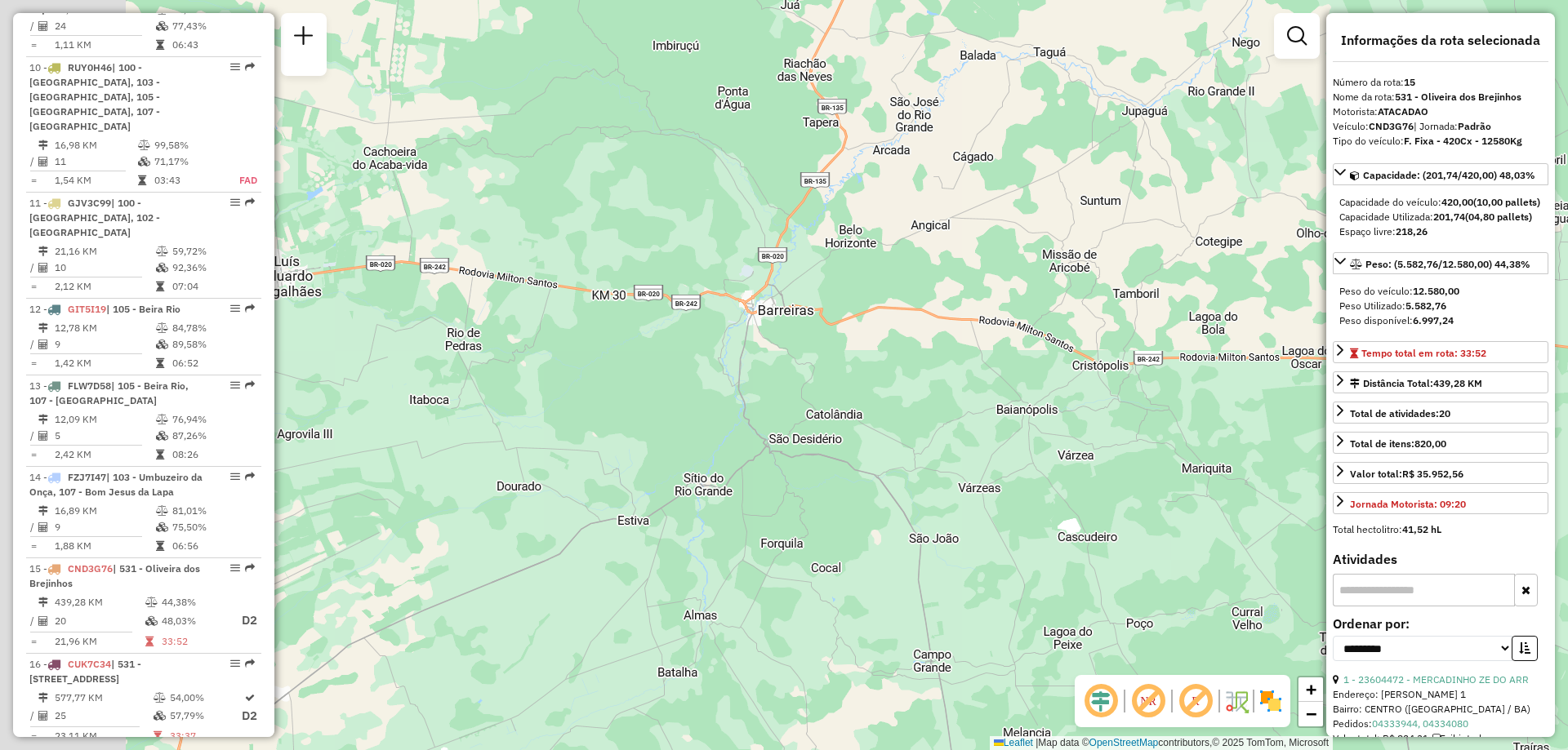
drag, startPoint x: 632, startPoint y: 497, endPoint x: 1030, endPoint y: 533, distance: 399.6
click at [1031, 531] on div "Janela de atendimento Grade de atendimento Capacidade Transportadoras Veículos …" at bounding box center [784, 375] width 1568 height 750
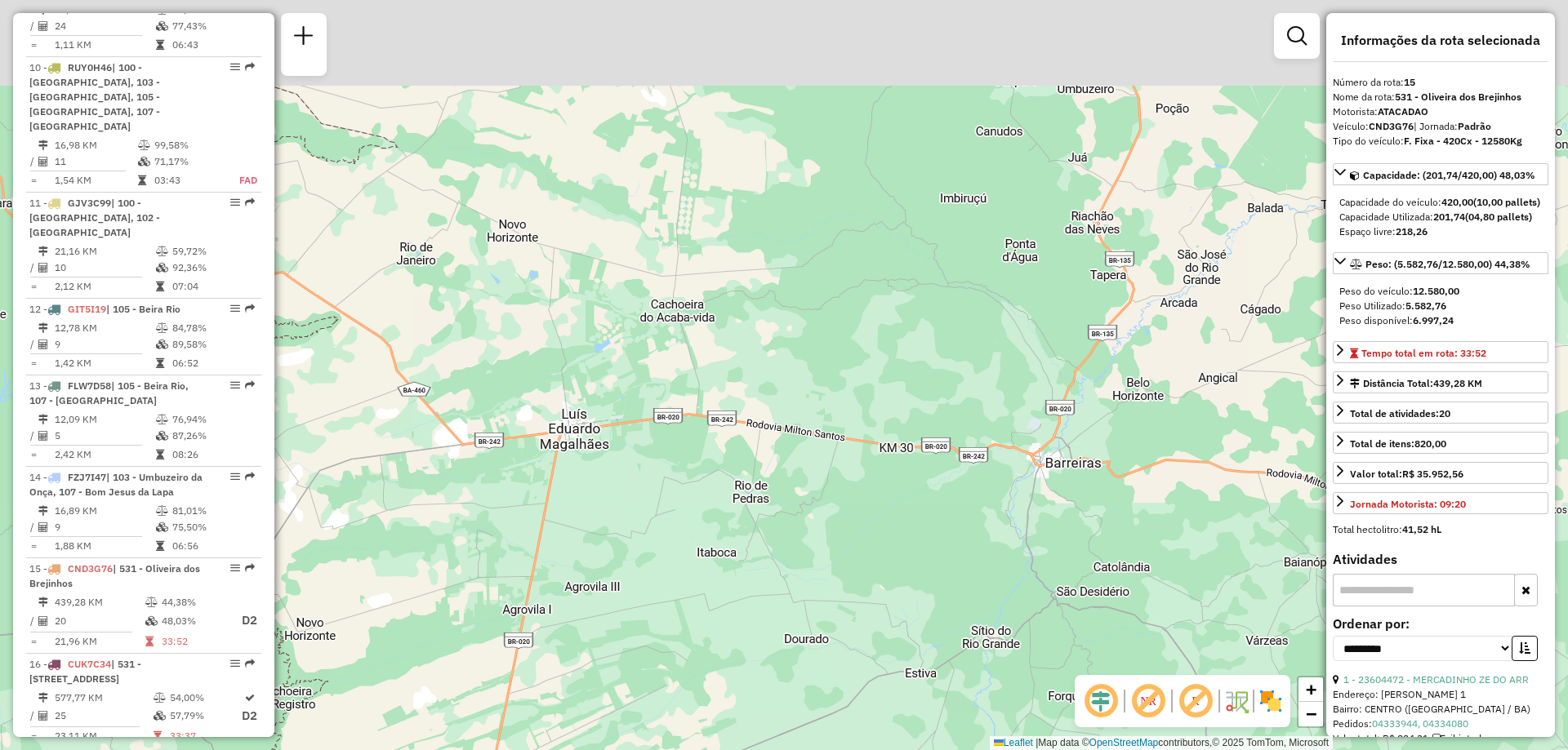
drag, startPoint x: 572, startPoint y: 406, endPoint x: 739, endPoint y: 520, distance: 202.2
click at [739, 520] on div "Janela de atendimento Grade de atendimento Capacidade Transportadoras Veículos …" at bounding box center [784, 375] width 1568 height 750
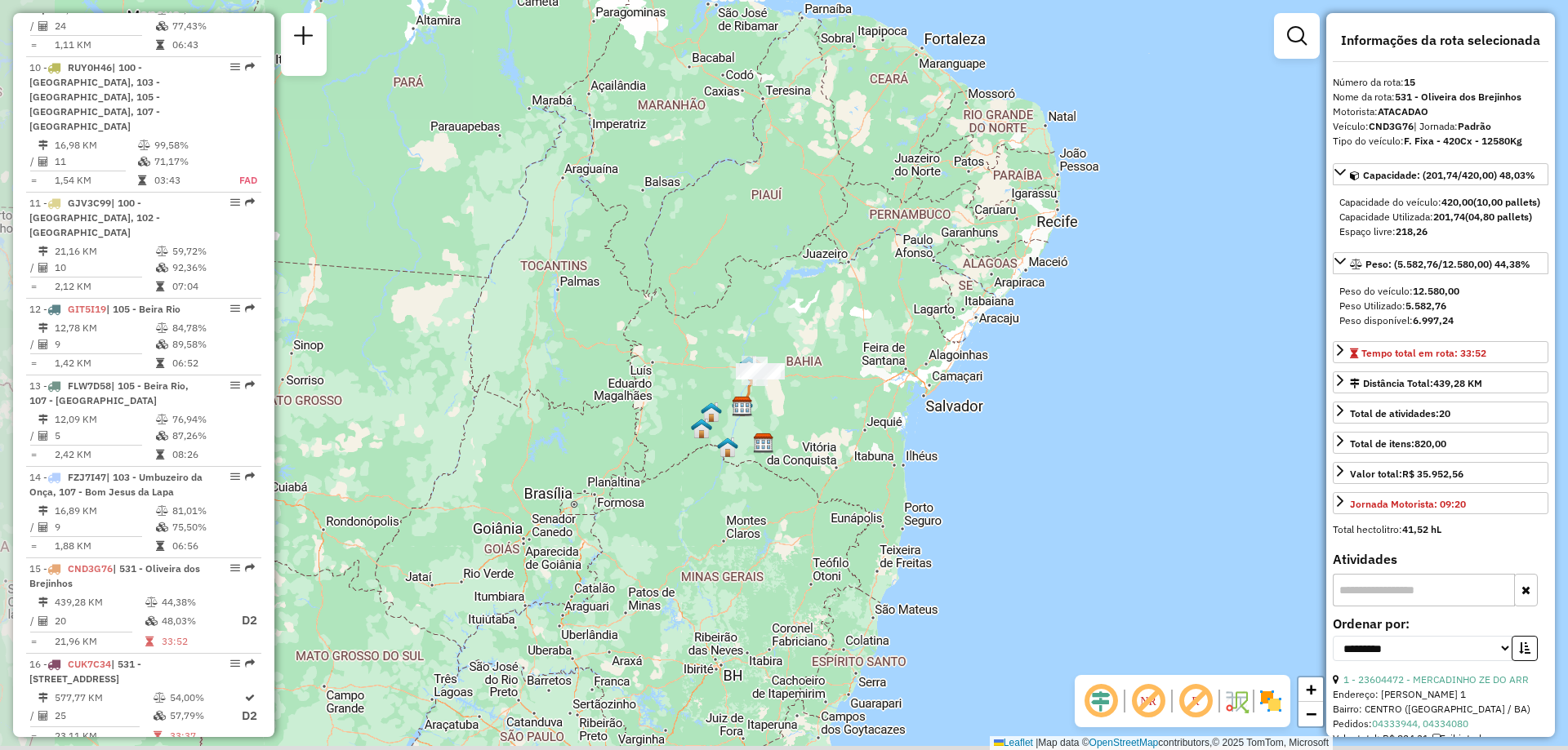
drag, startPoint x: 849, startPoint y: 565, endPoint x: 912, endPoint y: 465, distance: 118.2
click at [912, 465] on div "Janela de atendimento Grade de atendimento Capacidade Transportadoras Veículos …" at bounding box center [784, 375] width 1568 height 750
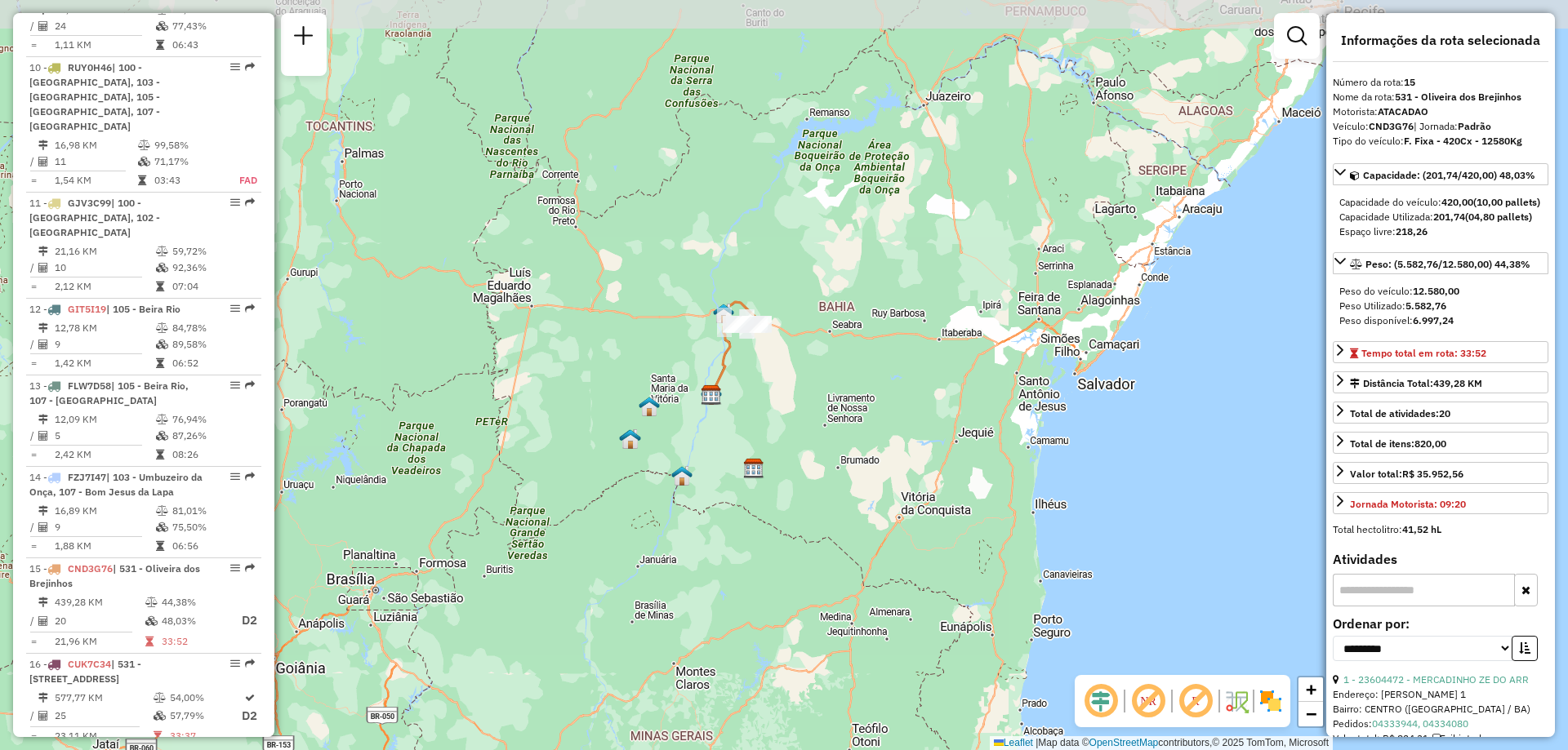
drag, startPoint x: 850, startPoint y: 345, endPoint x: 749, endPoint y: 422, distance: 127.0
click at [756, 435] on div "Janela de atendimento Grade de atendimento Capacidade Transportadoras Veículos …" at bounding box center [784, 375] width 1568 height 750
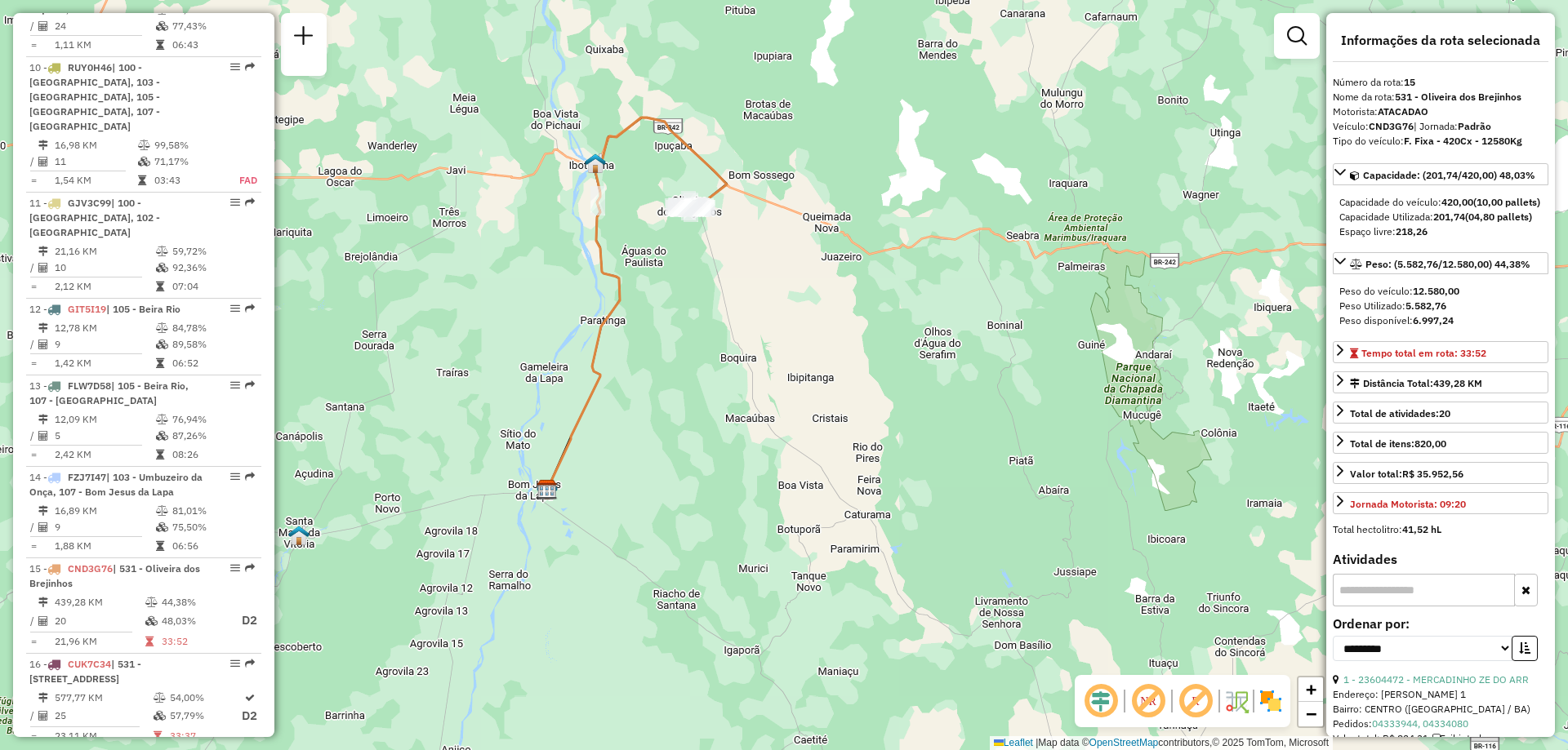
drag, startPoint x: 760, startPoint y: 369, endPoint x: 776, endPoint y: 440, distance: 72.8
click at [776, 440] on div "Janela de atendimento Grade de atendimento Capacidade Transportadoras Veículos …" at bounding box center [784, 375] width 1568 height 750
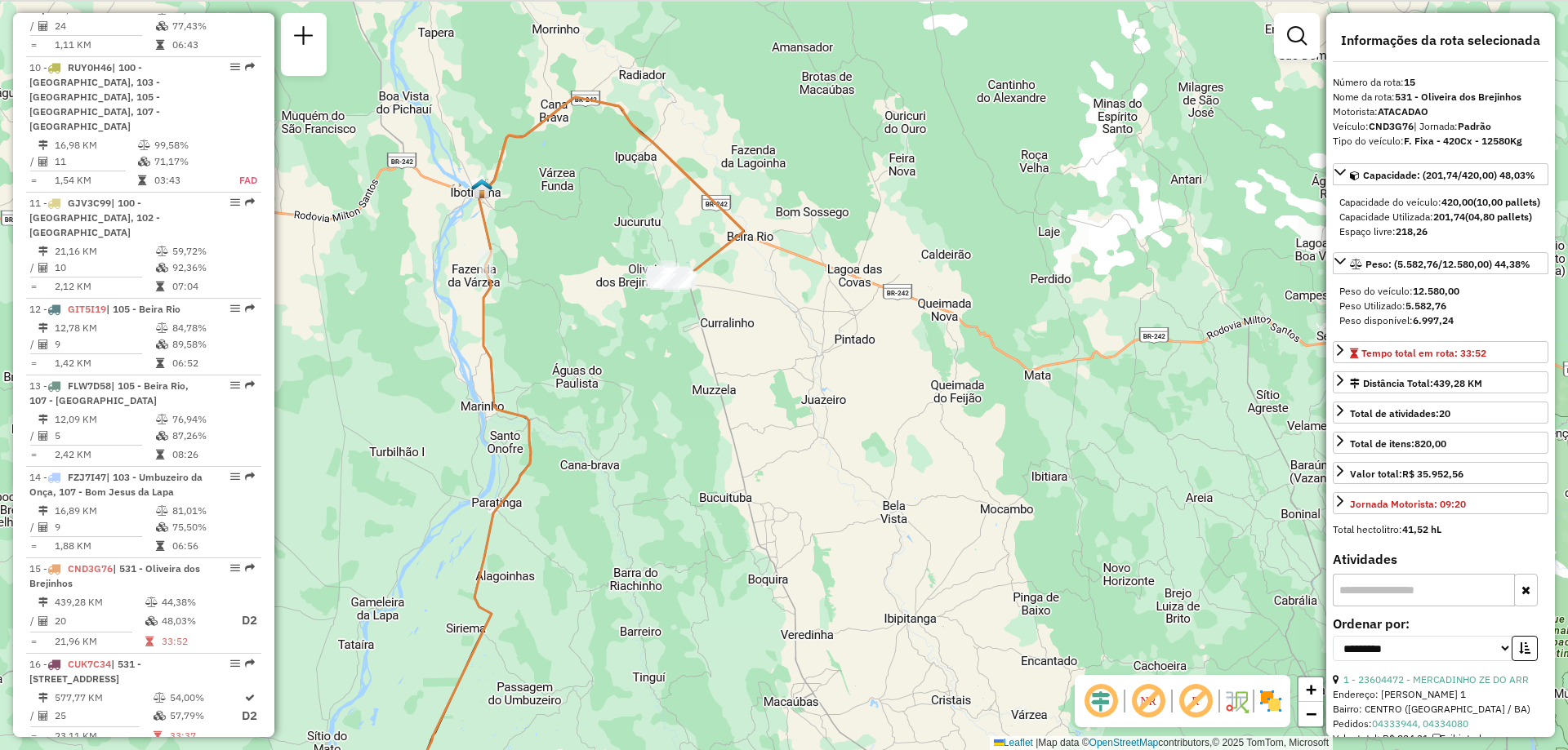
drag, startPoint x: 730, startPoint y: 261, endPoint x: 701, endPoint y: 382, distance: 124.4
click at [729, 433] on div "Janela de atendimento Grade de atendimento Capacidade Transportadoras Veículos …" at bounding box center [784, 375] width 1568 height 750
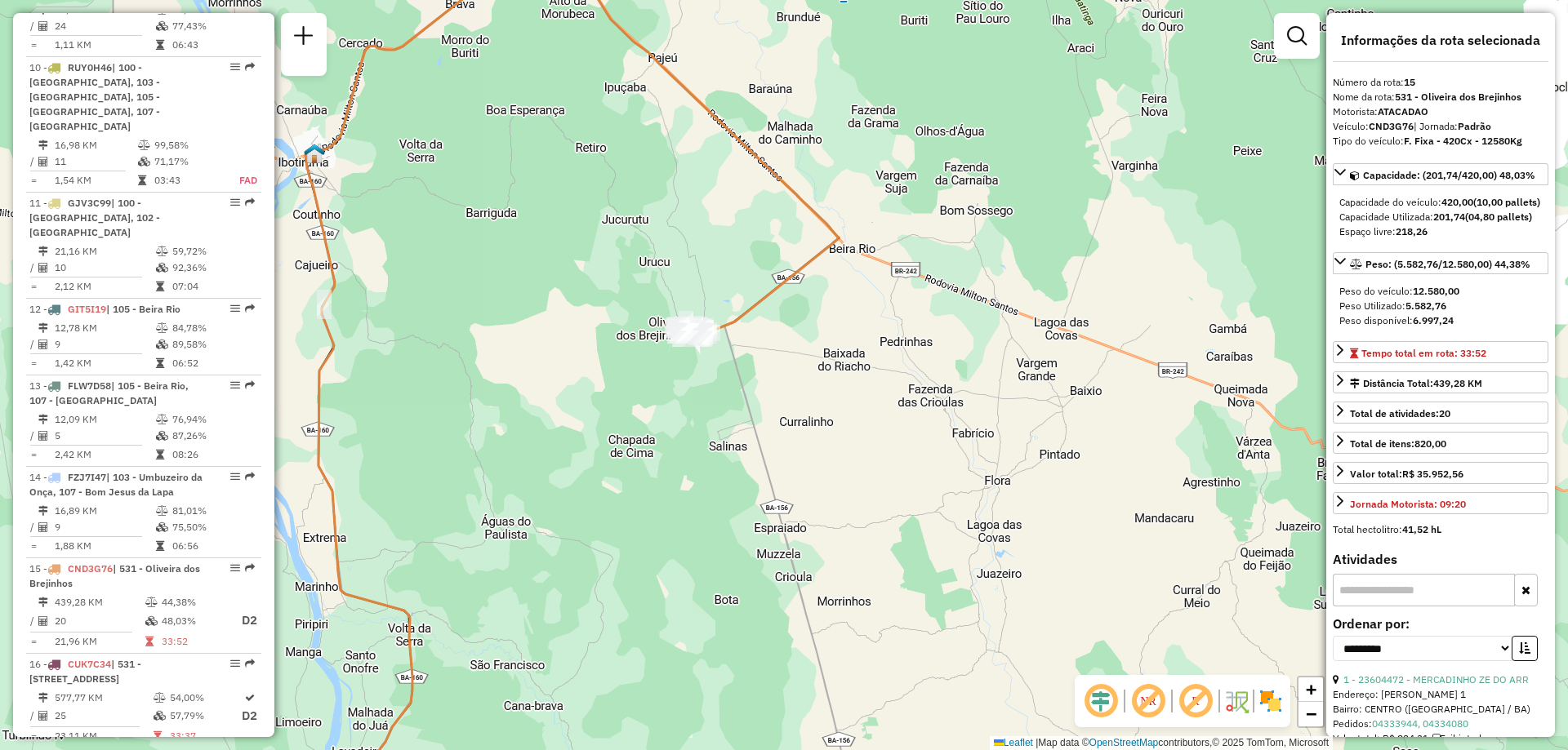
drag, startPoint x: 760, startPoint y: 350, endPoint x: 747, endPoint y: 397, distance: 48.8
click at [747, 397] on div "Janela de atendimento Grade de atendimento Capacidade Transportadoras Veículos …" at bounding box center [784, 375] width 1568 height 750
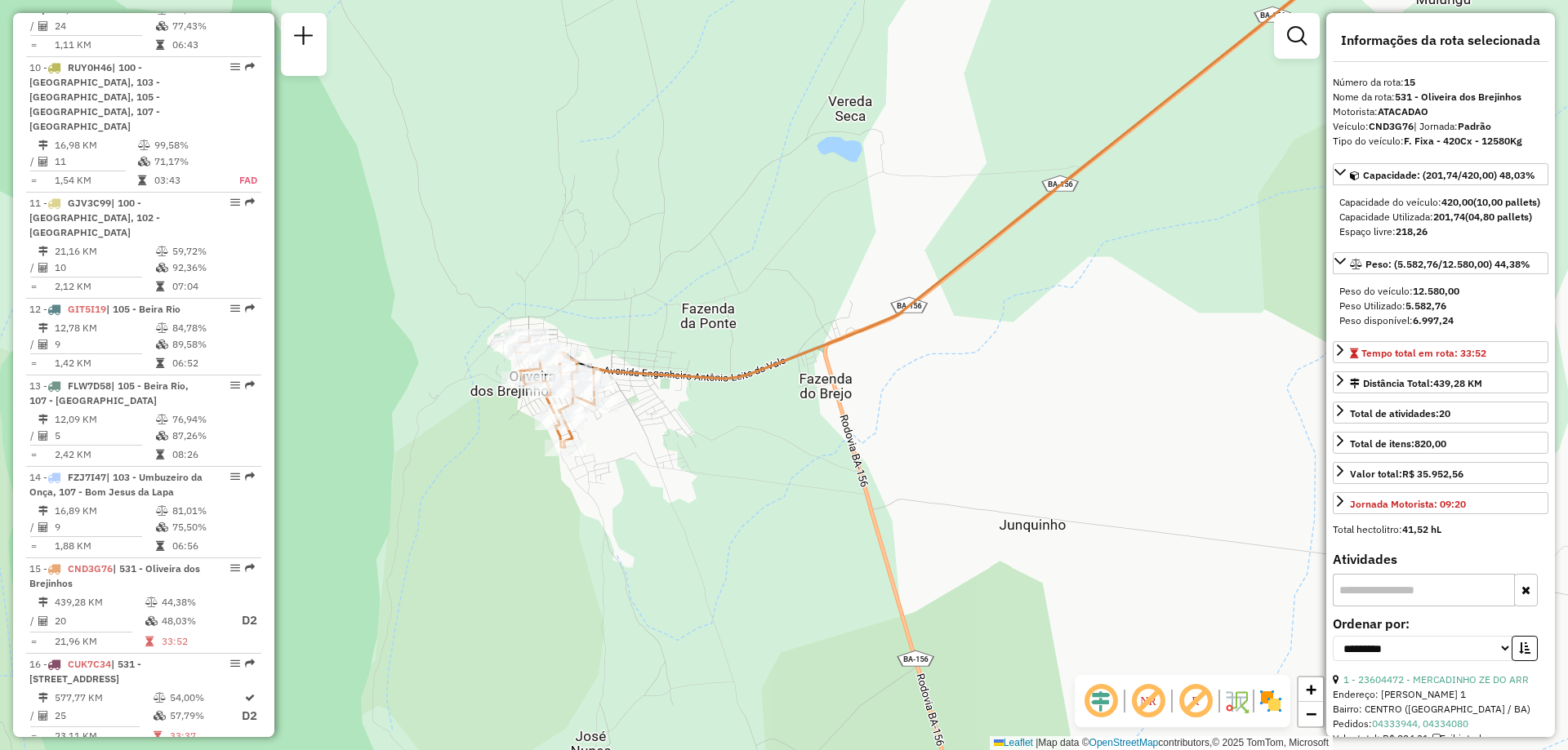
drag, startPoint x: 700, startPoint y: 469, endPoint x: 756, endPoint y: 450, distance: 59.1
click at [756, 454] on div "Janela de atendimento Grade de atendimento Capacidade Transportadoras Veículos …" at bounding box center [784, 375] width 1568 height 750
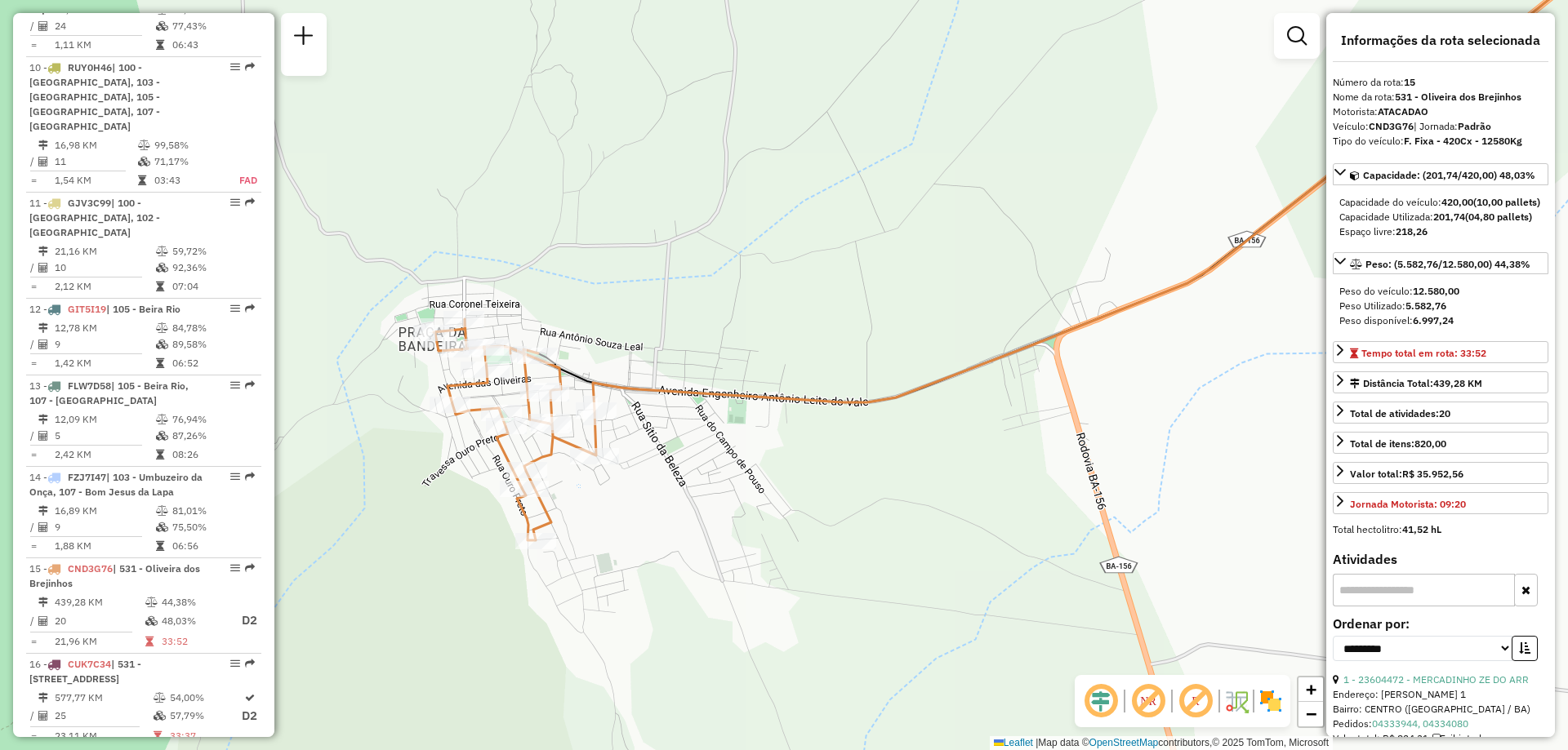
drag, startPoint x: 606, startPoint y: 437, endPoint x: 665, endPoint y: 466, distance: 65.7
click at [665, 466] on div "Janela de atendimento Grade de atendimento Capacidade Transportadoras Veículos …" at bounding box center [784, 375] width 1568 height 750
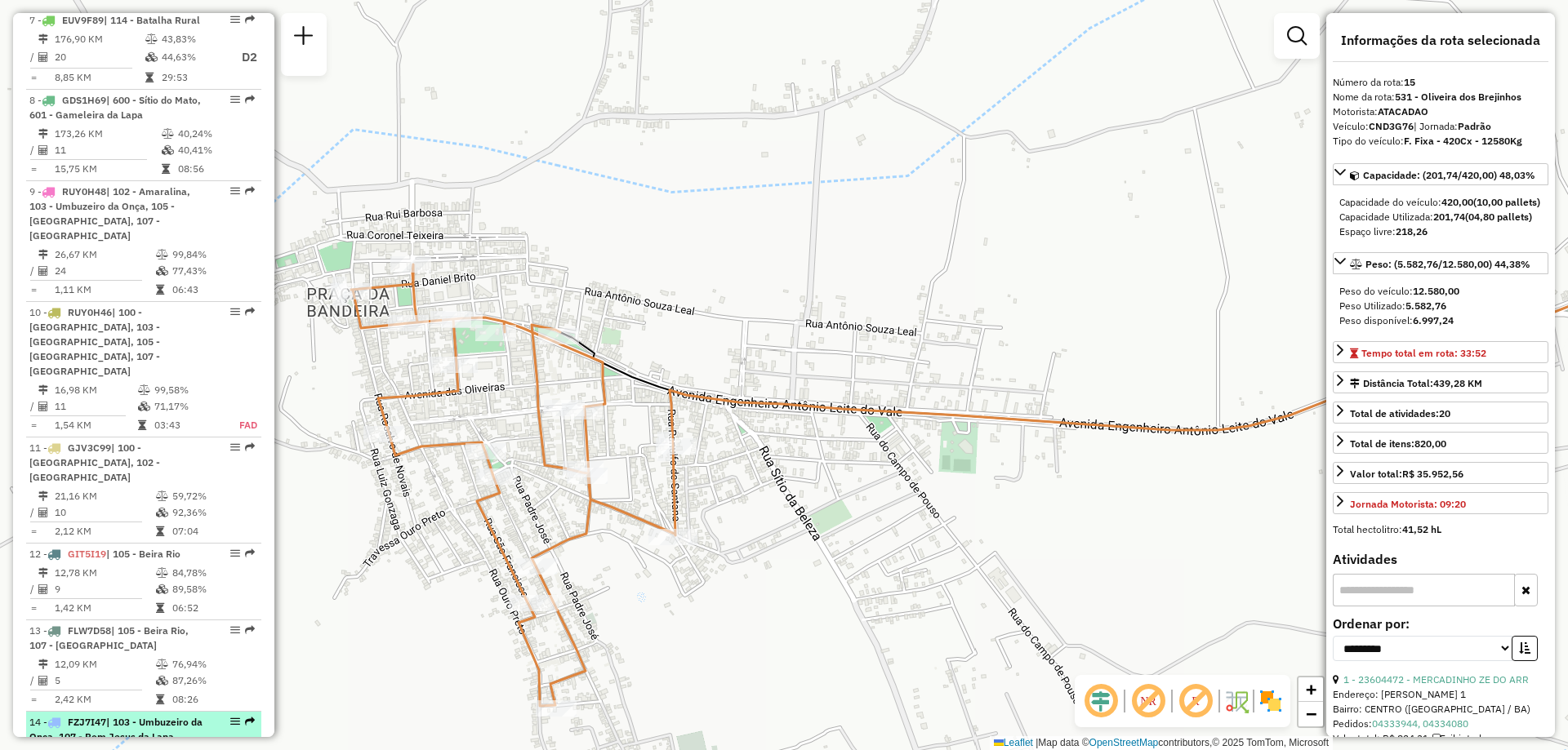
scroll to position [1301, 0]
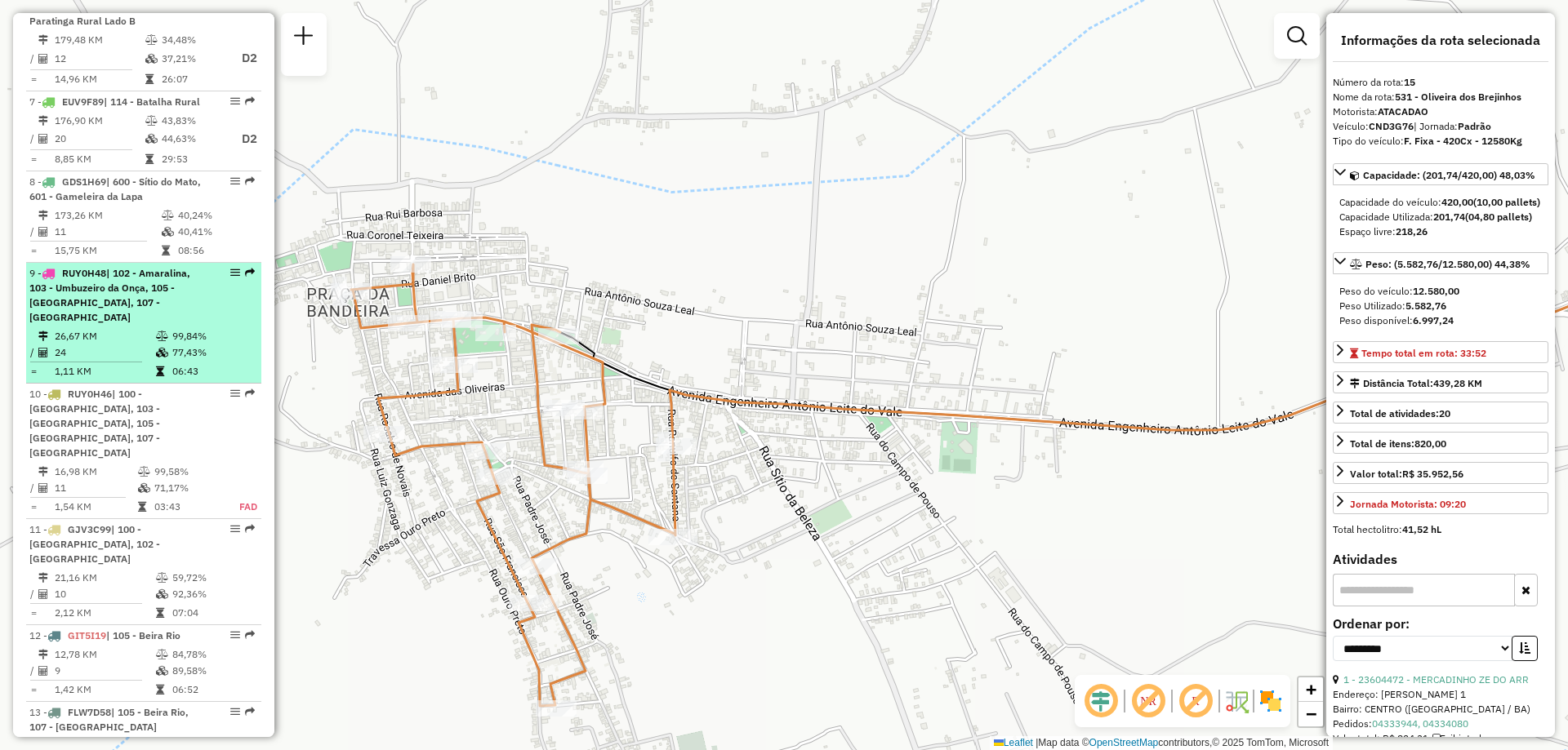
click at [110, 328] on td "26,67 KM" at bounding box center [105, 337] width 102 height 17
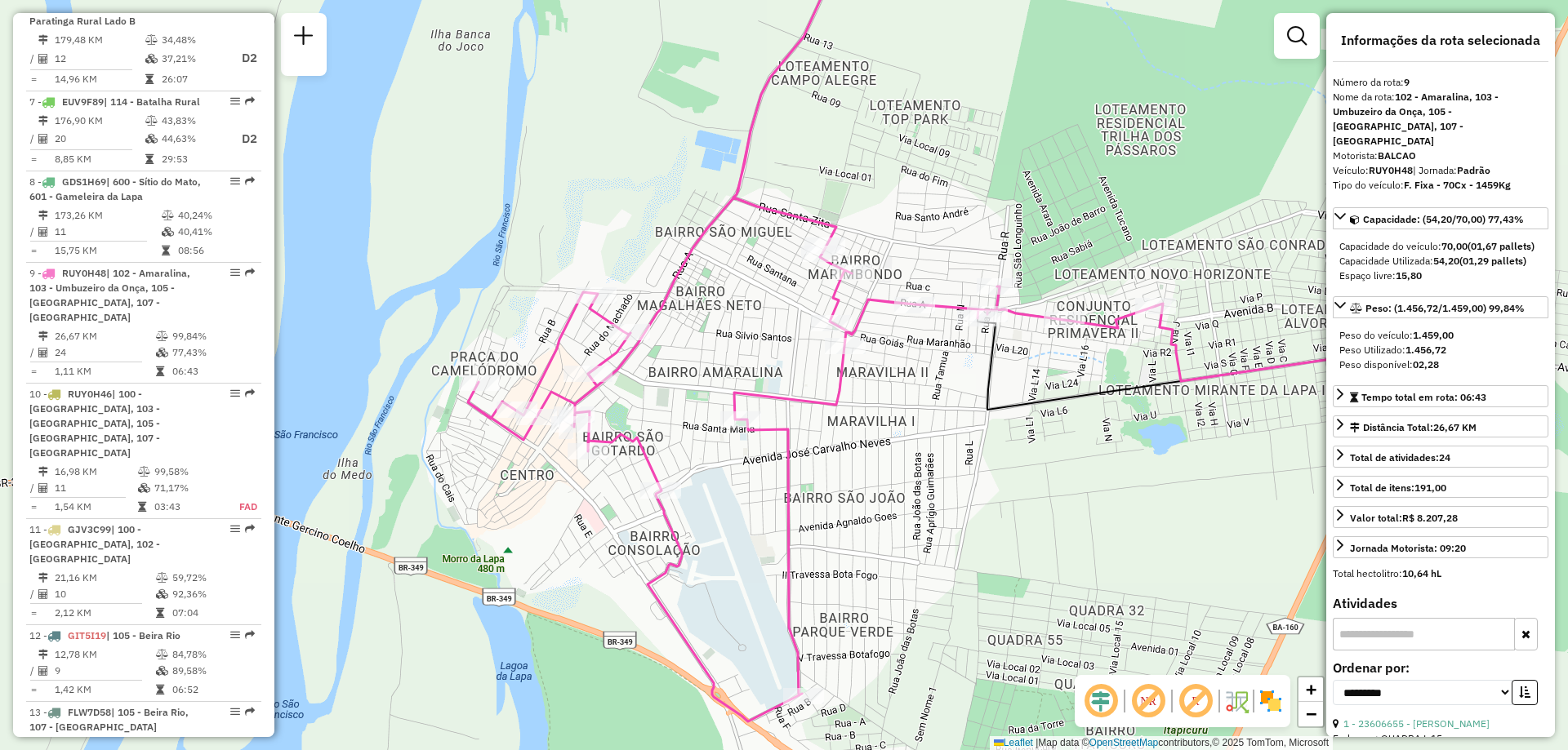
drag, startPoint x: 853, startPoint y: 428, endPoint x: 985, endPoint y: 483, distance: 143.0
click at [985, 483] on div "Janela de atendimento Grade de atendimento Capacidade Transportadoras Veículos …" at bounding box center [784, 375] width 1568 height 750
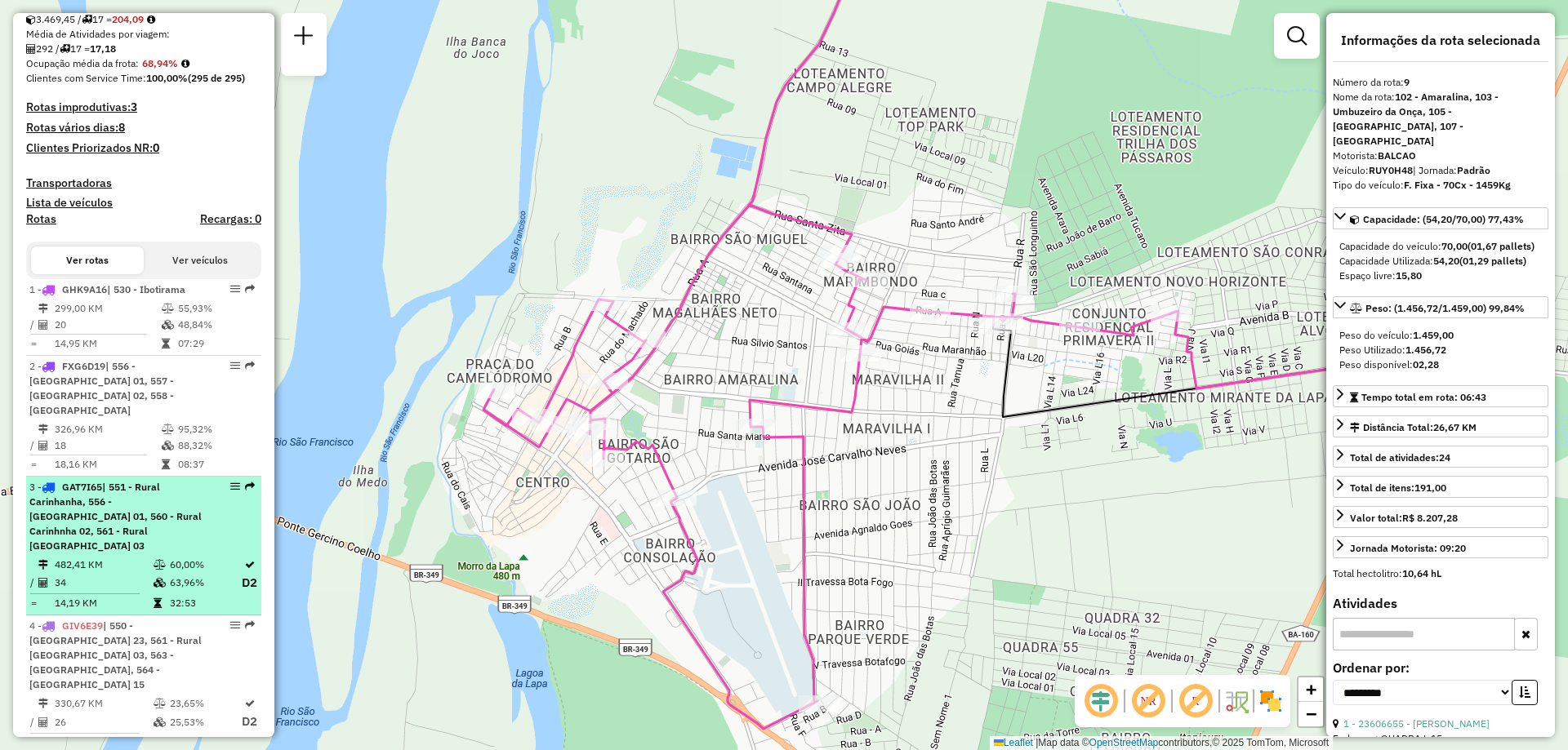
scroll to position [322, 0]
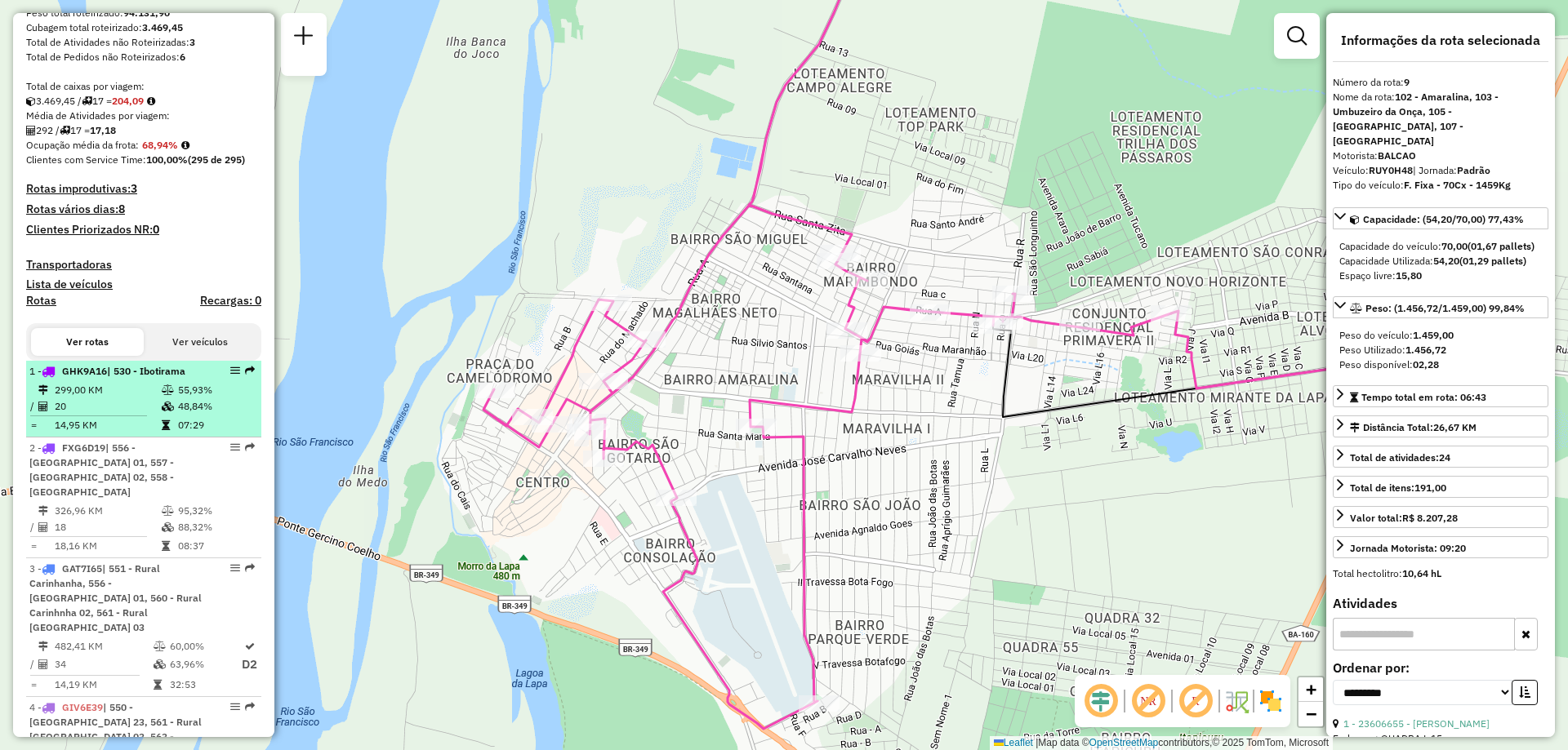
click at [119, 398] on td "299,00 KM" at bounding box center [107, 391] width 107 height 17
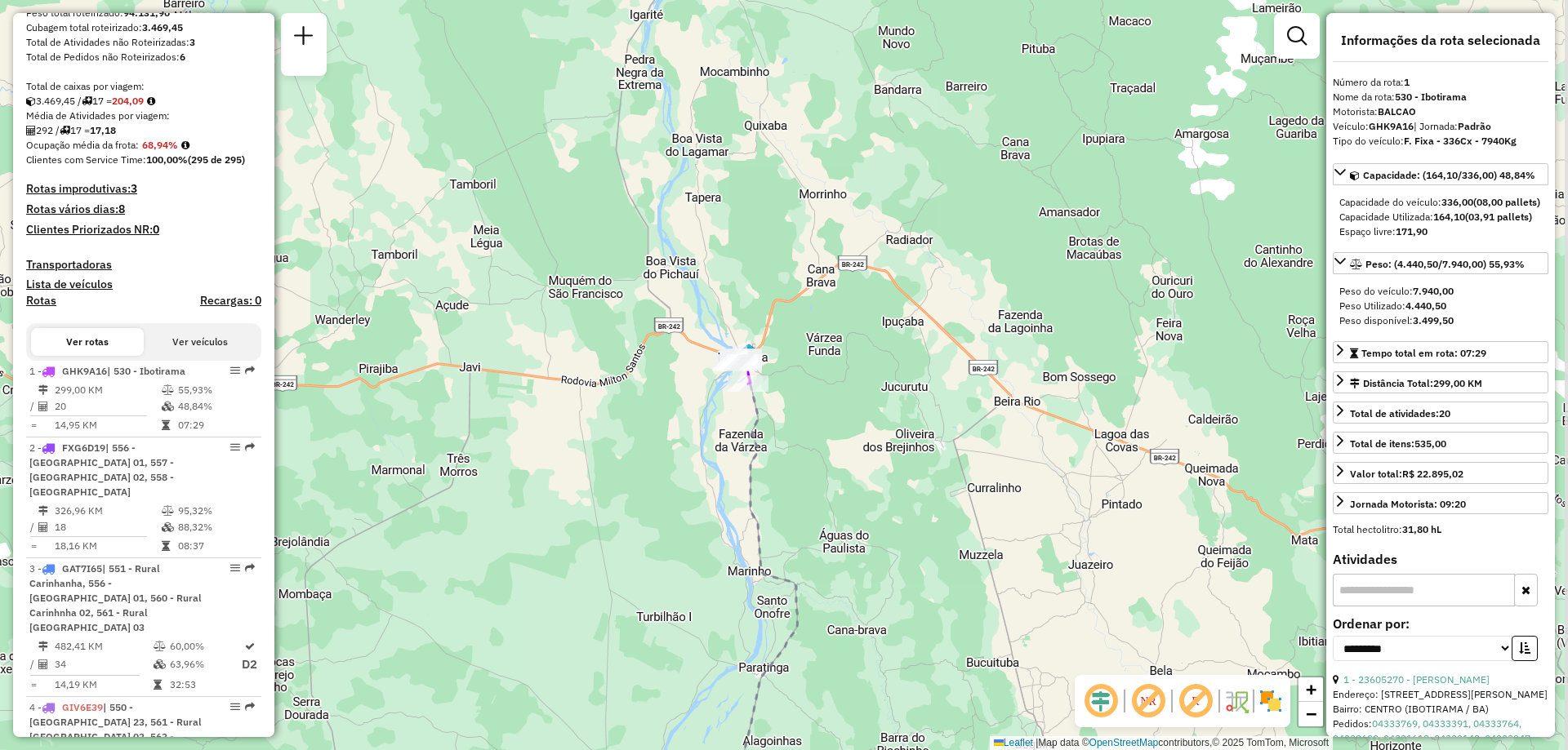
drag, startPoint x: 932, startPoint y: 165, endPoint x: 865, endPoint y: 459, distance: 301.5
click at [874, 471] on div "Janela de atendimento Grade de atendimento Capacidade Transportadoras Veículos …" at bounding box center [784, 375] width 1568 height 750
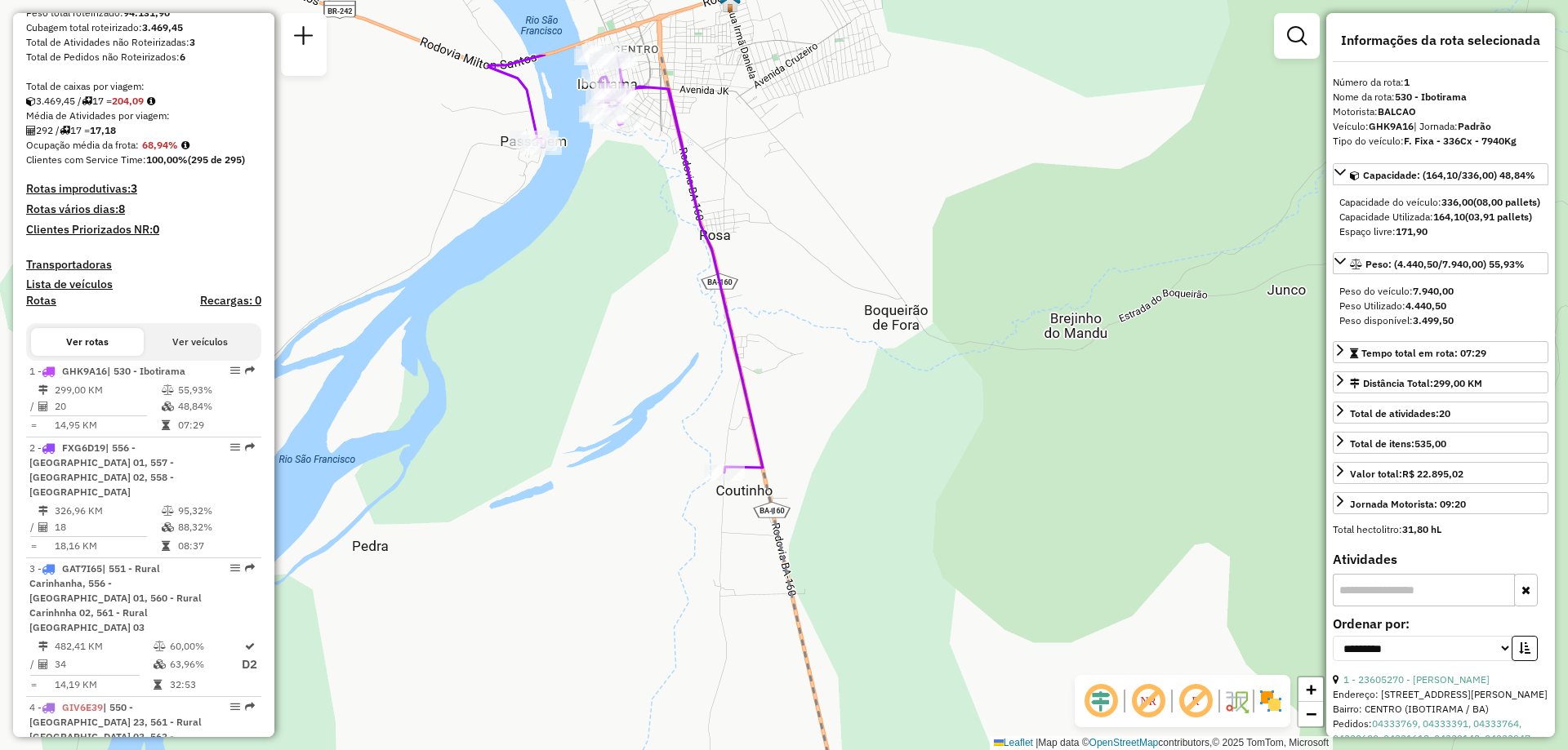
drag, startPoint x: 817, startPoint y: 324, endPoint x: 968, endPoint y: 441, distance: 191.0
click at [968, 441] on div "Janela de atendimento Grade de atendimento Capacidade Transportadoras Veículos …" at bounding box center [784, 375] width 1568 height 750
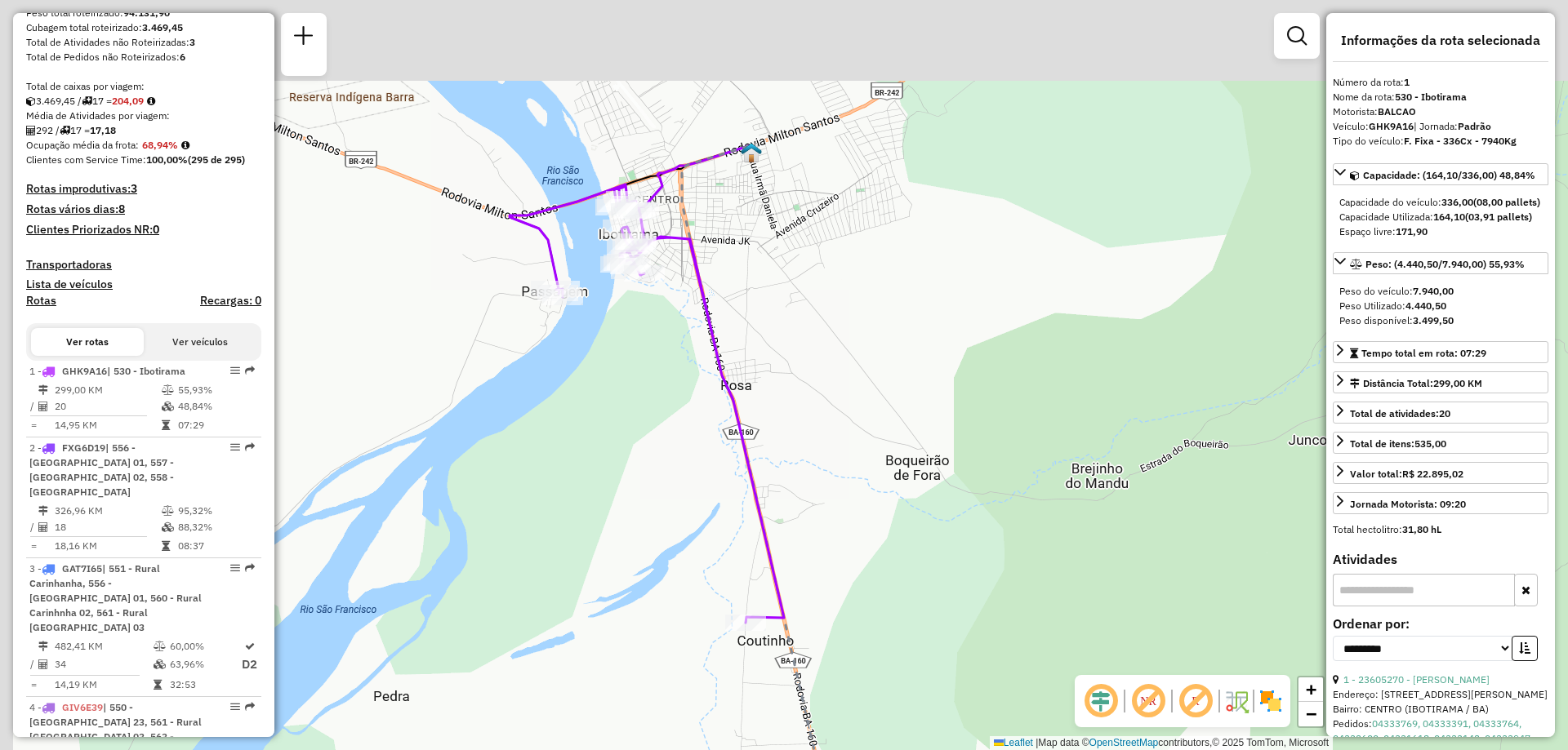
drag, startPoint x: 778, startPoint y: 191, endPoint x: 790, endPoint y: 323, distance: 132.5
click at [790, 323] on div "Janela de atendimento Grade de atendimento Capacidade Transportadoras Veículos …" at bounding box center [784, 375] width 1568 height 750
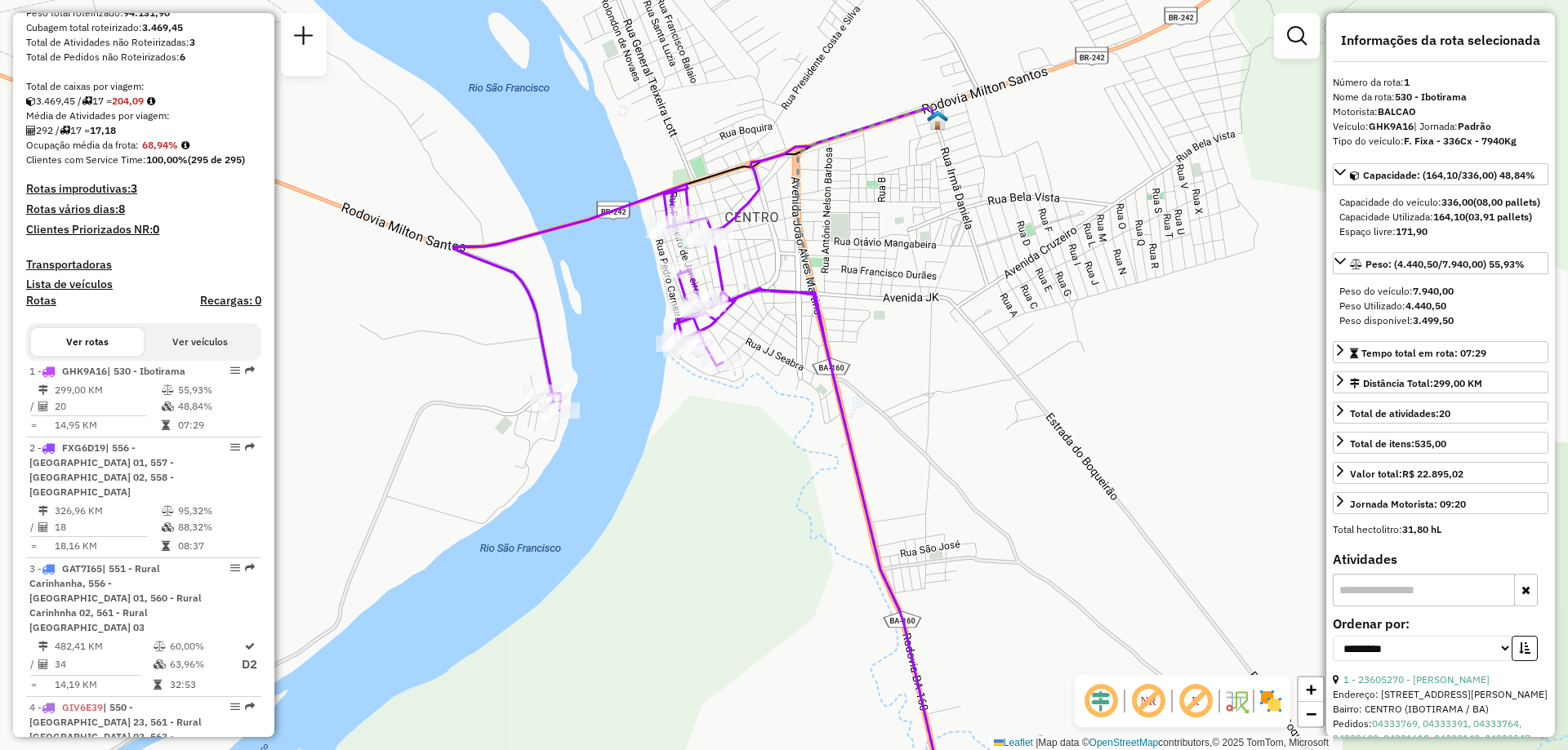
drag, startPoint x: 636, startPoint y: 312, endPoint x: 705, endPoint y: 414, distance: 123.1
click at [705, 425] on div "Janela de atendimento Grade de atendimento Capacidade Transportadoras Veículos …" at bounding box center [784, 375] width 1568 height 750
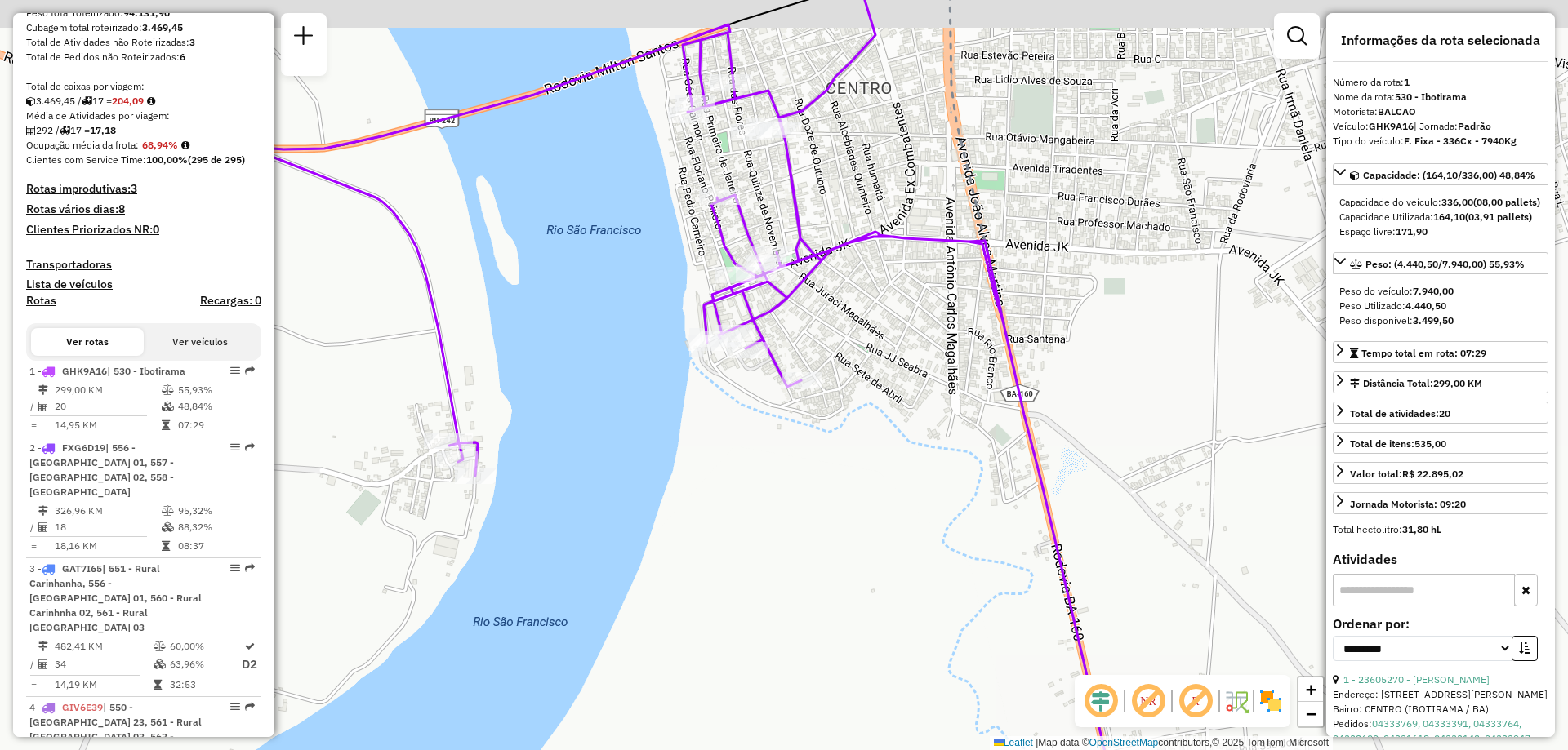
drag, startPoint x: 580, startPoint y: 302, endPoint x: 696, endPoint y: 359, distance: 129.2
click at [696, 359] on div "Janela de atendimento Grade de atendimento Capacidade Transportadoras Veículos …" at bounding box center [784, 375] width 1568 height 750
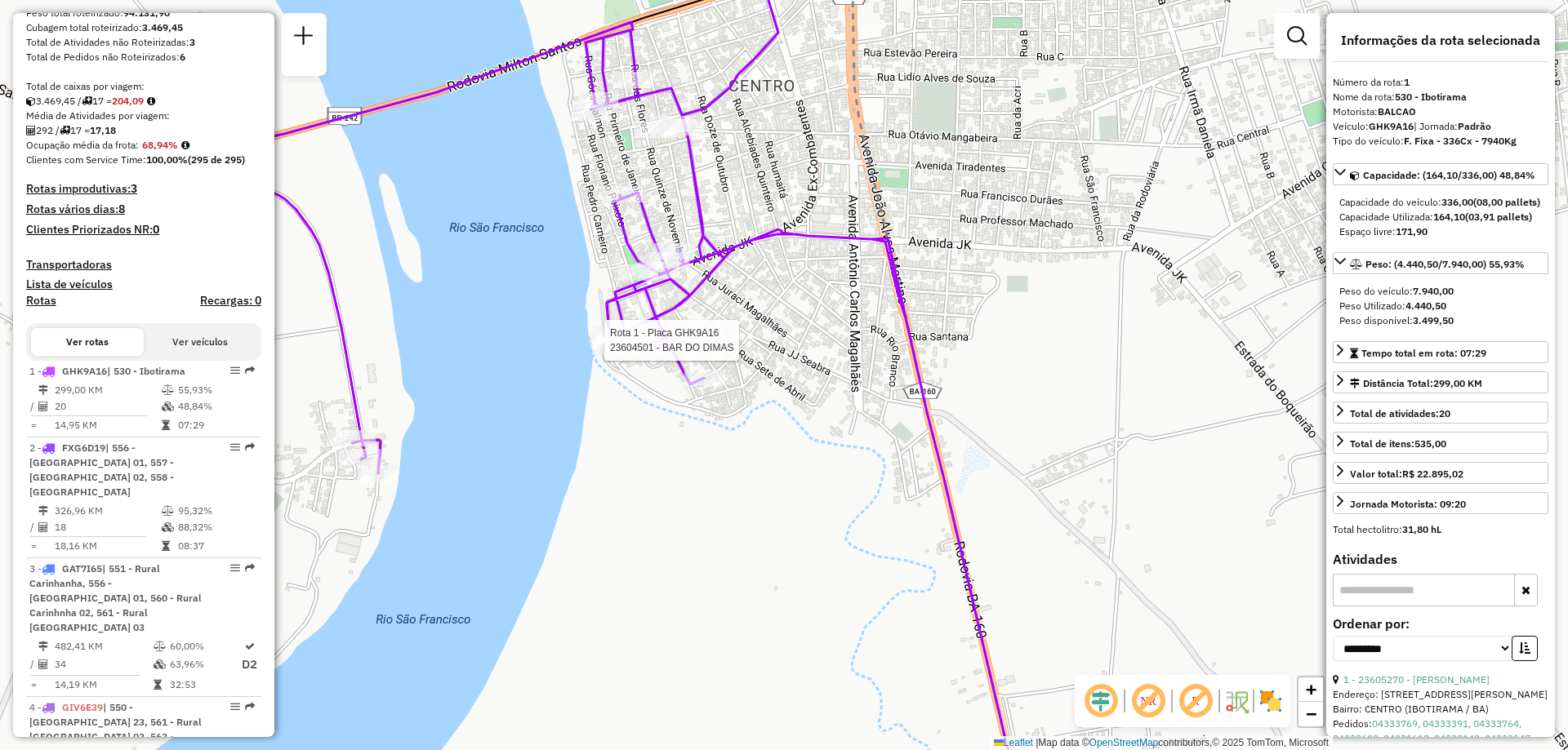
drag, startPoint x: 902, startPoint y: 475, endPoint x: 765, endPoint y: 456, distance: 138.3
click at [765, 456] on div "Rota 1 - Placa GHK9A16 23604501 - BAR DO DIMAS Janela de atendimento Grade de a…" at bounding box center [784, 375] width 1568 height 750
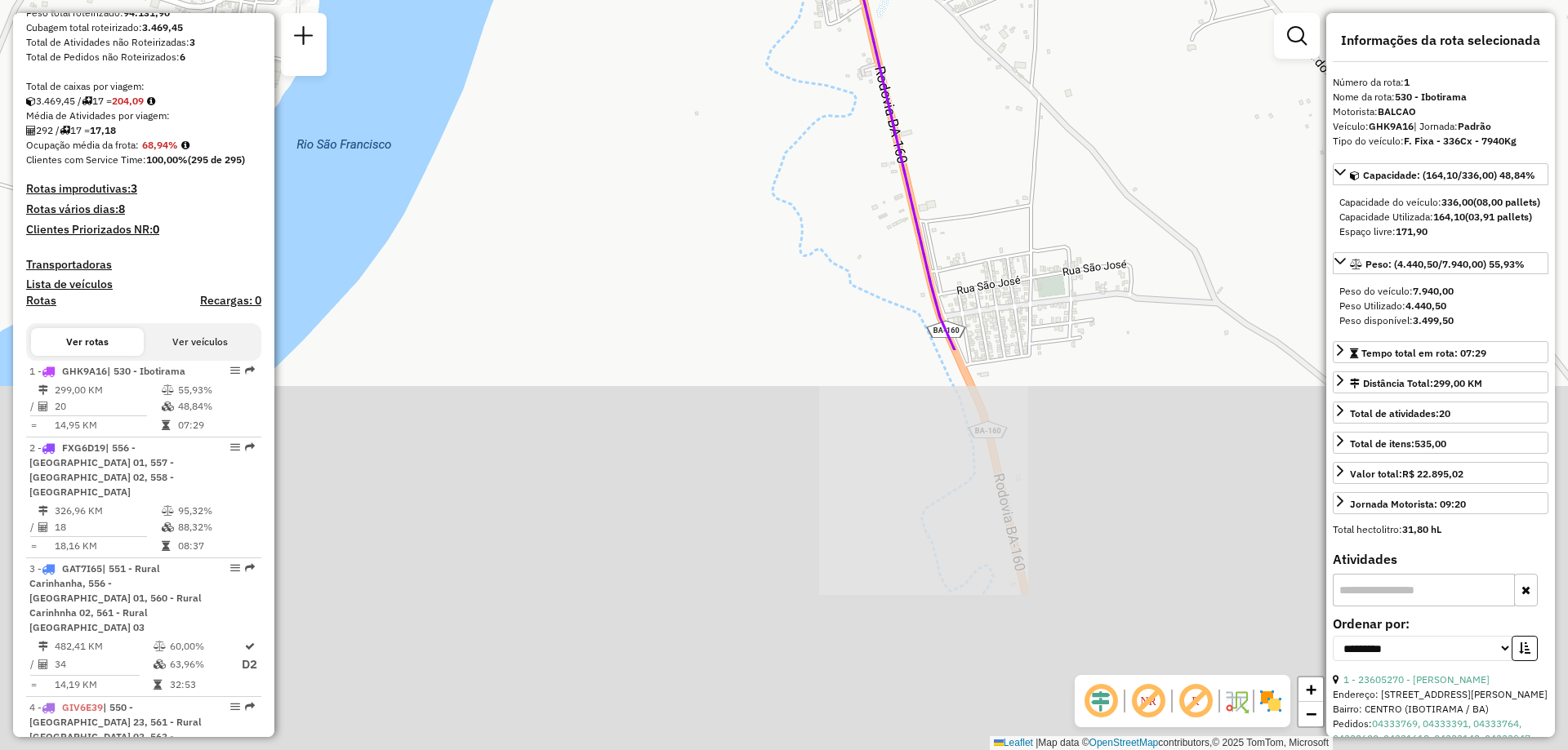
drag, startPoint x: 799, startPoint y: 467, endPoint x: 777, endPoint y: 85, distance: 382.6
click at [777, 85] on div "Janela de atendimento Grade de atendimento Capacidade Transportadoras Veículos …" at bounding box center [784, 375] width 1568 height 750
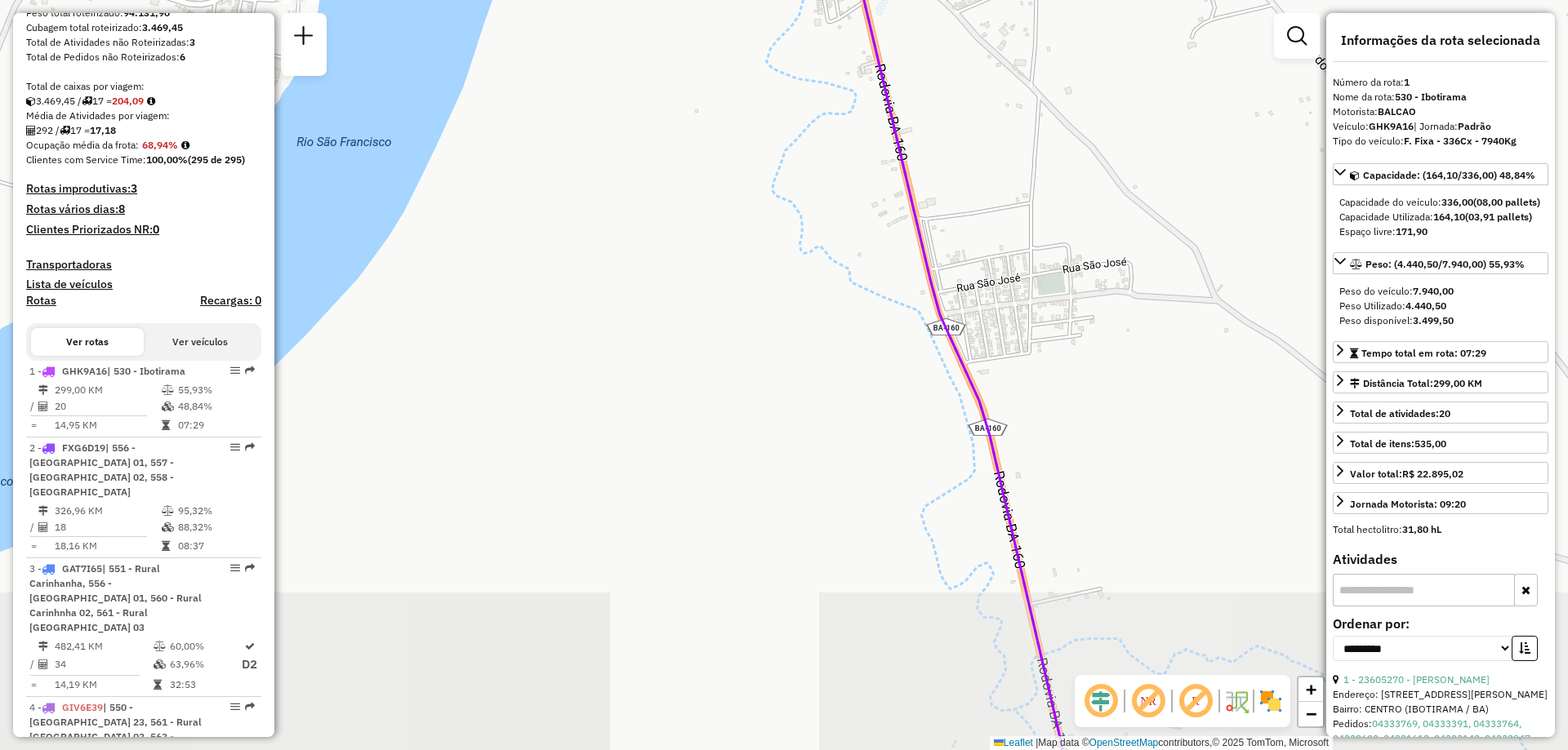
drag, startPoint x: 803, startPoint y: 508, endPoint x: 763, endPoint y: 191, distance: 319.5
click at [763, 191] on div "Janela de atendimento Grade de atendimento Capacidade Transportadoras Veículos …" at bounding box center [784, 375] width 1568 height 750
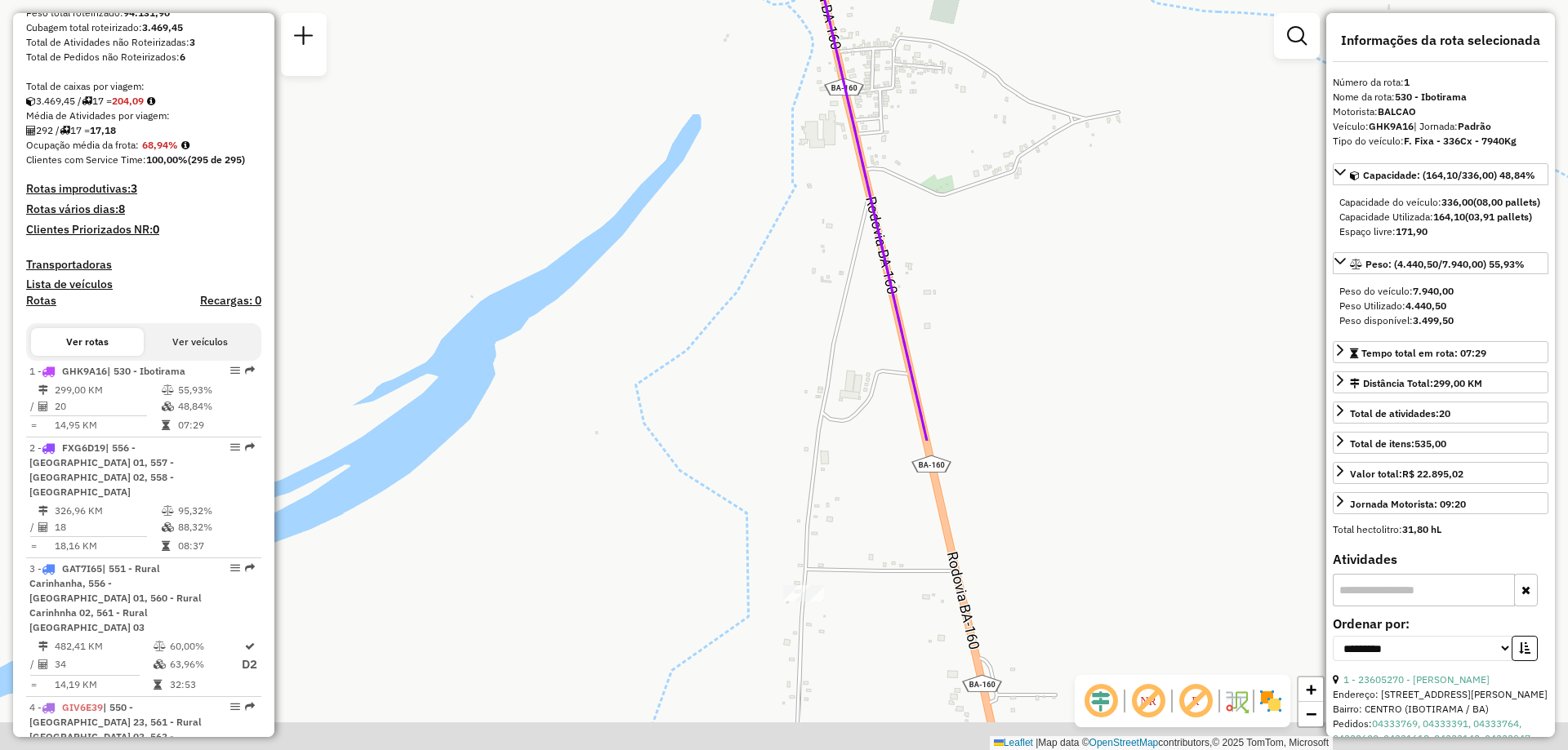
drag, startPoint x: 878, startPoint y: 361, endPoint x: 691, endPoint y: -23, distance: 427.1
click at [691, 0] on html "Aguarde... Pop-up bloqueado! Seu navegador bloqueou automáticamente a abertura …" at bounding box center [784, 375] width 1568 height 750
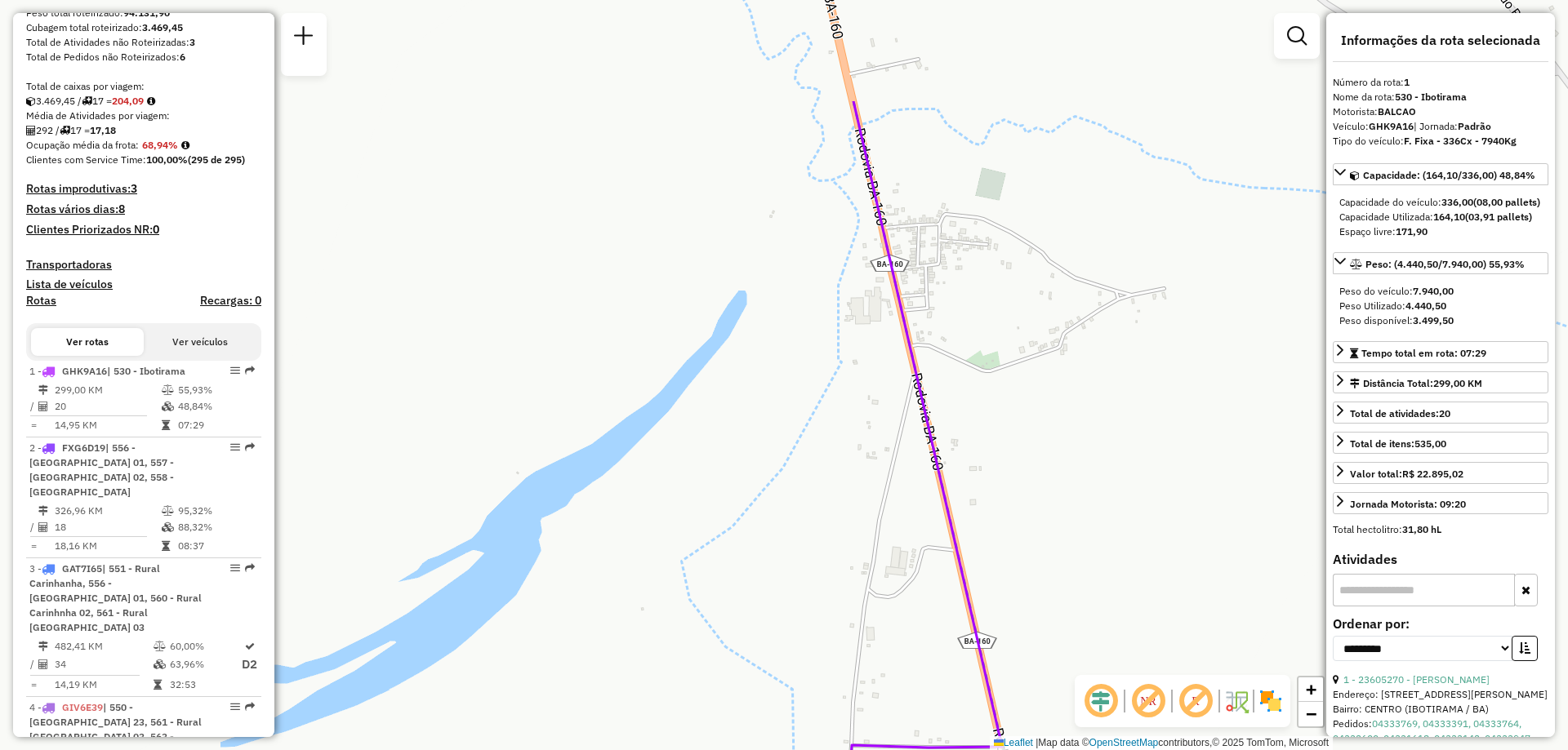
drag, startPoint x: 826, startPoint y: 299, endPoint x: 703, endPoint y: 415, distance: 169.1
click at [875, 480] on div "Janela de atendimento Grade de atendimento Capacidade Transportadoras Veículos …" at bounding box center [784, 375] width 1568 height 750
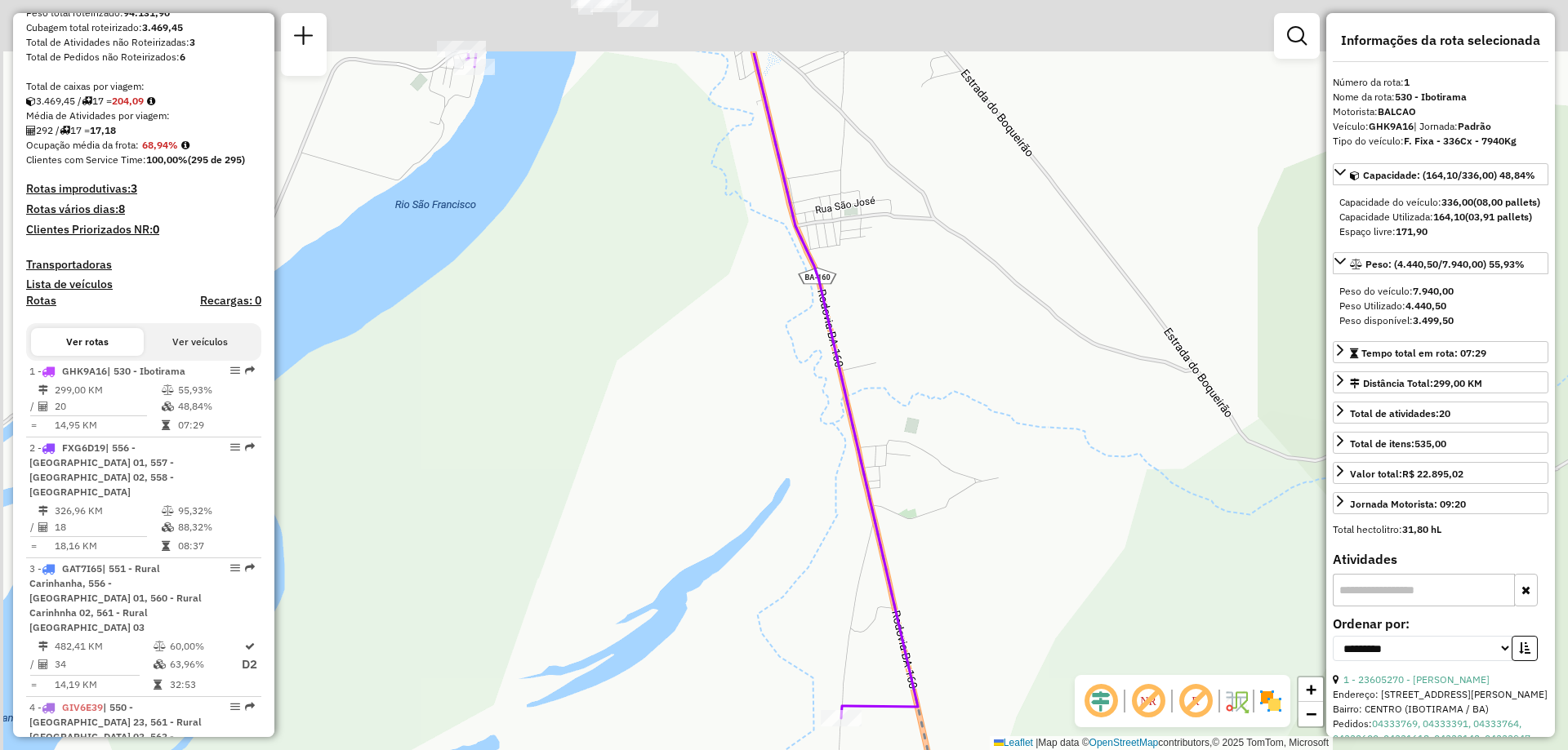
drag, startPoint x: 863, startPoint y: 153, endPoint x: 945, endPoint y: 306, distance: 173.6
click at [945, 306] on div "Janela de atendimento Grade de atendimento Capacidade Transportadoras Veículos …" at bounding box center [784, 375] width 1568 height 750
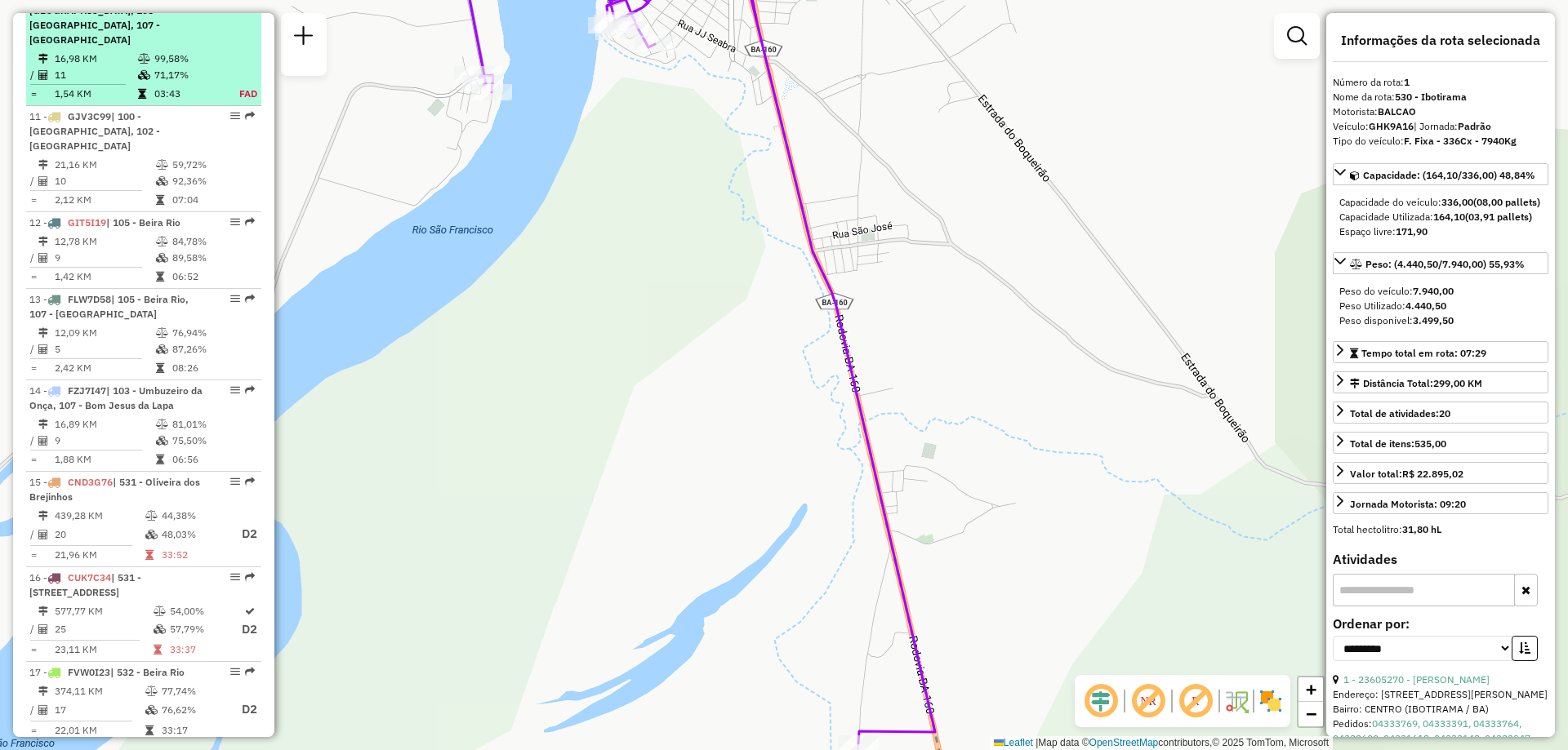
scroll to position [1796, 0]
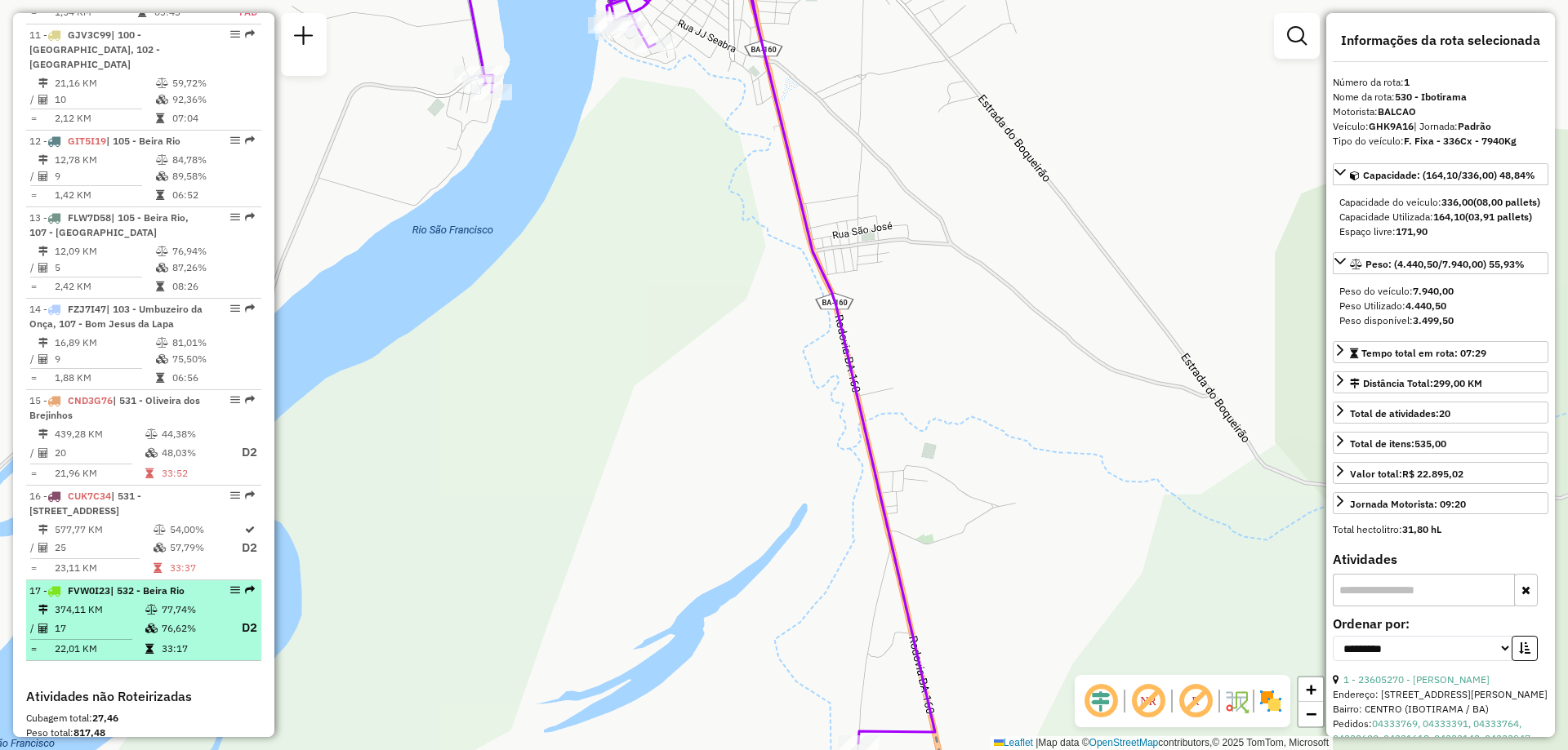
click at [121, 602] on td "374,11 KM" at bounding box center [99, 610] width 91 height 17
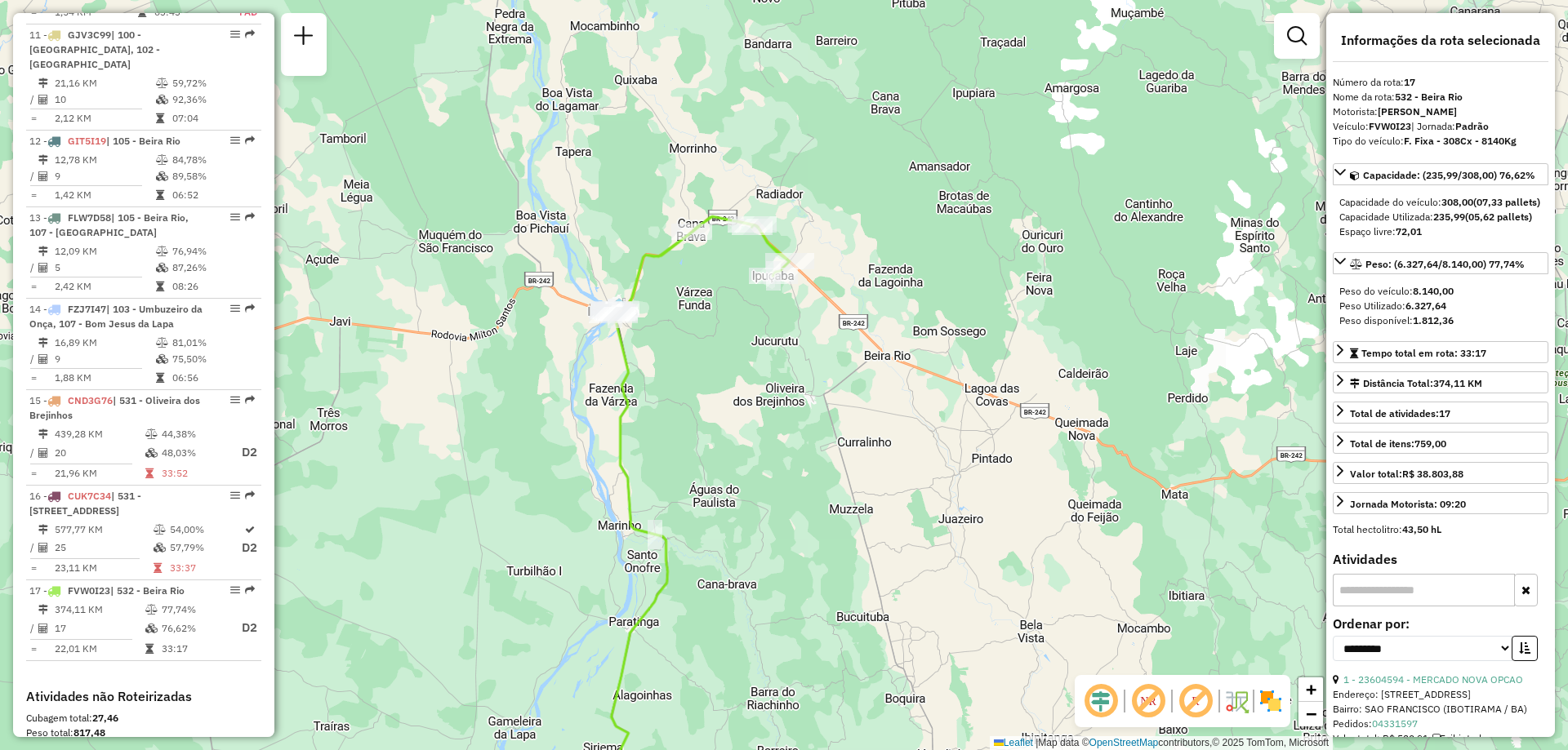
drag, startPoint x: 864, startPoint y: 93, endPoint x: 730, endPoint y: 324, distance: 267.1
click at [730, 324] on div "Janela de atendimento Grade de atendimento Capacidade Transportadoras Veículos …" at bounding box center [784, 375] width 1568 height 750
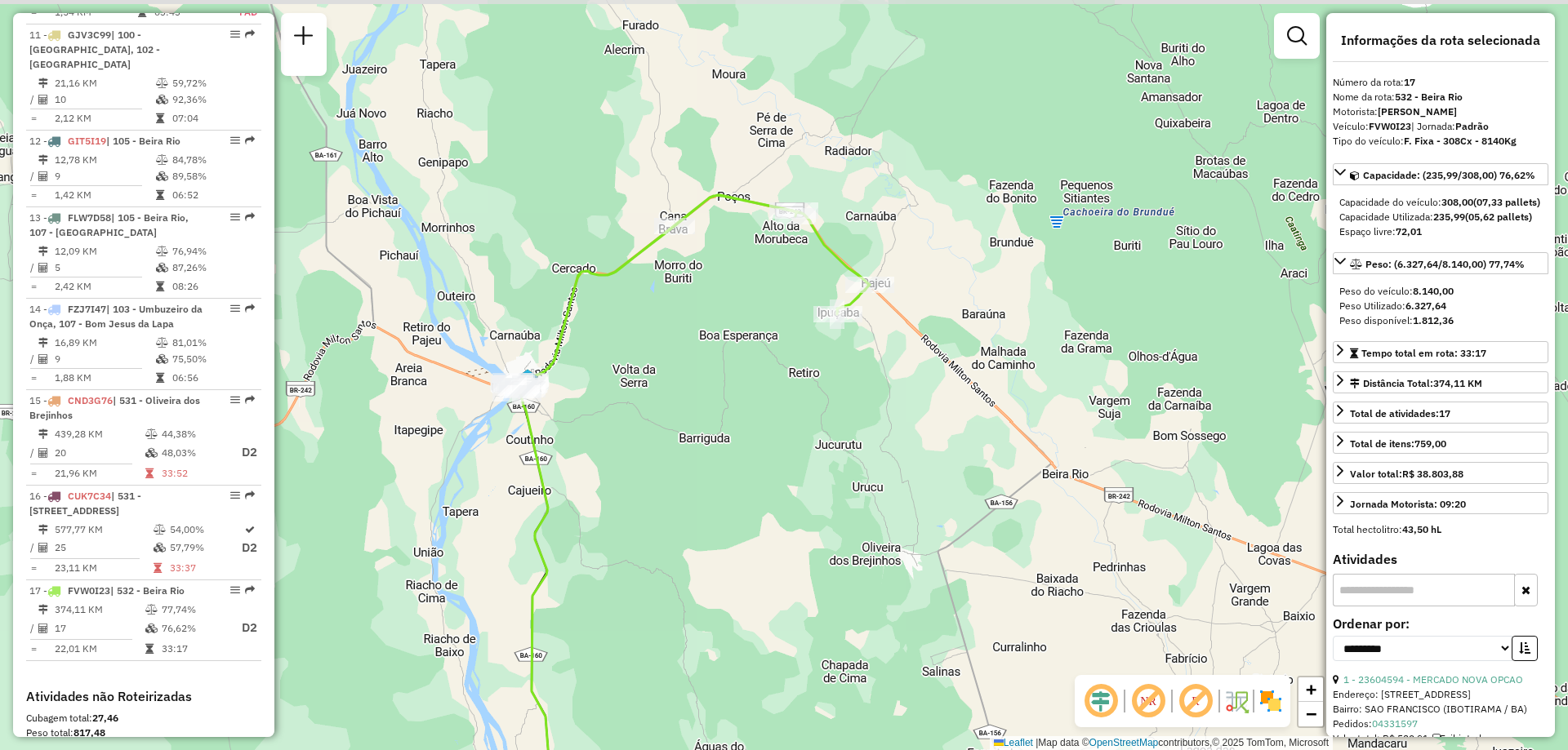
drag, startPoint x: 734, startPoint y: 330, endPoint x: 767, endPoint y: 368, distance: 50.3
click at [767, 368] on div "Janela de atendimento Grade de atendimento Capacidade Transportadoras Veículos …" at bounding box center [784, 375] width 1568 height 750
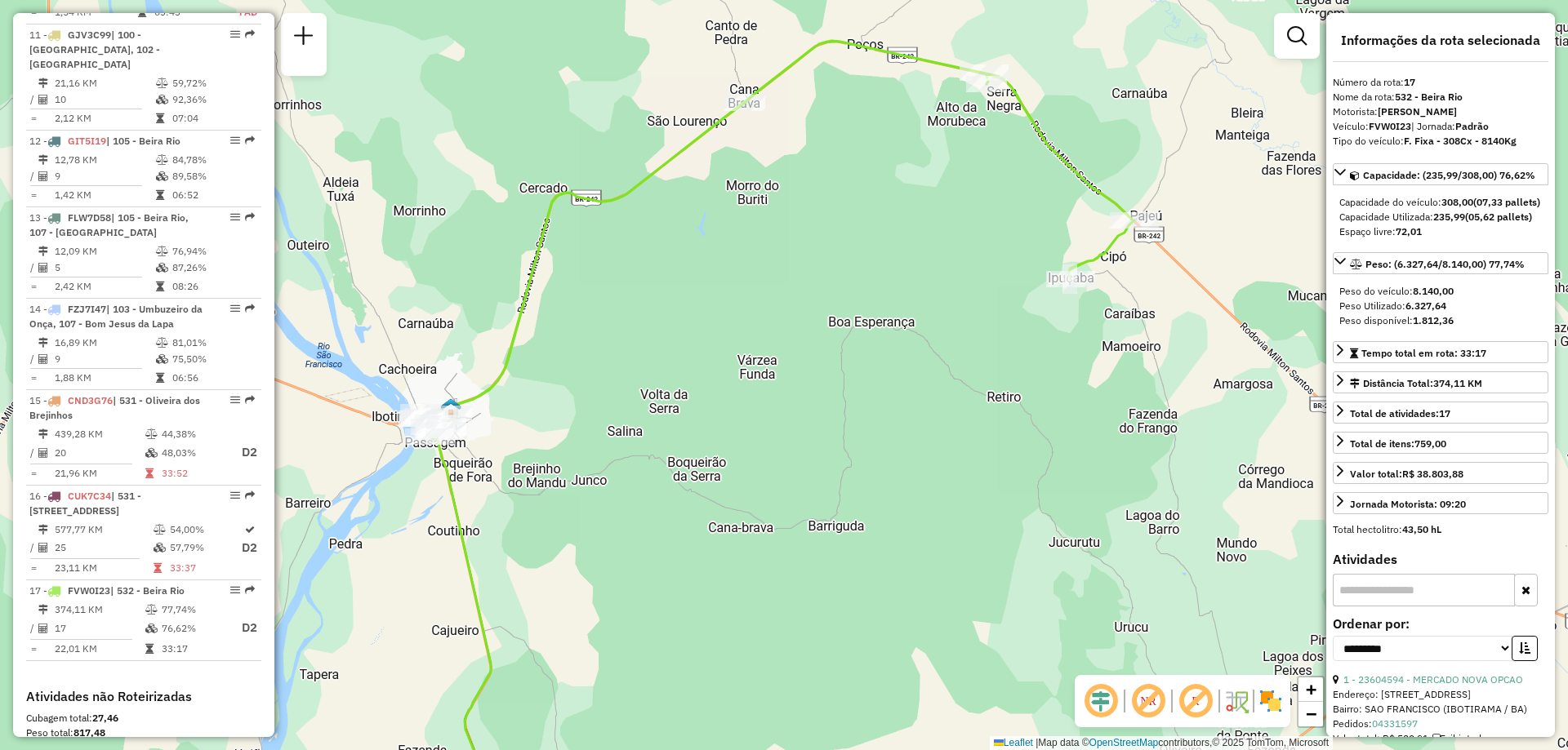
drag, startPoint x: 611, startPoint y: 441, endPoint x: 619, endPoint y: 535, distance: 94.3
click at [619, 535] on div "Janela de atendimento Grade de atendimento Capacidade Transportadoras Veículos …" at bounding box center [784, 375] width 1568 height 750
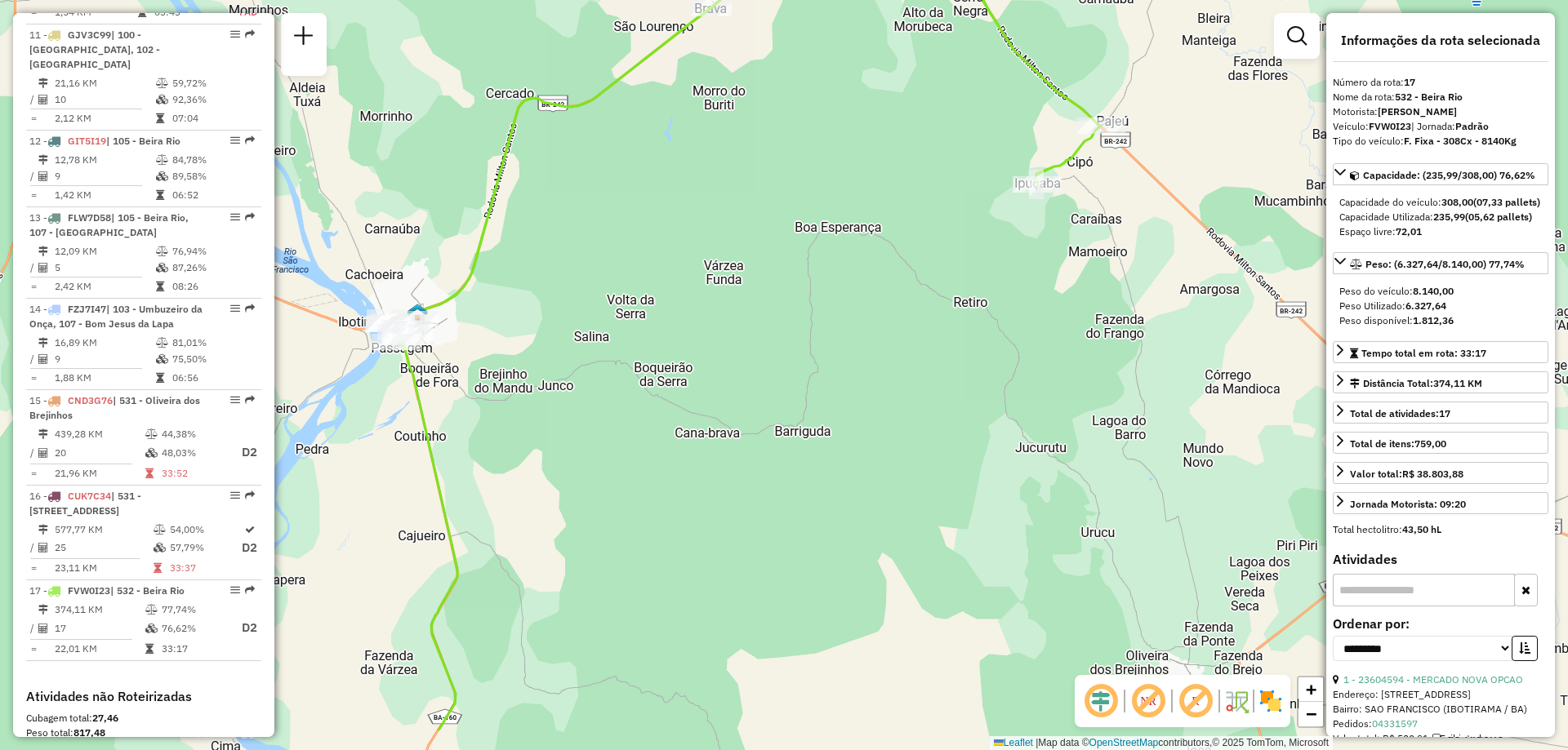
drag, startPoint x: 672, startPoint y: 392, endPoint x: 594, endPoint y: 134, distance: 269.5
click at [593, 134] on div "Janela de atendimento Grade de atendimento Capacidade Transportadoras Veículos …" at bounding box center [784, 375] width 1568 height 750
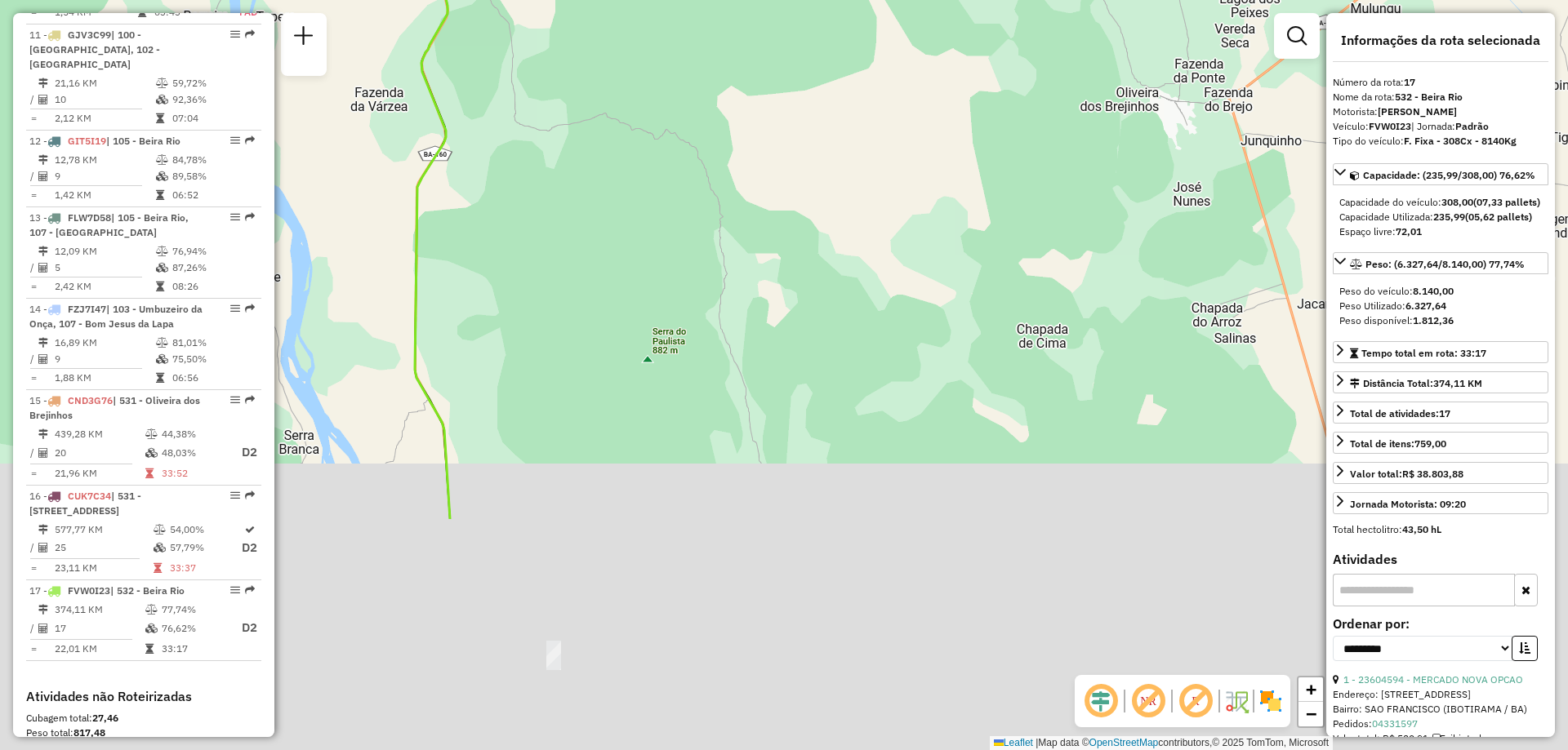
drag, startPoint x: 735, startPoint y: 539, endPoint x: 815, endPoint y: 184, distance: 363.9
click at [815, 184] on div "Janela de atendimento Grade de atendimento Capacidade Transportadoras Veículos …" at bounding box center [784, 375] width 1568 height 750
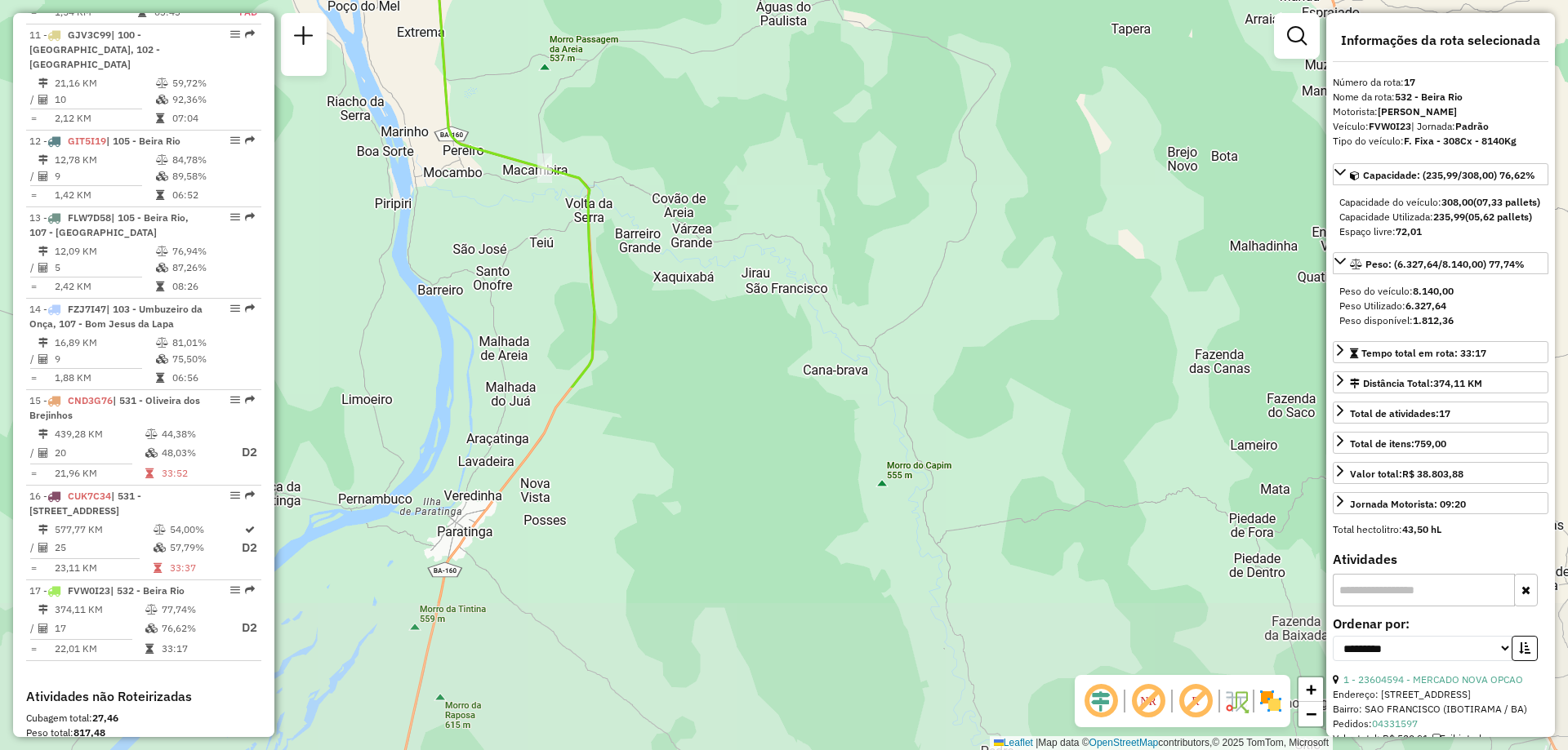
drag, startPoint x: 808, startPoint y: 507, endPoint x: 818, endPoint y: 227, distance: 280.2
click at [791, 101] on div "Janela de atendimento Grade de atendimento Capacidade Transportadoras Veículos …" at bounding box center [784, 375] width 1568 height 750
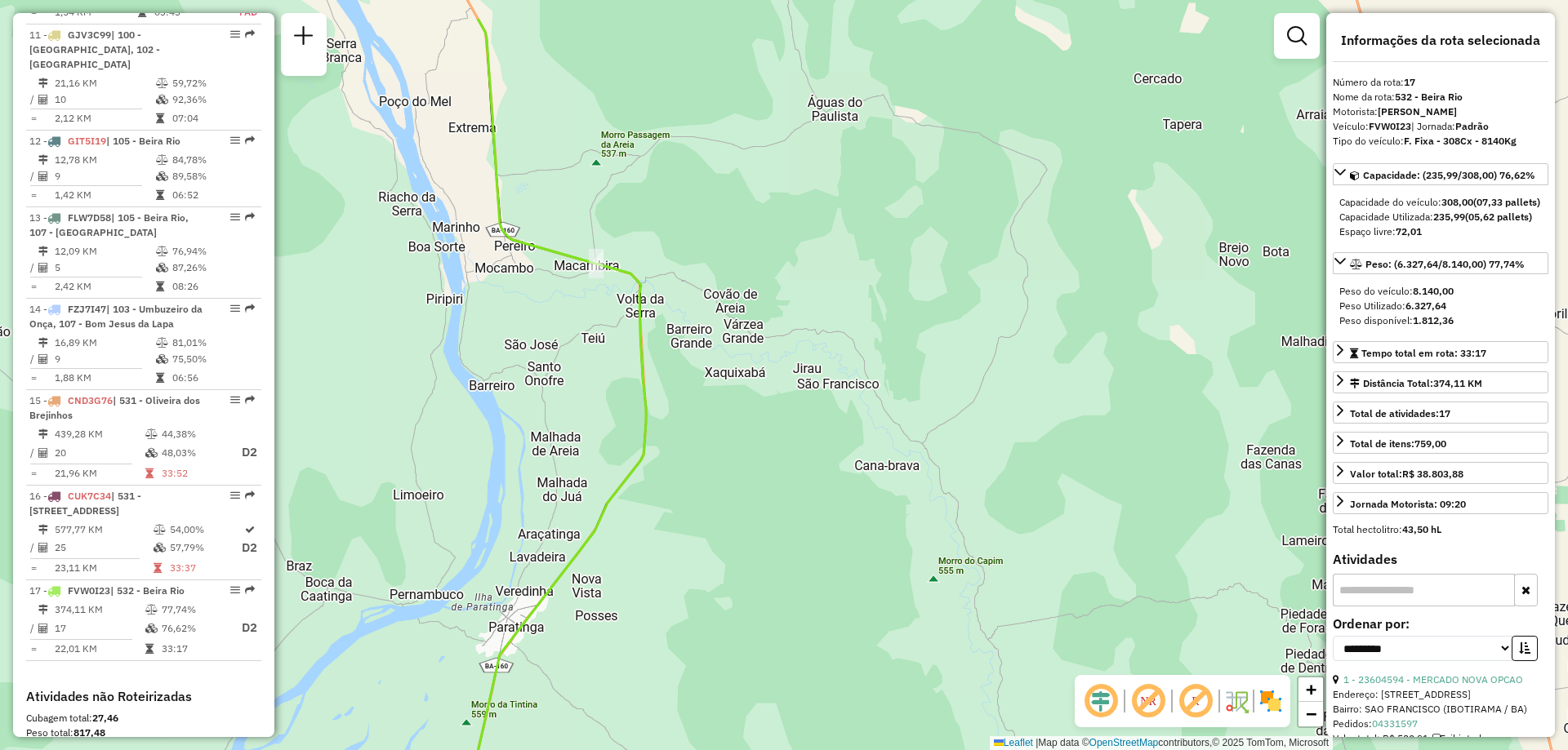
drag, startPoint x: 841, startPoint y: 386, endPoint x: 766, endPoint y: 782, distance: 403.0
click at [766, 749] on html "Aguarde... Pop-up bloqueado! Seu navegador bloqueou automáticamente a abertura …" at bounding box center [784, 375] width 1568 height 750
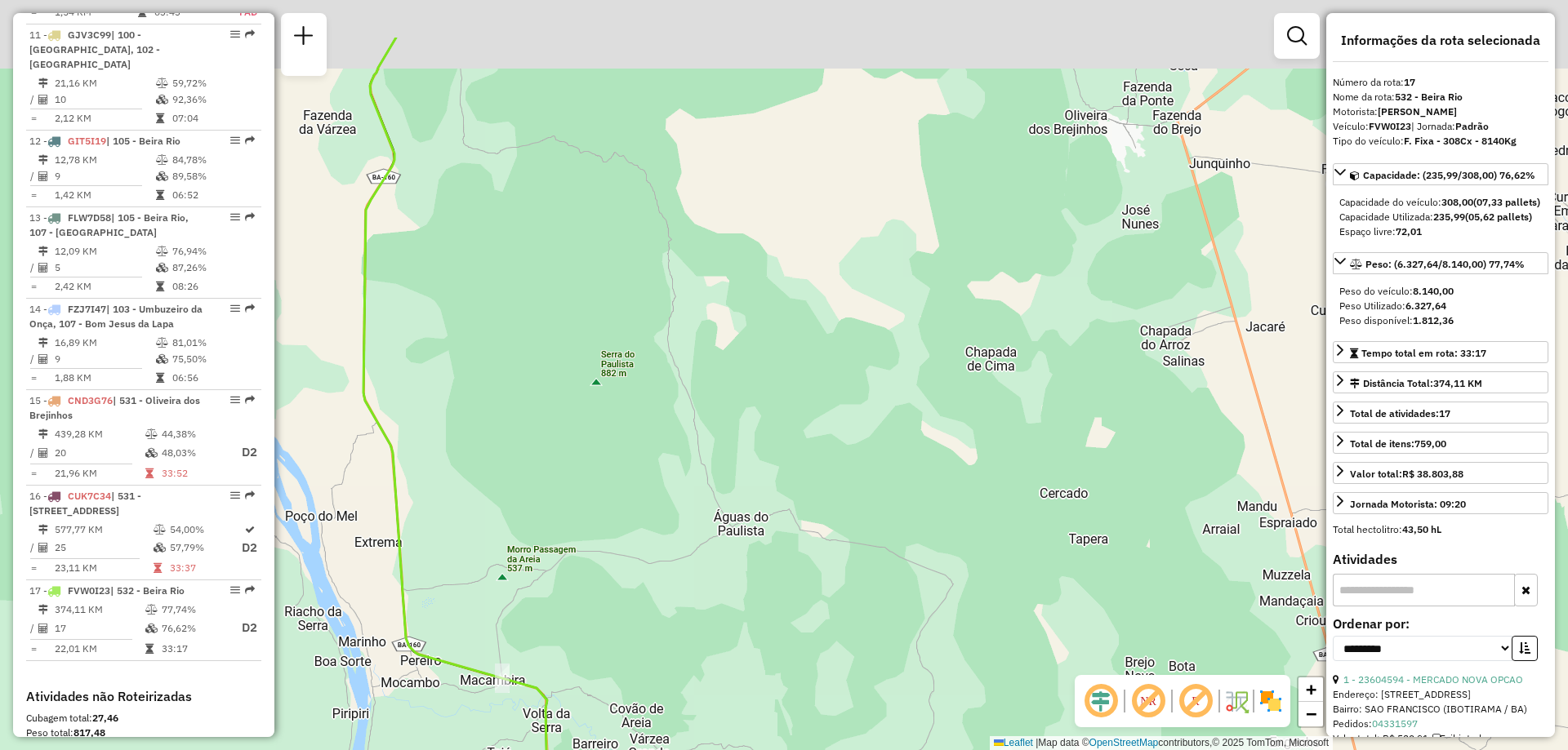
drag, startPoint x: 696, startPoint y: 479, endPoint x: 725, endPoint y: 651, distance: 174.4
click at [725, 651] on div "Janela de atendimento Grade de atendimento Capacidade Transportadoras Veículos …" at bounding box center [784, 375] width 1568 height 750
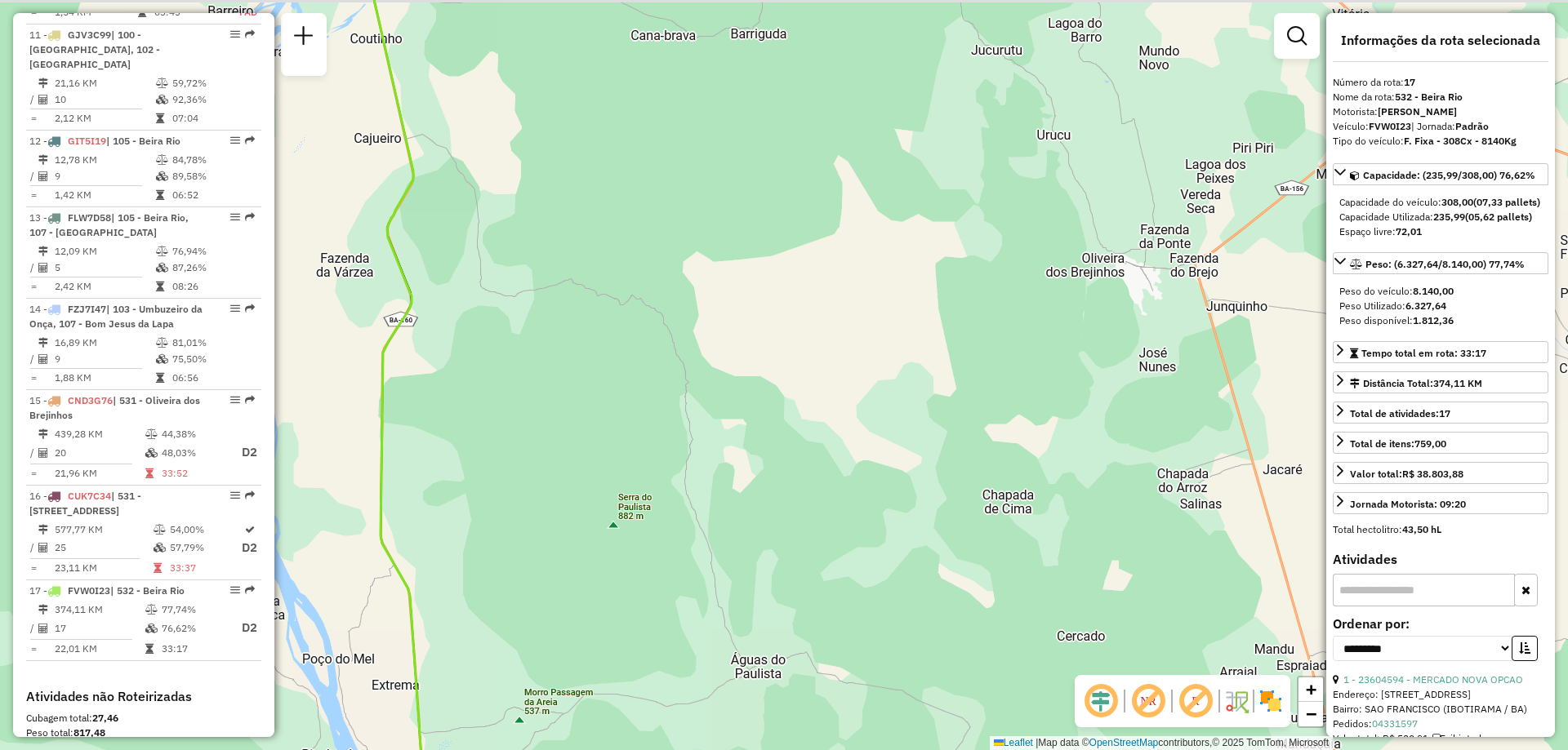
drag, startPoint x: 585, startPoint y: 449, endPoint x: 589, endPoint y: 520, distance: 71.1
click at [589, 519] on div "Janela de atendimento Grade de atendimento Capacidade Transportadoras Veículos …" at bounding box center [784, 375] width 1568 height 750
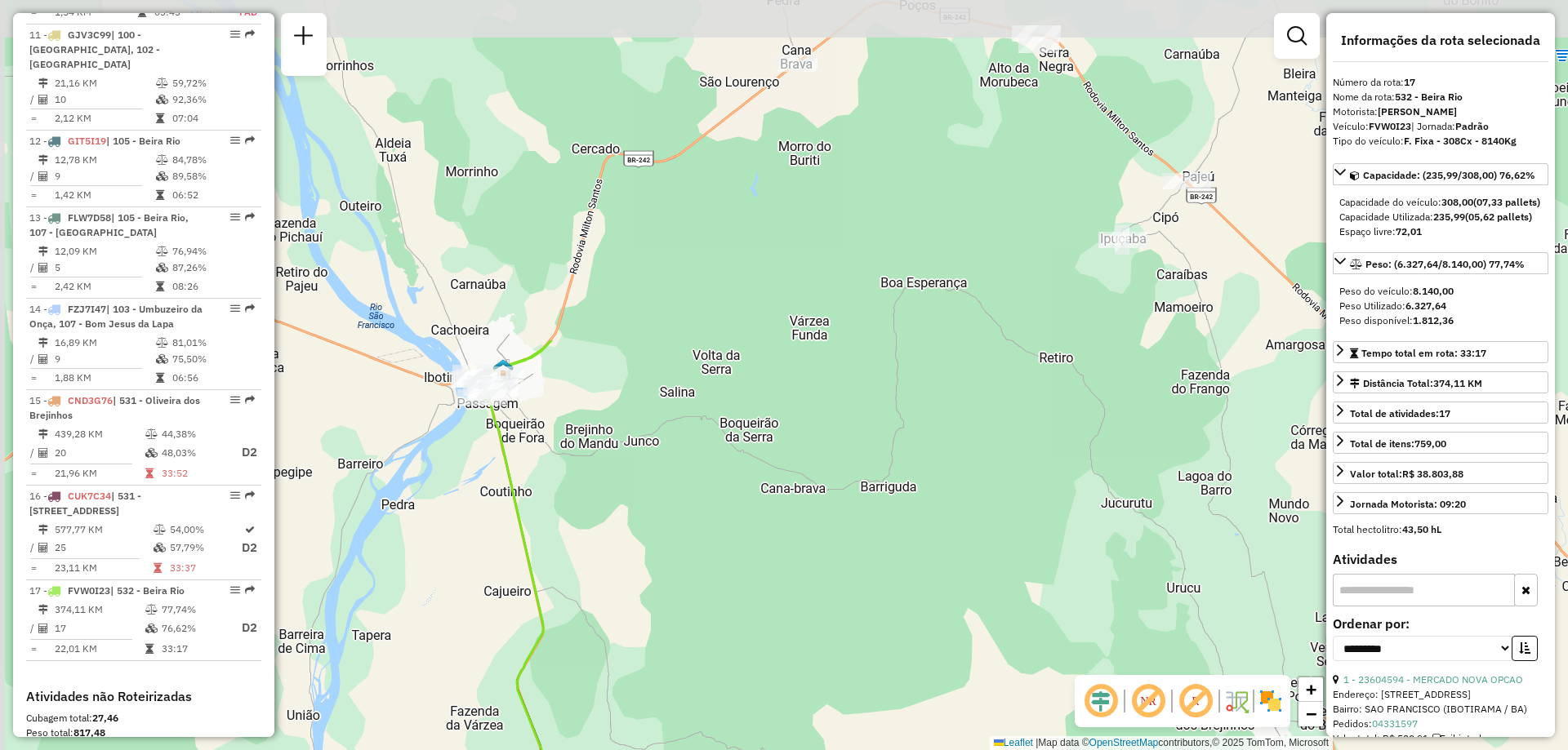
drag, startPoint x: 627, startPoint y: 176, endPoint x: 754, endPoint y: 593, distance: 435.9
click at [754, 593] on div "Janela de atendimento Grade de atendimento Capacidade Transportadoras Veículos …" at bounding box center [784, 375] width 1568 height 750
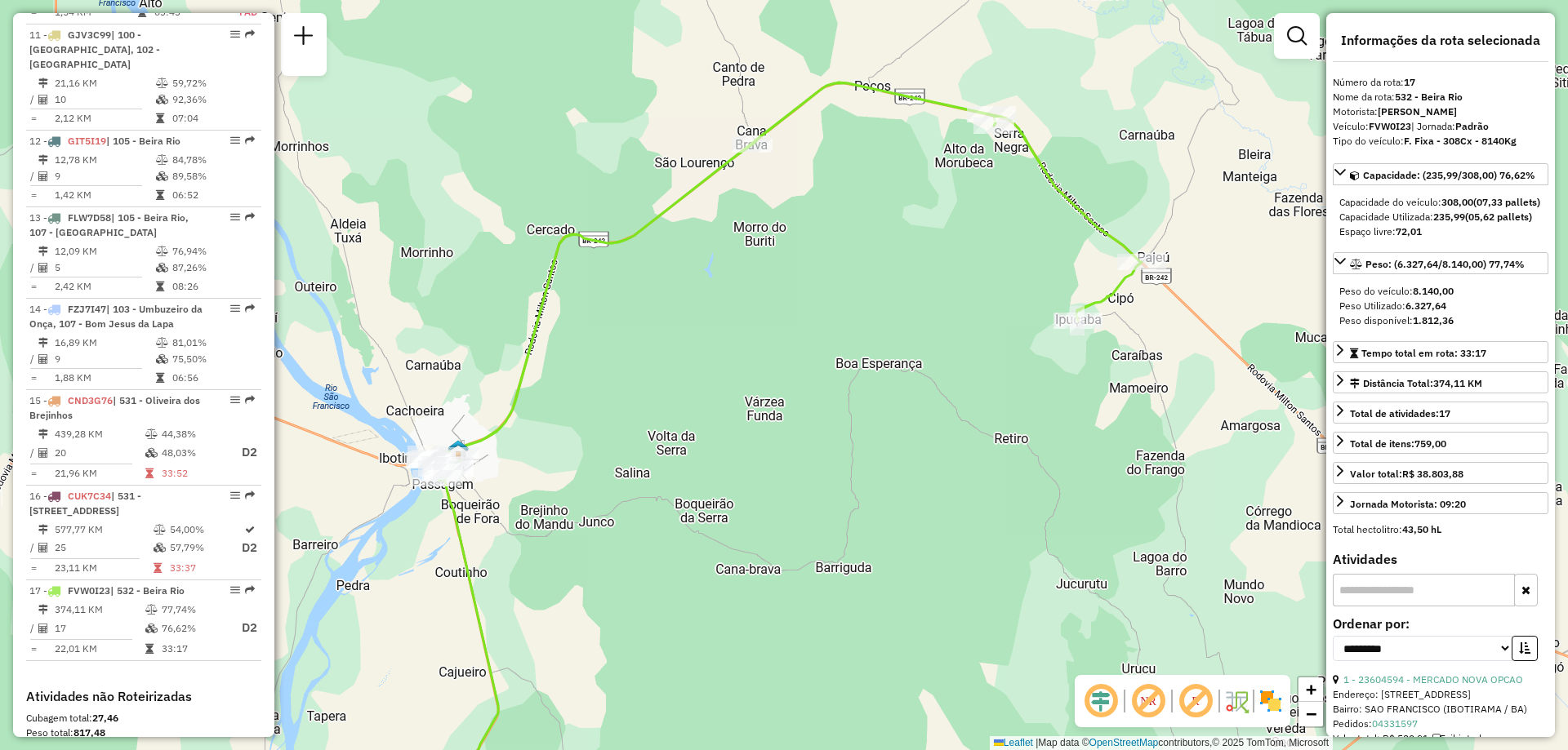
drag, startPoint x: 954, startPoint y: 256, endPoint x: 915, endPoint y: 321, distance: 75.8
click at [915, 321] on div "Janela de atendimento Grade de atendimento Capacidade Transportadoras Veículos …" at bounding box center [784, 375] width 1568 height 750
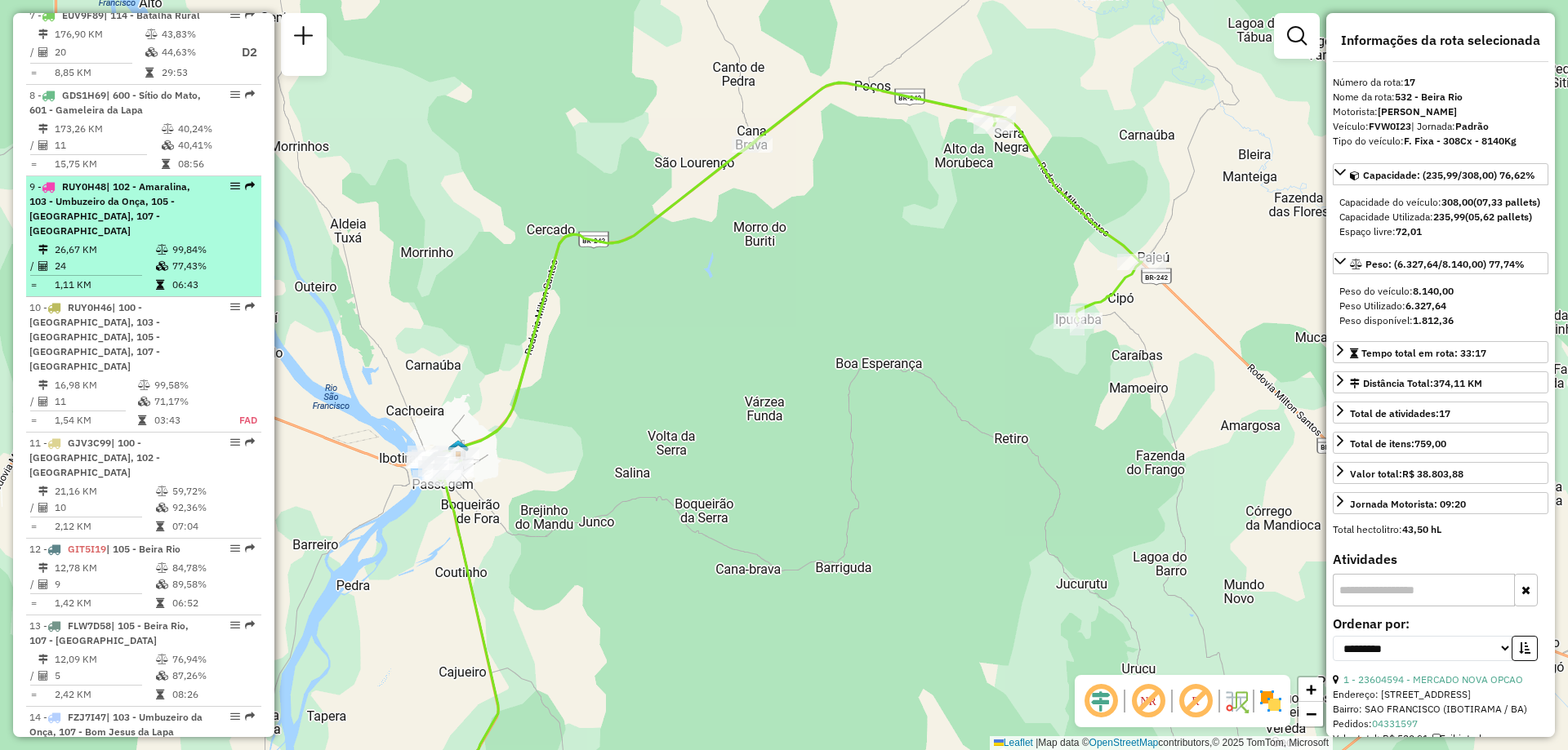
scroll to position [1225, 0]
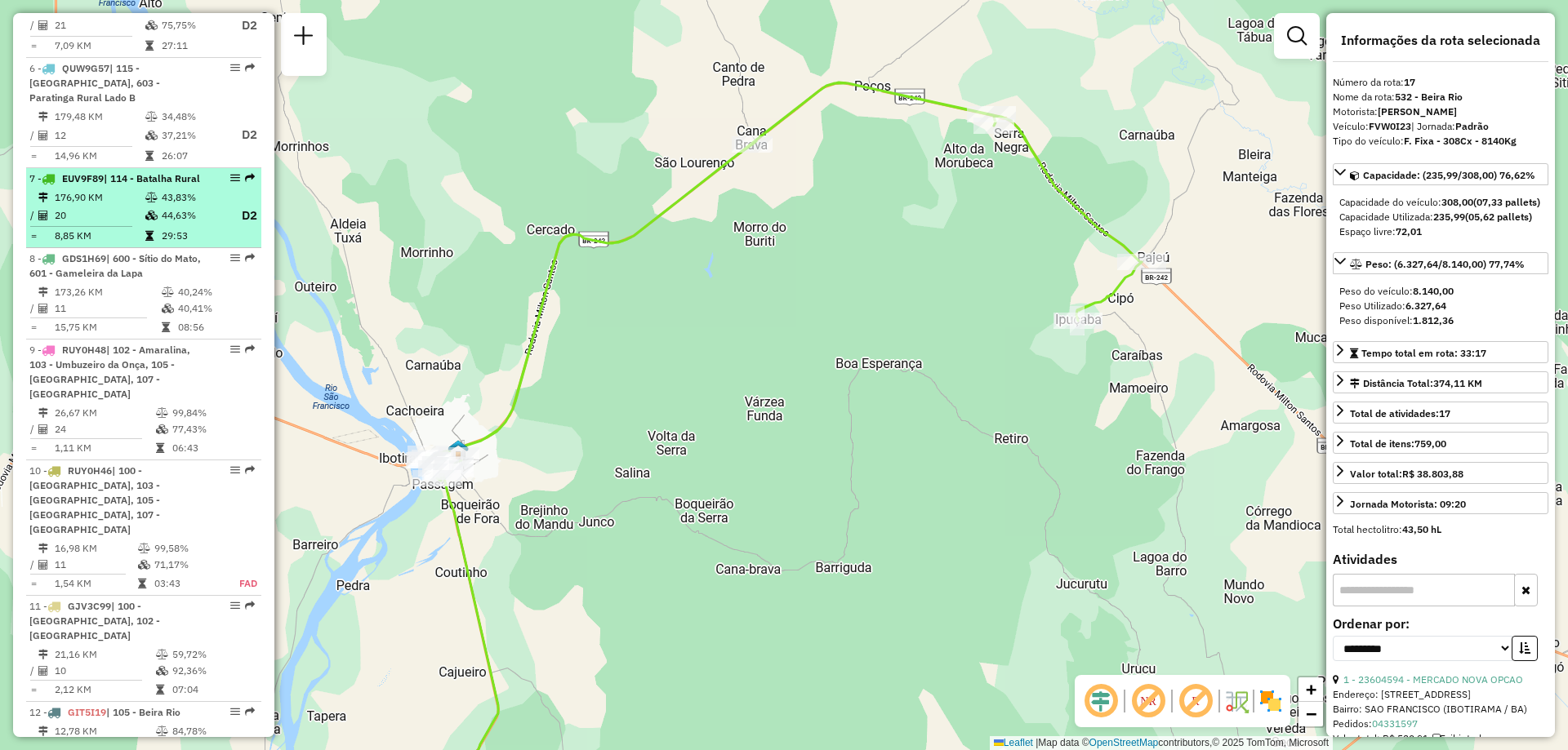
click at [99, 173] on span "EUV9F89" at bounding box center [83, 178] width 42 height 12
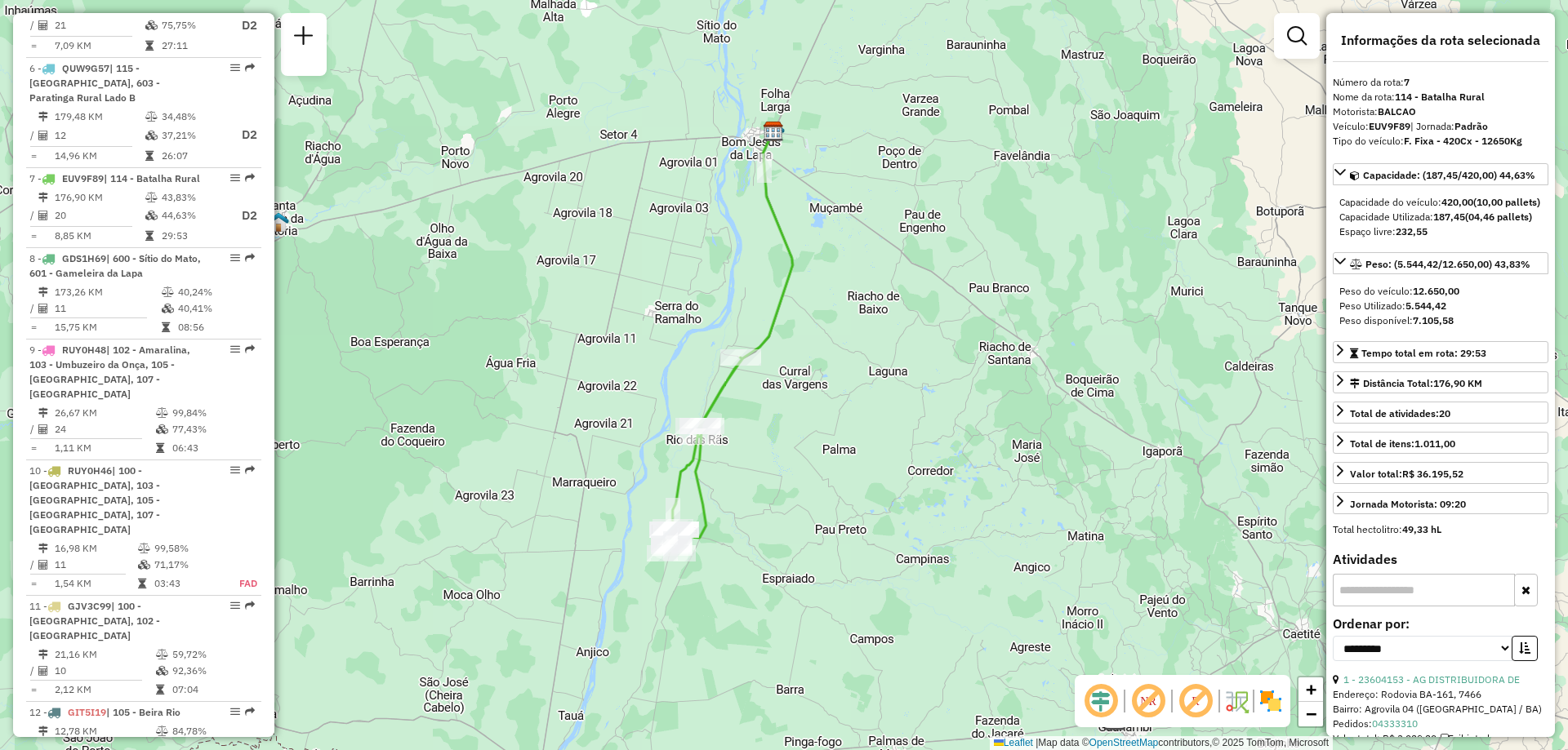
drag, startPoint x: 845, startPoint y: 485, endPoint x: 736, endPoint y: 549, distance: 126.4
click at [793, 448] on div "Janela de atendimento Grade de atendimento Capacidade Transportadoras Veículos …" at bounding box center [784, 375] width 1568 height 750
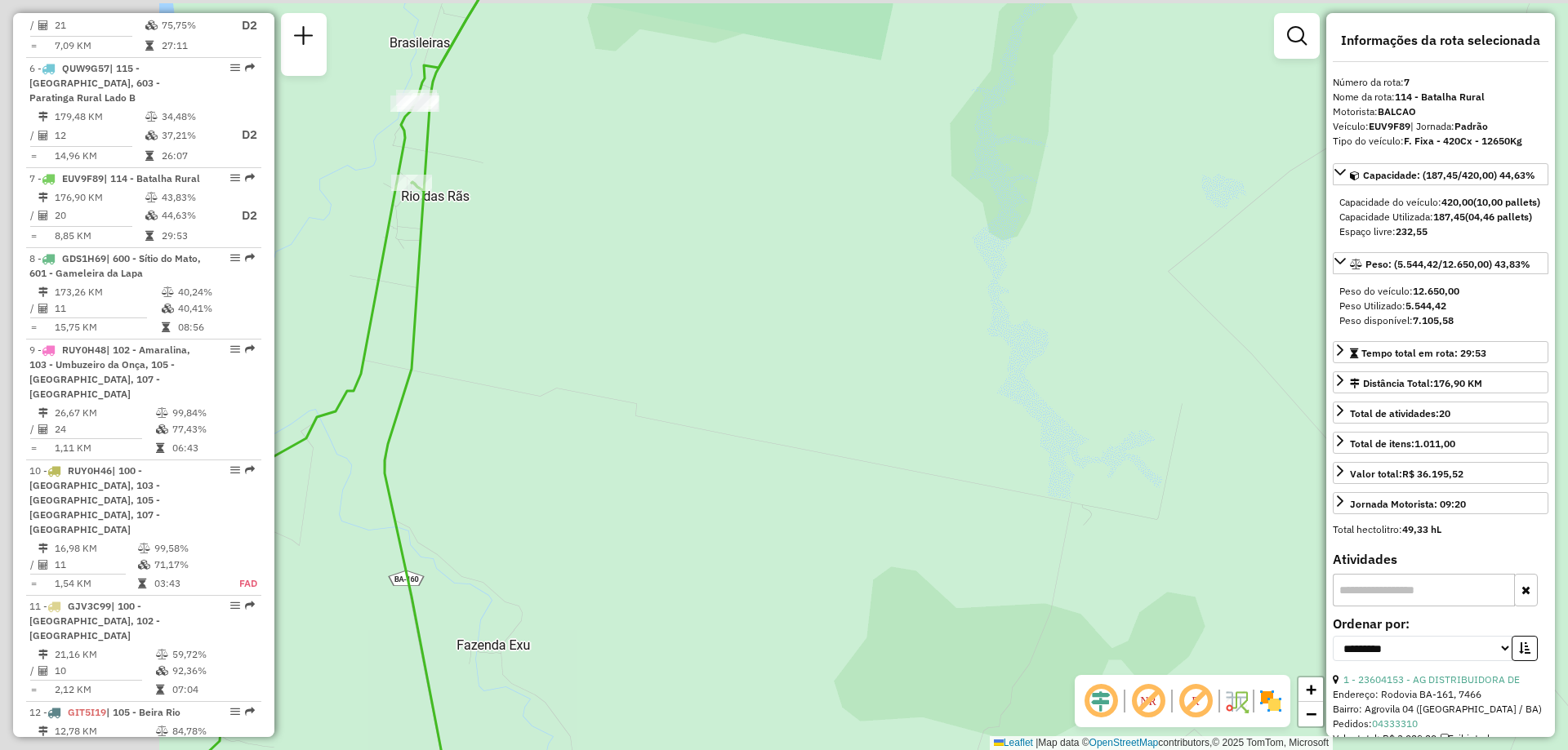
drag, startPoint x: 781, startPoint y: 498, endPoint x: 975, endPoint y: 501, distance: 194.0
click at [974, 501] on div "Janela de atendimento Grade de atendimento Capacidade Transportadoras Veículos …" at bounding box center [784, 375] width 1568 height 750
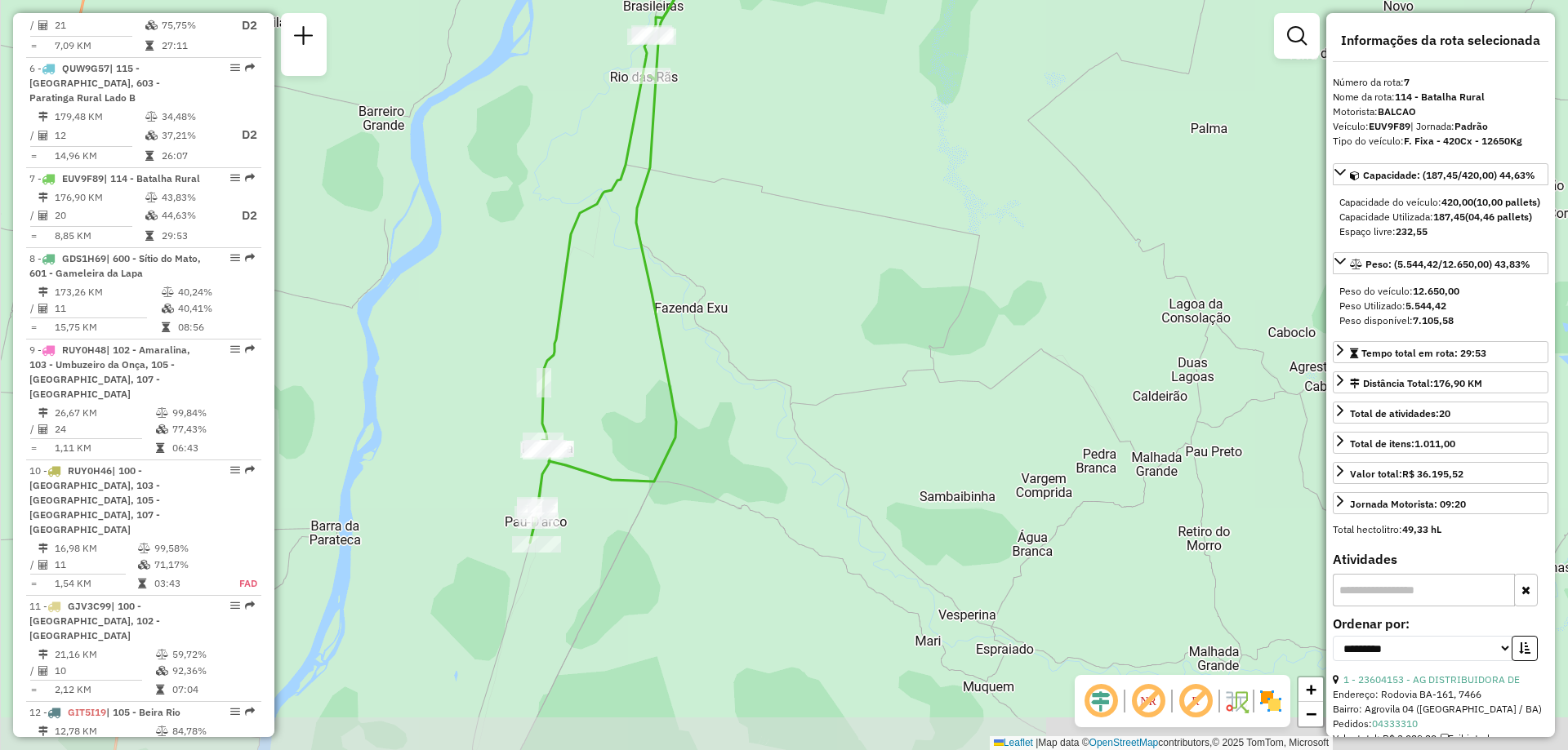
drag, startPoint x: 677, startPoint y: 590, endPoint x: 744, endPoint y: 342, distance: 256.9
click at [744, 342] on div "Janela de atendimento Grade de atendimento Capacidade Transportadoras Veículos …" at bounding box center [784, 375] width 1568 height 750
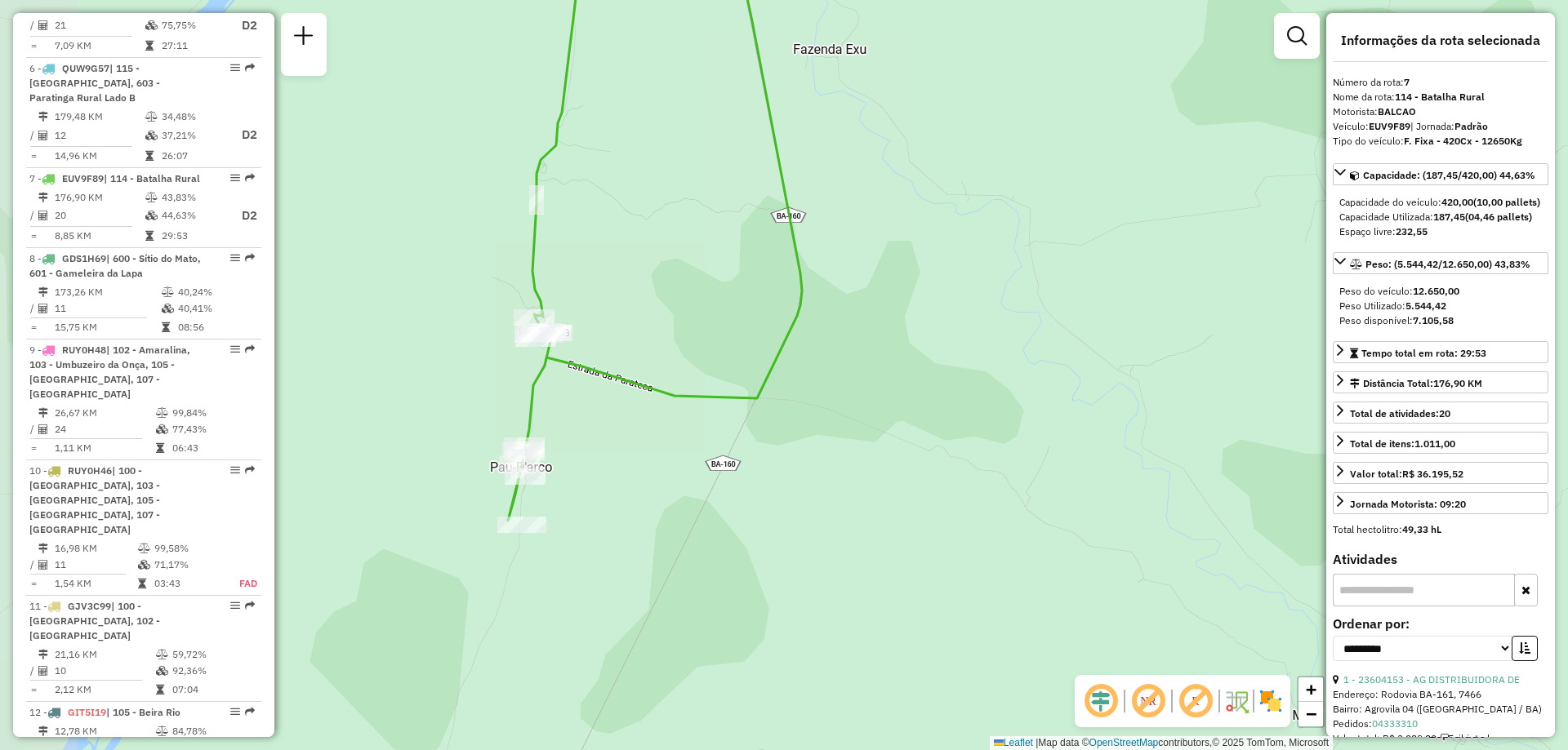
drag, startPoint x: 609, startPoint y: 574, endPoint x: 690, endPoint y: 576, distance: 81.0
click at [690, 576] on div "Janela de atendimento Grade de atendimento Capacidade Transportadoras Veículos …" at bounding box center [784, 375] width 1568 height 750
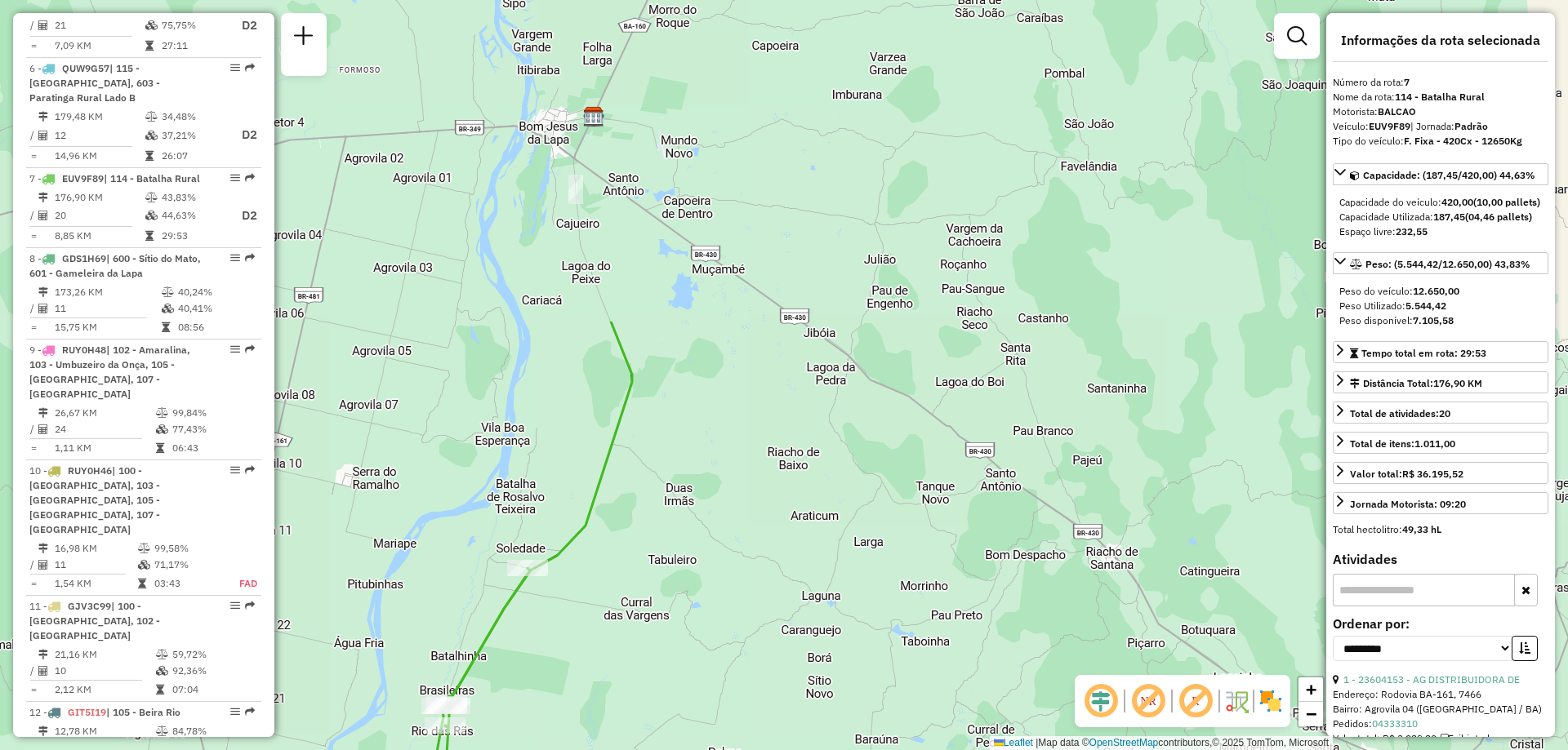
drag, startPoint x: 743, startPoint y: 320, endPoint x: 485, endPoint y: 716, distance: 472.6
click at [485, 716] on div "Janela de atendimento Grade de atendimento Capacidade Transportadoras Veículos …" at bounding box center [784, 375] width 1568 height 750
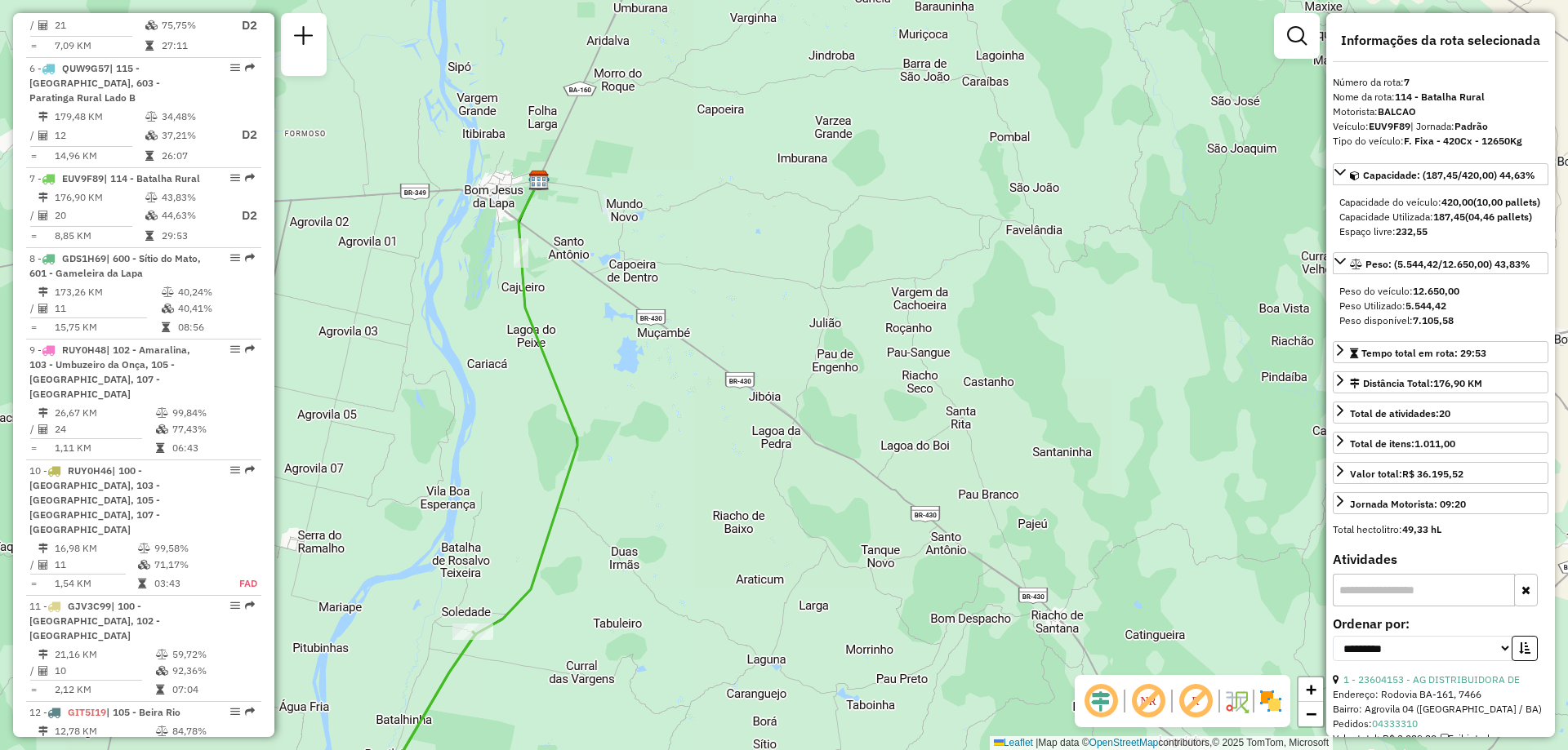
drag, startPoint x: 651, startPoint y: 560, endPoint x: 597, endPoint y: 624, distance: 83.7
click at [597, 624] on div "Janela de atendimento Grade de atendimento Capacidade Transportadoras Veículos …" at bounding box center [784, 375] width 1568 height 750
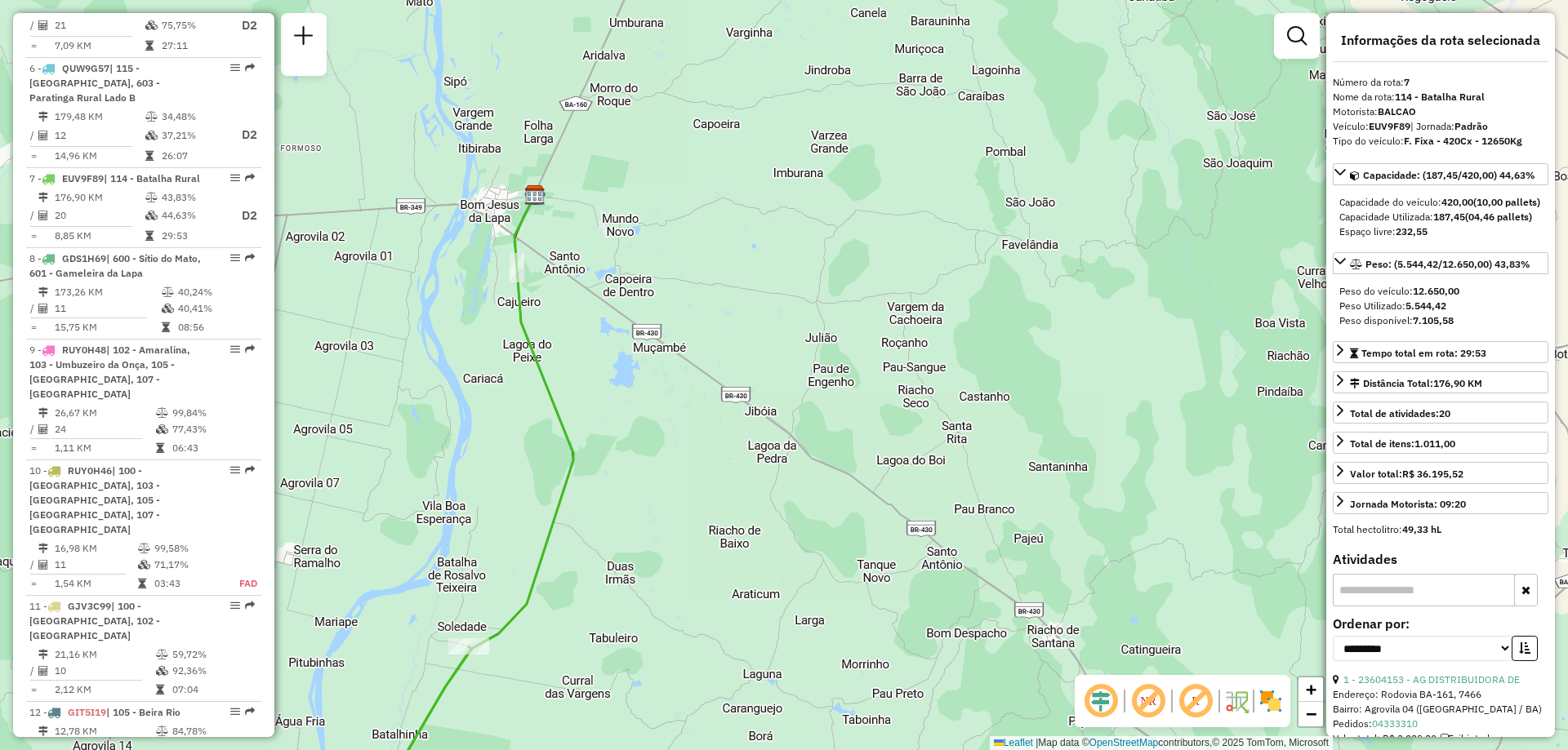
drag, startPoint x: 901, startPoint y: 236, endPoint x: 879, endPoint y: 273, distance: 43.0
click at [879, 273] on div "Janela de atendimento Grade de atendimento Capacidade Transportadoras Veículos …" at bounding box center [784, 375] width 1568 height 750
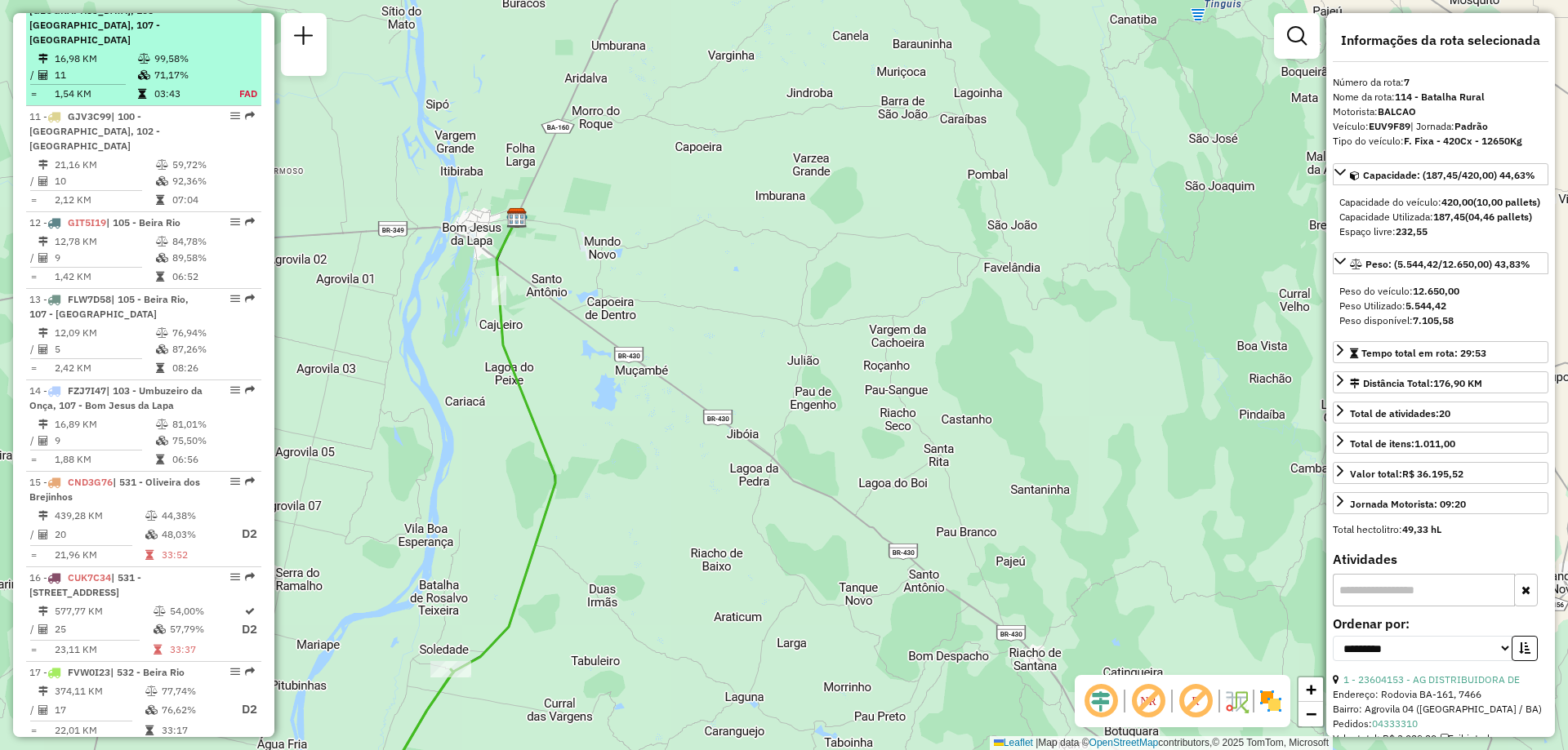
scroll to position [1796, 0]
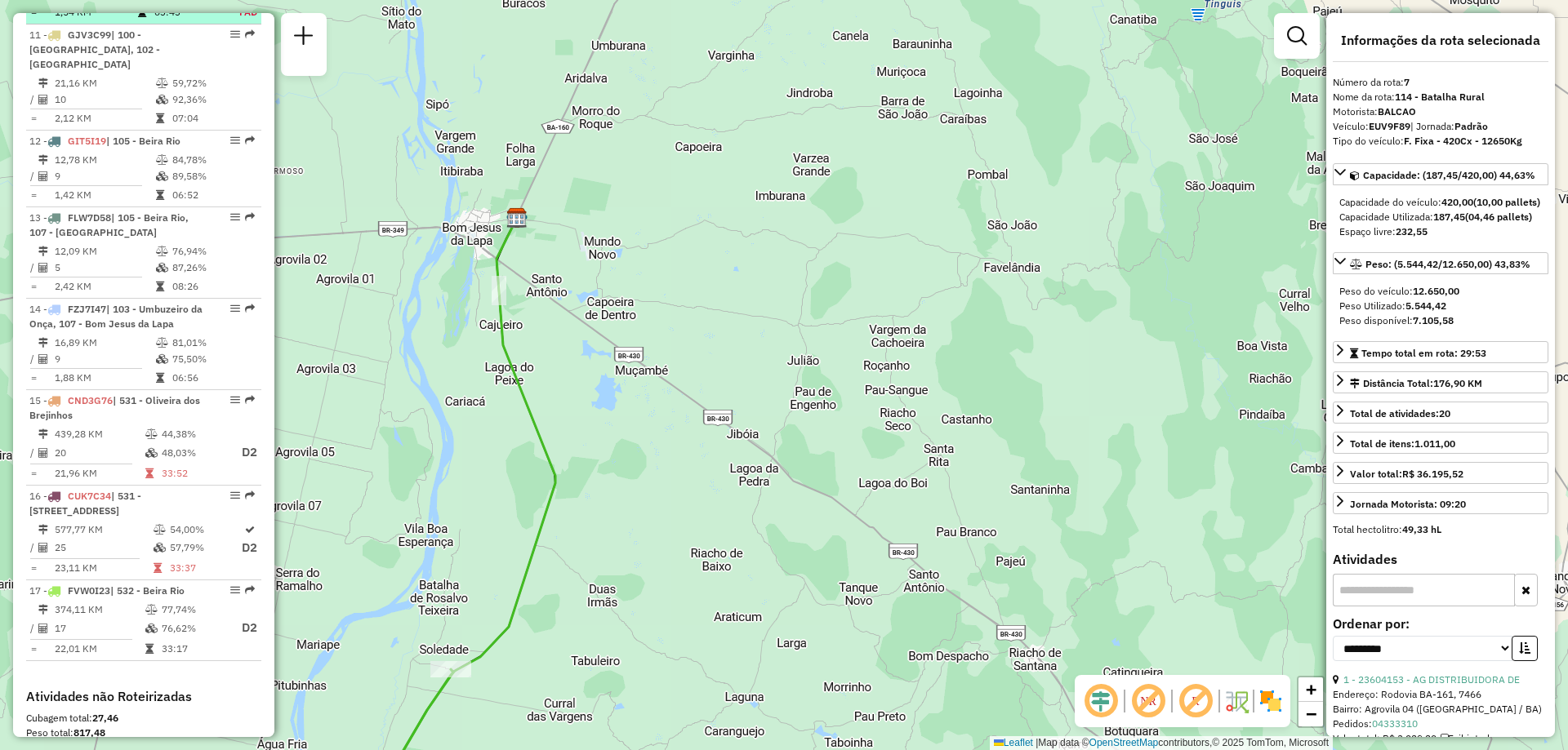
click at [147, 521] on td "577,77 KM" at bounding box center [104, 530] width 99 height 17
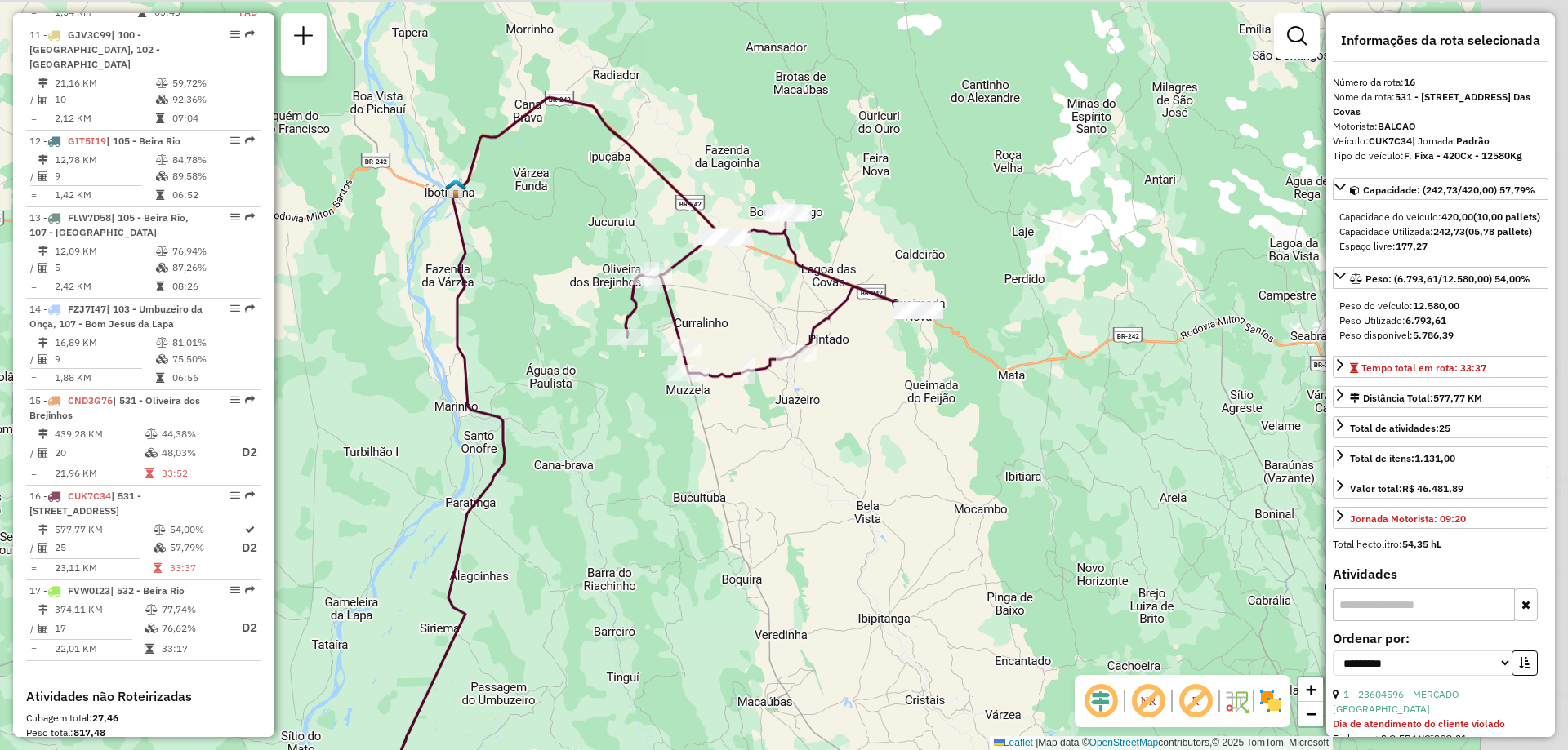
drag, startPoint x: 857, startPoint y: 400, endPoint x: 715, endPoint y: 501, distance: 174.3
click at [715, 501] on div "Janela de atendimento Grade de atendimento Capacidade Transportadoras Veículos …" at bounding box center [784, 375] width 1568 height 750
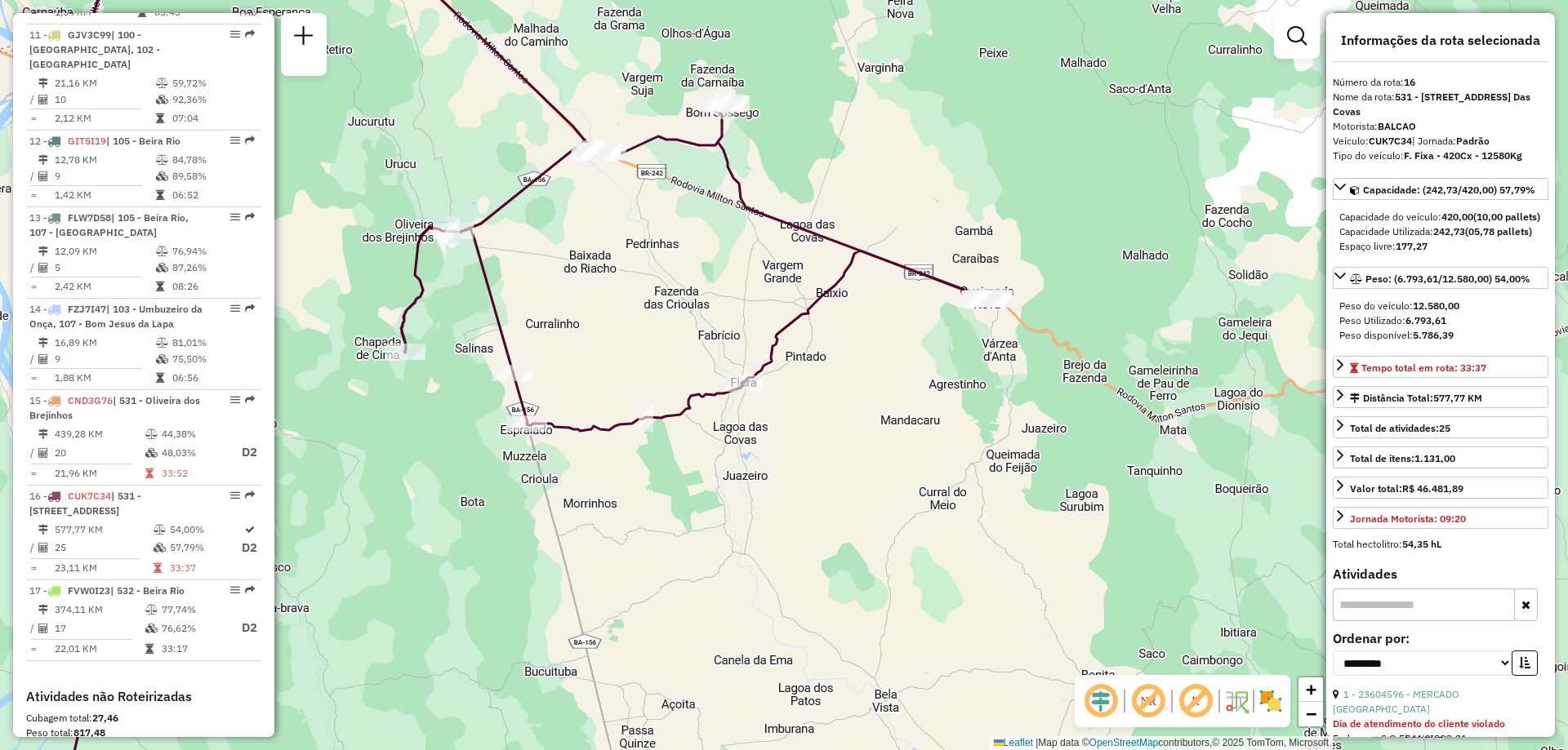
drag, startPoint x: 864, startPoint y: 393, endPoint x: 867, endPoint y: 425, distance: 32.1
click at [867, 425] on div "Janela de atendimento Grade de atendimento Capacidade Transportadoras Veículos …" at bounding box center [784, 375] width 1568 height 750
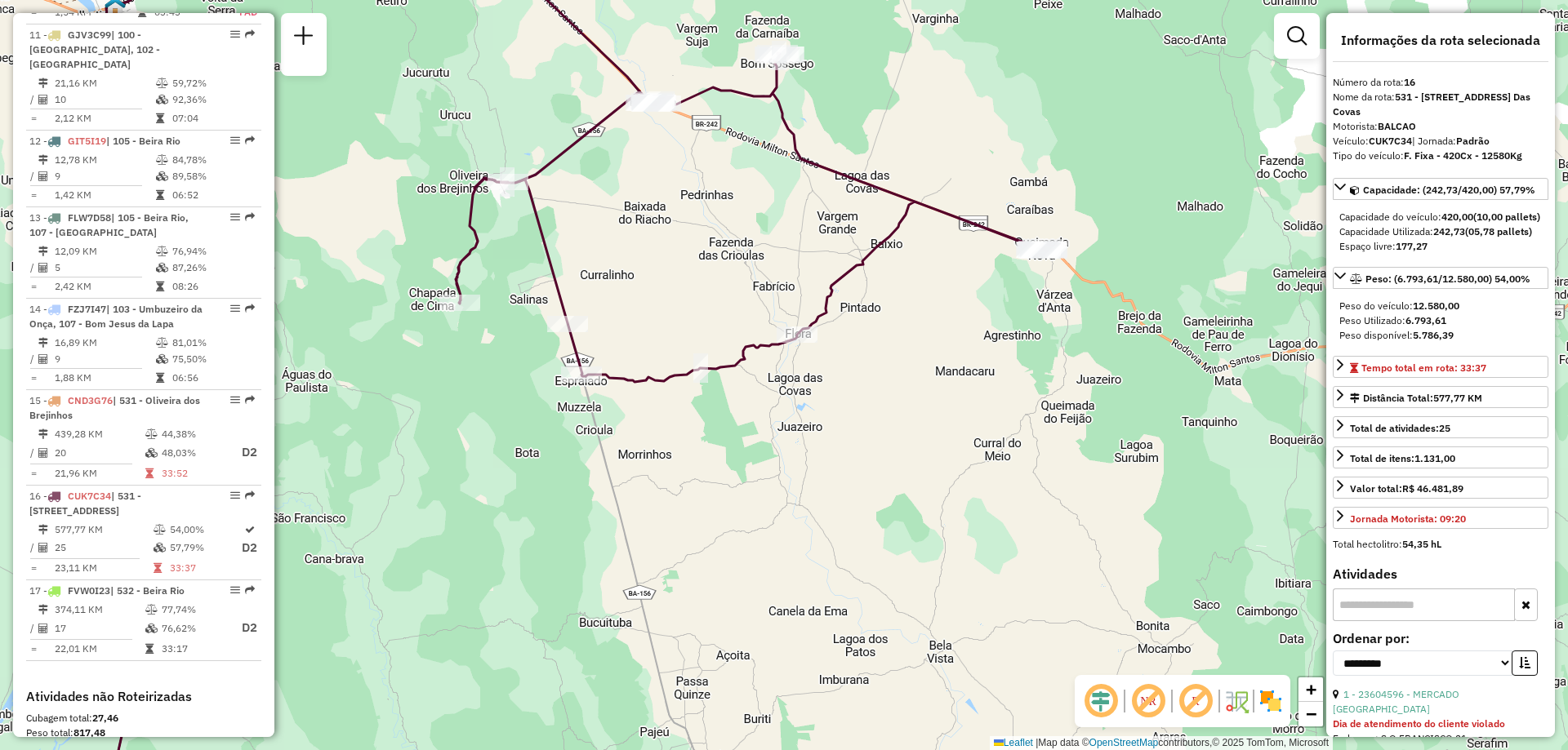
drag, startPoint x: 598, startPoint y: 604, endPoint x: 653, endPoint y: 555, distance: 73.7
click at [653, 555] on div "Janela de atendimento Grade de atendimento Capacidade Transportadoras Veículos …" at bounding box center [784, 375] width 1568 height 750
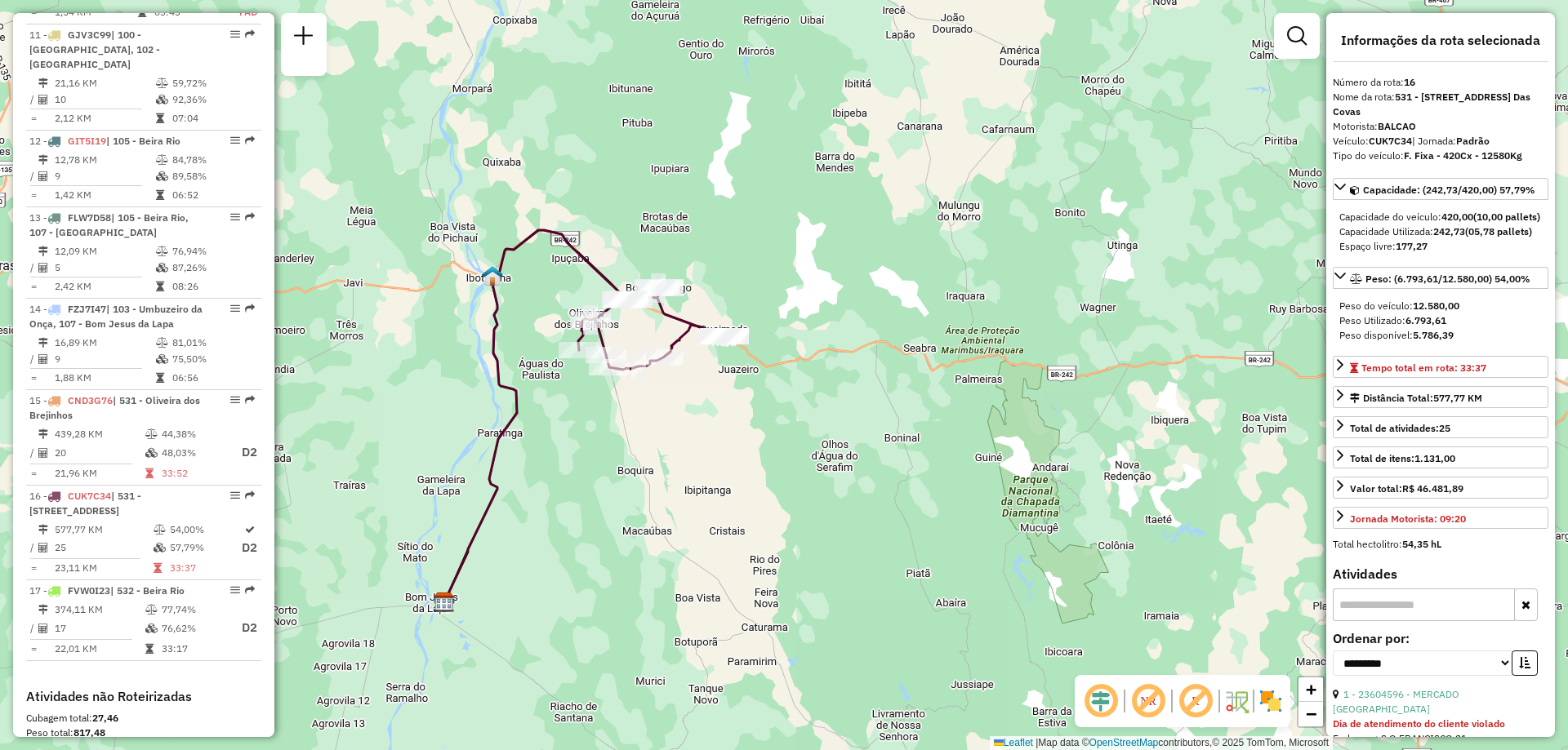
drag, startPoint x: 682, startPoint y: 597, endPoint x: 615, endPoint y: 514, distance: 106.7
click at [615, 514] on div "Janela de atendimento Grade de atendimento Capacidade Transportadoras Veículos …" at bounding box center [784, 375] width 1568 height 750
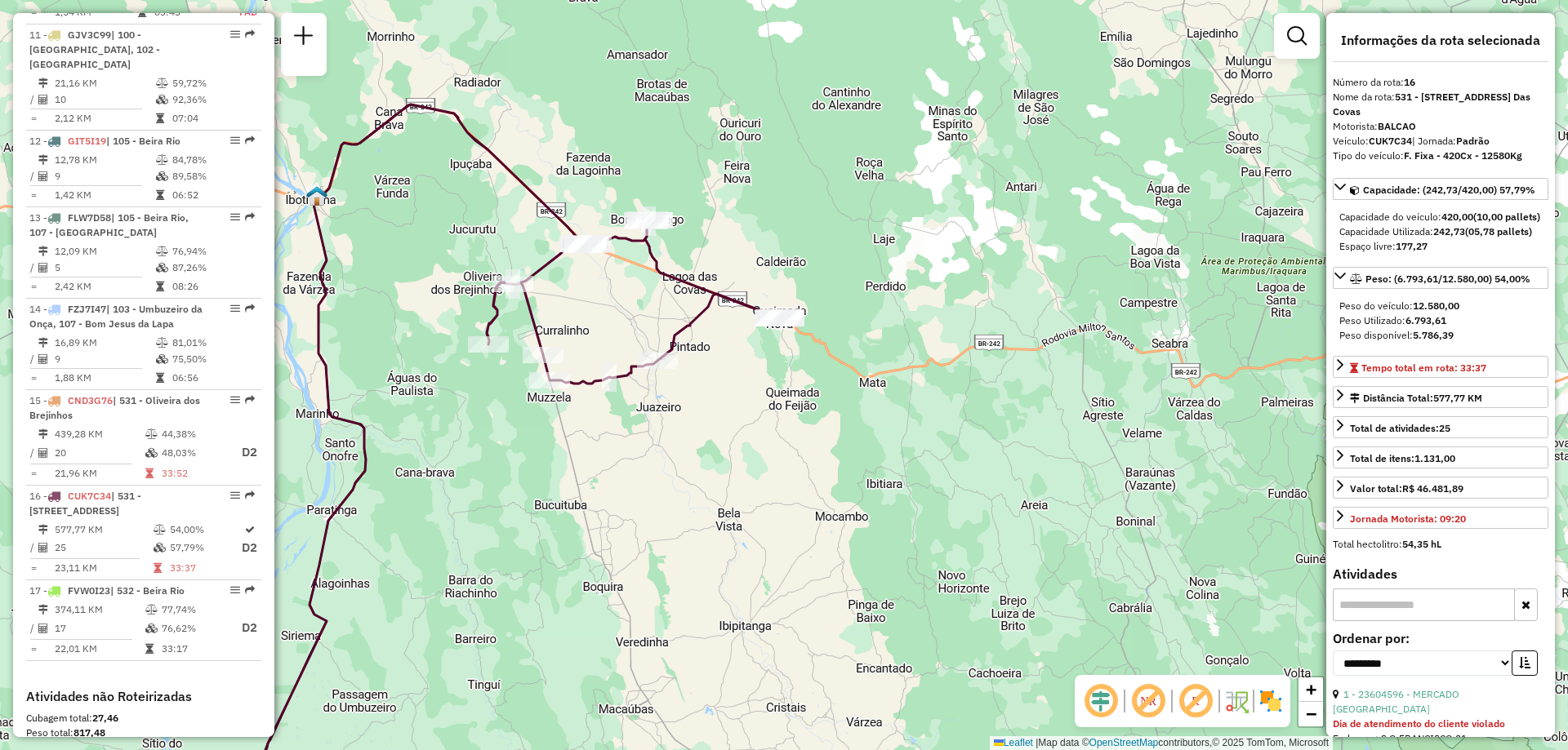
drag, startPoint x: 694, startPoint y: 367, endPoint x: 723, endPoint y: 409, distance: 51.0
click at [723, 409] on div "Janela de atendimento Grade de atendimento Capacidade Transportadoras Veículos …" at bounding box center [784, 375] width 1568 height 750
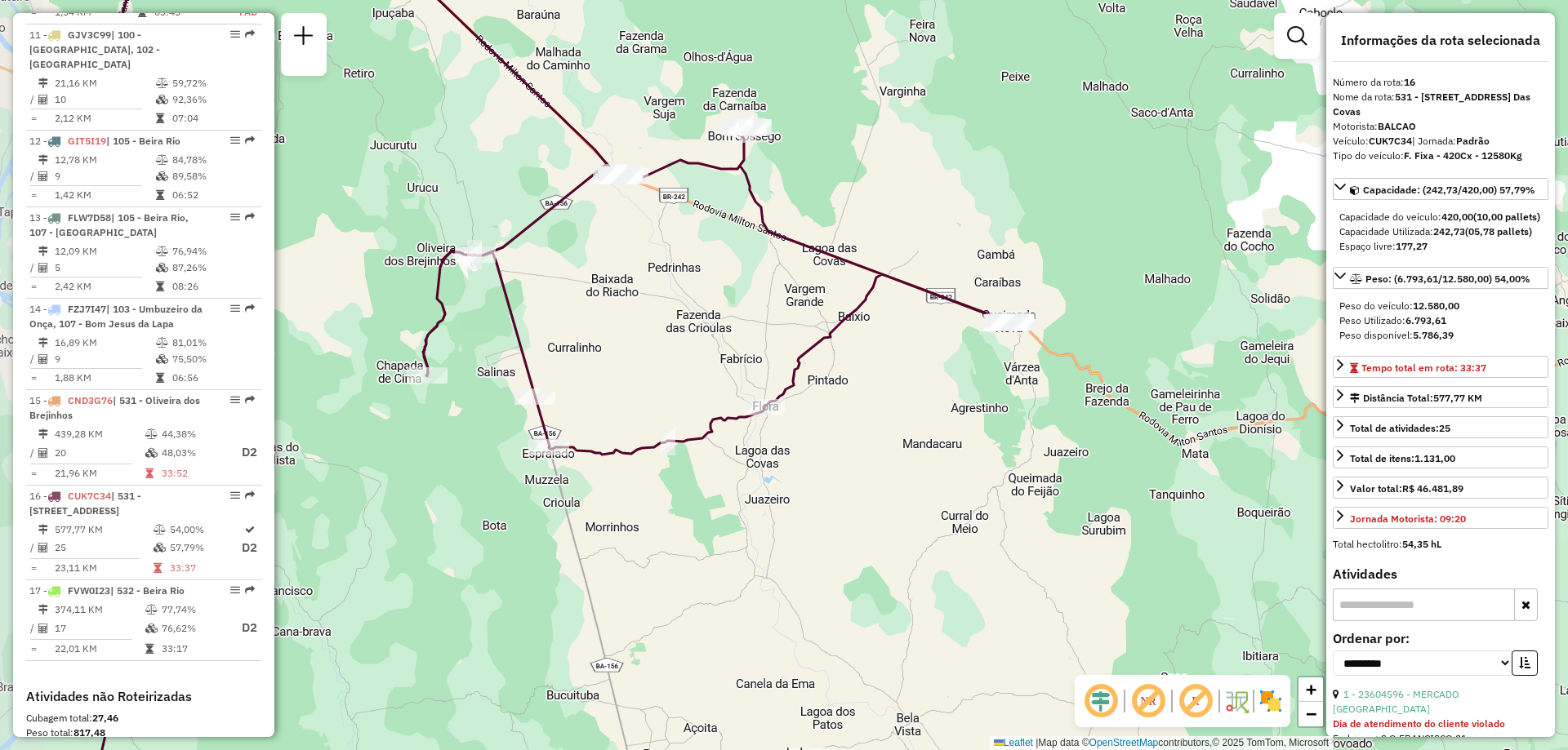
drag, startPoint x: 775, startPoint y: 424, endPoint x: 983, endPoint y: 494, distance: 219.5
click at [983, 494] on div "Janela de atendimento Grade de atendimento Capacidade Transportadoras Veículos …" at bounding box center [784, 375] width 1568 height 750
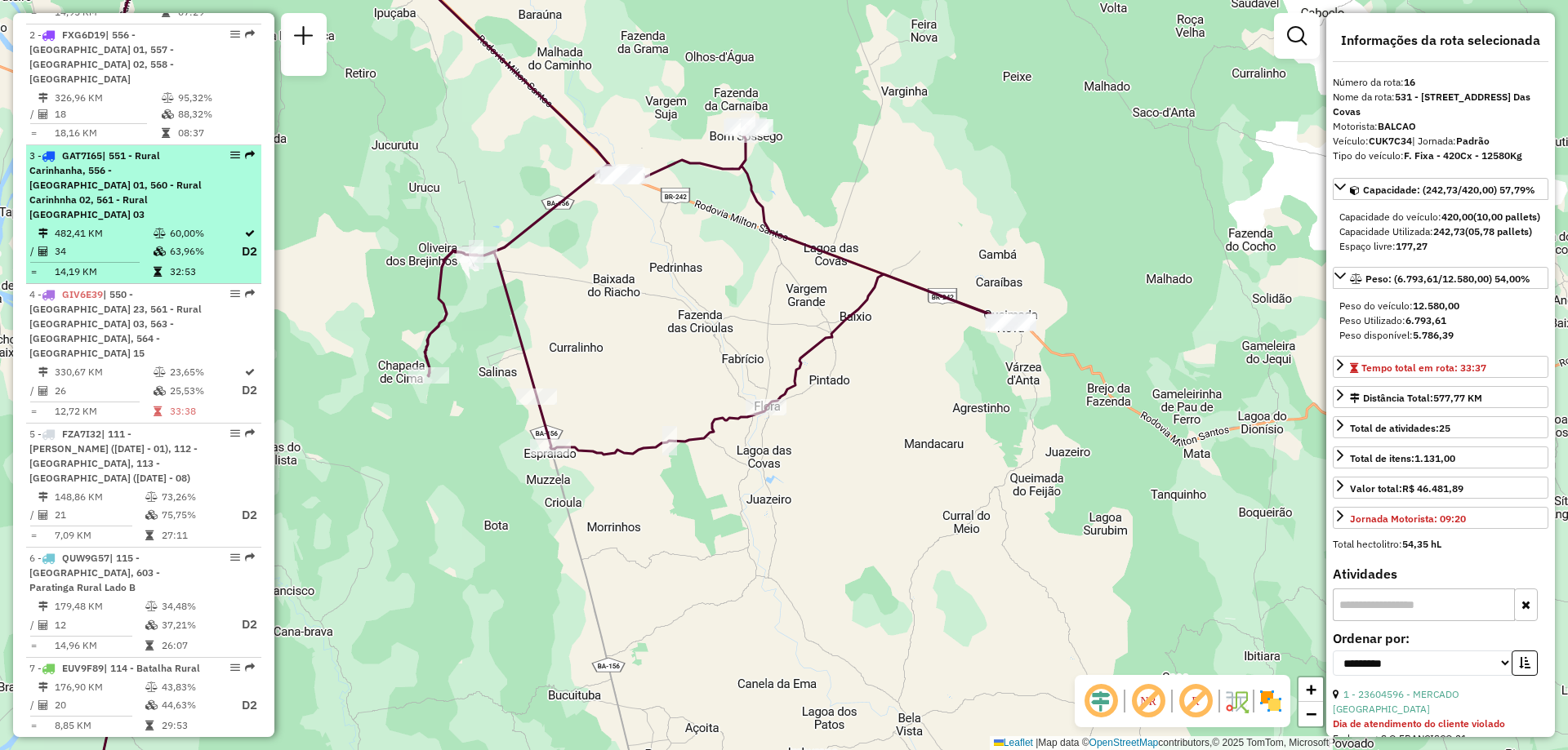
scroll to position [572, 0]
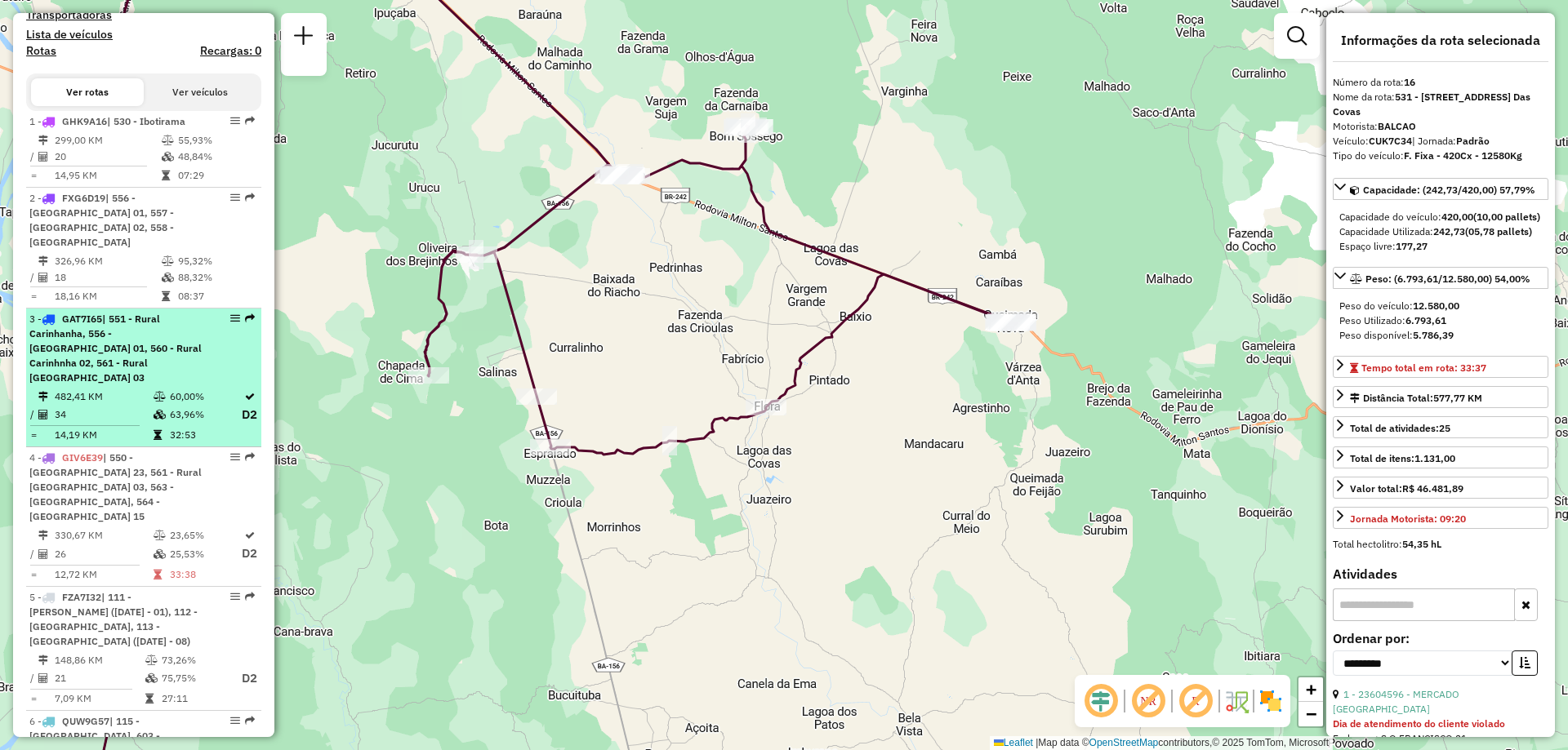
click at [87, 334] on span "| 551 - Rural Carinhanha, 556 - Carinhanha 01, 560 - Rural Carinhnha 02, 561 - …" at bounding box center [116, 348] width 173 height 71
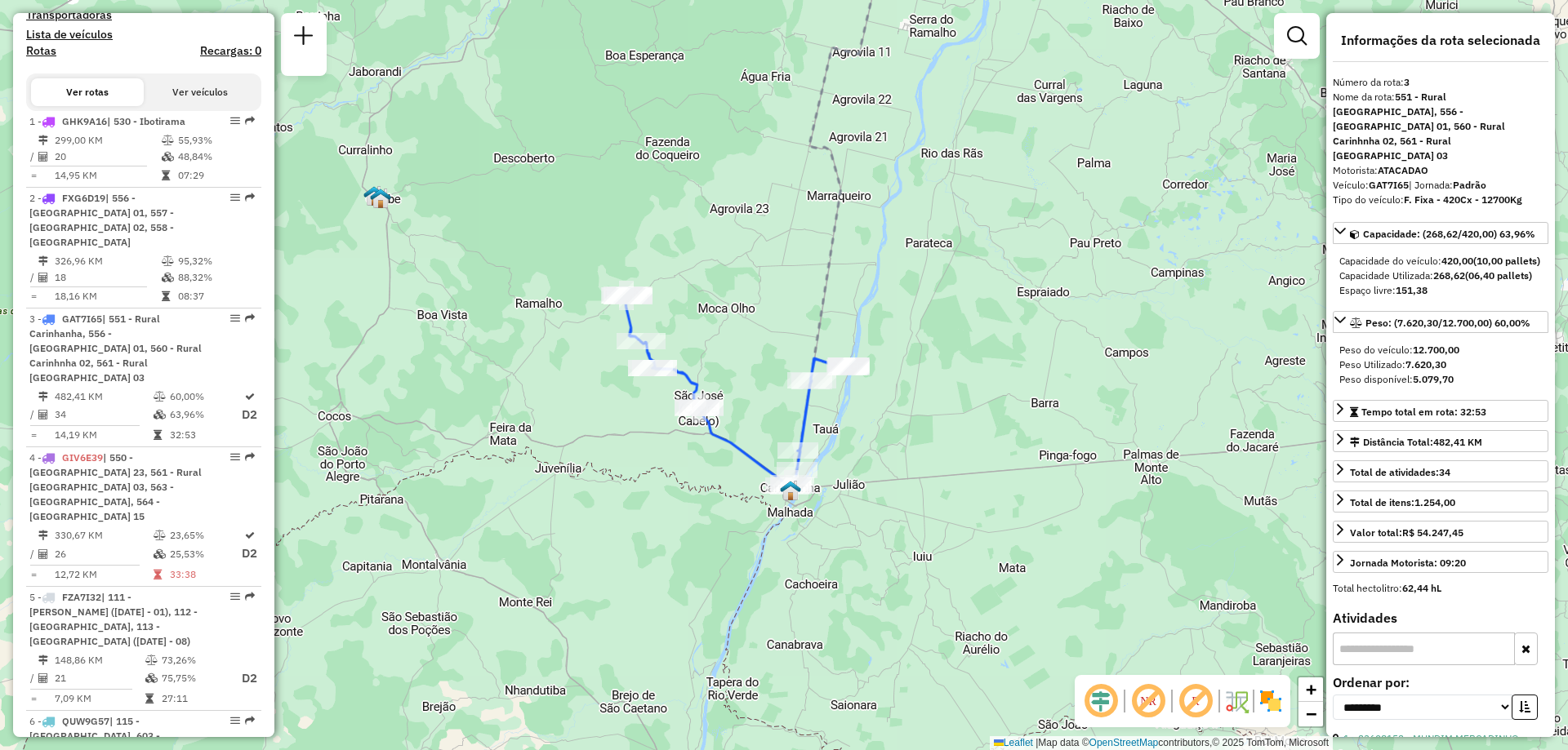
drag, startPoint x: 625, startPoint y: 506, endPoint x: 669, endPoint y: 298, distance: 212.6
click at [669, 298] on div "Janela de atendimento Grade de atendimento Capacidade Transportadoras Veículos …" at bounding box center [784, 375] width 1568 height 750
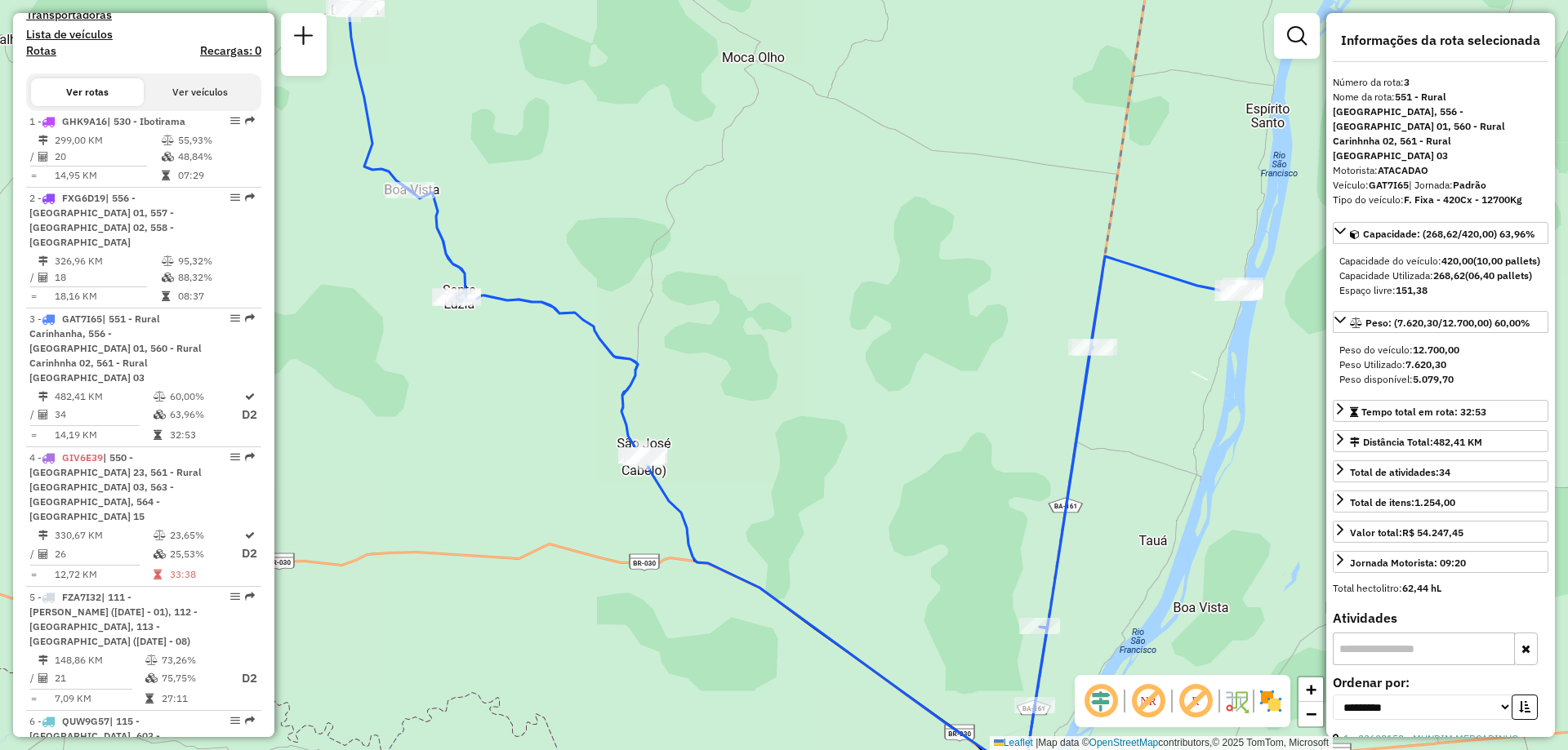
drag, startPoint x: 847, startPoint y: 327, endPoint x: 872, endPoint y: 388, distance: 65.9
click at [872, 388] on div "Janela de atendimento Grade de atendimento Capacidade Transportadoras Veículos …" at bounding box center [784, 375] width 1568 height 750
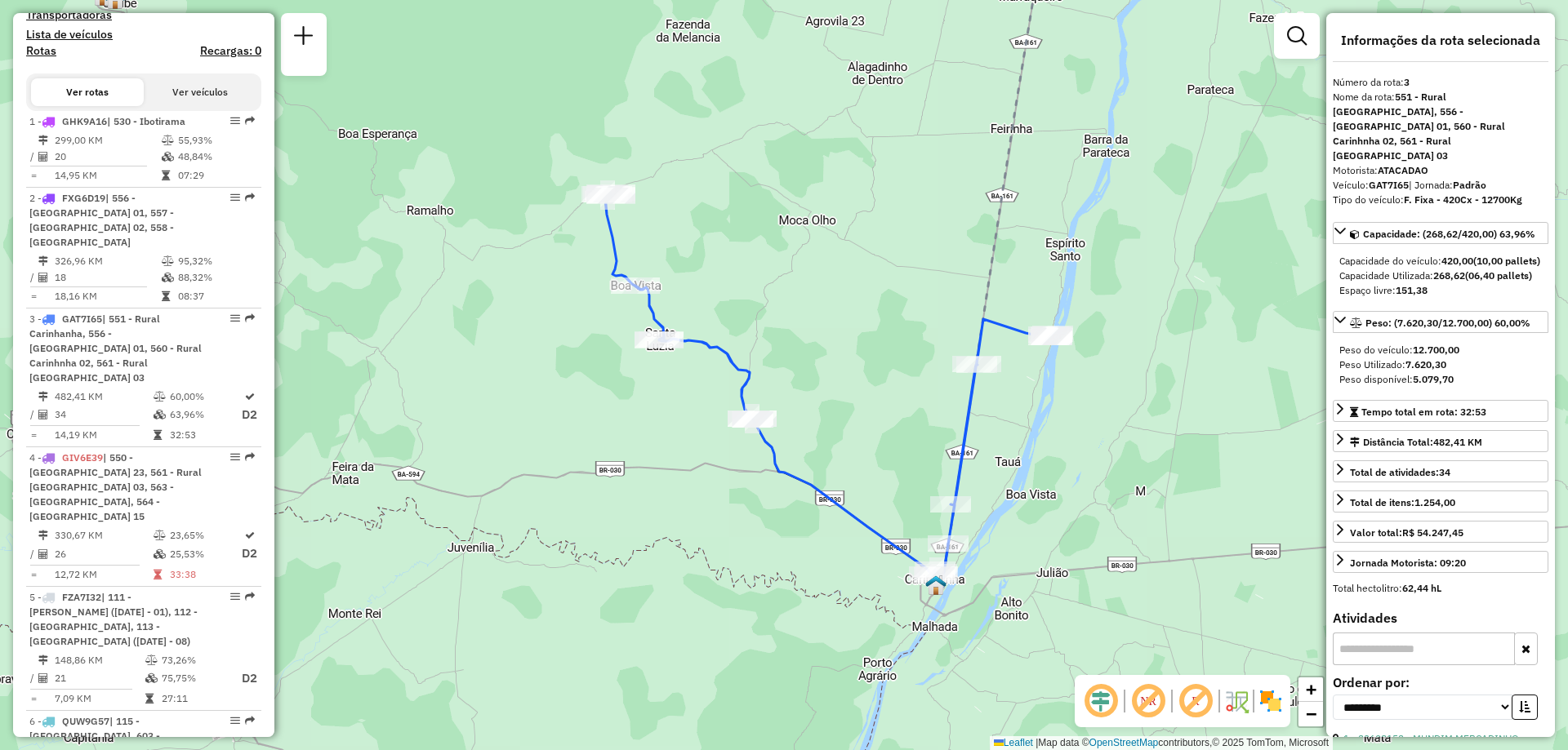
click at [1185, 465] on div "Janela de atendimento Grade de atendimento Capacidade Transportadoras Veículos …" at bounding box center [784, 375] width 1568 height 750
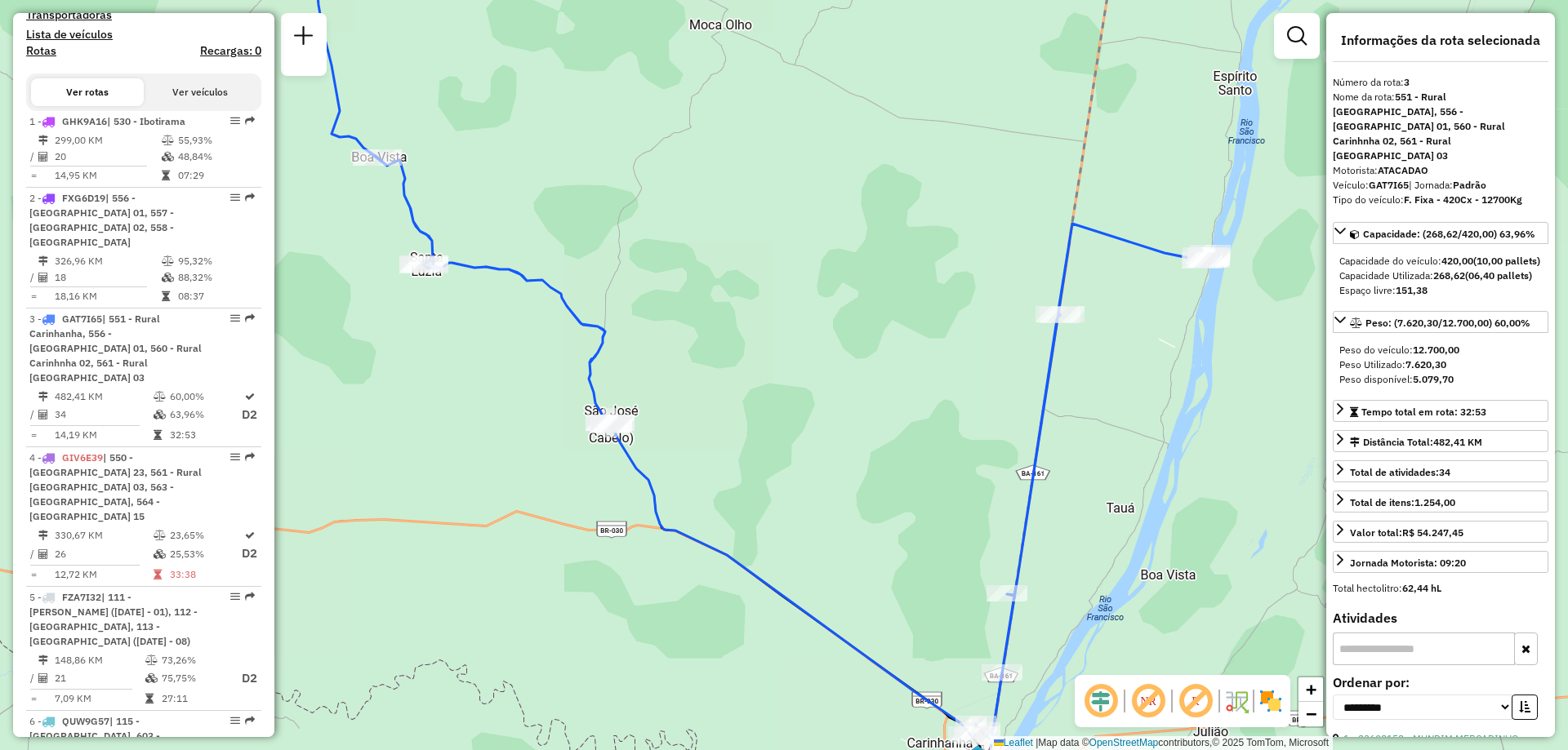
drag, startPoint x: 874, startPoint y: 358, endPoint x: 806, endPoint y: 287, distance: 98.3
click at [806, 287] on div "Janela de atendimento Grade de atendimento Capacidade Transportadoras Veículos …" at bounding box center [784, 375] width 1568 height 750
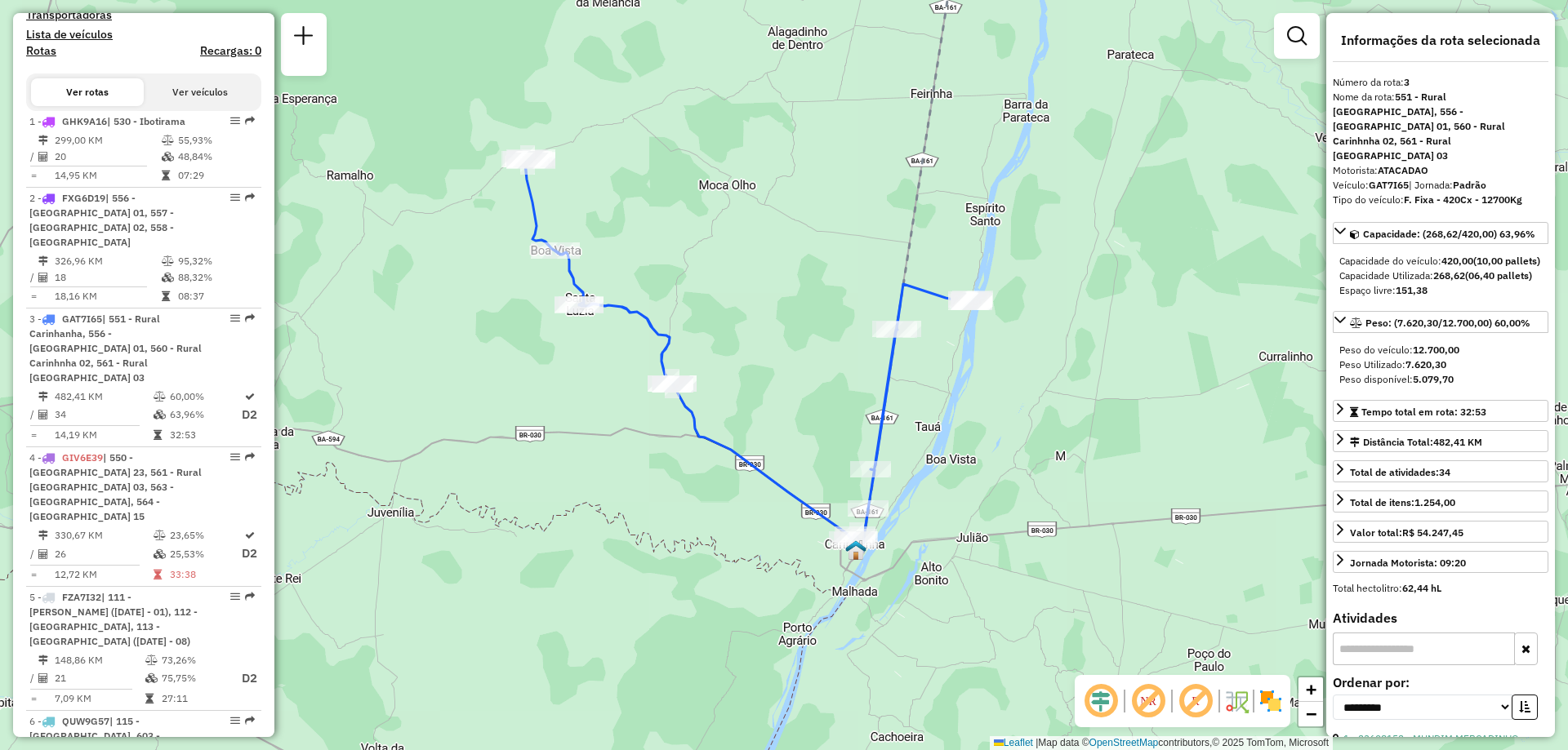
drag, startPoint x: 806, startPoint y: 287, endPoint x: 770, endPoint y: 316, distance: 46.2
click at [770, 316] on div "Janela de atendimento Grade de atendimento Capacidade Transportadoras Veículos …" at bounding box center [784, 375] width 1568 height 750
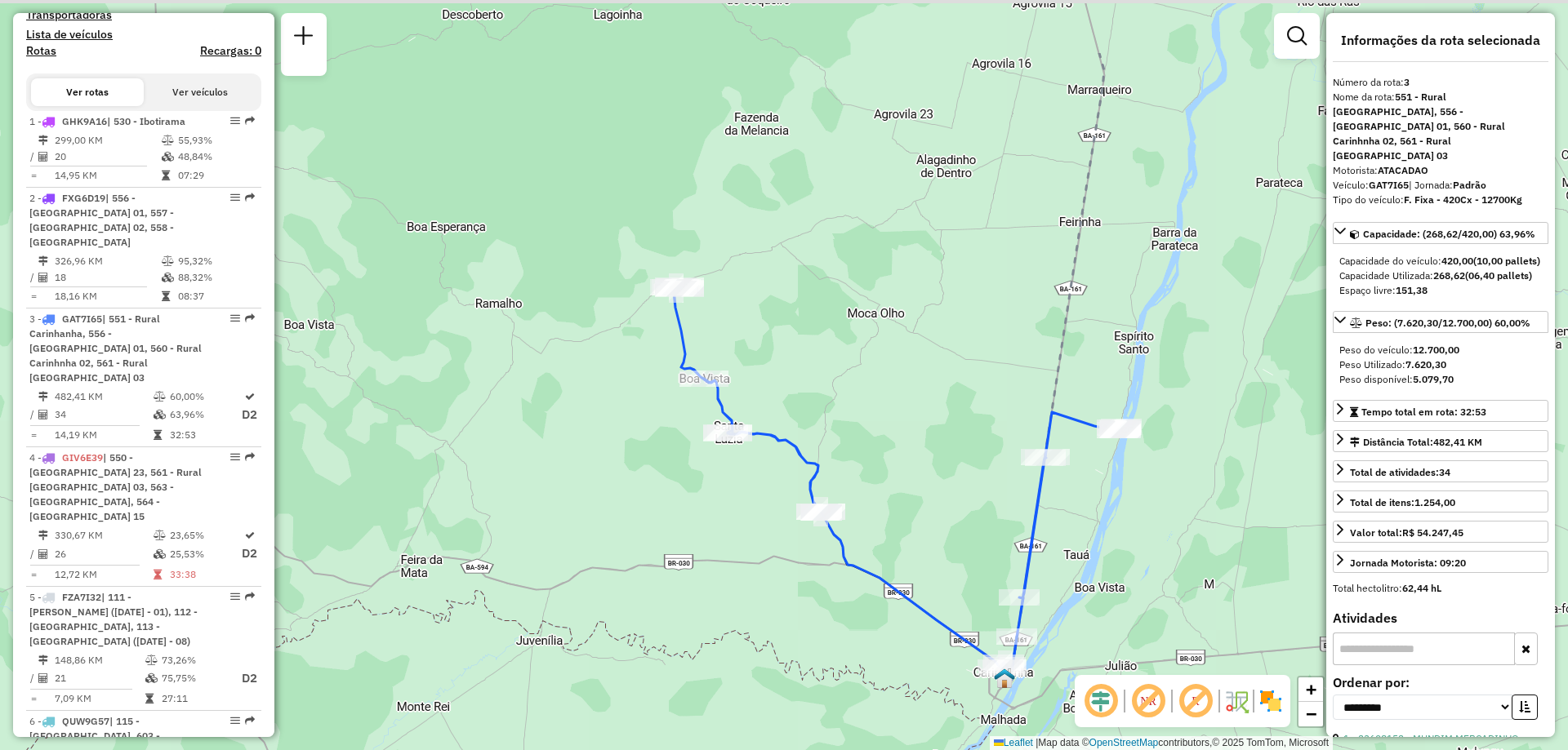
drag, startPoint x: 585, startPoint y: 192, endPoint x: 725, endPoint y: 317, distance: 187.7
click at [725, 317] on div "Janela de atendimento Grade de atendimento Capacidade Transportadoras Veículos …" at bounding box center [784, 375] width 1568 height 750
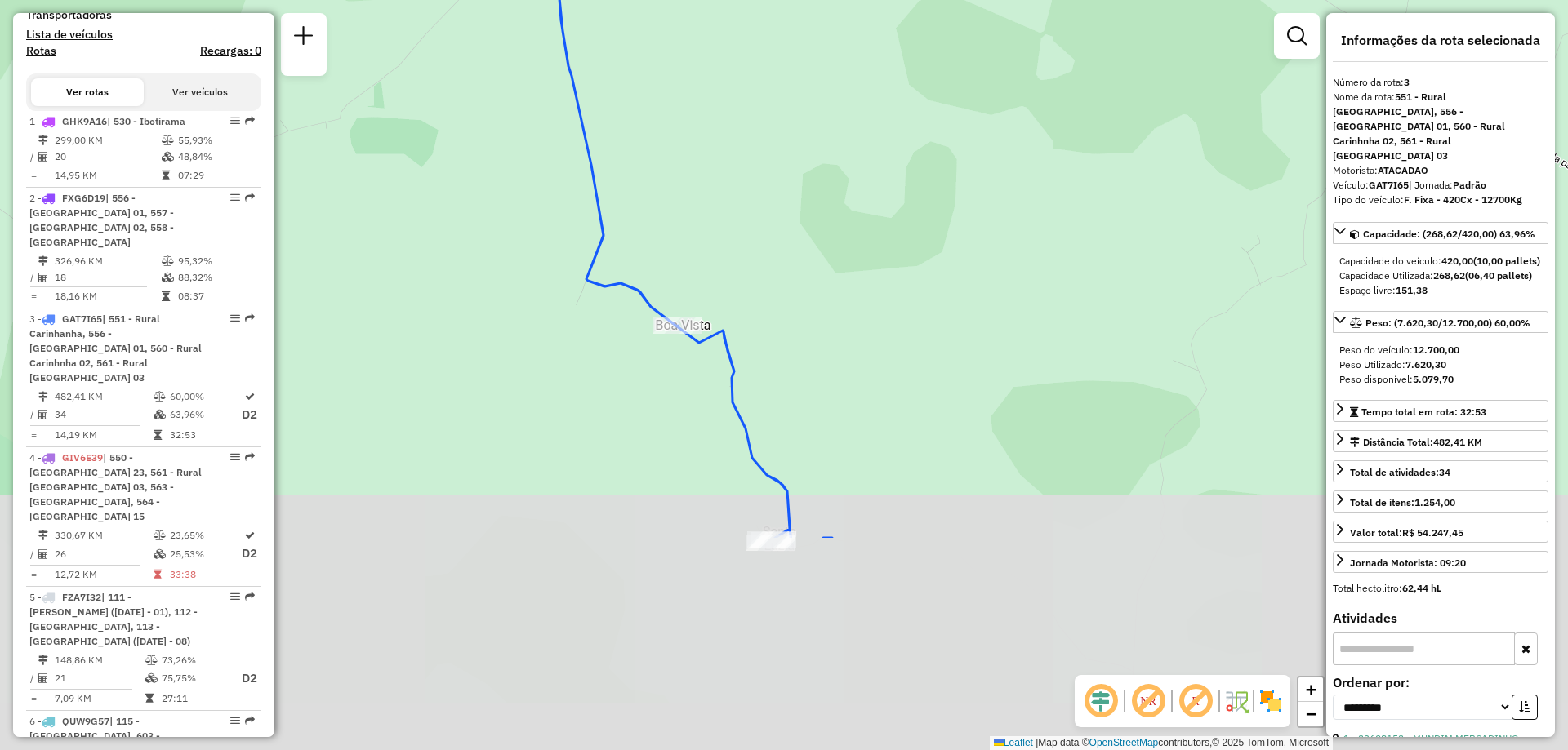
drag, startPoint x: 838, startPoint y: 411, endPoint x: 740, endPoint y: 101, distance: 325.1
click at [740, 101] on div "Janela de atendimento Grade de atendimento Capacidade Transportadoras Veículos …" at bounding box center [784, 375] width 1568 height 750
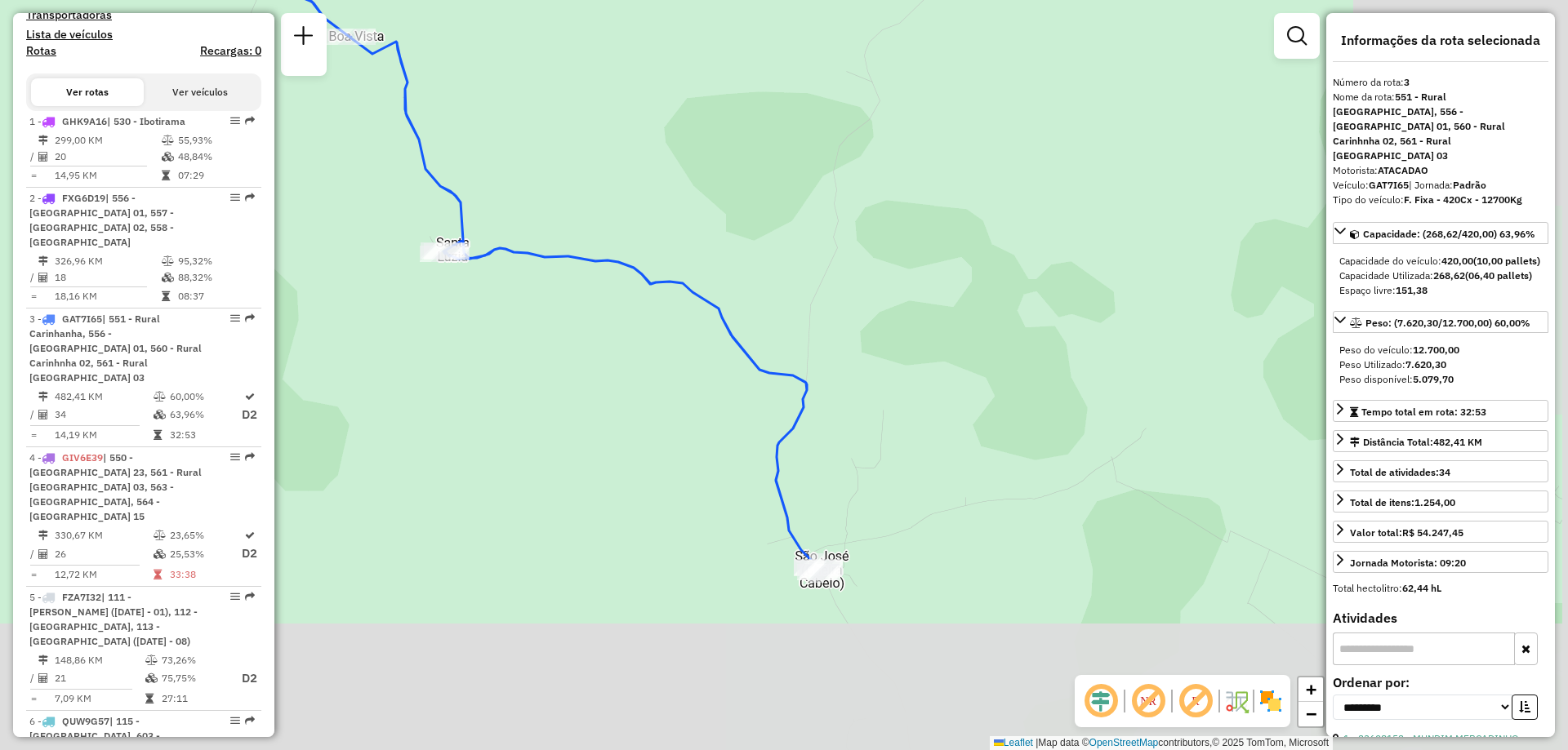
drag, startPoint x: 1161, startPoint y: 476, endPoint x: 864, endPoint y: 226, distance: 388.2
click at [839, 201] on div "Janela de atendimento Grade de atendimento Capacidade Transportadoras Veículos …" at bounding box center [784, 375] width 1568 height 750
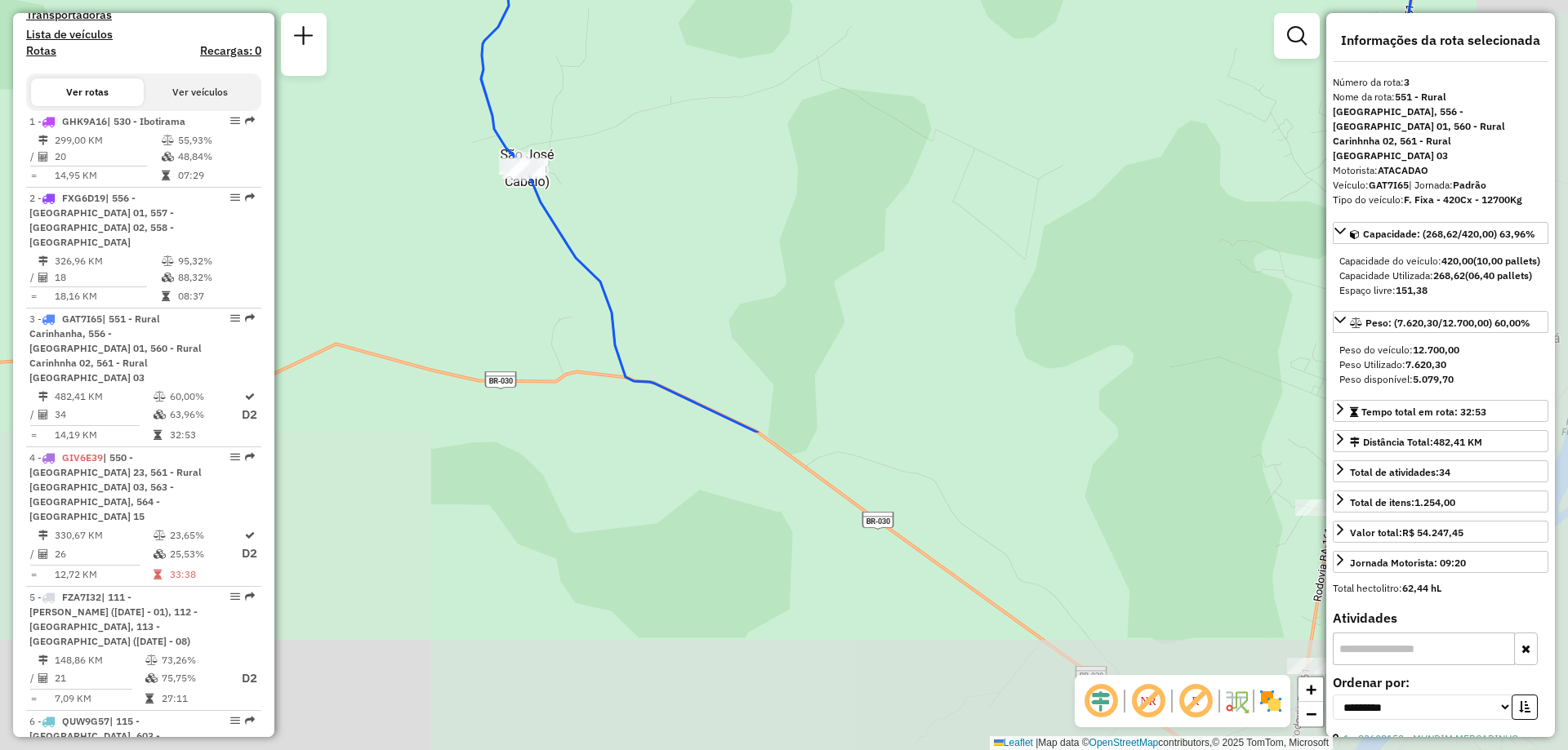
drag, startPoint x: 1171, startPoint y: 604, endPoint x: 880, endPoint y: 211, distance: 489.0
click at [880, 211] on div "Janela de atendimento Grade de atendimento Capacidade Transportadoras Veículos …" at bounding box center [784, 375] width 1568 height 750
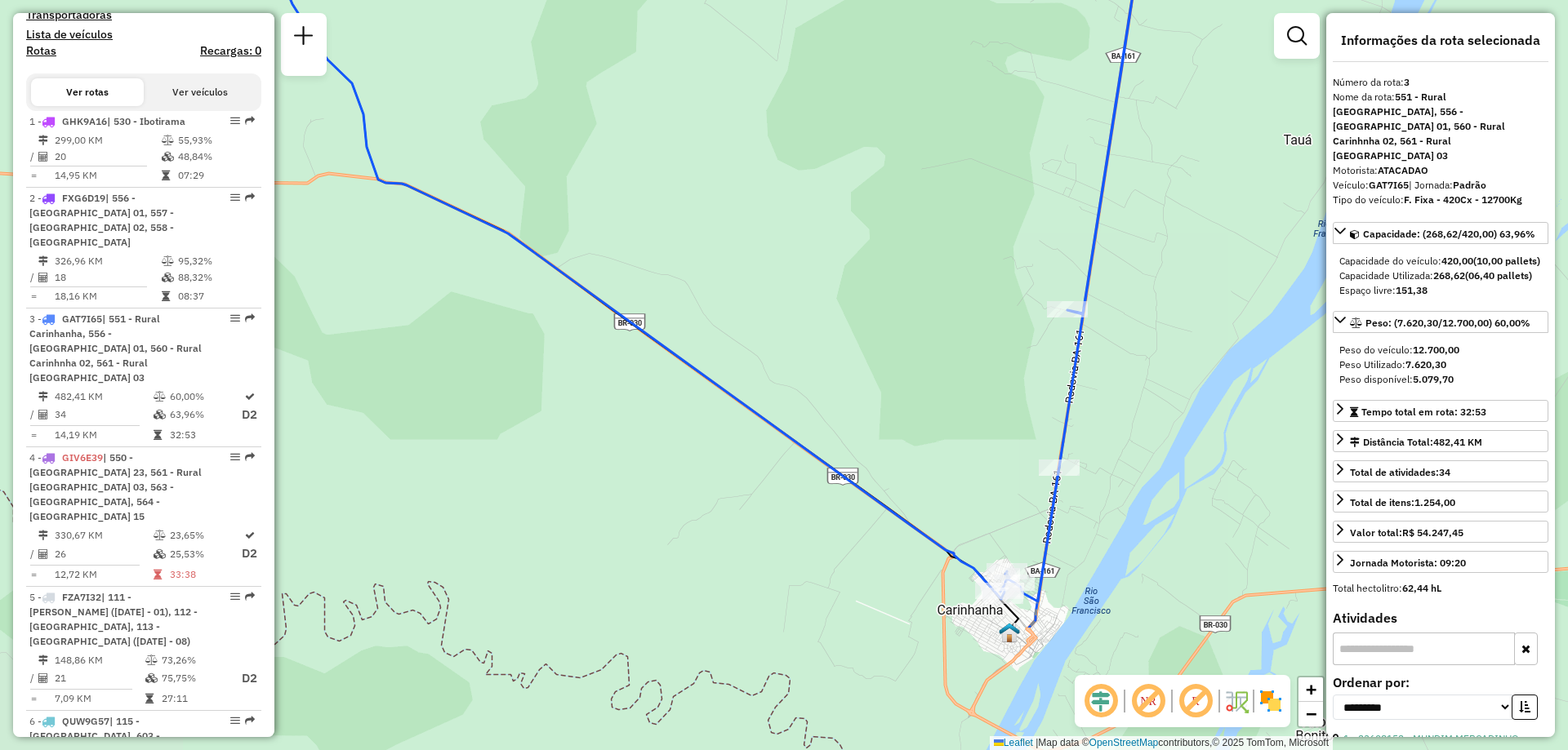
drag, startPoint x: 1189, startPoint y: 505, endPoint x: 941, endPoint y: 307, distance: 317.3
click at [941, 307] on div "Janela de atendimento Grade de atendimento Capacidade Transportadoras Veículos …" at bounding box center [784, 375] width 1568 height 750
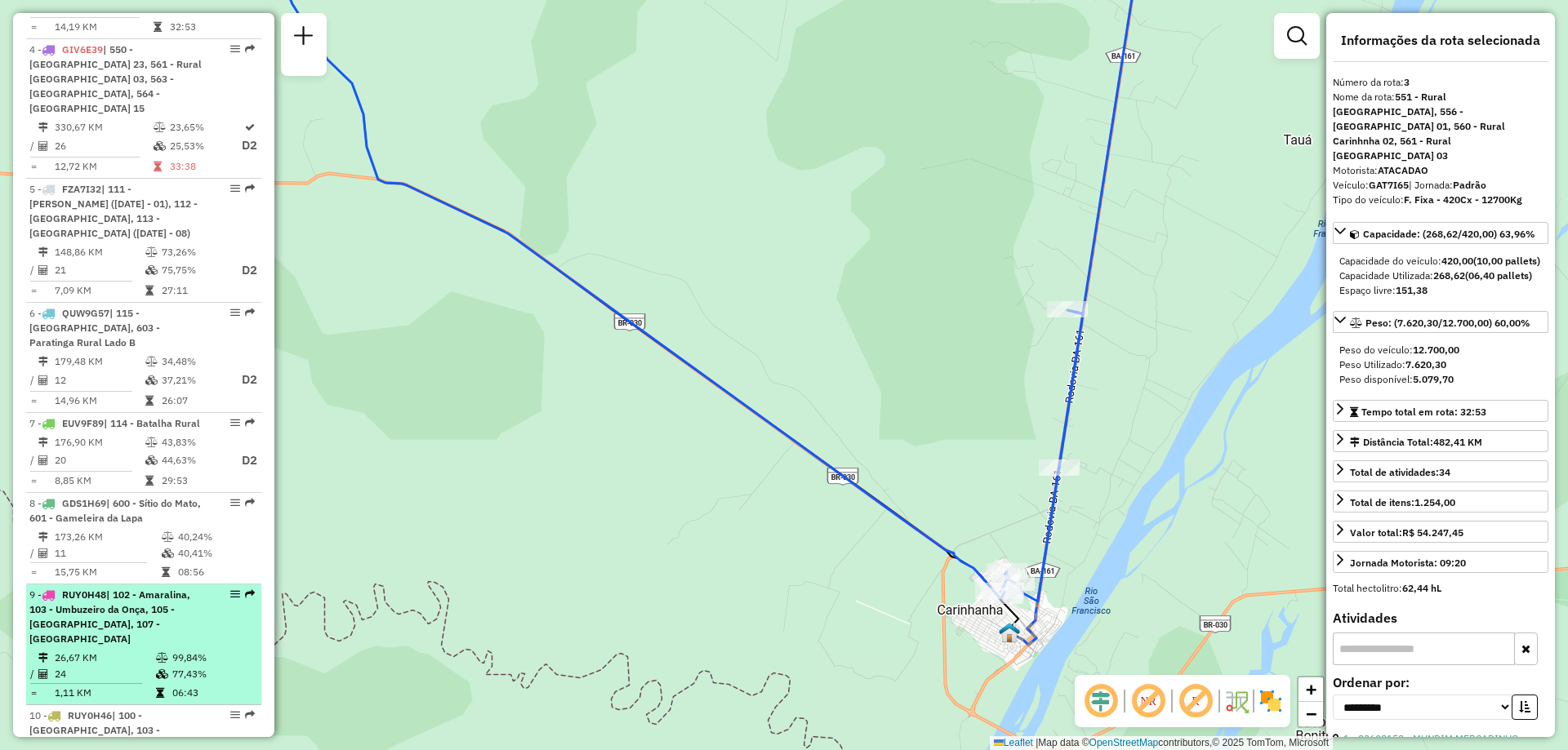
scroll to position [1062, 0]
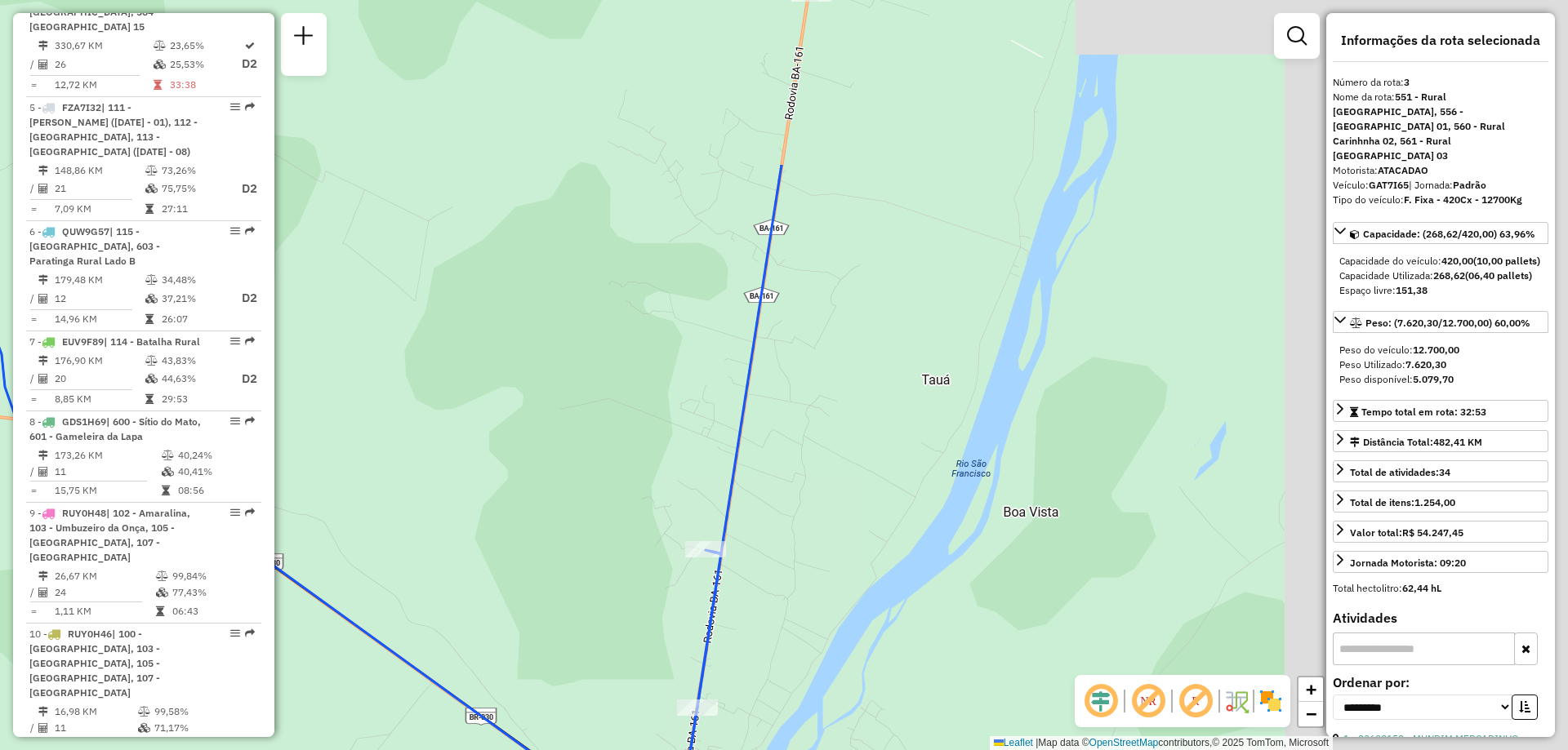
drag, startPoint x: 873, startPoint y: 330, endPoint x: 546, endPoint y: 646, distance: 454.7
click at [458, 701] on div "Janela de atendimento Grade de atendimento Capacidade Transportadoras Veículos …" at bounding box center [784, 375] width 1568 height 750
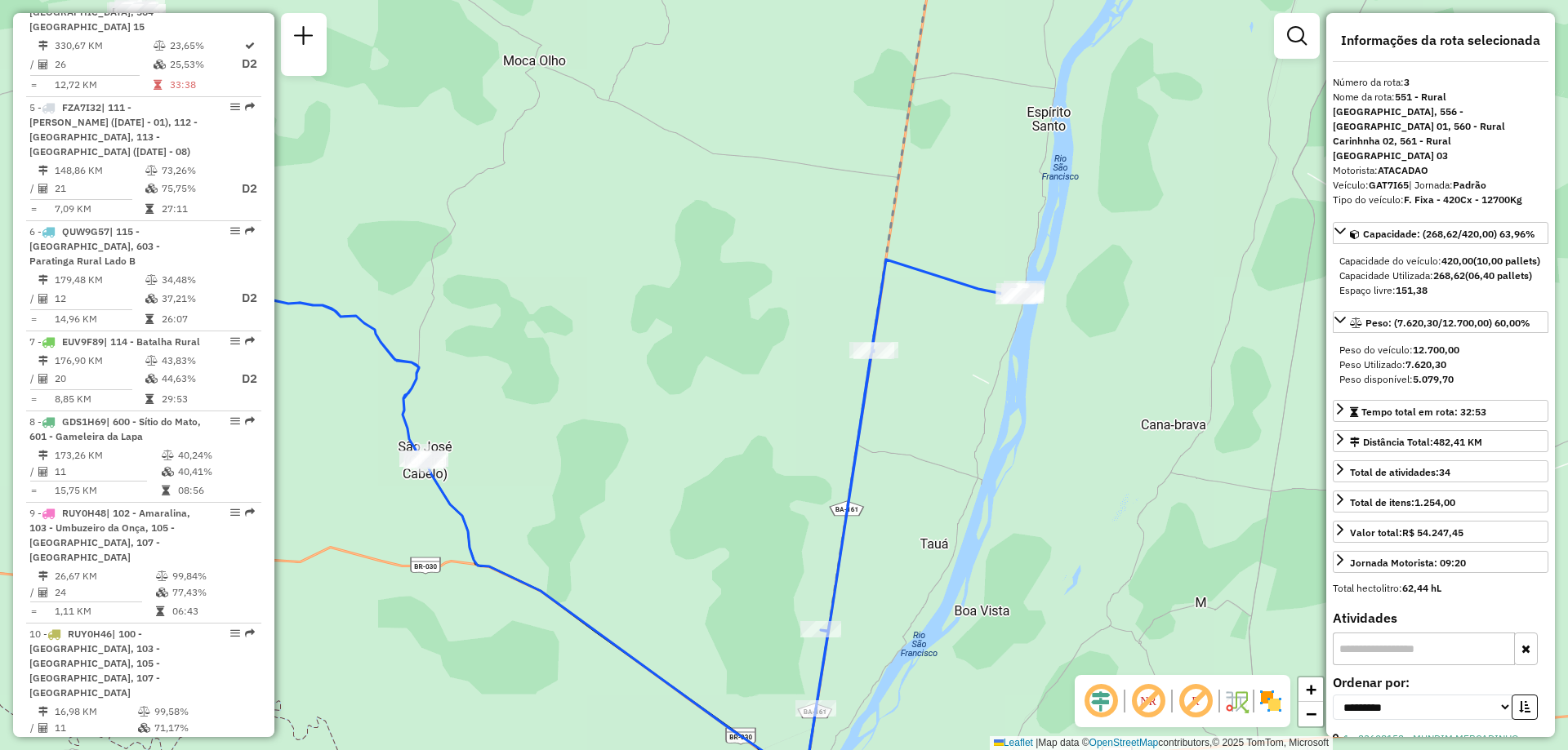
drag, startPoint x: 550, startPoint y: 511, endPoint x: 755, endPoint y: 618, distance: 231.2
click at [755, 618] on div "Janela de atendimento Grade de atendimento Capacidade Transportadoras Veículos …" at bounding box center [784, 375] width 1568 height 750
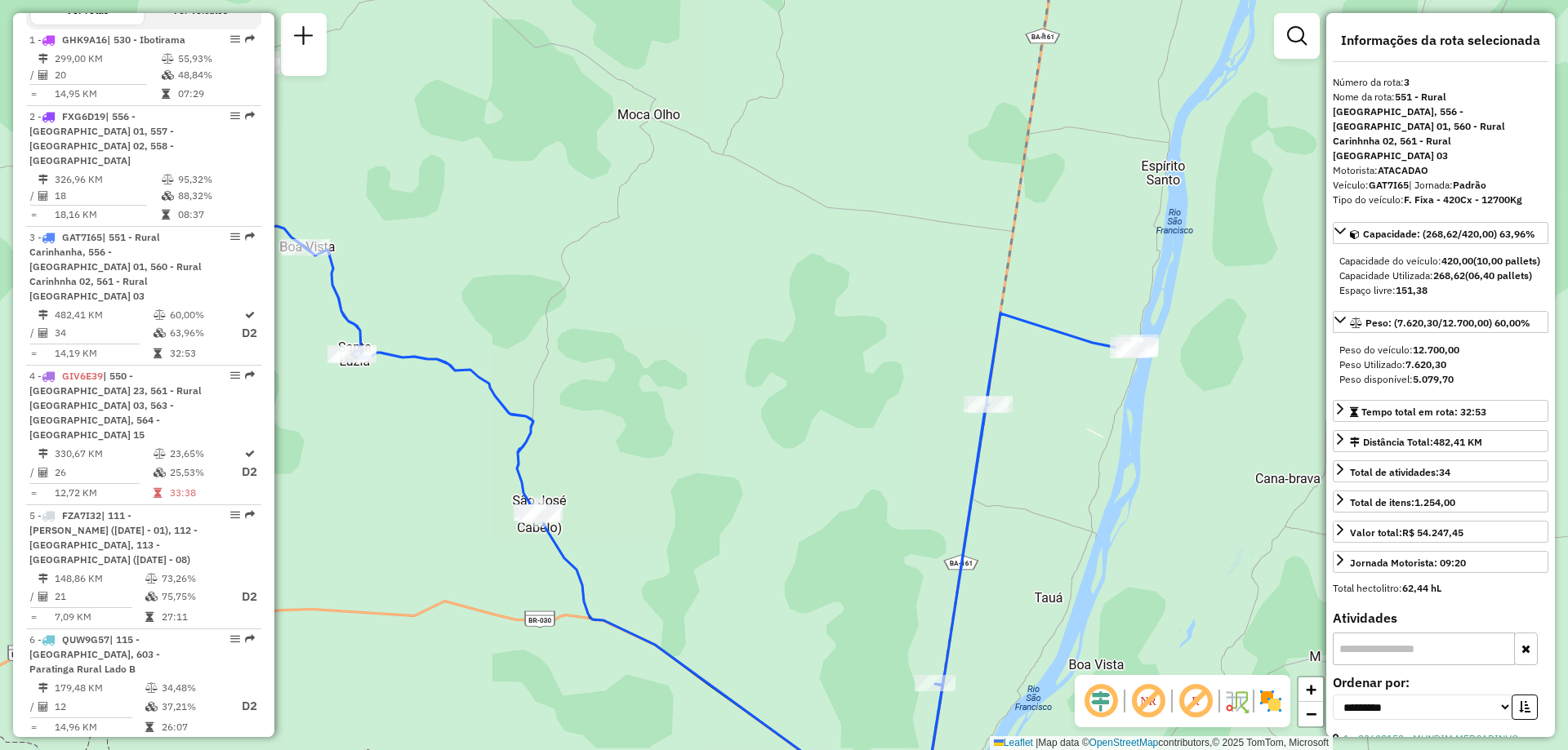
scroll to position [572, 0]
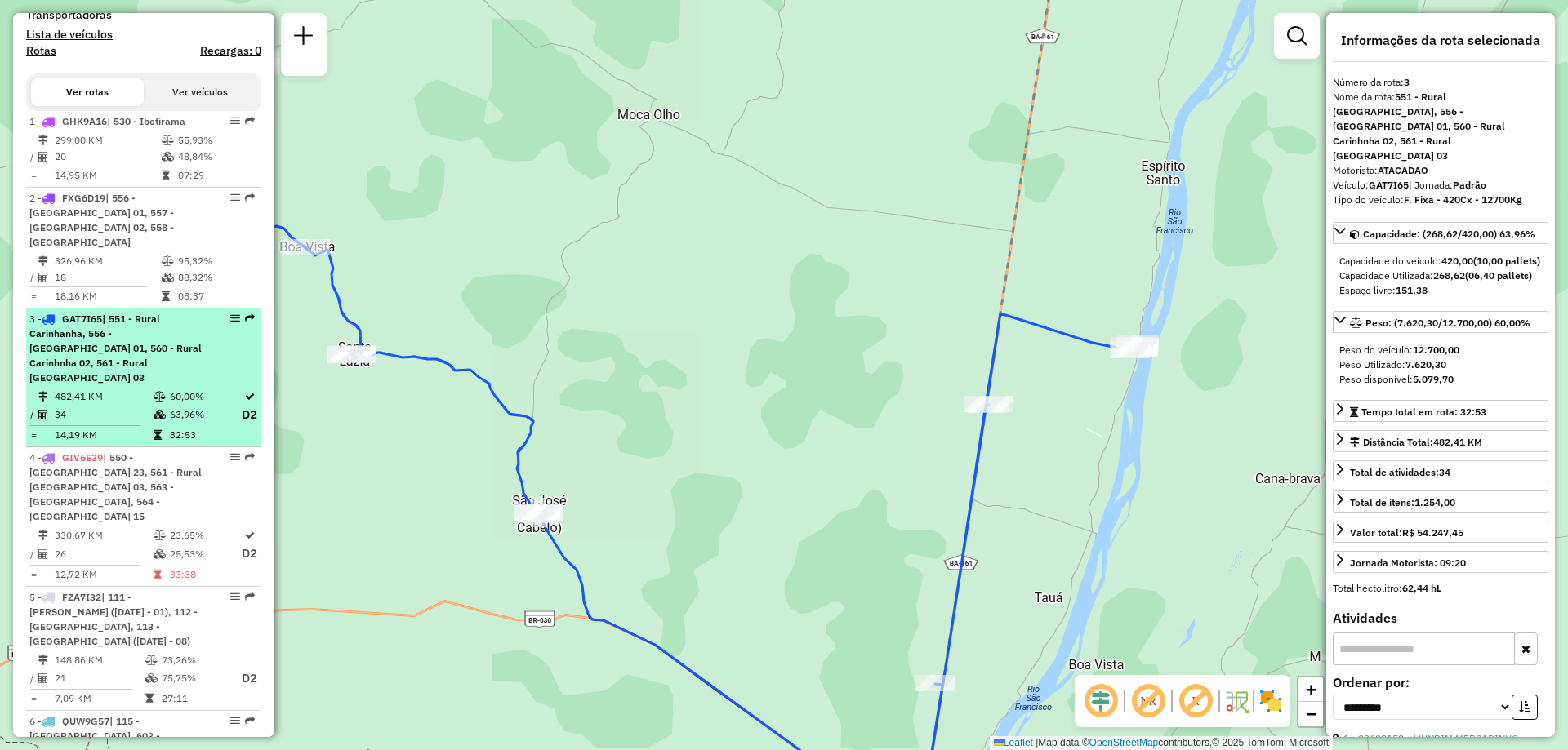
click at [132, 353] on span "| 551 - Rural Carinhanha, 556 - Carinhanha 01, 560 - Rural Carinhnha 02, 561 - …" at bounding box center [116, 348] width 173 height 71
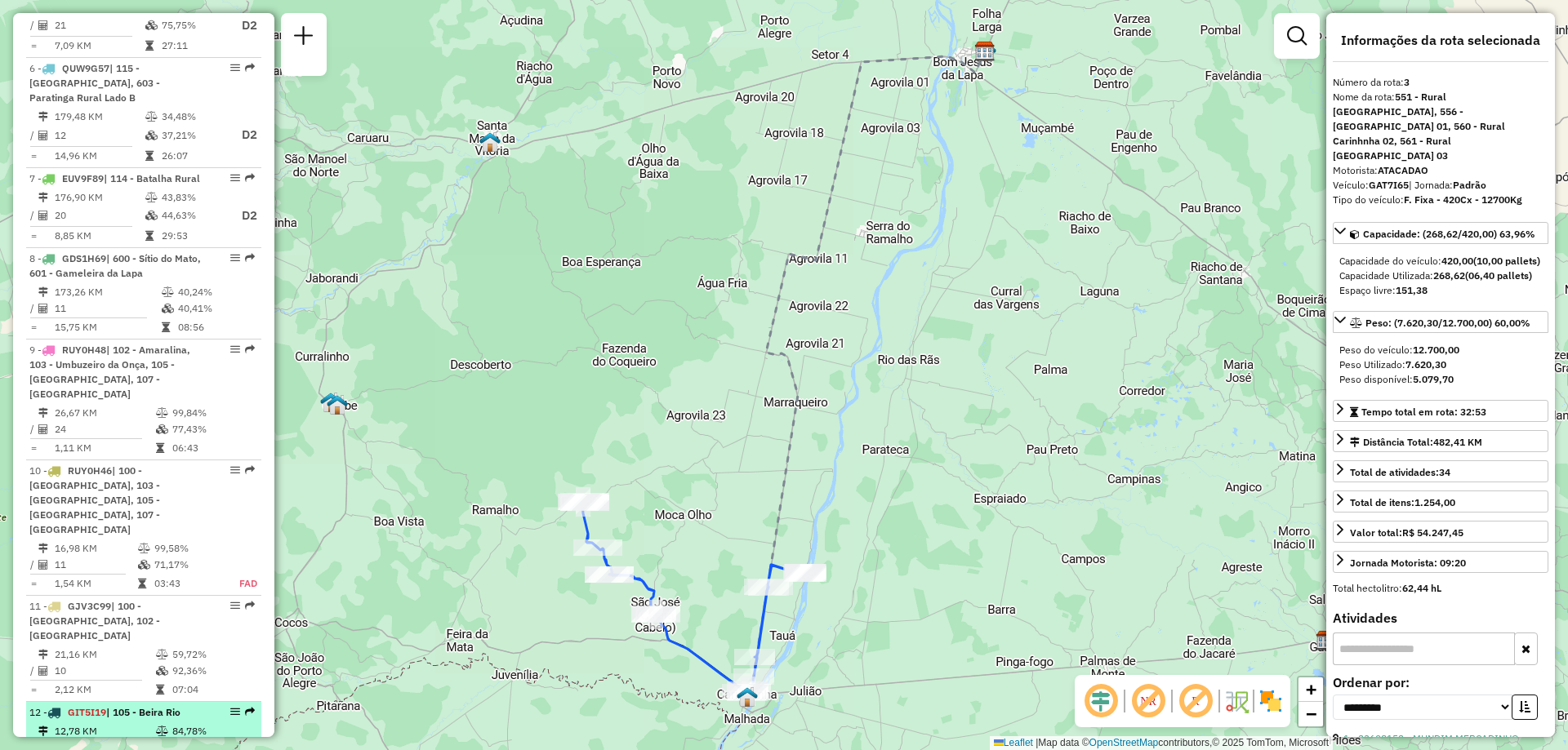
scroll to position [1306, 0]
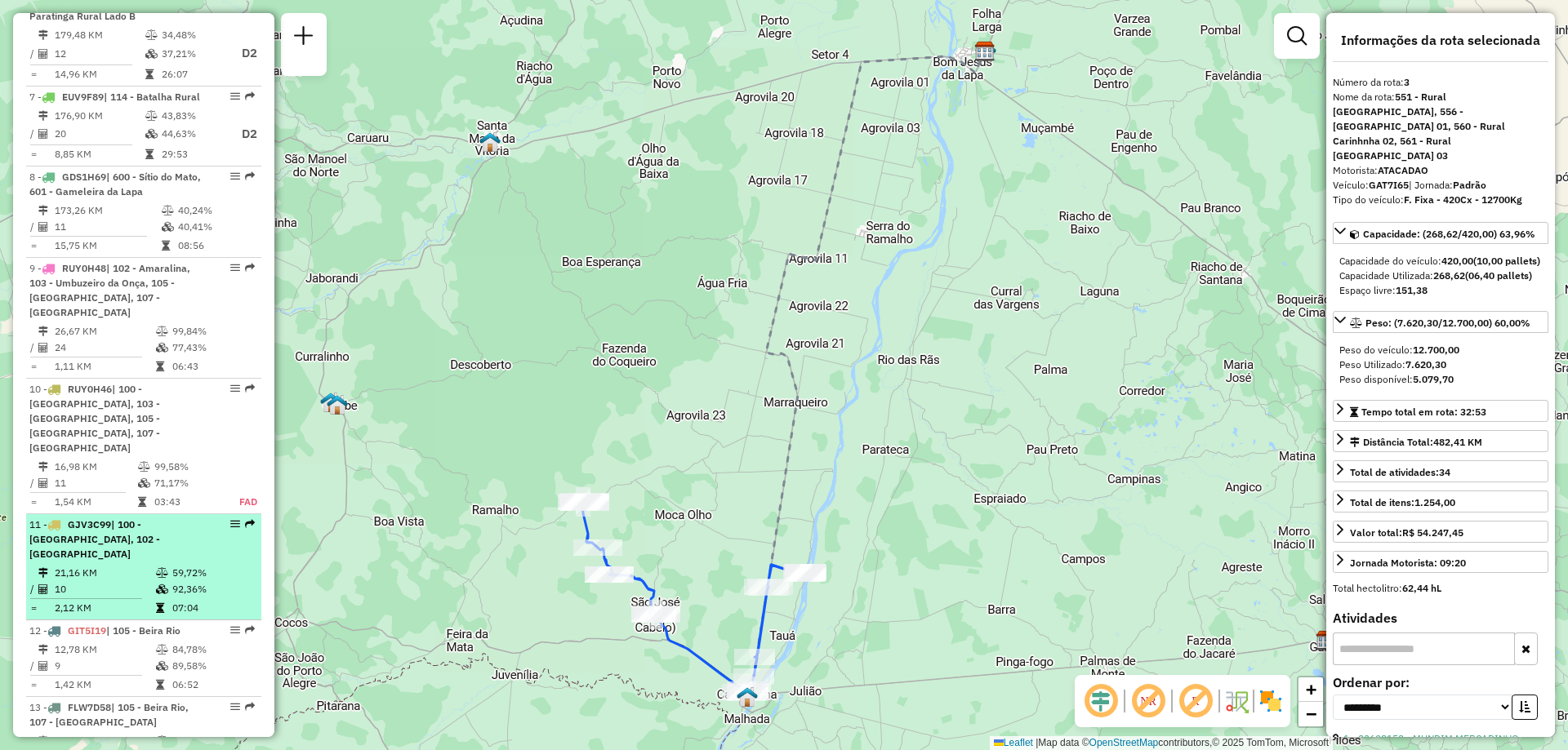
click at [132, 519] on span "| 100 - Lagoa Grande, 102 - Amaralina" at bounding box center [95, 539] width 131 height 42
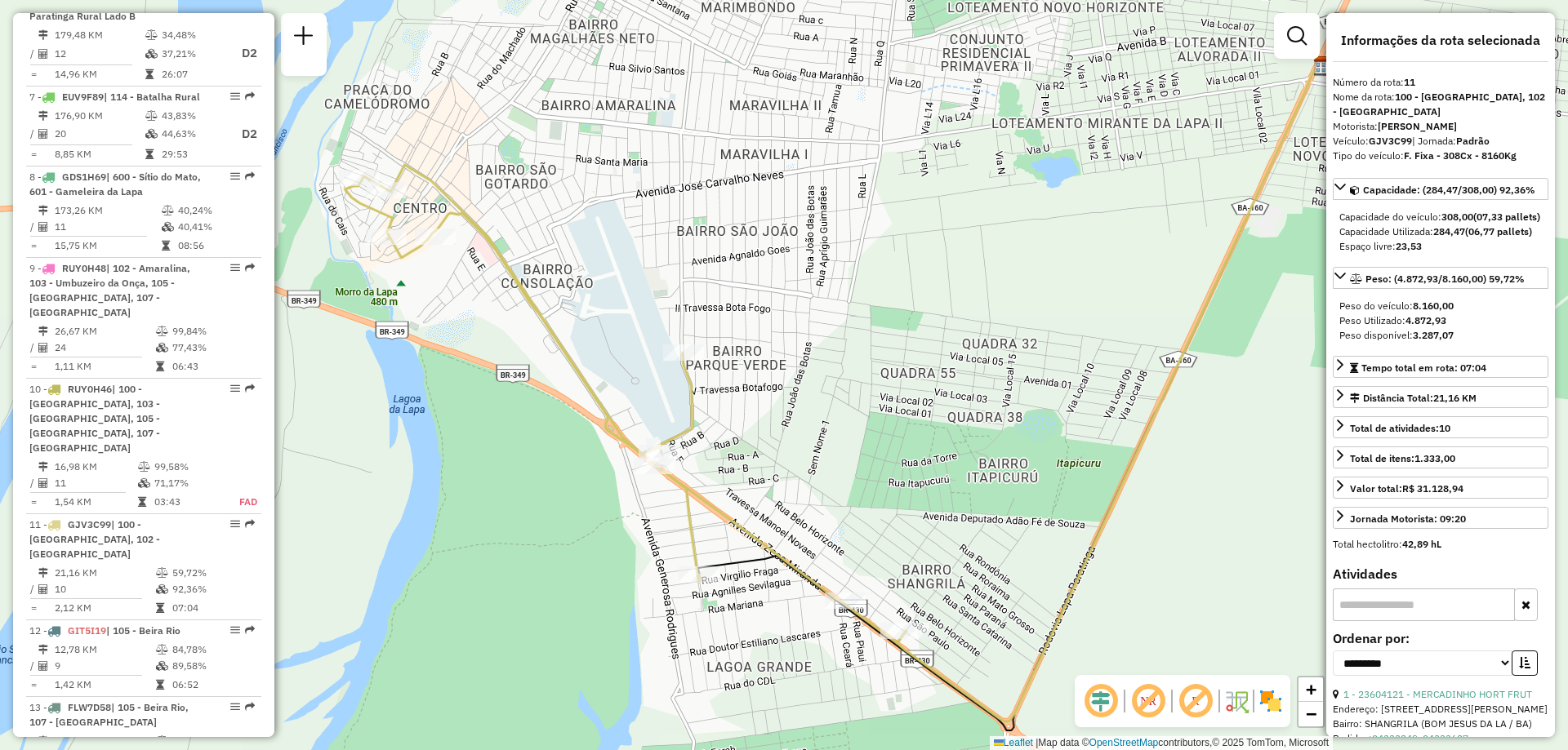
drag, startPoint x: 839, startPoint y: 448, endPoint x: 887, endPoint y: 469, distance: 52.4
click at [887, 469] on div "Janela de atendimento Grade de atendimento Capacidade Transportadoras Veículos …" at bounding box center [784, 375] width 1568 height 750
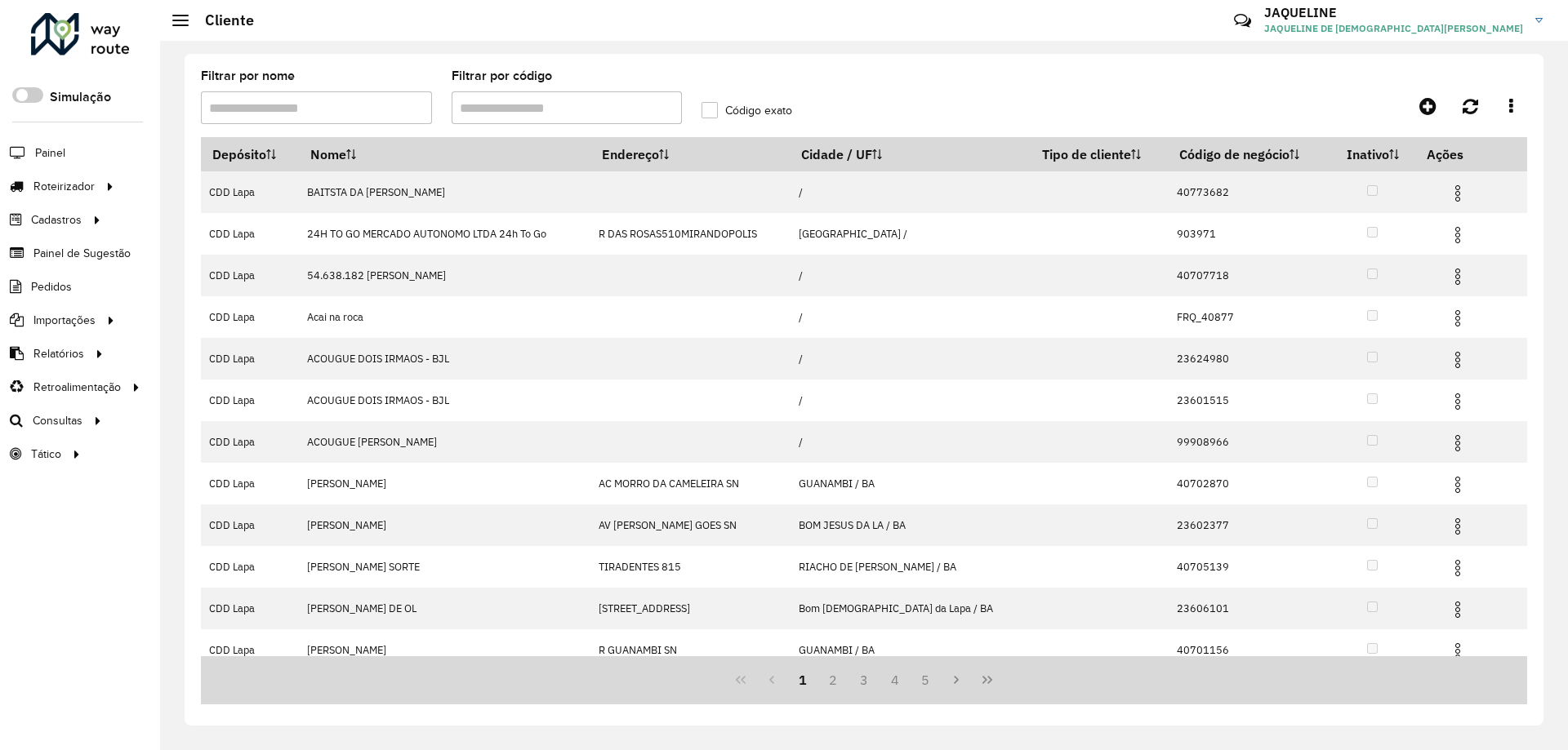
click at [580, 108] on input "Filtrar por código" at bounding box center [567, 107] width 231 height 33
type input "*"
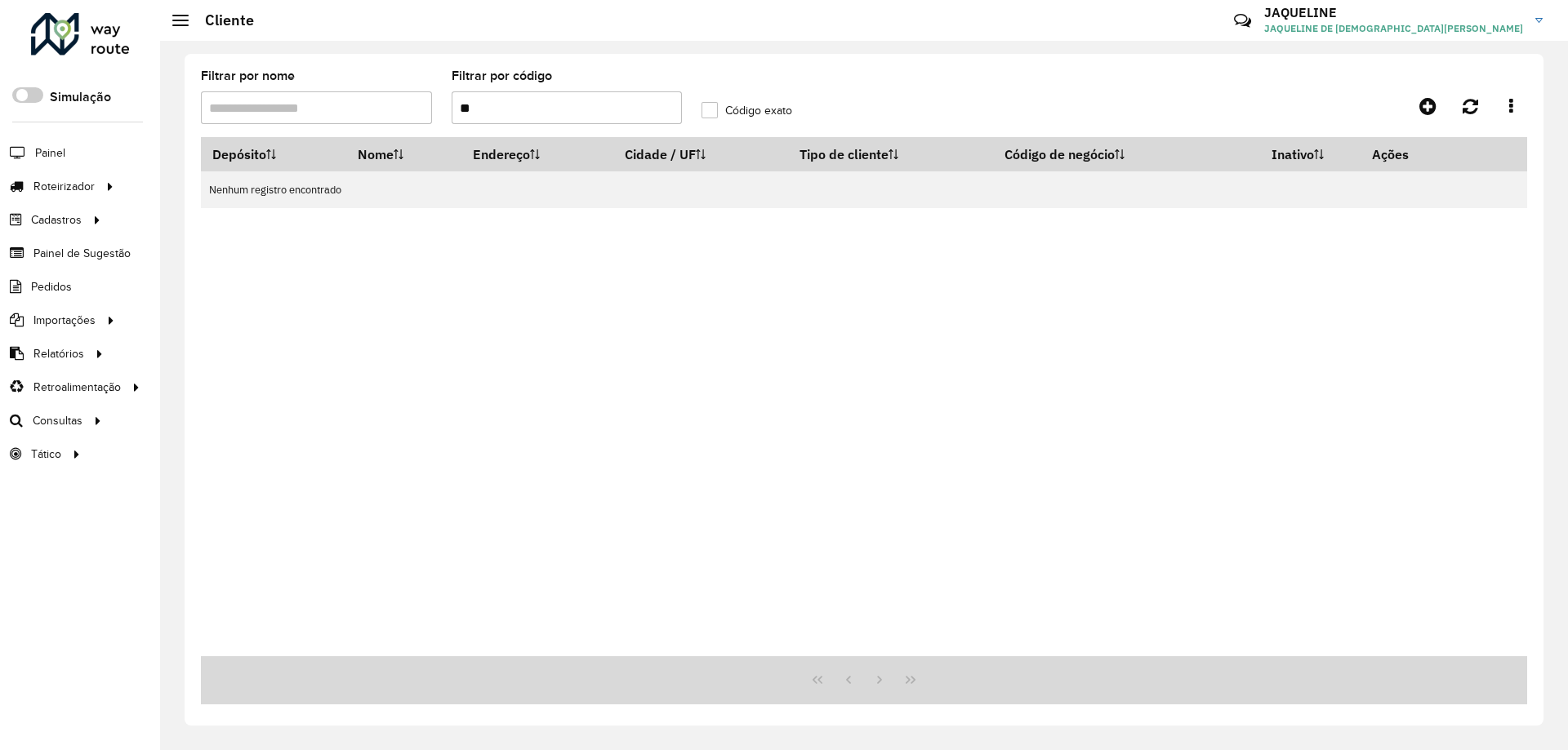
type input "*"
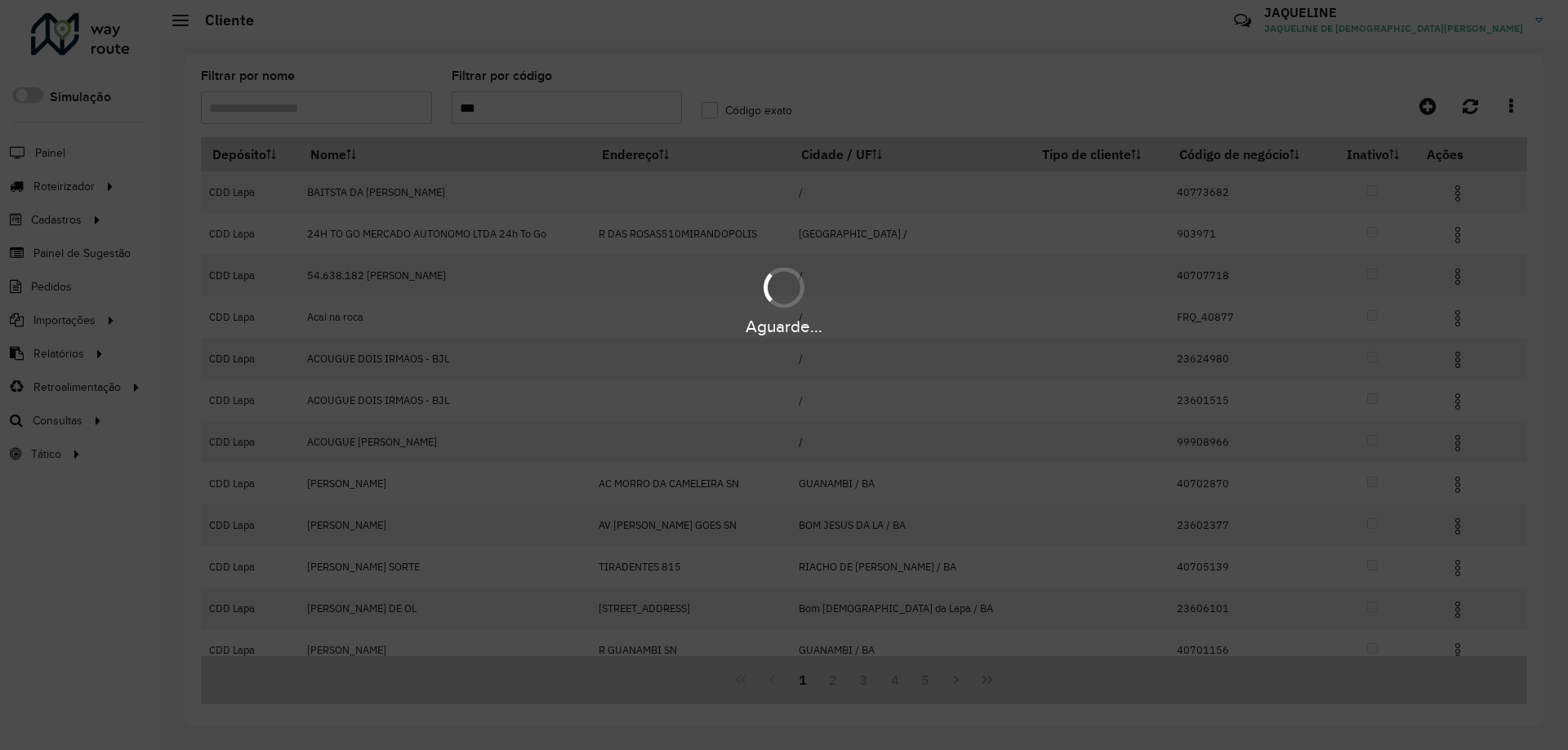
type input "****"
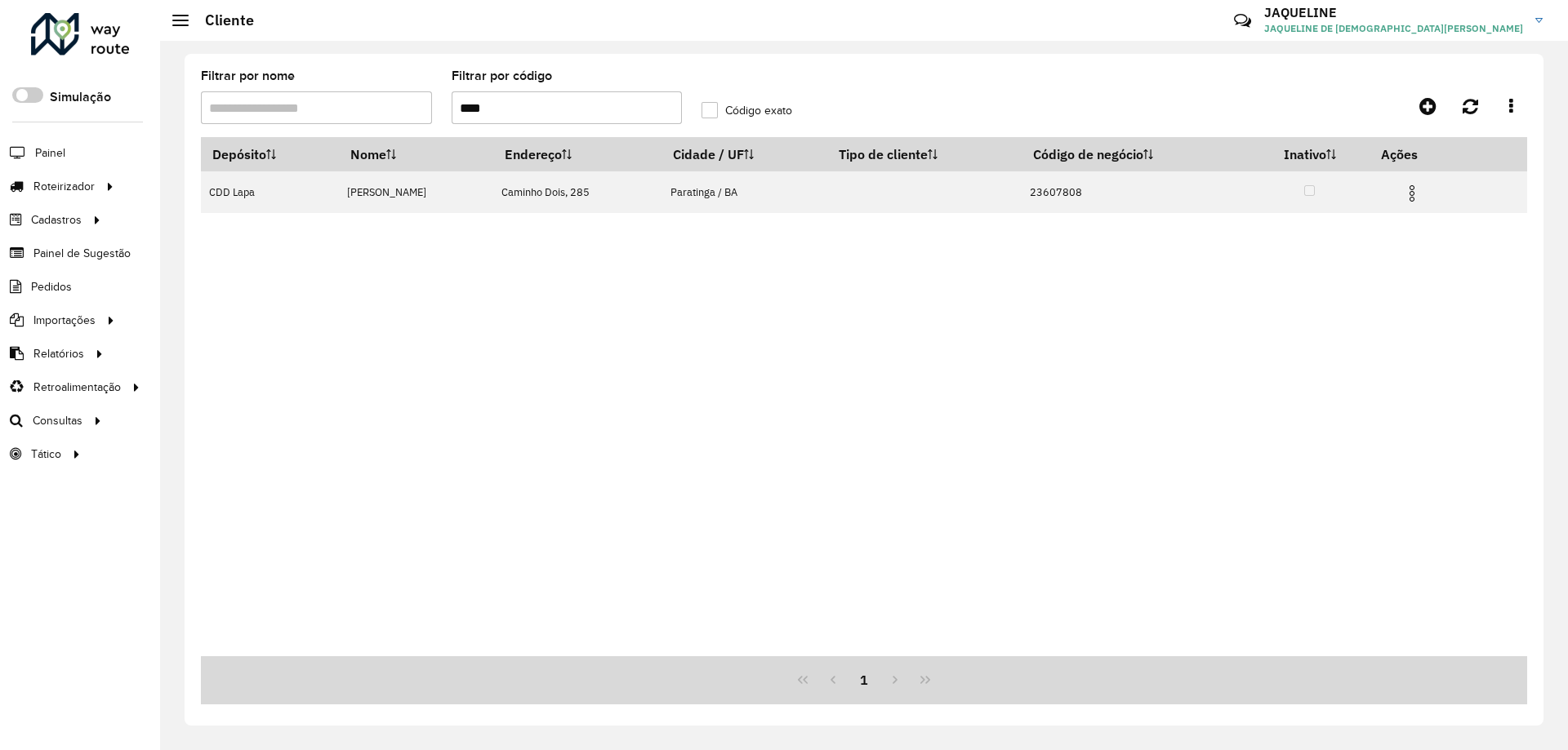
drag, startPoint x: 579, startPoint y: 102, endPoint x: 389, endPoint y: 96, distance: 190.1
click at [390, 96] on formly-group "Filtrar por nome Filtrar por código **** Código exato" at bounding box center [692, 104] width 1001 height 67
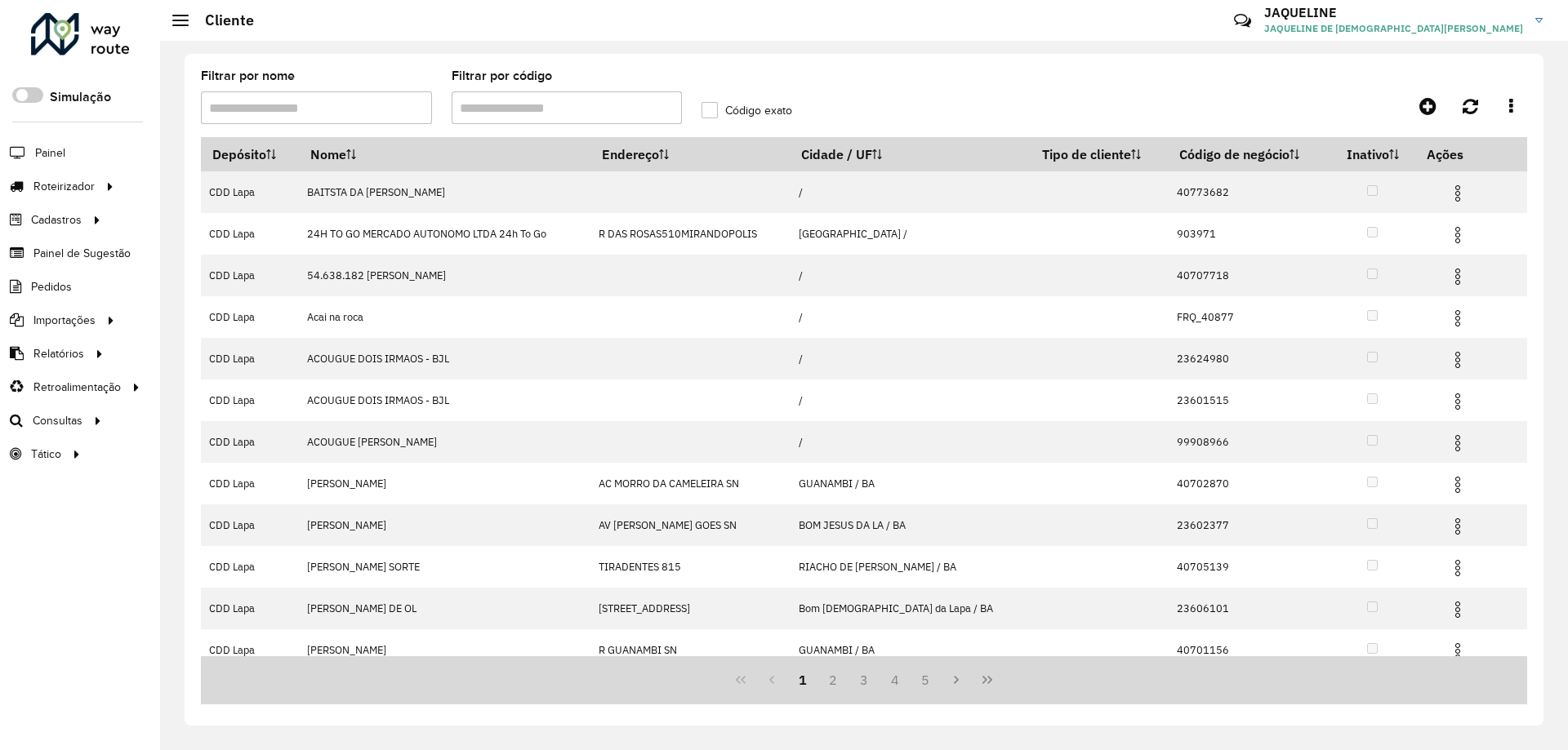
click at [350, 108] on hb-app "Aguarde... Pop-up bloqueado! Seu navegador bloqueou automáticamente a abertura …" at bounding box center [784, 375] width 1568 height 750
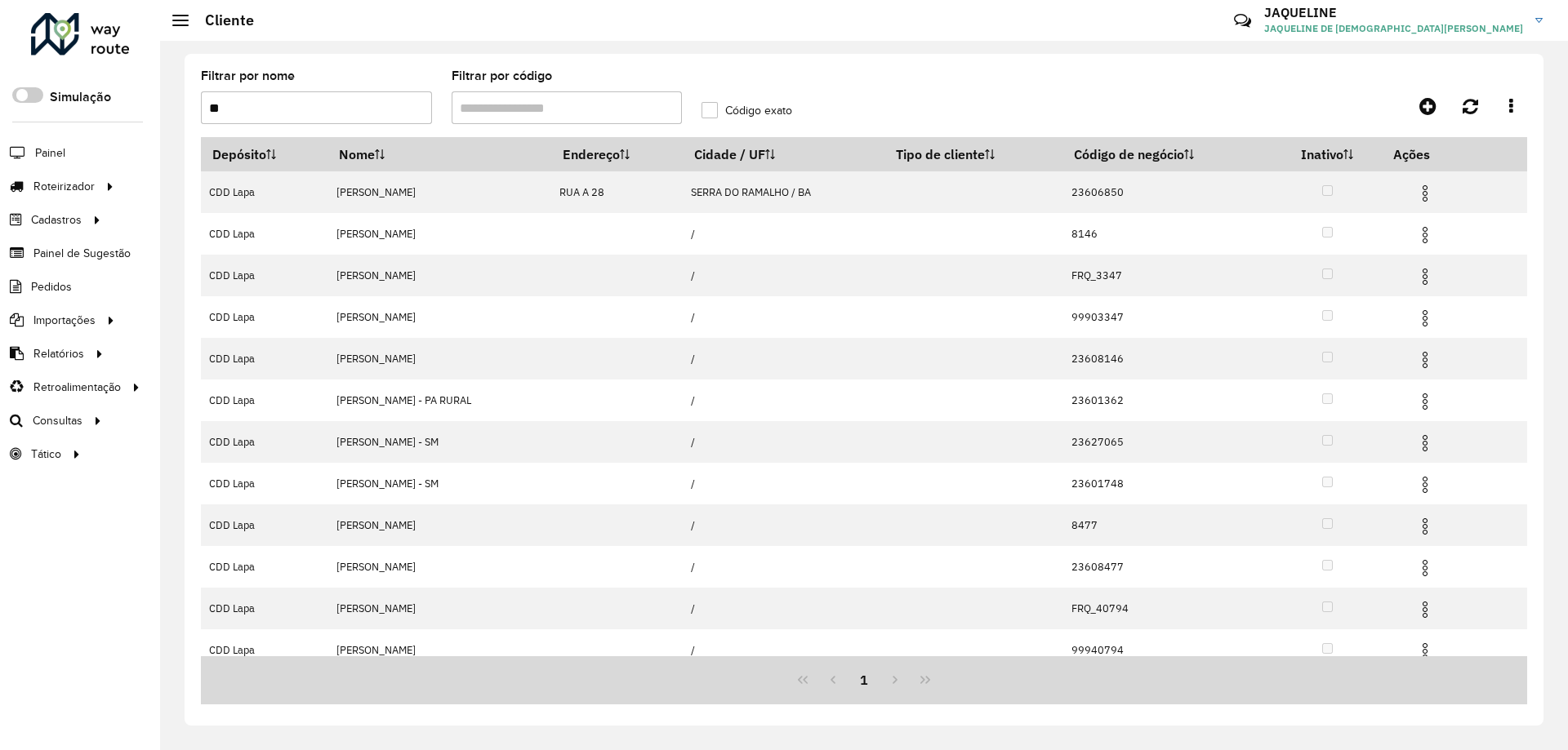
type input "*"
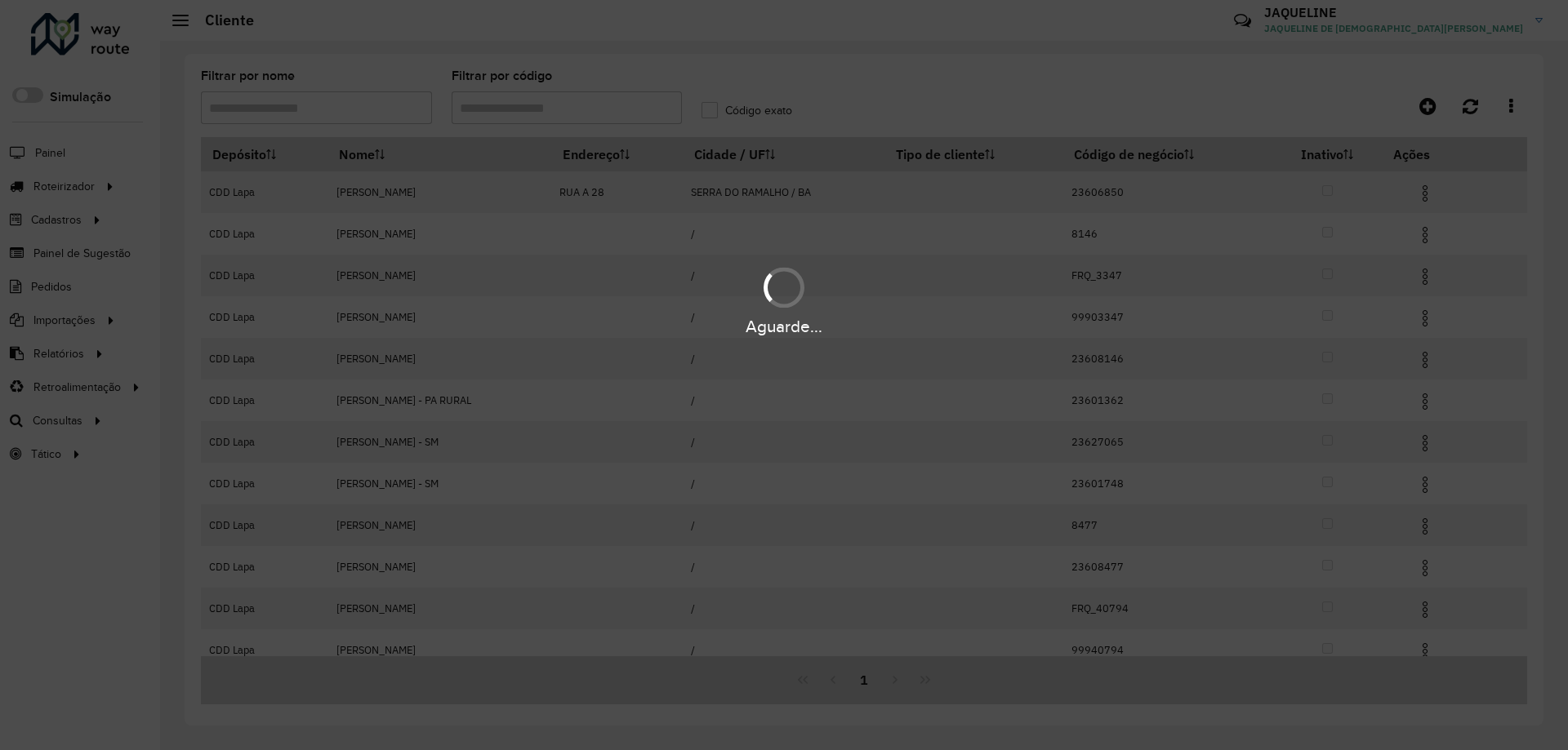
click at [561, 110] on div "Aguarde..." at bounding box center [784, 375] width 1568 height 750
click at [555, 108] on hb-app "Aguarde... Pop-up bloqueado! Seu navegador bloqueou automáticamente a abertura …" at bounding box center [784, 375] width 1568 height 750
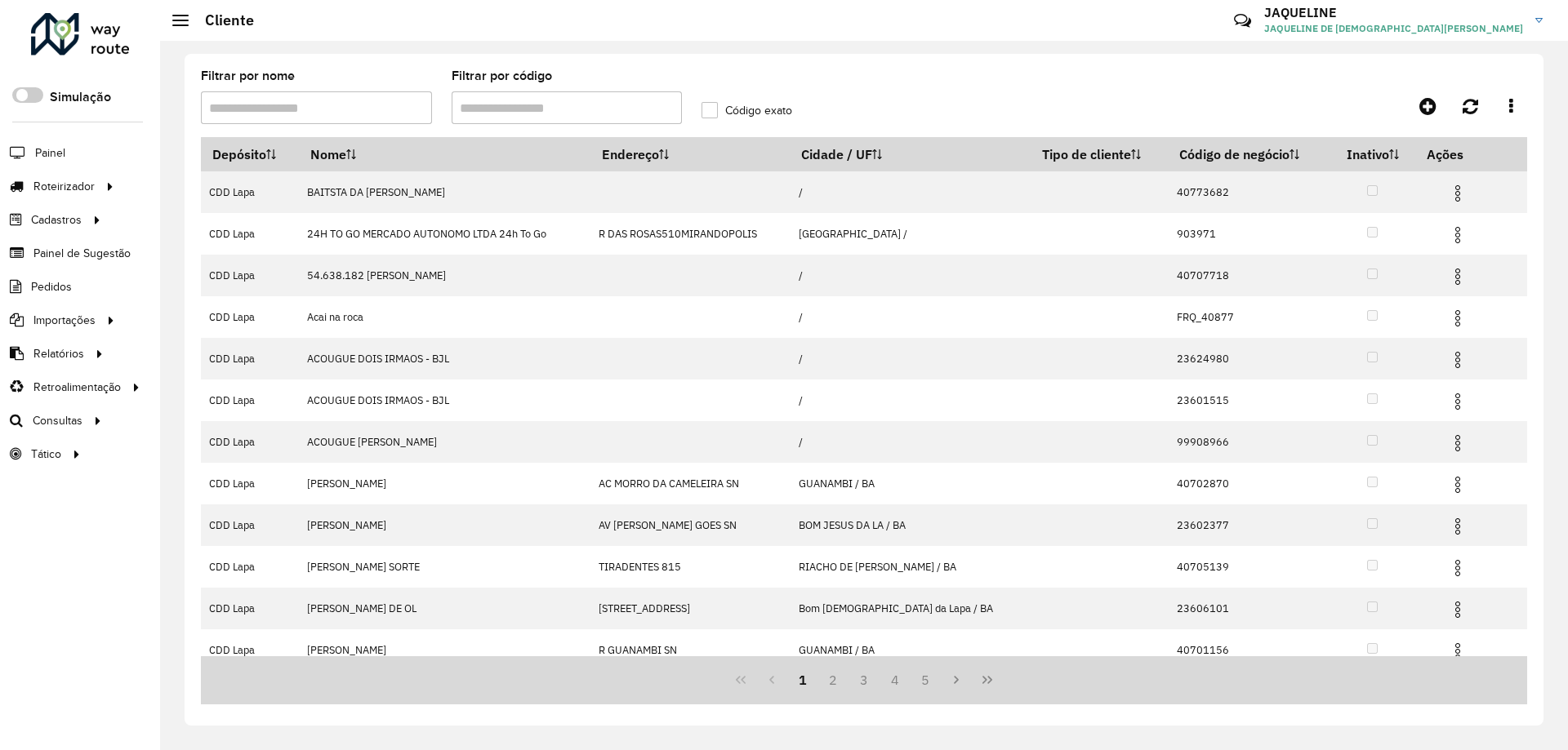
click at [553, 107] on input "Filtrar por código" at bounding box center [567, 107] width 231 height 33
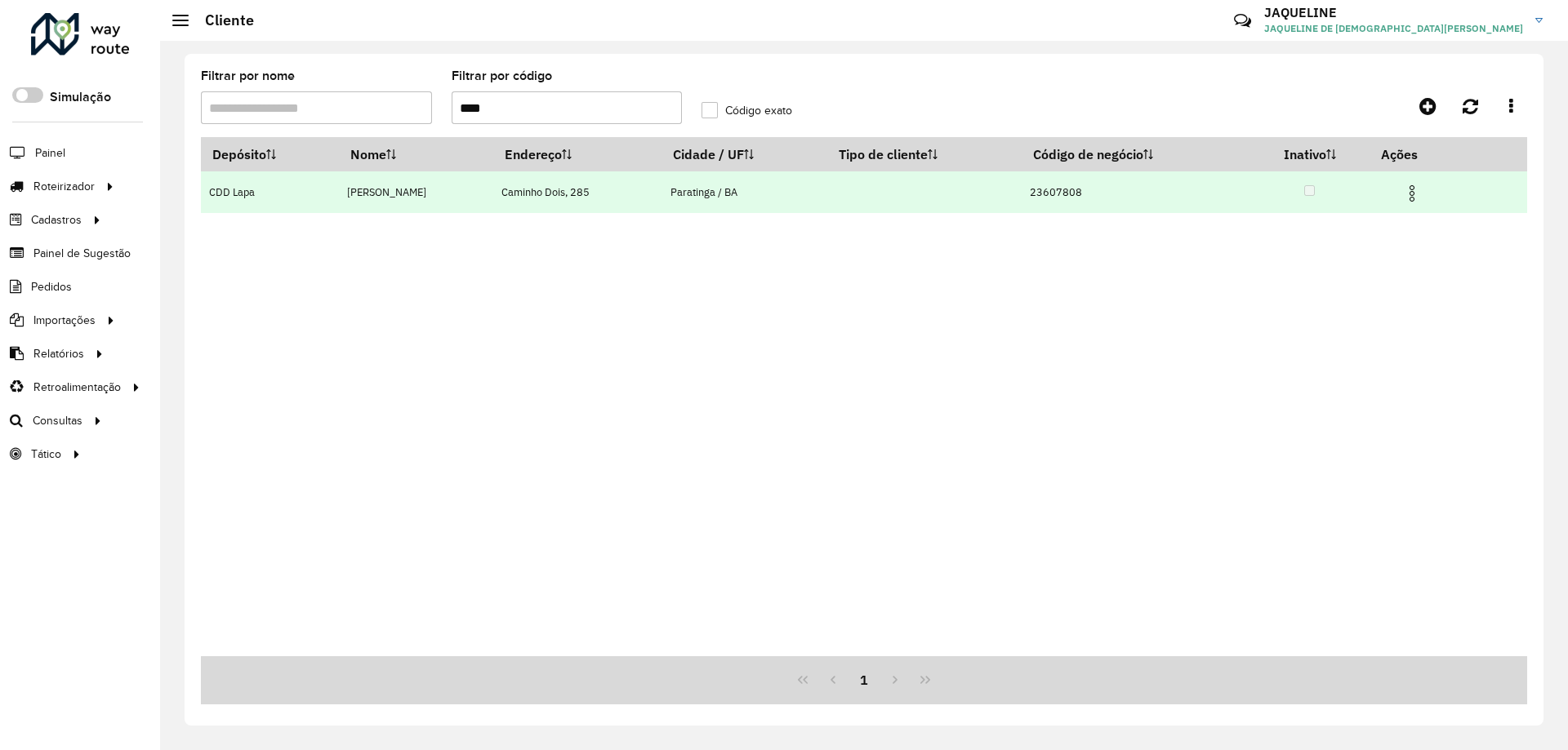
type input "****"
click at [828, 197] on td at bounding box center [925, 192] width 194 height 42
click at [1420, 197] on img at bounding box center [1412, 193] width 20 height 20
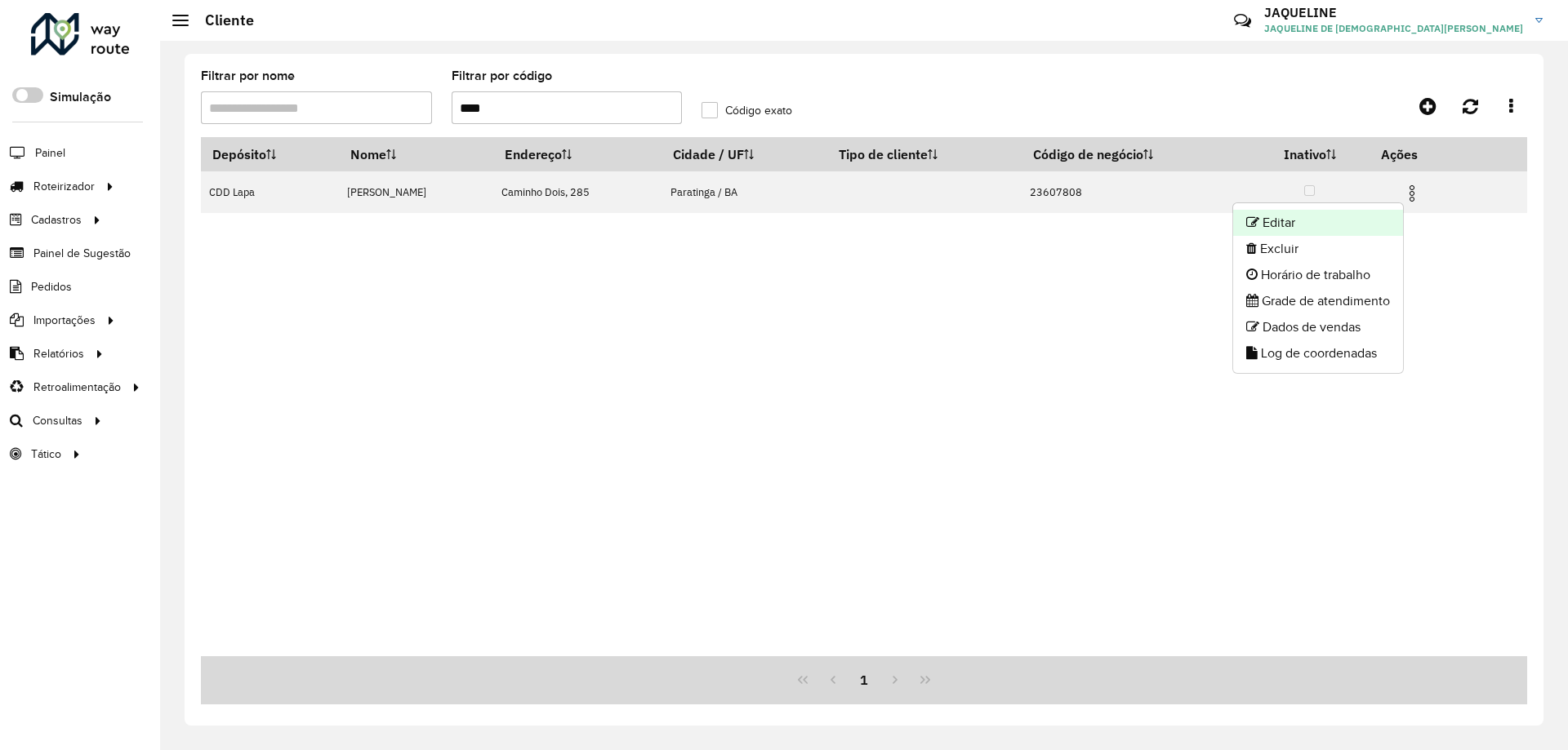
click at [1311, 228] on li "Editar" at bounding box center [1319, 223] width 170 height 26
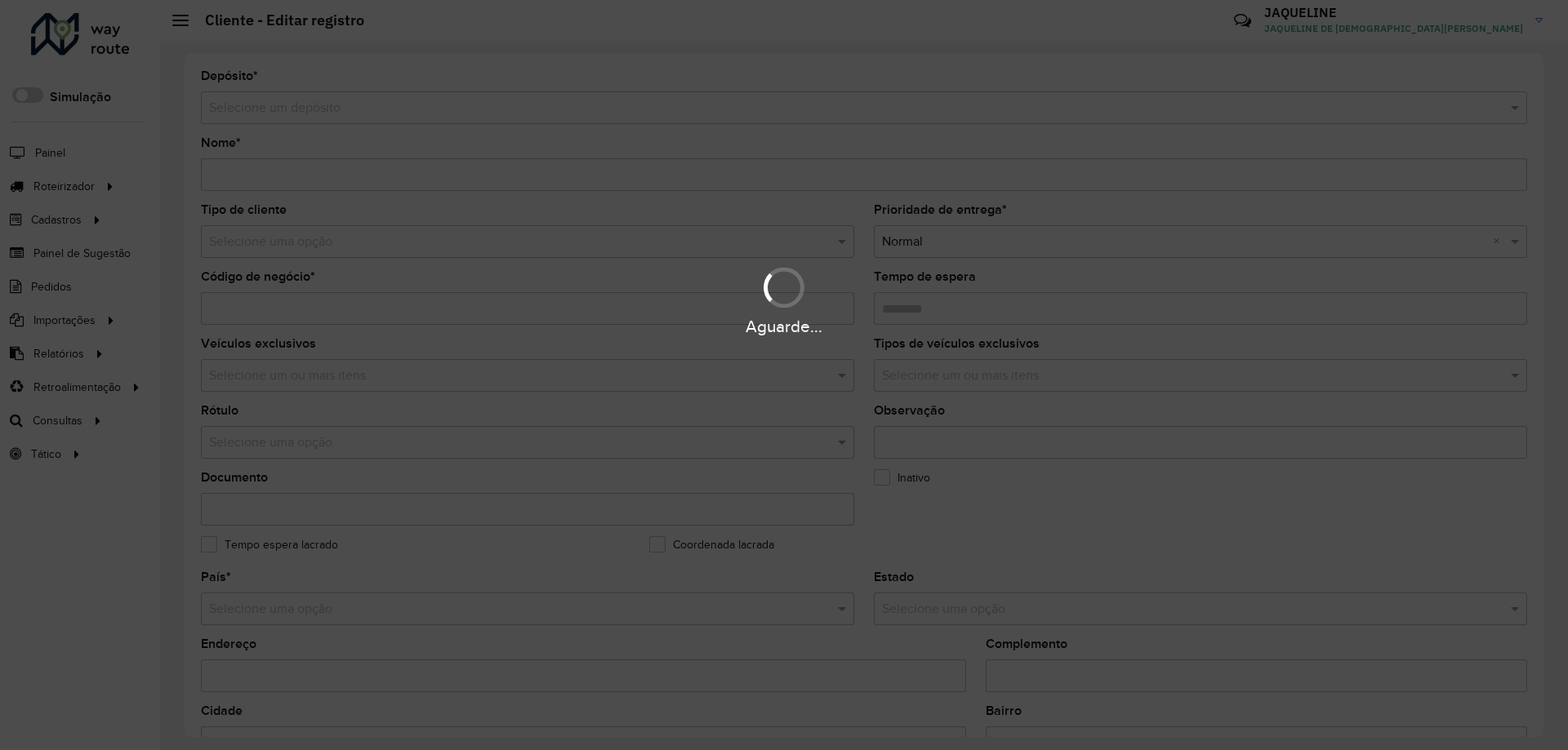
type input "**********"
type input "********"
type input "**********"
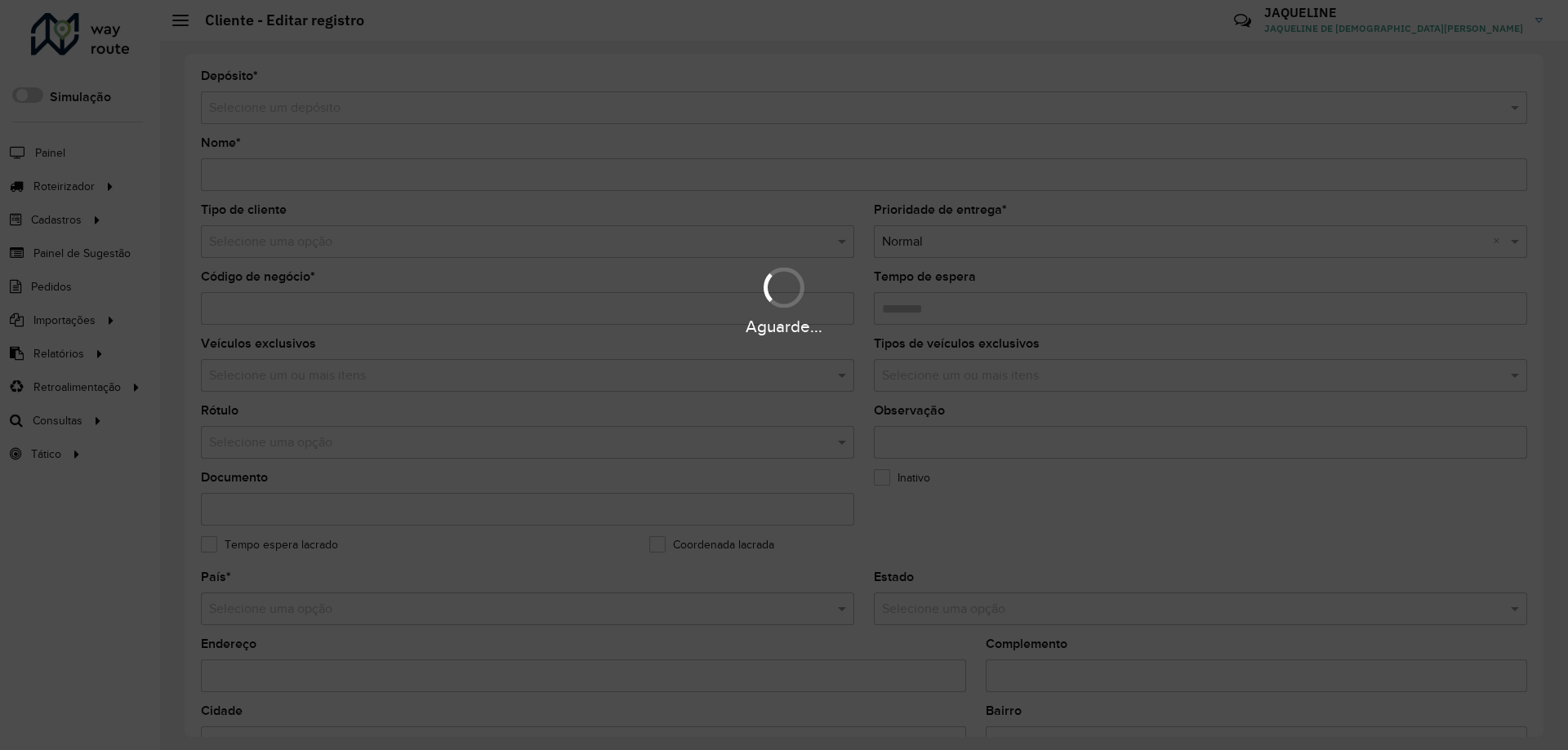
type input "*********"
type input "**********"
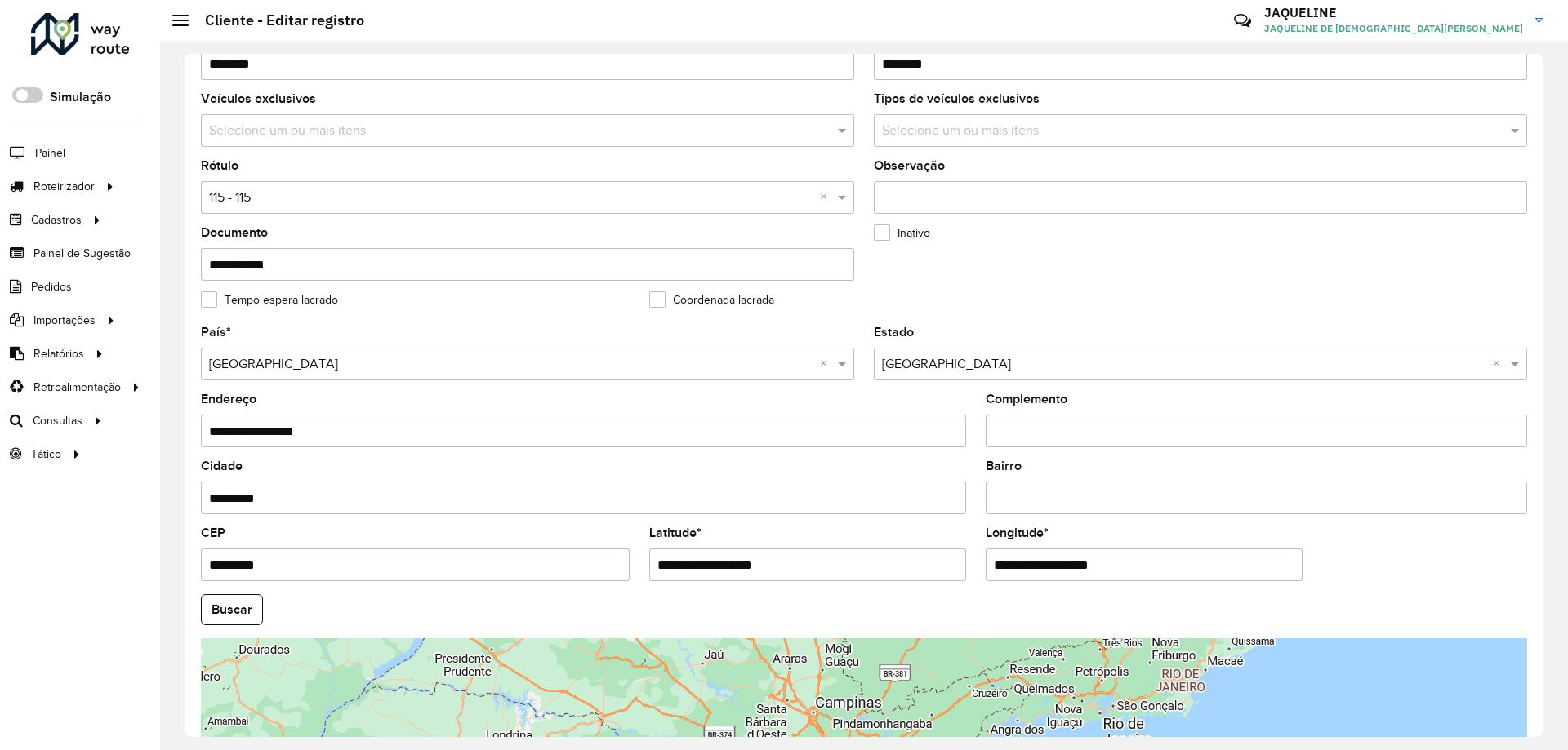
scroll to position [326, 0]
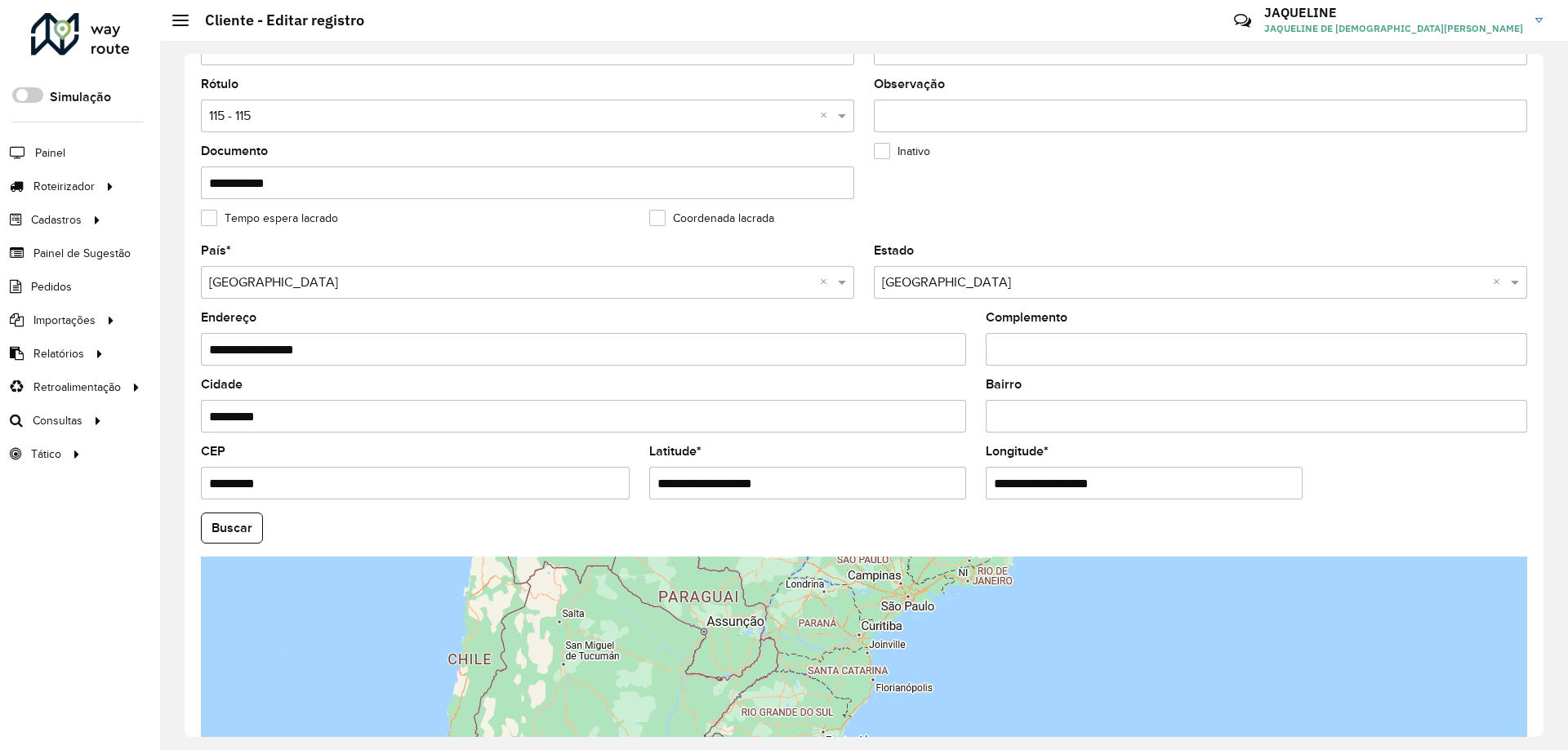
drag, startPoint x: 819, startPoint y: 480, endPoint x: 505, endPoint y: 482, distance: 314.0
click at [505, 482] on formly-group "**********" at bounding box center [864, 523] width 1346 height 557
paste input "text"
type input "**********"
click at [762, 518] on hb-app "Aguarde... Pop-up bloqueado! Seu navegador bloqueou automáticamente a abertura …" at bounding box center [784, 375] width 1568 height 750
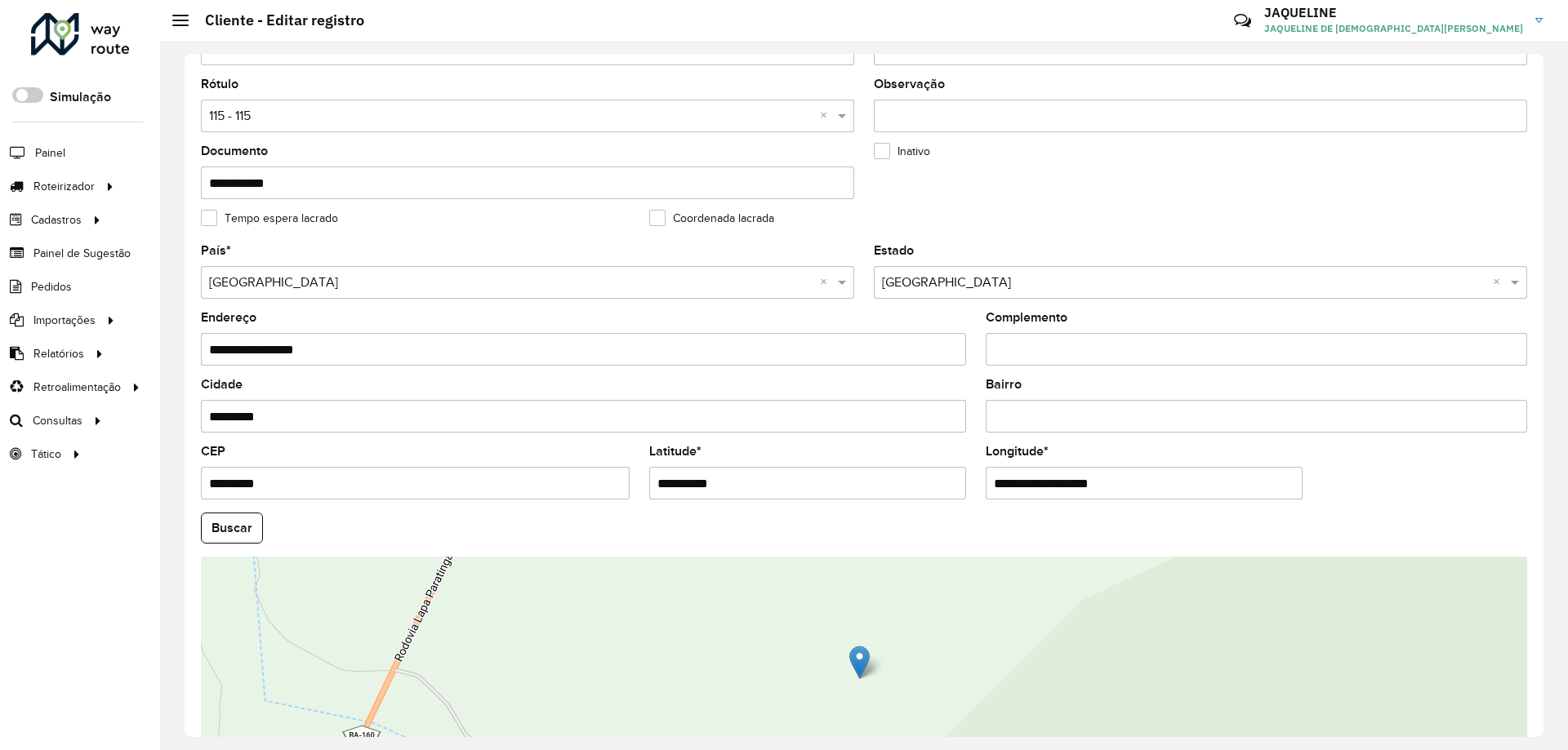
click at [1166, 466] on div "**********" at bounding box center [1144, 473] width 317 height 54
drag, startPoint x: 1168, startPoint y: 479, endPoint x: 948, endPoint y: 486, distance: 220.1
click at [948, 486] on formly-group "**********" at bounding box center [864, 523] width 1346 height 557
paste input "text"
type input "**********"
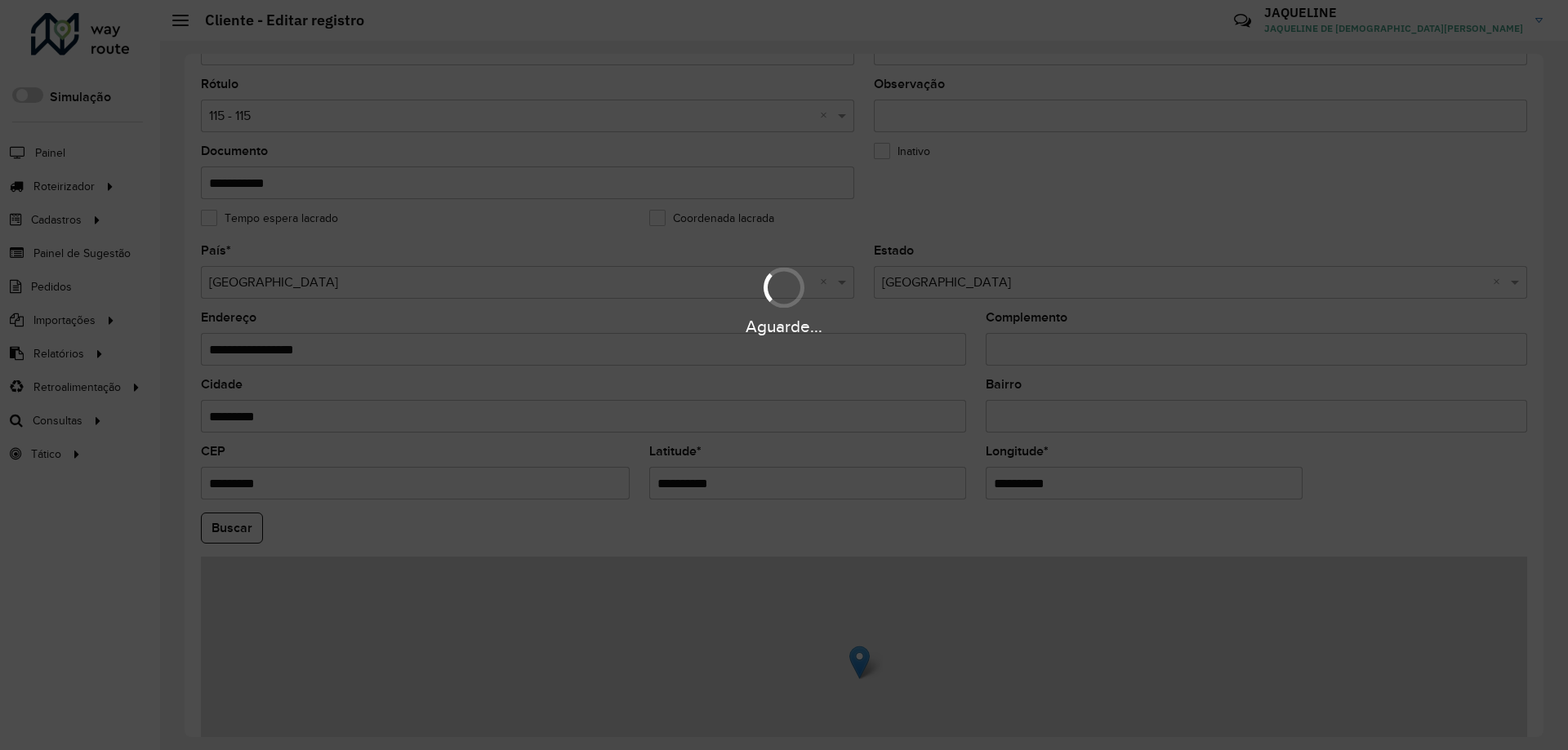
click at [1371, 498] on hb-app "Aguarde... Pop-up bloqueado! Seu navegador bloqueou automáticamente a abertura …" at bounding box center [784, 375] width 1568 height 750
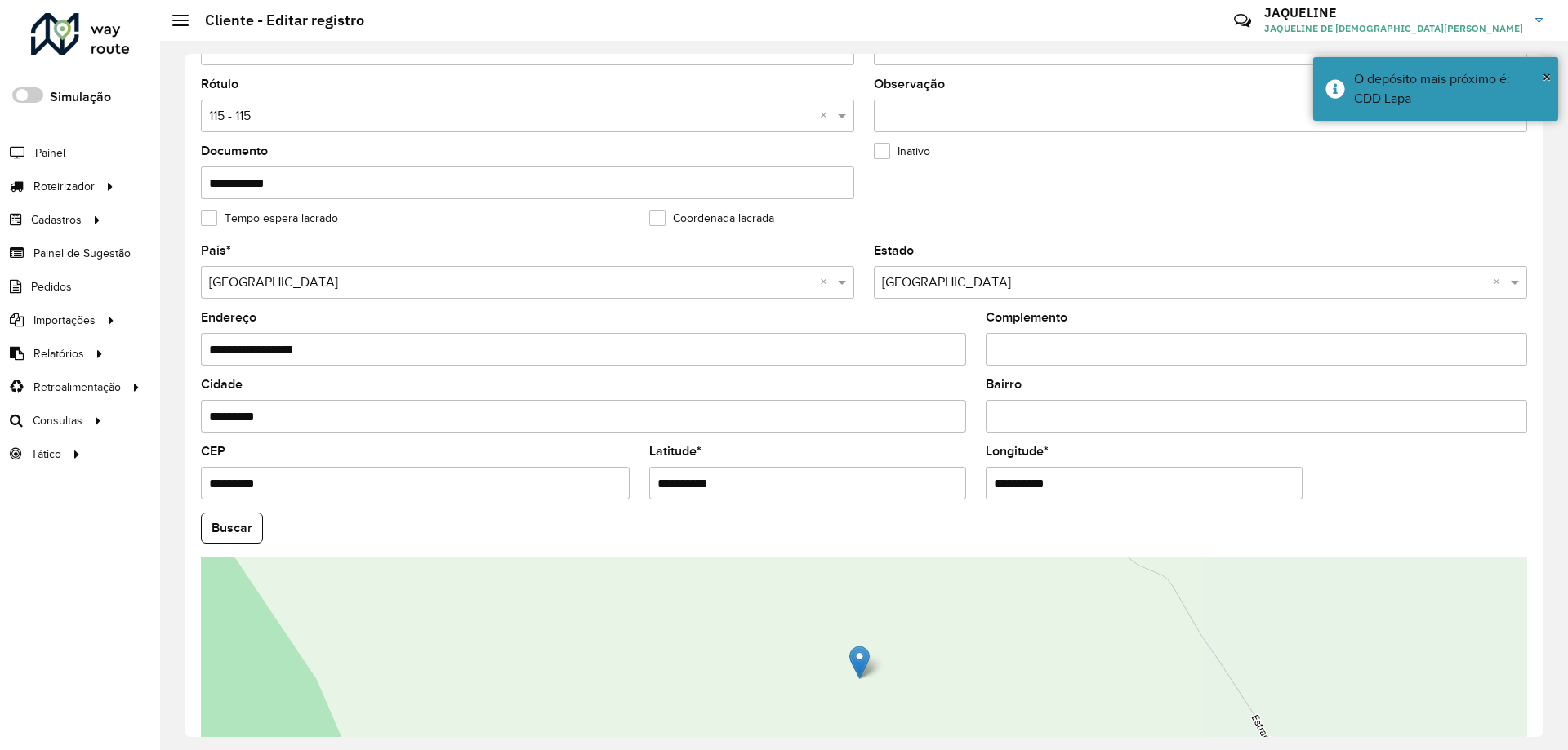
scroll to position [465, 0]
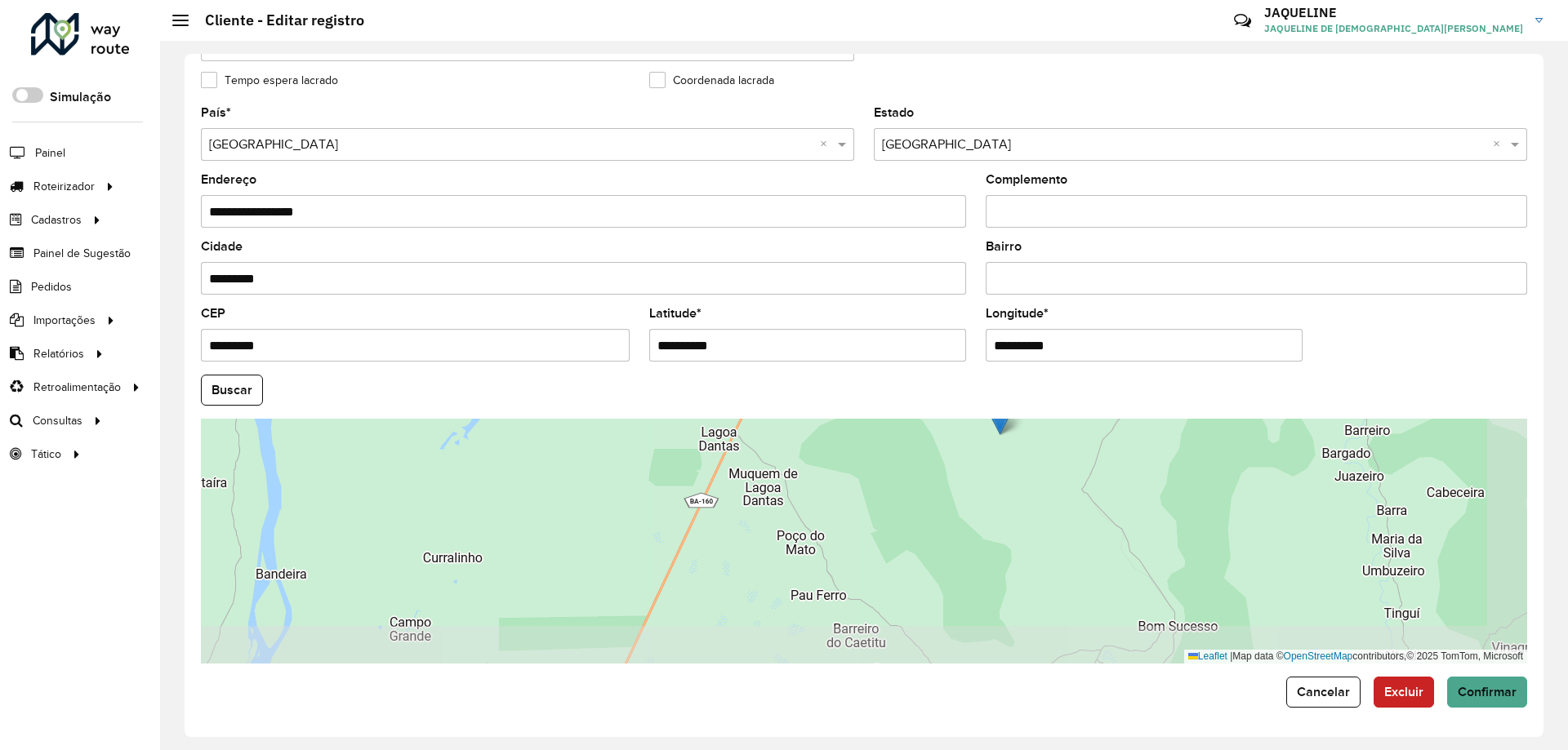
drag, startPoint x: 1213, startPoint y: 576, endPoint x: 1079, endPoint y: 438, distance: 192.4
click at [1079, 438] on div "Leaflet | Map data © OpenStreetMap contributors,© 2025 TomTom, Microsoft" at bounding box center [863, 541] width 1326 height 245
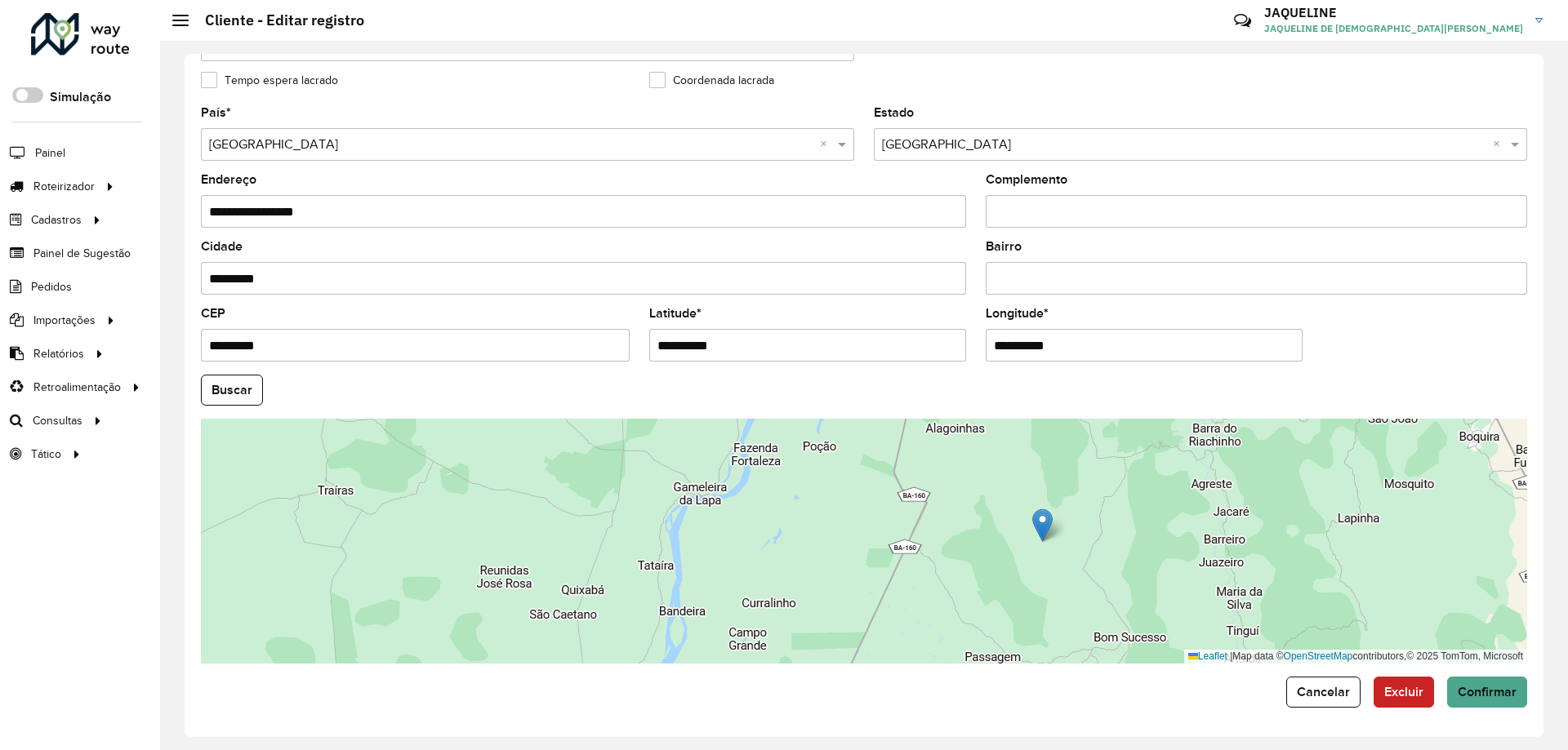
drag, startPoint x: 1148, startPoint y: 521, endPoint x: 1128, endPoint y: 588, distance: 69.9
click at [1128, 588] on div "Leaflet | Map data © OpenStreetMap contributors,© 2025 TomTom, Microsoft" at bounding box center [863, 541] width 1326 height 245
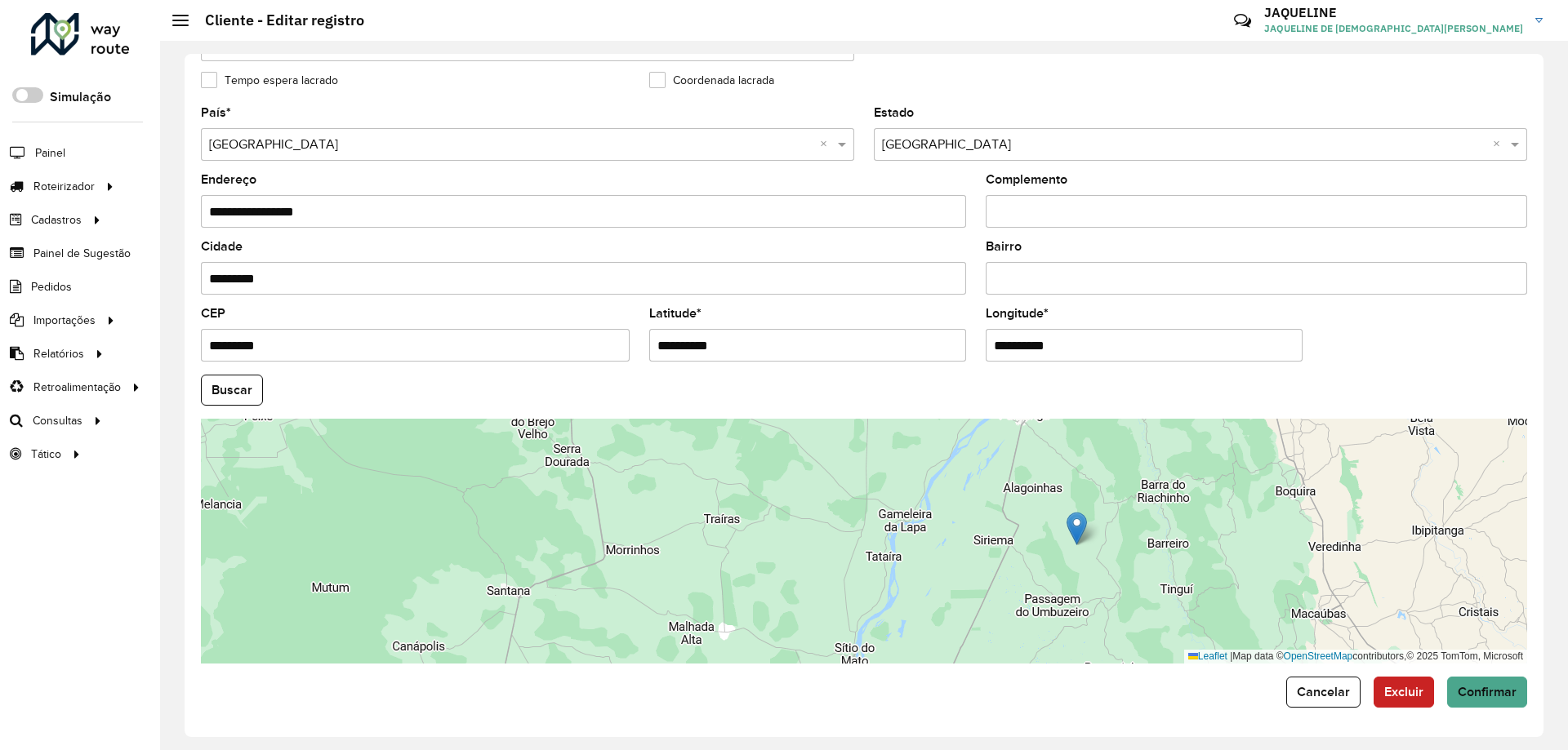
drag, startPoint x: 1232, startPoint y: 581, endPoint x: 1143, endPoint y: 539, distance: 98.4
click at [1143, 539] on div "Leaflet | Map data © OpenStreetMap contributors,© 2025 TomTom, Microsoft" at bounding box center [863, 541] width 1326 height 245
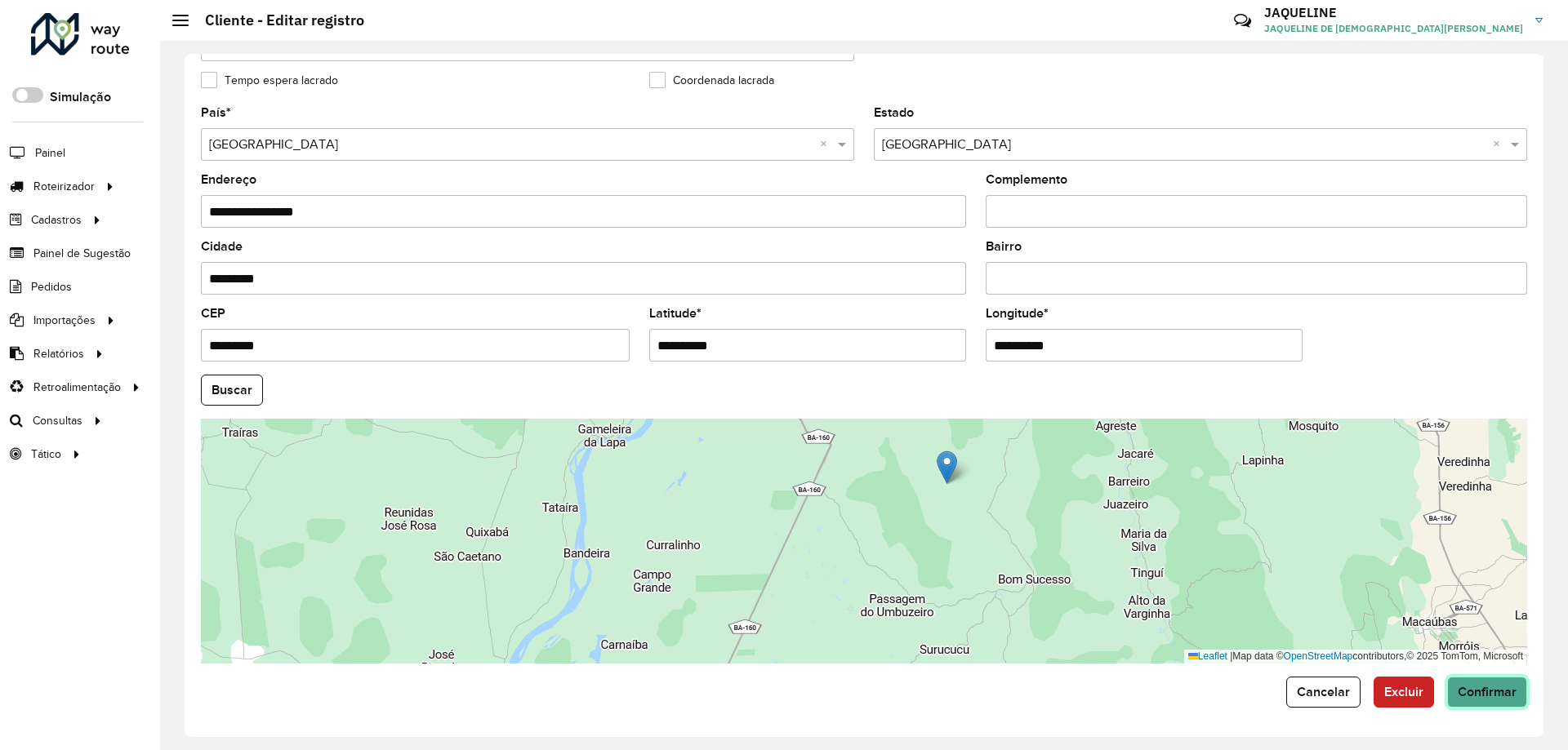
click at [1469, 696] on span "Confirmar" at bounding box center [1487, 691] width 59 height 14
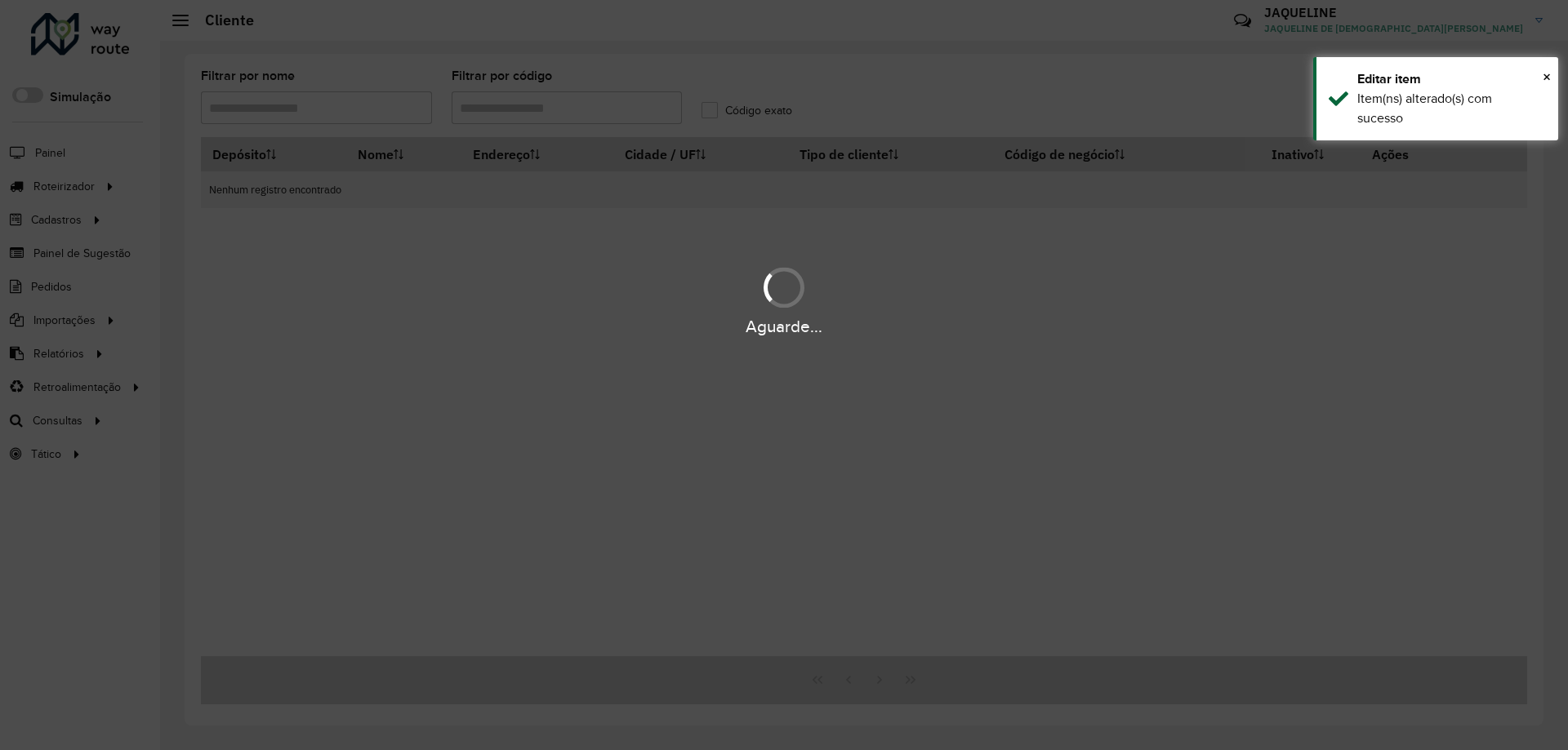
type input "****"
